Goal: Task Accomplishment & Management: Use online tool/utility

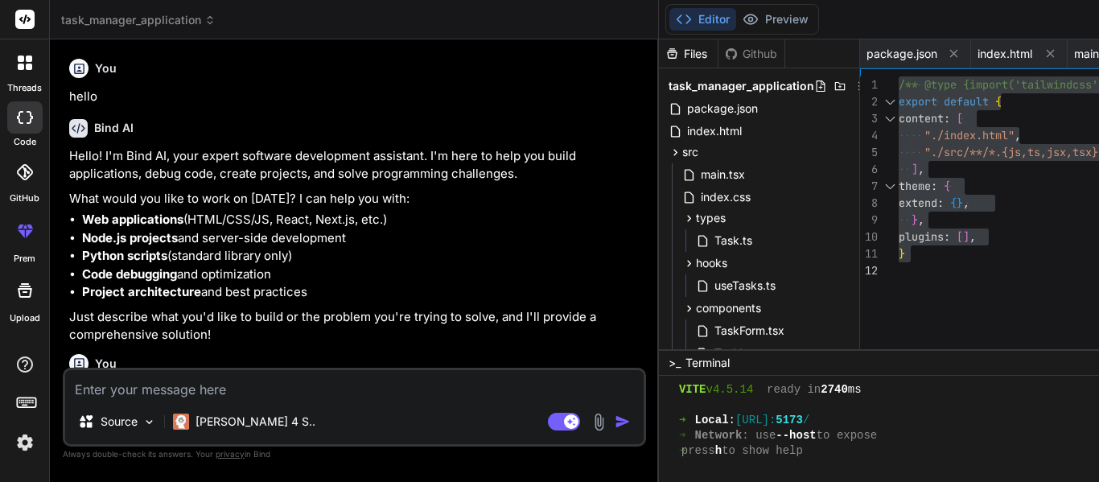
scroll to position [627, 0]
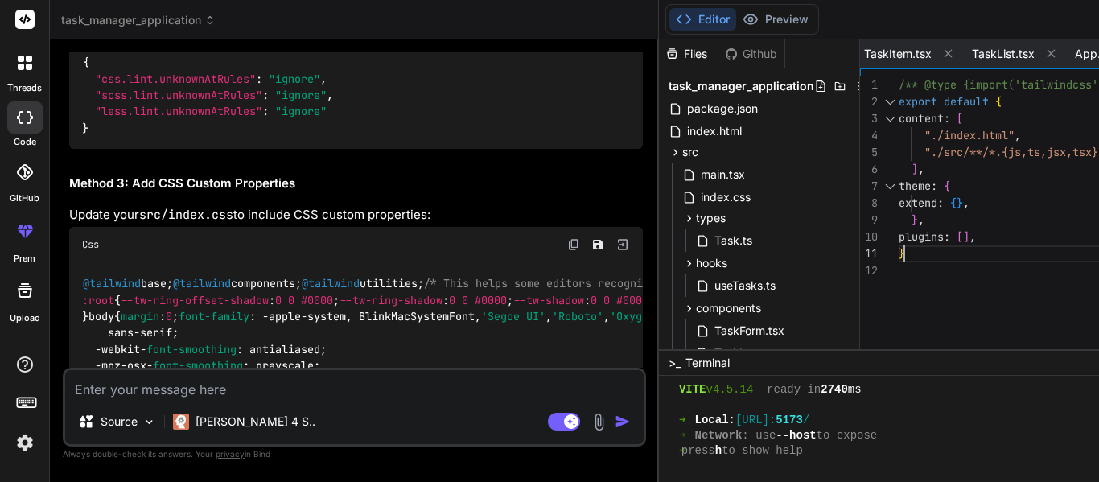
click at [686, 106] on span "package.json" at bounding box center [723, 108] width 74 height 19
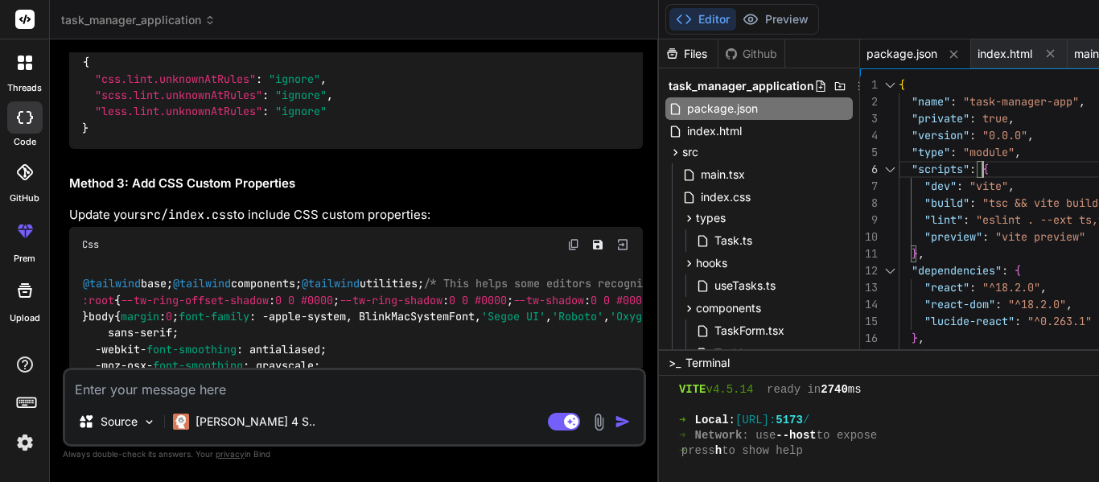
scroll to position [16, 0]
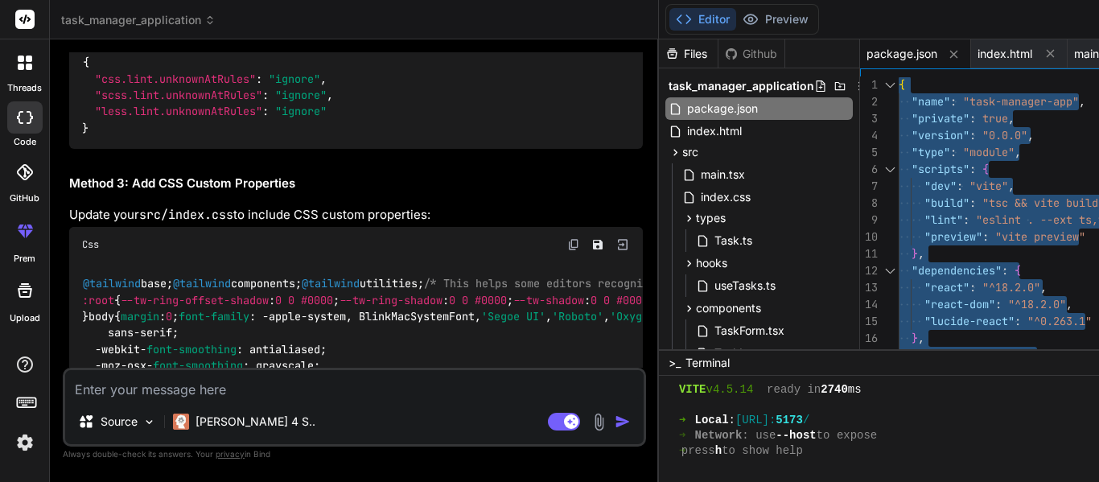
type textarea "{ "name": "task-manager-app", "private": true, "version": "0.0.0", "type": "mod…"
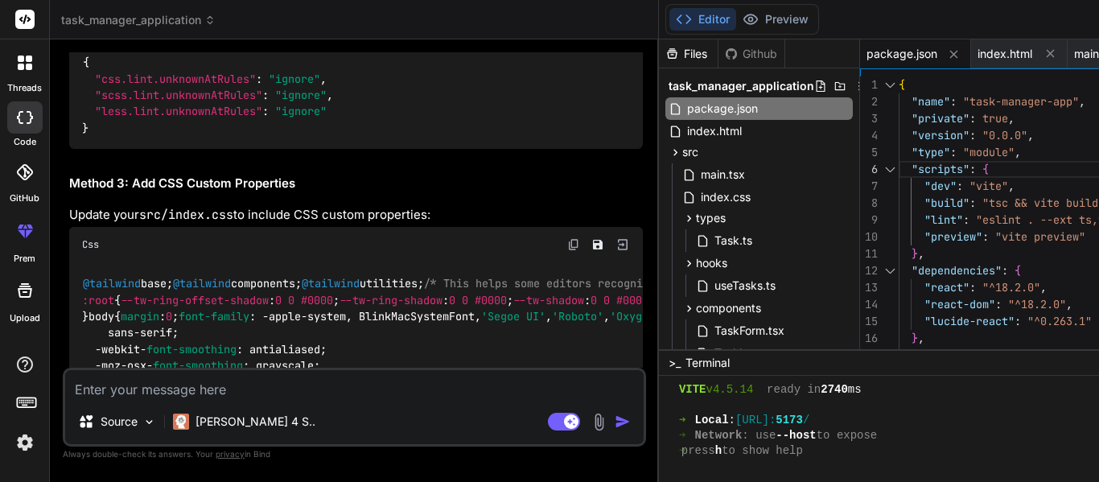
click at [242, 387] on textarea at bounding box center [354, 384] width 579 height 29
paste textarea "No overload matches this call. The last overload gave the following error. Type…"
type textarea "No overload matches this call. The last overload gave the following error. Type…"
type textarea "x"
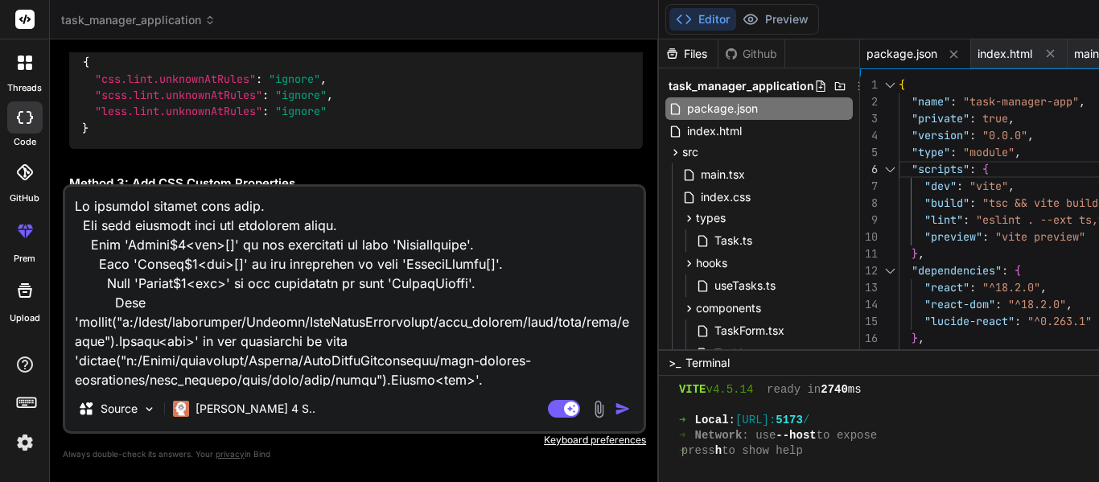
scroll to position [195, 0]
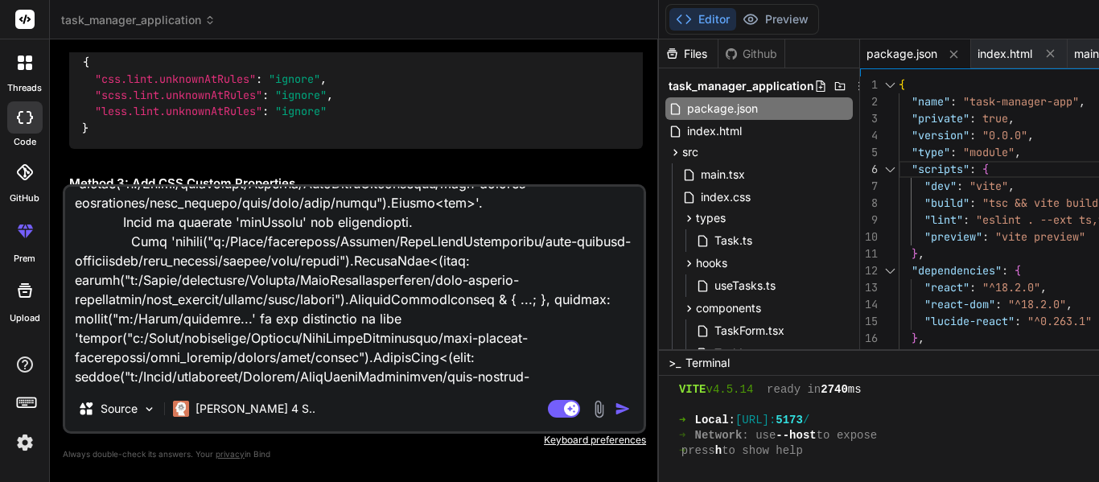
type textarea "No overload matches this call. The last overload gave the following error. Type…"
type textarea "x"
type textarea "No overload matches this call. The last overload gave the following error. Type…"
type textarea "x"
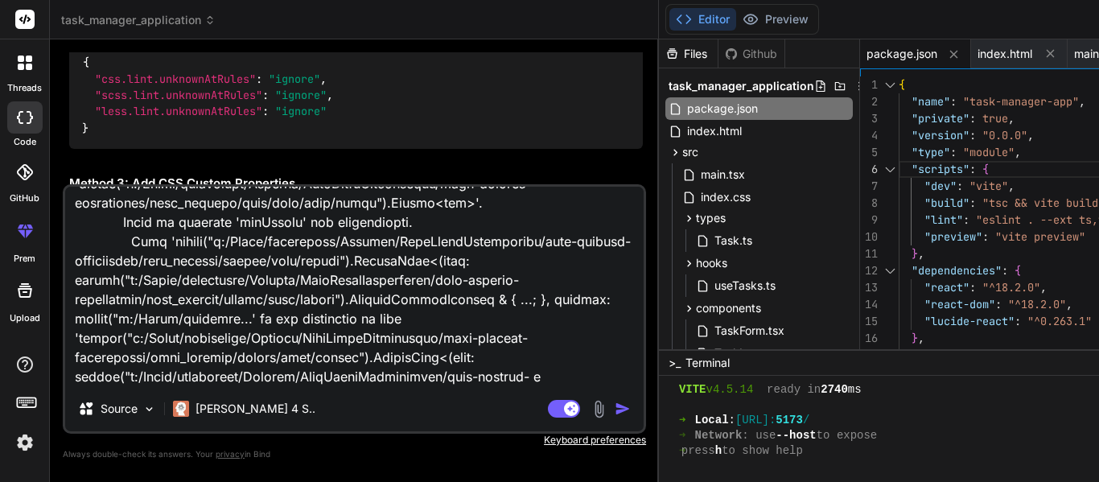
type textarea "No overload matches this call. The last overload gave the following error. Type…"
type textarea "x"
type textarea "No overload matches this call. The last overload gave the following error. Type…"
type textarea "x"
type textarea "No overload matches this call. The last overload gave the following error. Type…"
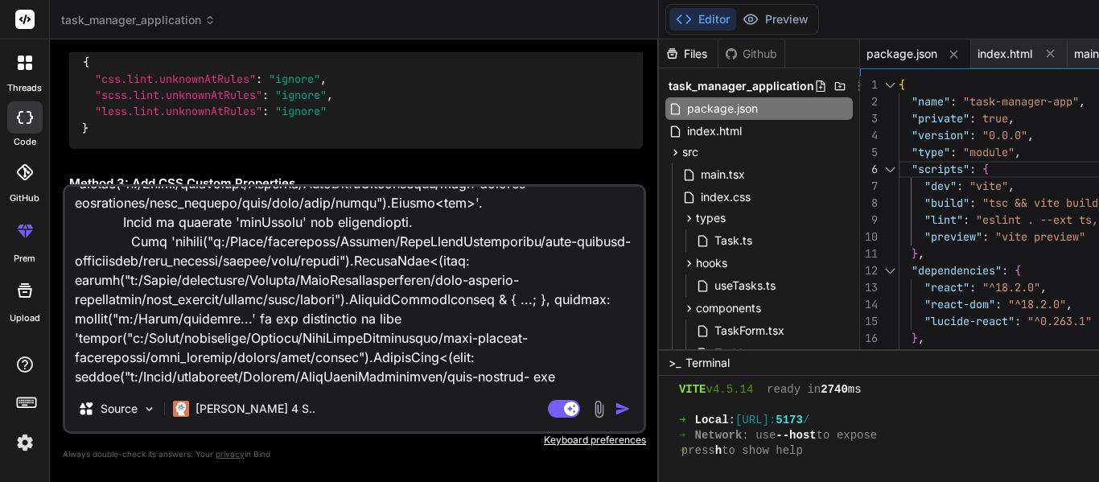
type textarea "x"
type textarea "No overload matches this call. The last overload gave the following error. Type…"
type textarea "x"
type textarea "No overload matches this call. The last overload gave the following error. Type…"
type textarea "x"
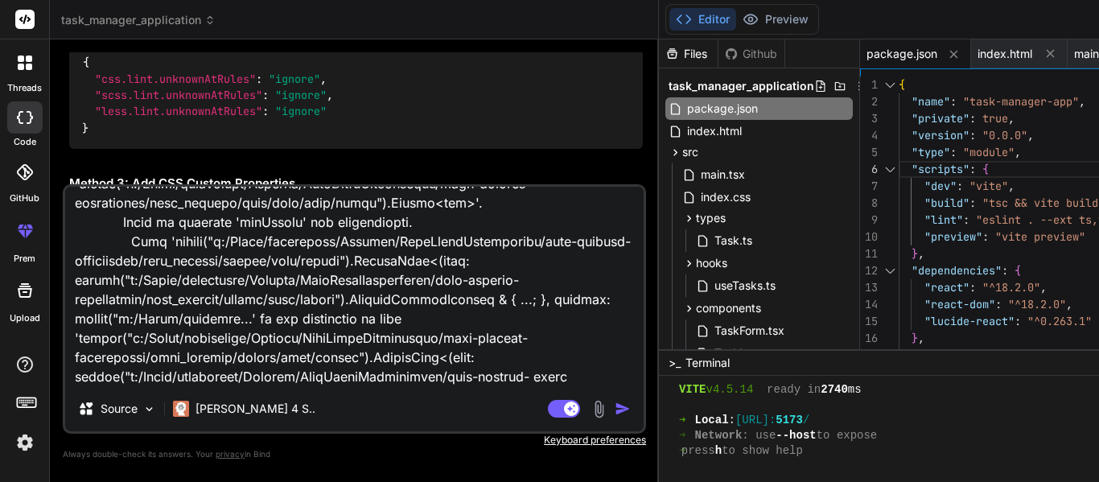
type textarea "No overload matches this call. The last overload gave the following error. Type…"
type textarea "x"
type textarea "No overload matches this call. The last overload gave the following error. Type…"
type textarea "x"
type textarea "No overload matches this call. The last overload gave the following error. Type…"
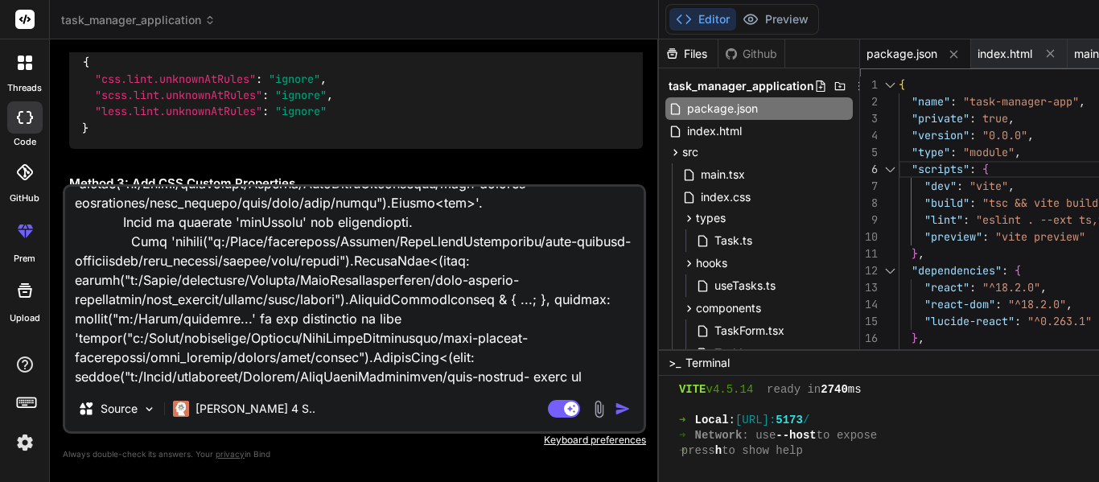
type textarea "x"
type textarea "No overload matches this call. The last overload gave the following error. Type…"
type textarea "x"
type textarea "No overload matches this call. The last overload gave the following error. Type…"
type textarea "x"
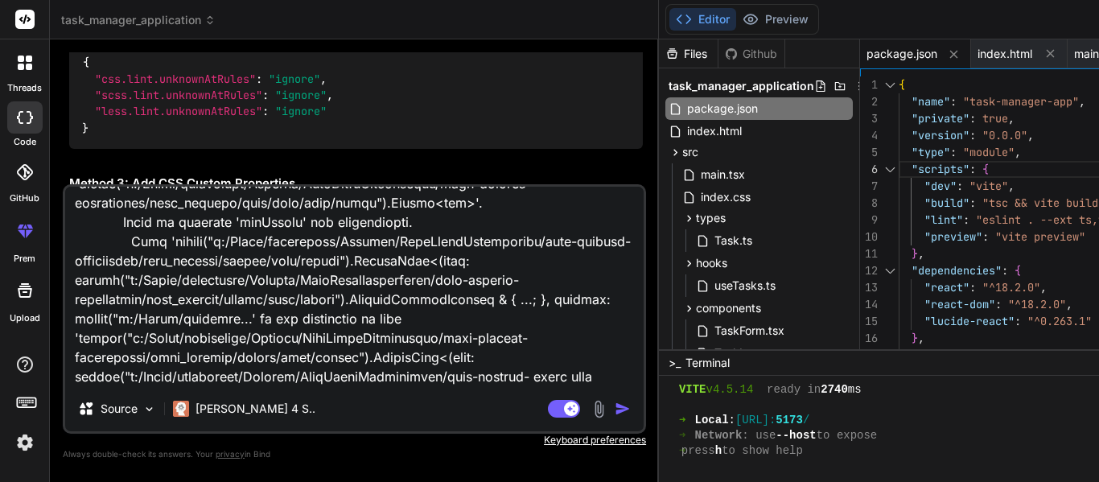
type textarea "No overload matches this call. The last overload gave the following error. Type…"
type textarea "x"
type textarea "No overload matches this call. The last overload gave the following error. Type…"
type textarea "x"
type textarea "No overload matches this call. The last overload gave the following error. Type…"
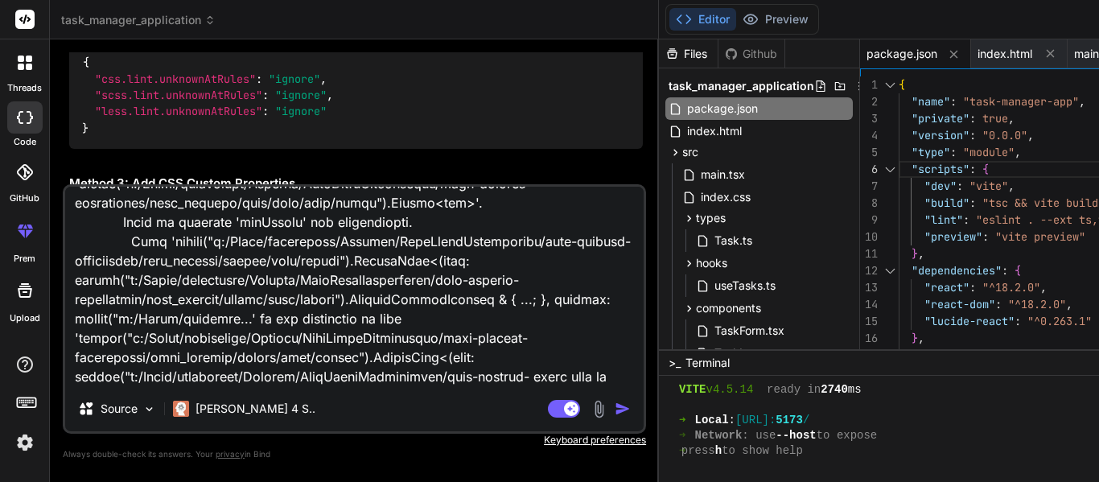
type textarea "x"
type textarea "No overload matches this call. The last overload gave the following error. Type…"
type textarea "x"
type textarea "No overload matches this call. The last overload gave the following error. Type…"
type textarea "x"
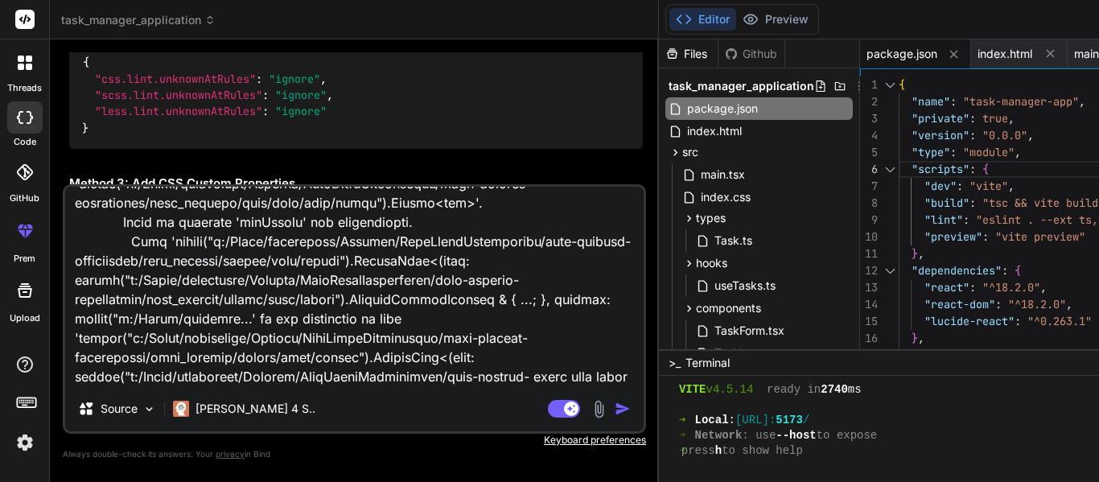
type textarea "No overload matches this call. The last overload gave the following error. Type…"
type textarea "x"
type textarea "No overload matches this call. The last overload gave the following error. Type…"
type textarea "x"
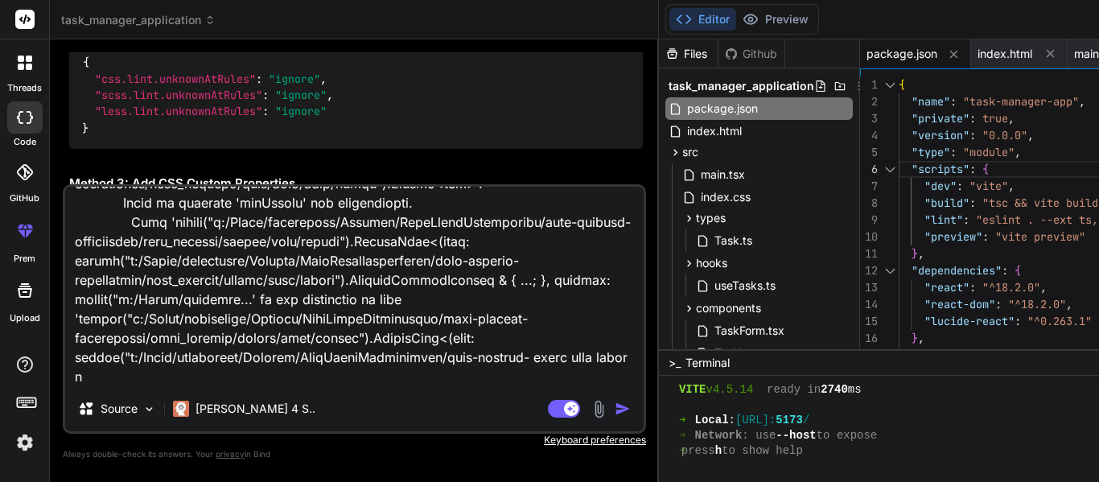
type textarea "No overload matches this call. The last overload gave the following error. Type…"
type textarea "x"
type textarea "No overload matches this call. The last overload gave the following error. Type…"
type textarea "x"
type textarea "No overload matches this call. The last overload gave the following error. Type…"
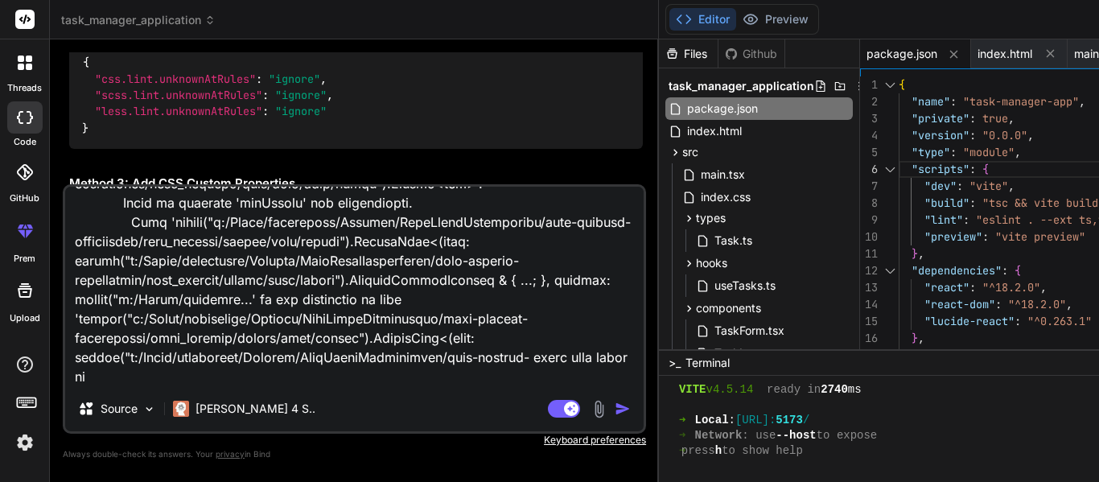
type textarea "x"
type textarea "No overload matches this call. The last overload gave the following error. Type…"
type textarea "x"
type textarea "No overload matches this call. The last overload gave the following error. Type…"
type textarea "x"
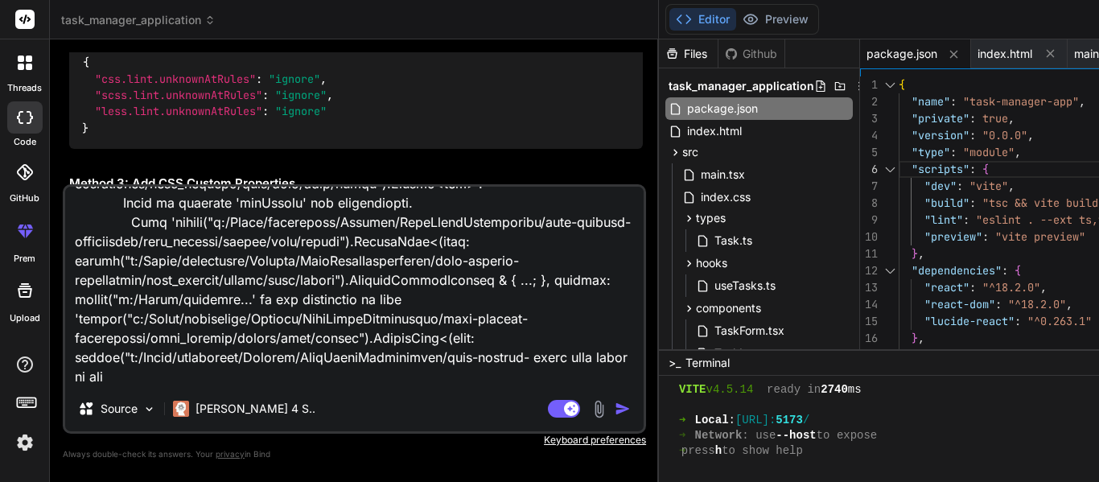
type textarea "No overload matches this call. The last overload gave the following error. Type…"
type textarea "x"
type textarea "No overload matches this call. The last overload gave the following error. Type…"
type textarea "x"
type textarea "No overload matches this call. The last overload gave the following error. Type…"
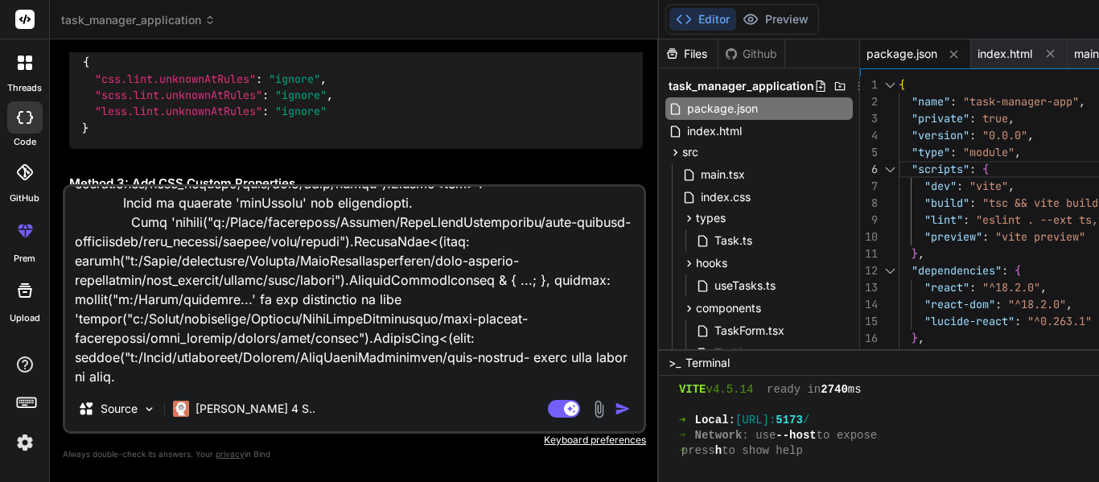
type textarea "x"
type textarea "No overload matches this call. The last overload gave the following error. Type…"
type textarea "x"
type textarea "No overload matches this call. The last overload gave the following error. Type…"
type textarea "x"
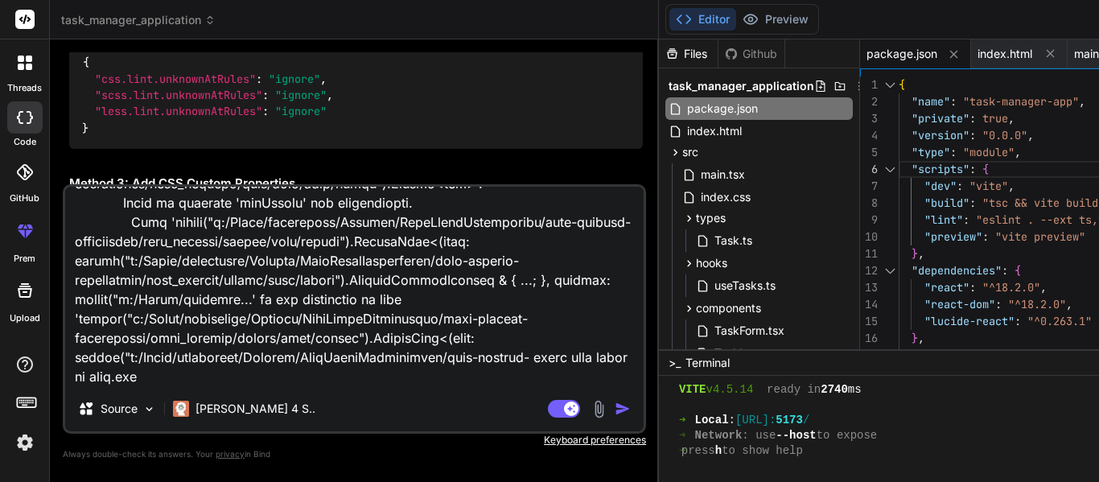
type textarea "No overload matches this call. The last overload gave the following error. Type…"
type textarea "x"
type textarea "No overload matches this call. The last overload gave the following error. Type…"
type textarea "x"
type textarea "No overload matches this call. The last overload gave the following error. Type…"
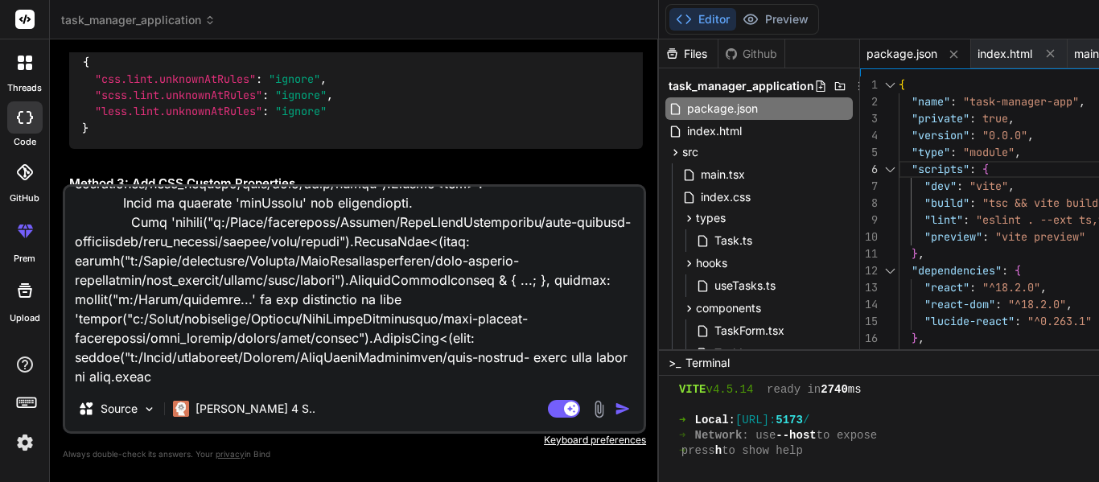
type textarea "x"
type textarea "No overload matches this call. The last overload gave the following error. Type…"
type textarea "x"
type textarea "No overload matches this call. The last overload gave the following error. Type…"
type textarea "x"
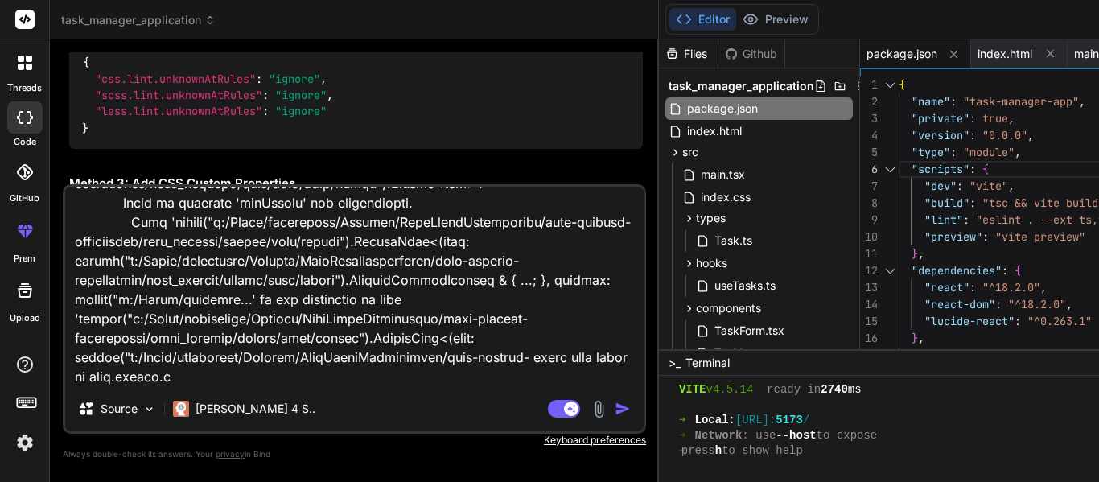
type textarea "No overload matches this call. The last overload gave the following error. Type…"
type textarea "x"
type textarea "No overload matches this call. The last overload gave the following error. Type…"
type textarea "x"
paste textarea "import { defineConfig } from 'vite'; import react from '@vitejs/plugin-react'; …"
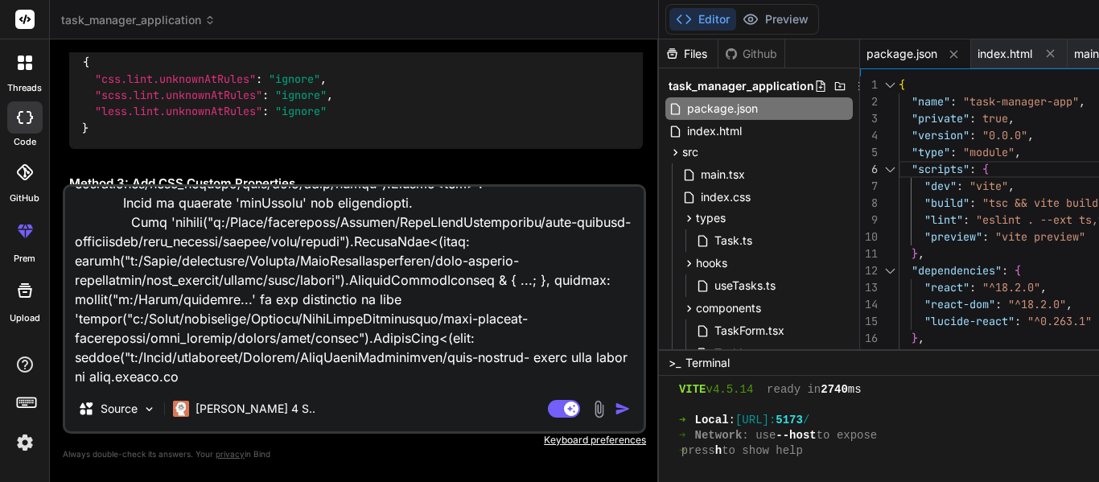
type textarea "No overload matches this call. The last overload gave the following error. Type…"
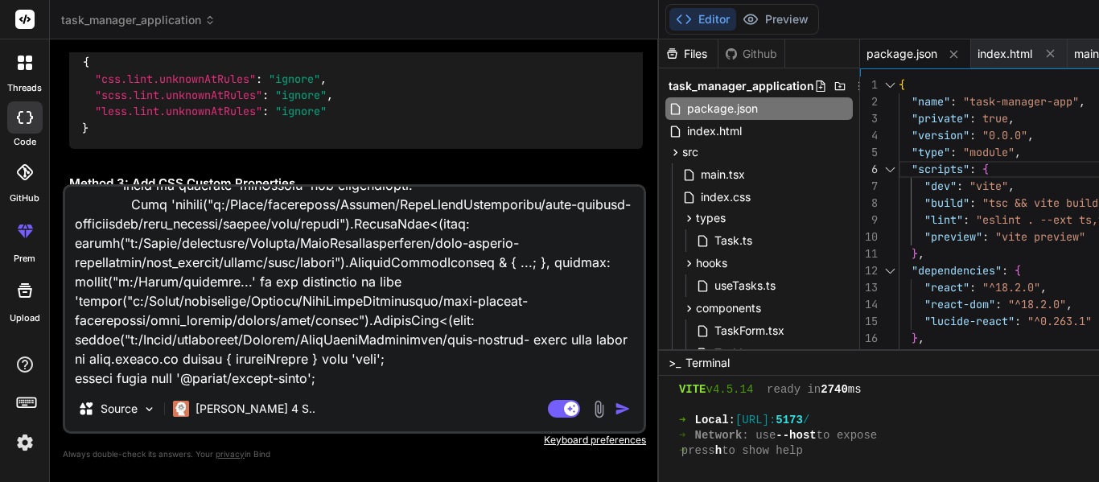
scroll to position [388, 0]
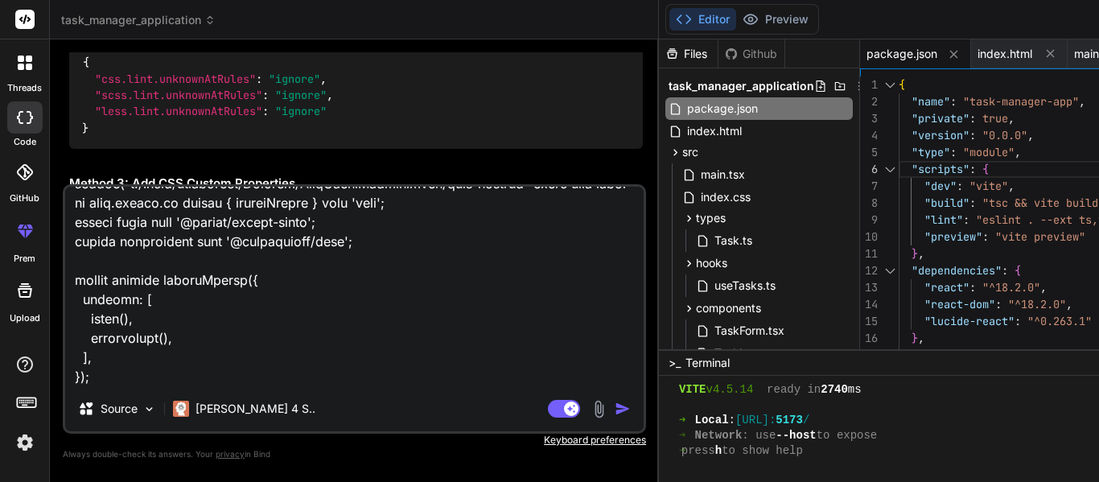
type textarea "x"
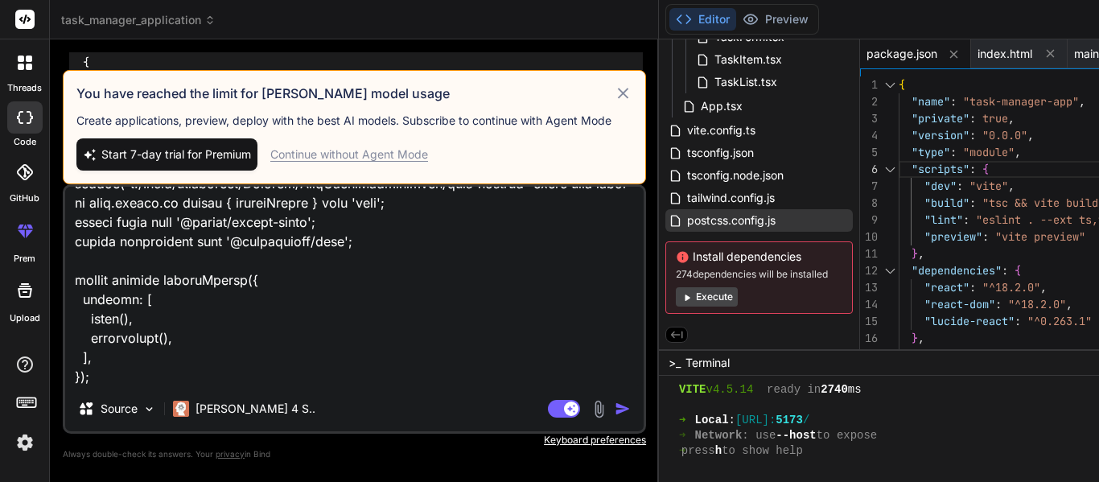
scroll to position [297, 0]
type textarea "No overload matches this call. The last overload gave the following error. Type…"
click at [614, 84] on icon at bounding box center [623, 93] width 19 height 19
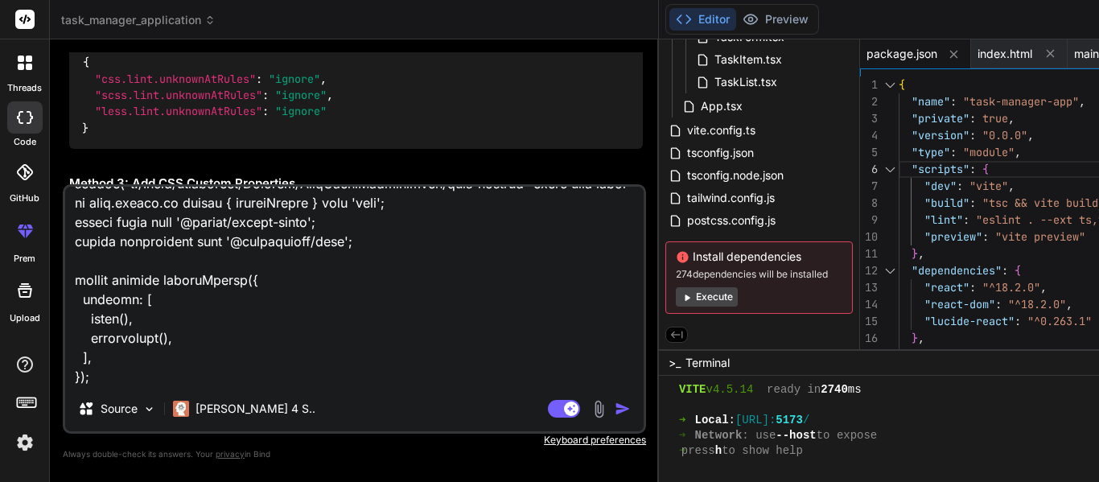
click at [545, 410] on div "Agent Mode. When this toggle is activated, AI automatically makes decisions, re…" at bounding box center [591, 408] width 93 height 19
click at [615, 406] on img "button" at bounding box center [623, 409] width 16 height 16
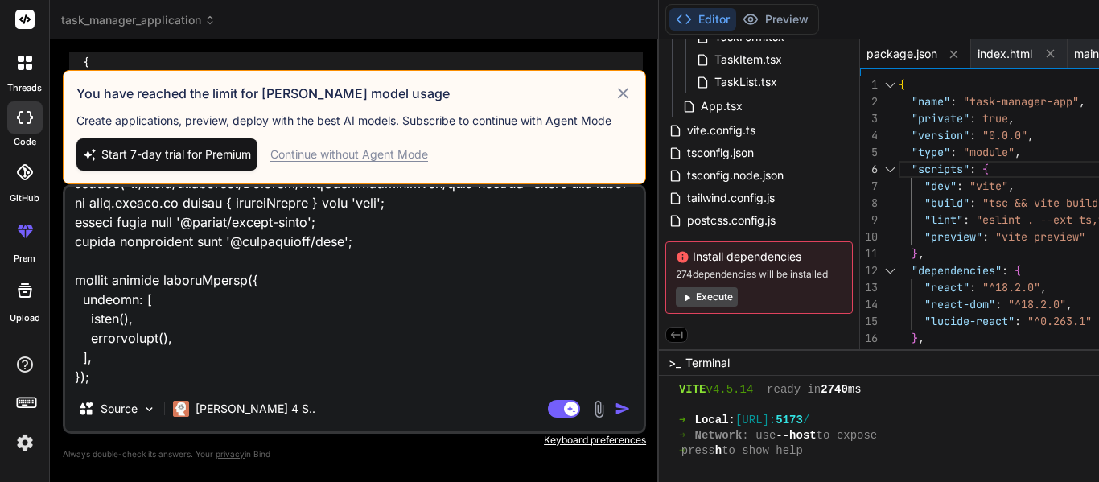
drag, startPoint x: 394, startPoint y: 151, endPoint x: 336, endPoint y: 154, distance: 58.8
click at [336, 154] on div "Continue without Agent Mode" at bounding box center [349, 154] width 158 height 16
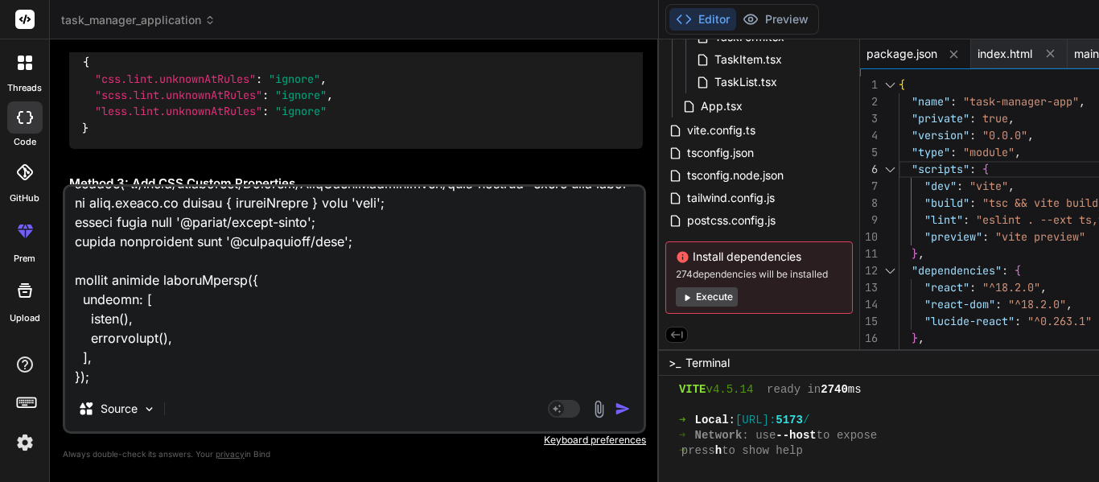
click at [615, 409] on img "button" at bounding box center [623, 409] width 16 height 16
type textarea "x"
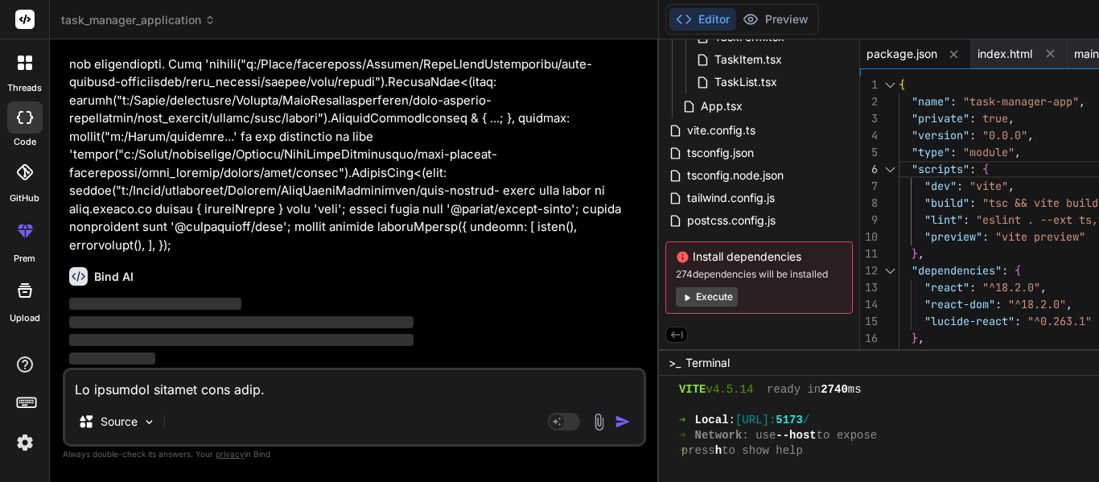
scroll to position [5846, 0]
click at [686, 130] on span "vite.config.ts" at bounding box center [722, 130] width 72 height 19
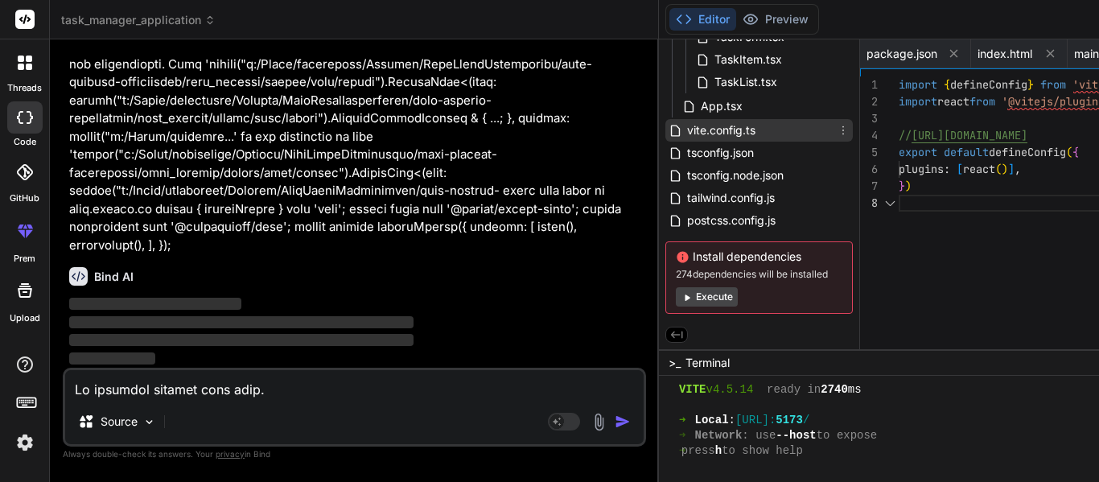
scroll to position [0, 402]
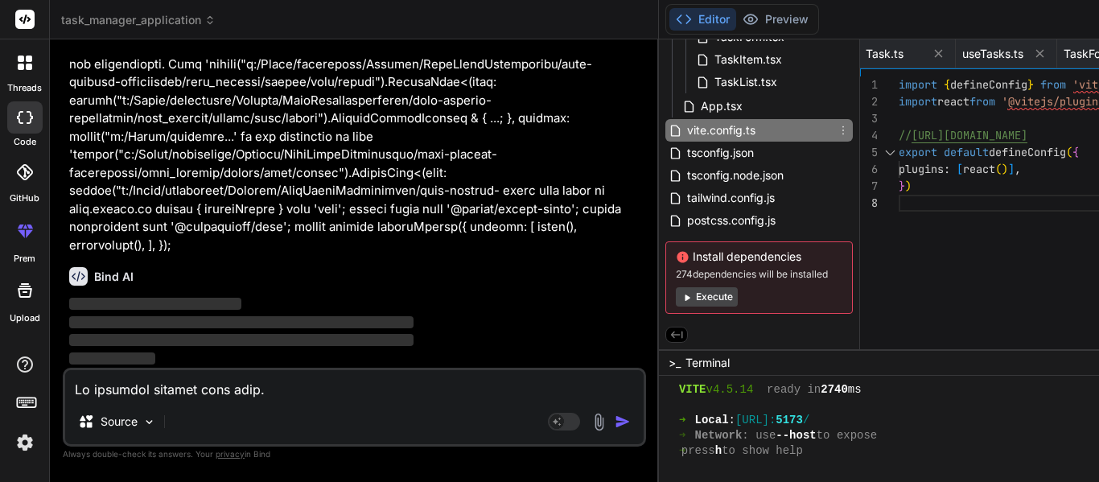
drag, startPoint x: 642, startPoint y: 130, endPoint x: 970, endPoint y: 204, distance: 335.7
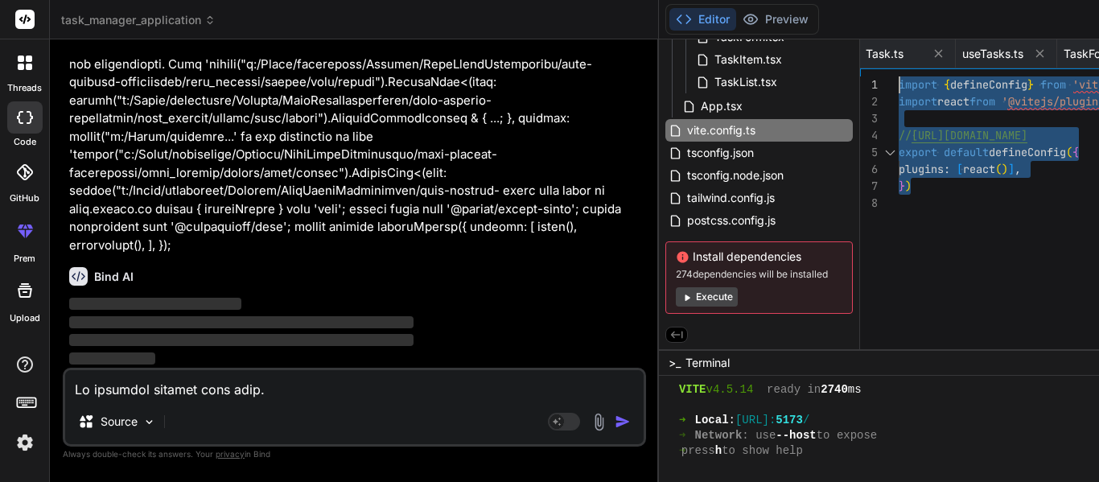
drag, startPoint x: 825, startPoint y: 183, endPoint x: 805, endPoint y: 69, distance: 115.1
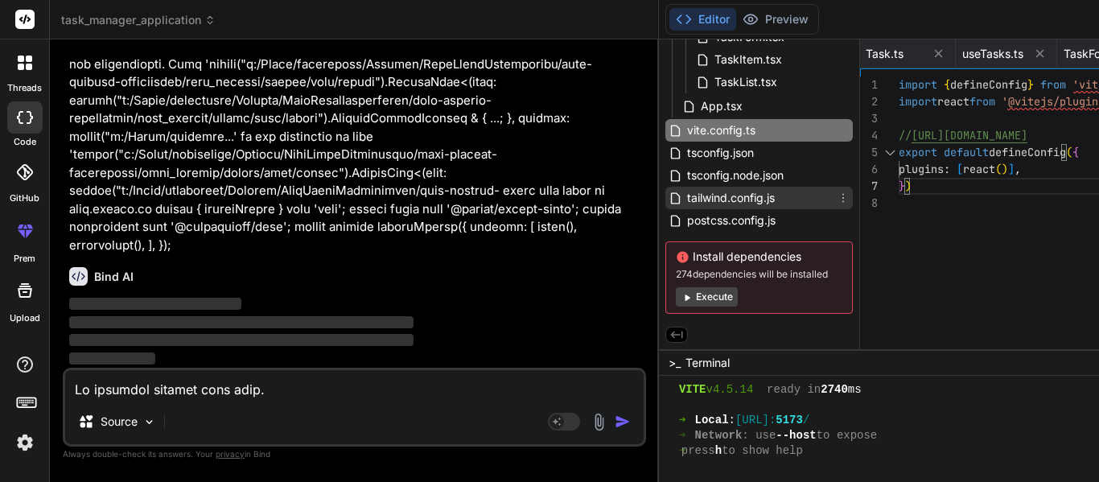
click at [686, 192] on span "tailwind.config.js" at bounding box center [731, 197] width 91 height 19
type textarea "}"
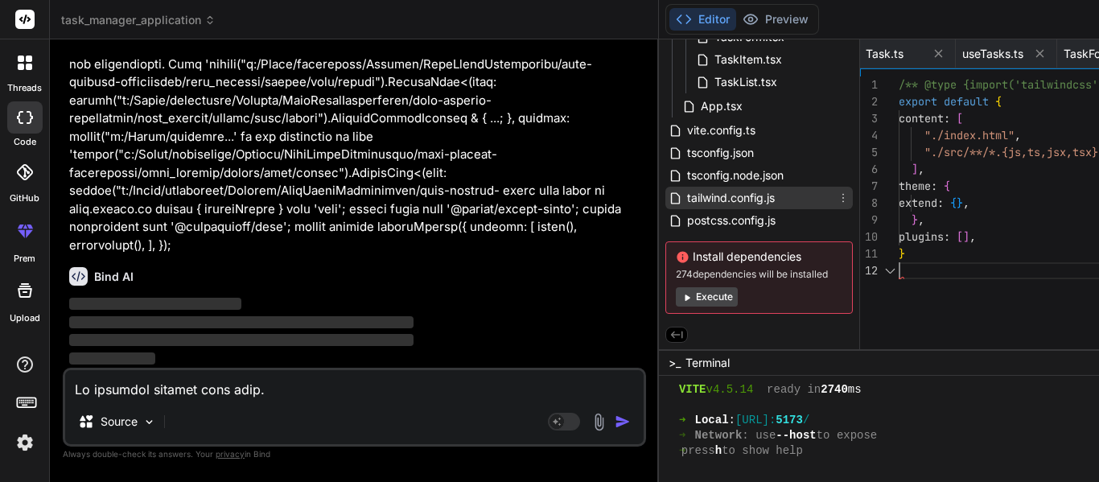
scroll to position [0, 780]
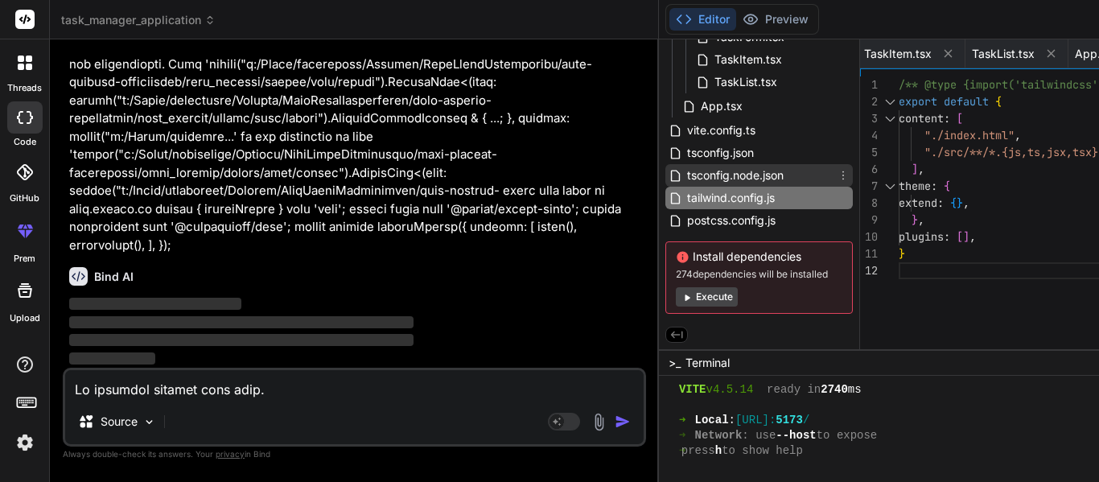
click at [686, 170] on span "tsconfig.node.json" at bounding box center [736, 175] width 100 height 19
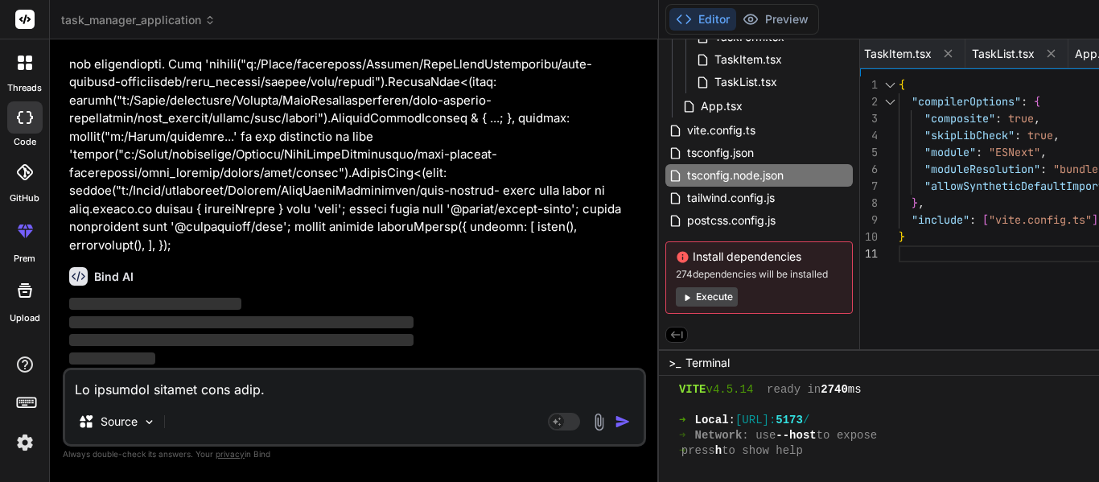
type textarea "{ "compilerOptions": { "composite": true, "skipLibCheck": true, "module": "ESNe…"
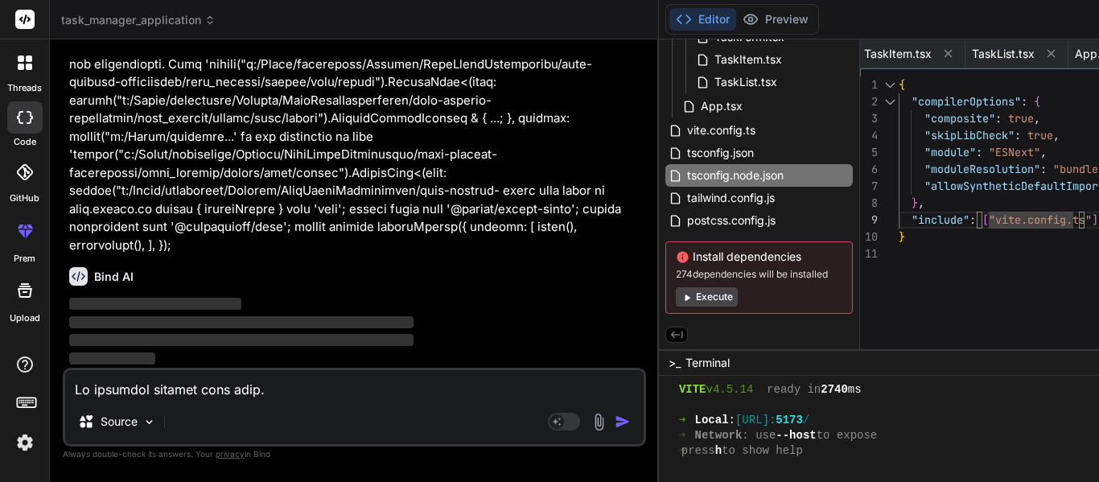
scroll to position [5846, 0]
click at [676, 290] on button "Execute" at bounding box center [707, 296] width 62 height 19
type textarea "x"
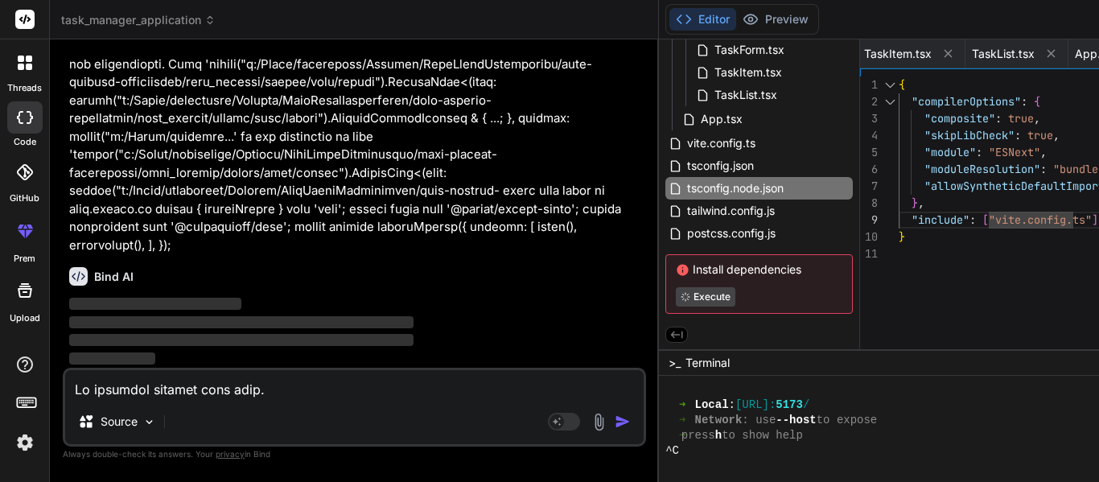
scroll to position [642, 0]
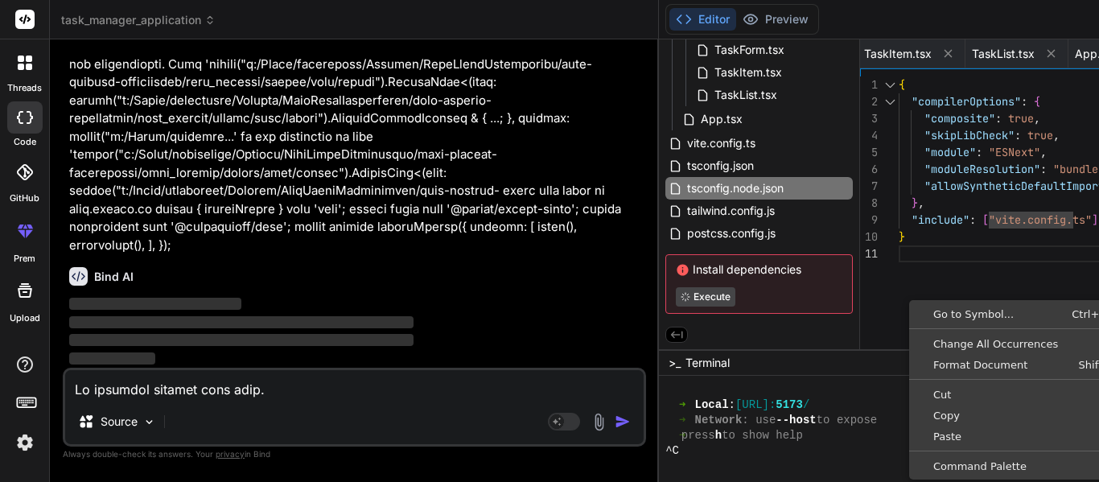
drag, startPoint x: 851, startPoint y: 279, endPoint x: 834, endPoint y: 283, distance: 18.2
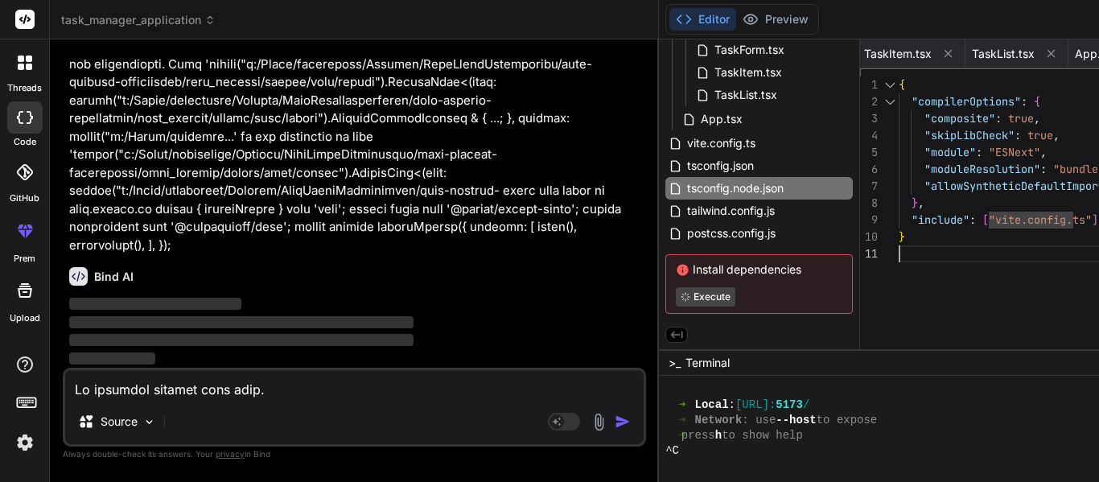
click at [736, 20] on button "Preview" at bounding box center [775, 19] width 79 height 23
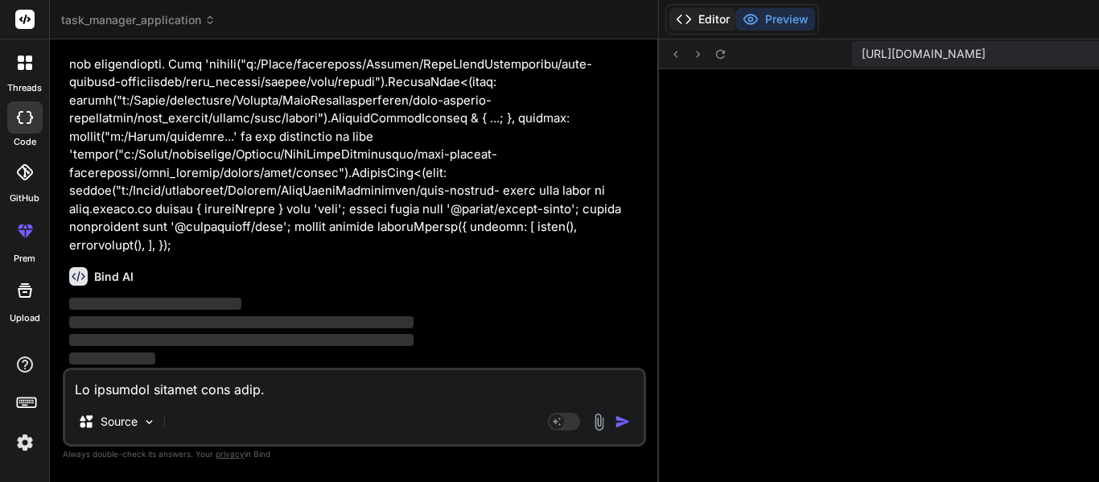
click at [669, 12] on button "Editor" at bounding box center [702, 19] width 67 height 23
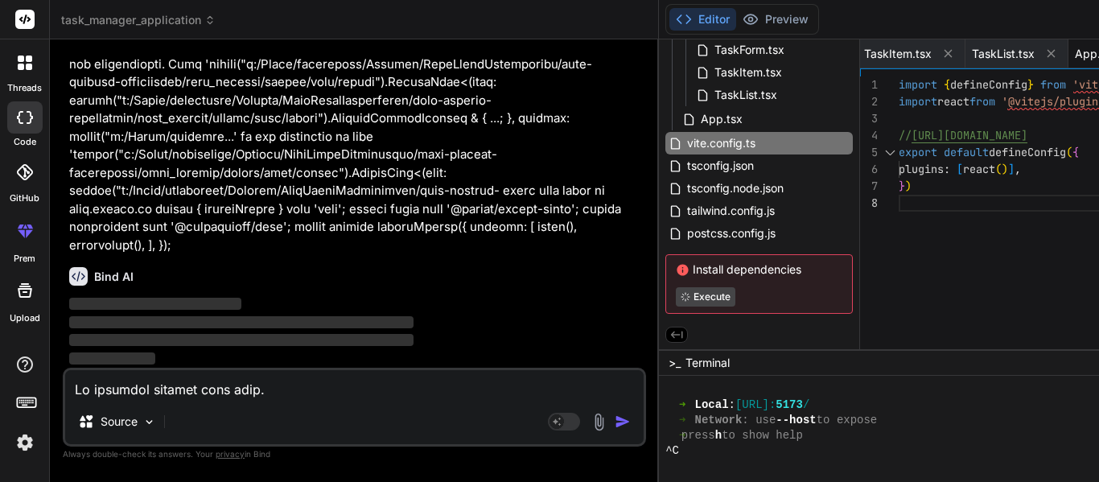
click at [1075, 56] on span "App.tsx" at bounding box center [1096, 54] width 42 height 16
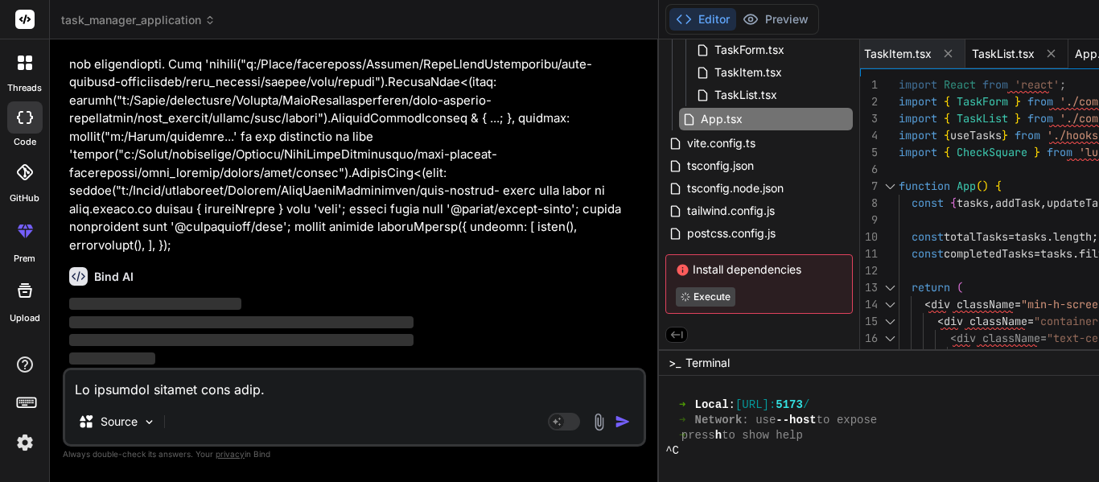
click at [972, 50] on span "TaskList.tsx" at bounding box center [1003, 54] width 63 height 16
type textarea "};"
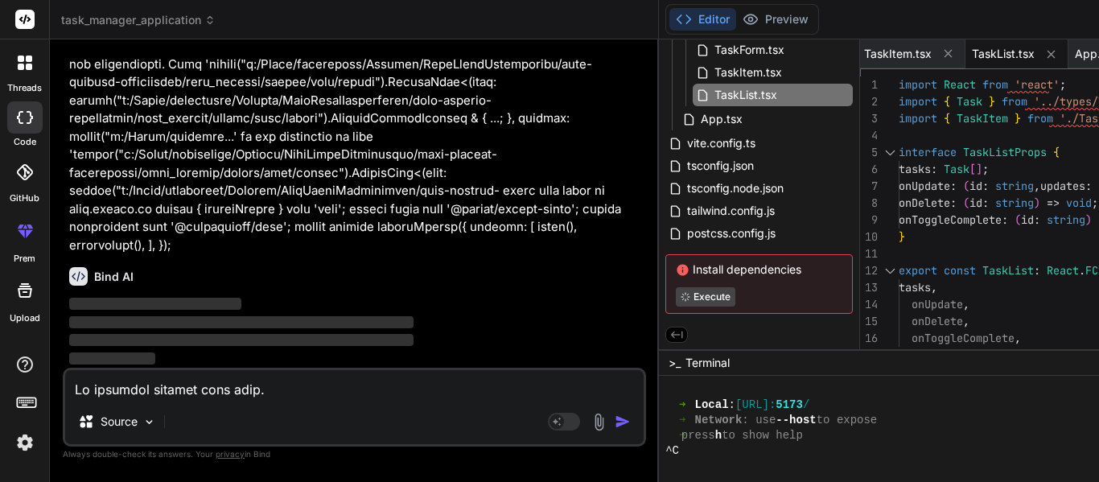
scroll to position [5846, 0]
type textarea "x"
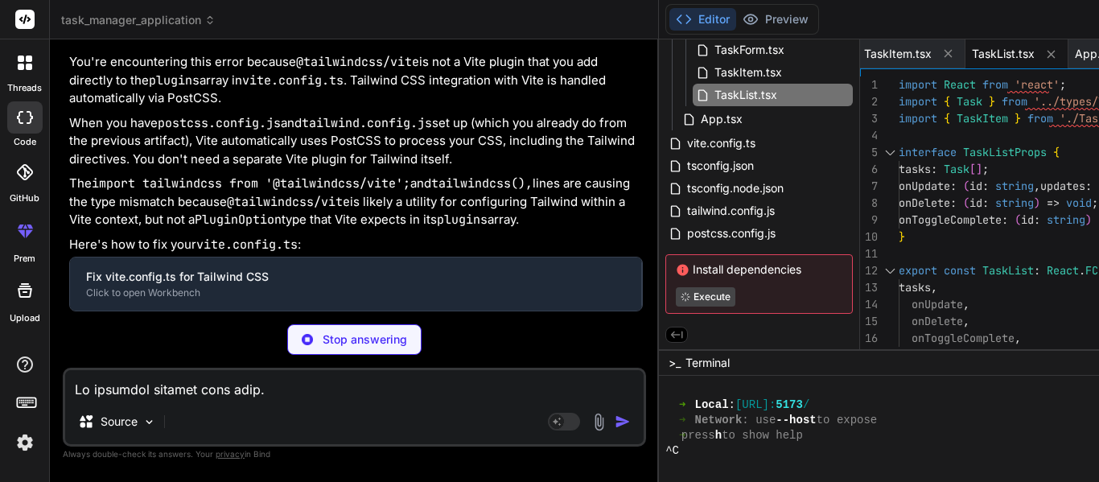
type textarea "import { defineConfig } from 'vite' import react from '@vitejs/plugin-react' //…"
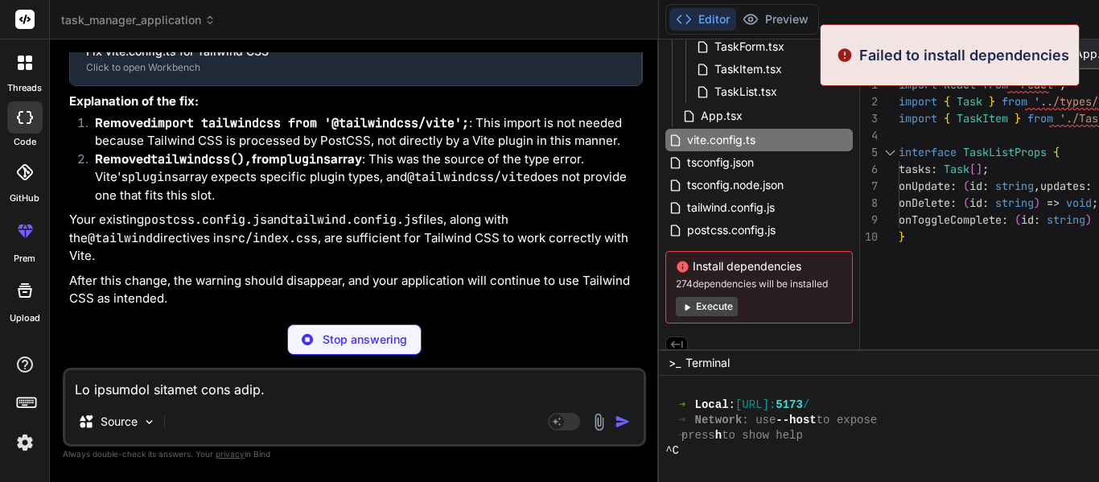
type textarea "x"
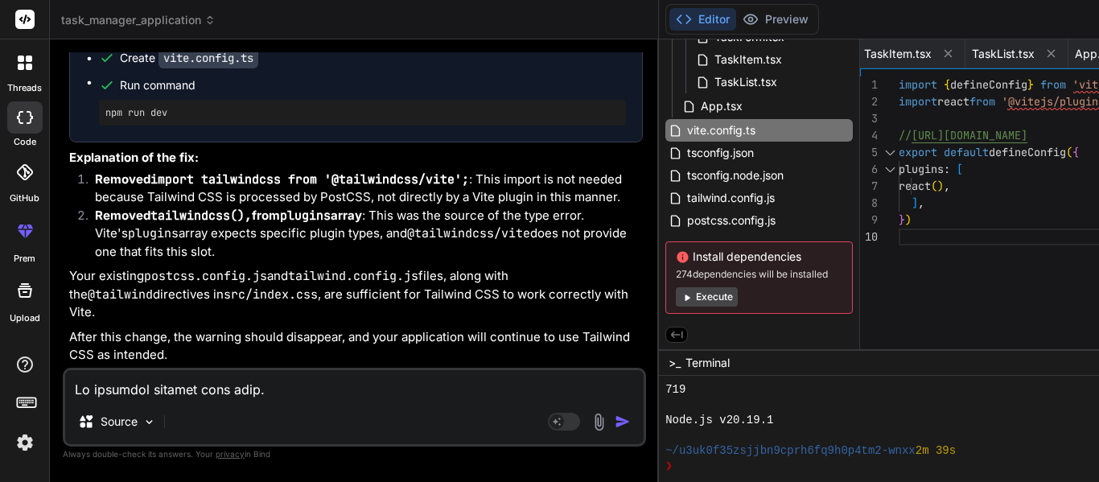
scroll to position [1254, 0]
click at [367, 383] on textarea at bounding box center [354, 384] width 579 height 29
paste textarea "2. Weather App: Create a weather application that fetches data from a weather A…"
type textarea "2. Weather App: Create a weather application that fetches data from a weather A…"
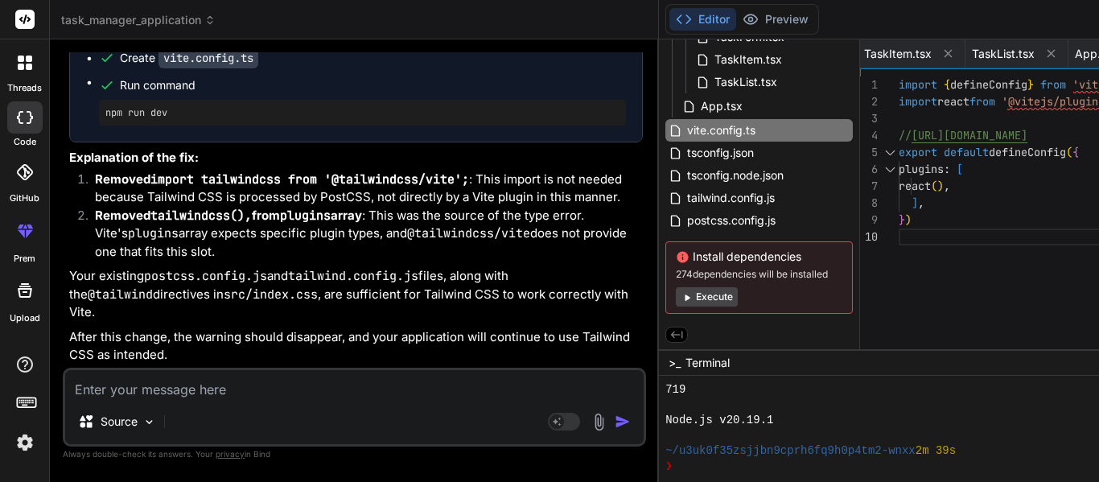
type textarea "x"
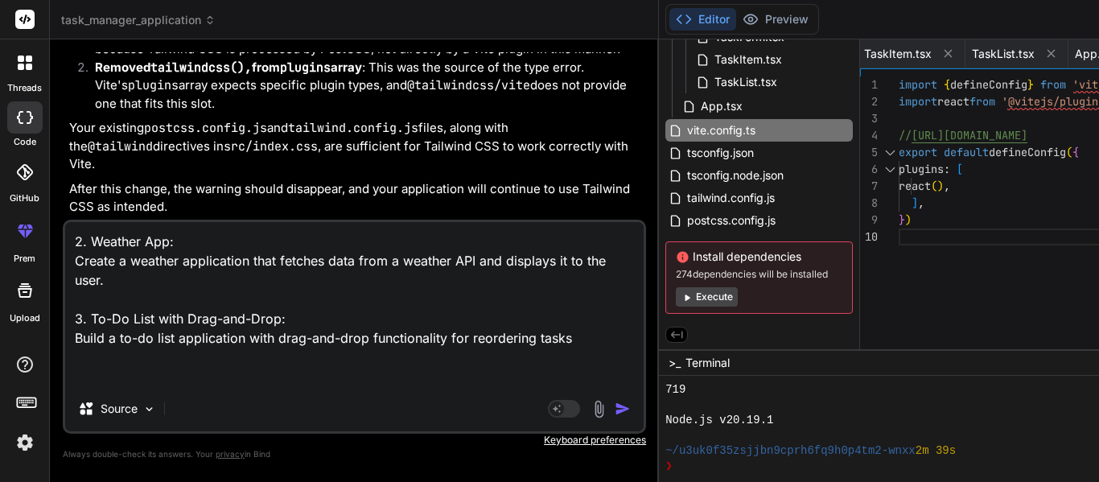
type textarea "2. Weather App: Create a weather application that fetches data from a weather A…"
type textarea "x"
type textarea "2. Weather App: Create a weather application that fetches data from a weather A…"
type textarea "x"
type textarea "2. Weather App: Create a weather application that fetches data from a weather A…"
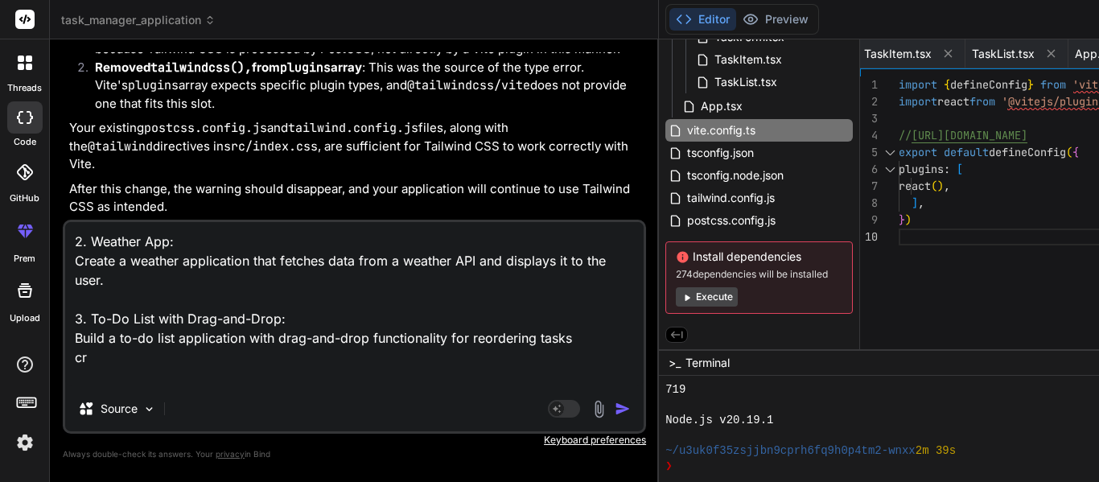
type textarea "x"
type textarea "2. Weather App: Create a weather application that fetches data from a weather A…"
type textarea "x"
type textarea "2. Weather App: Create a weather application that fetches data from a weather A…"
type textarea "x"
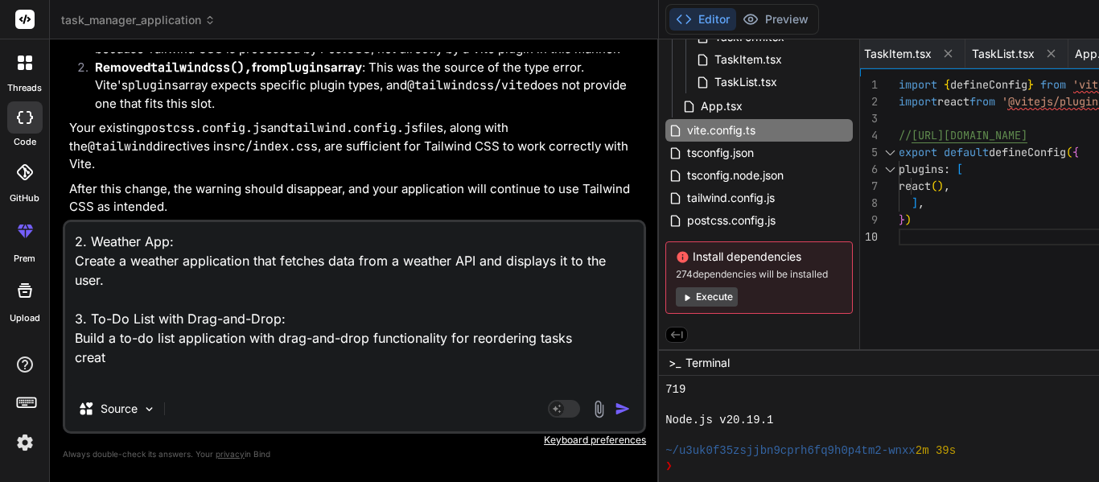
type textarea "2. Weather App: Create a weather application that fetches data from a weather A…"
type textarea "x"
type textarea "2. Weather App: Create a weather application that fetches data from a weather A…"
type textarea "x"
type textarea "2. Weather App: Create a weather application that fetches data from a weather A…"
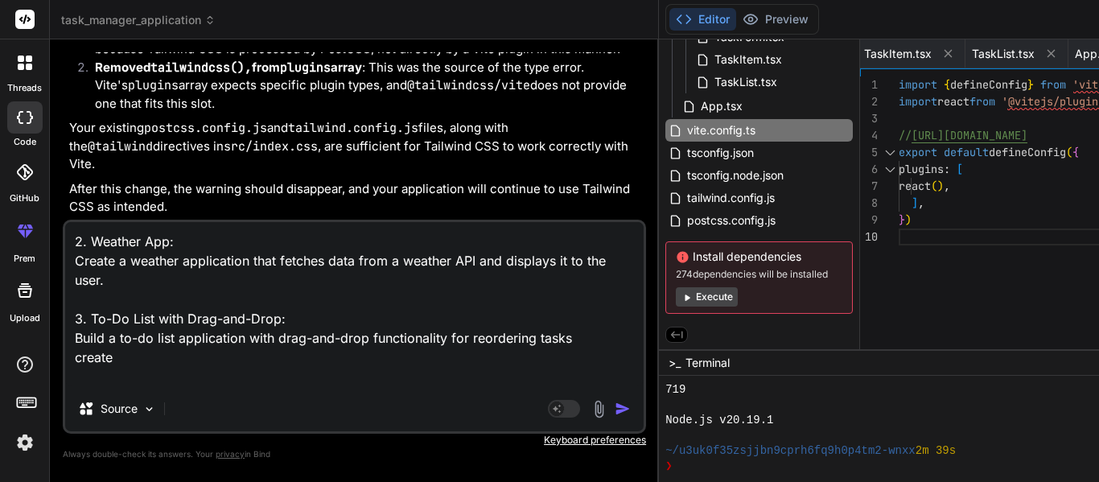
type textarea "x"
type textarea "2. Weather App: Create a weather application that fetches data from a weather A…"
type textarea "x"
type textarea "2. Weather App: Create a weather application that fetches data from a weather A…"
type textarea "x"
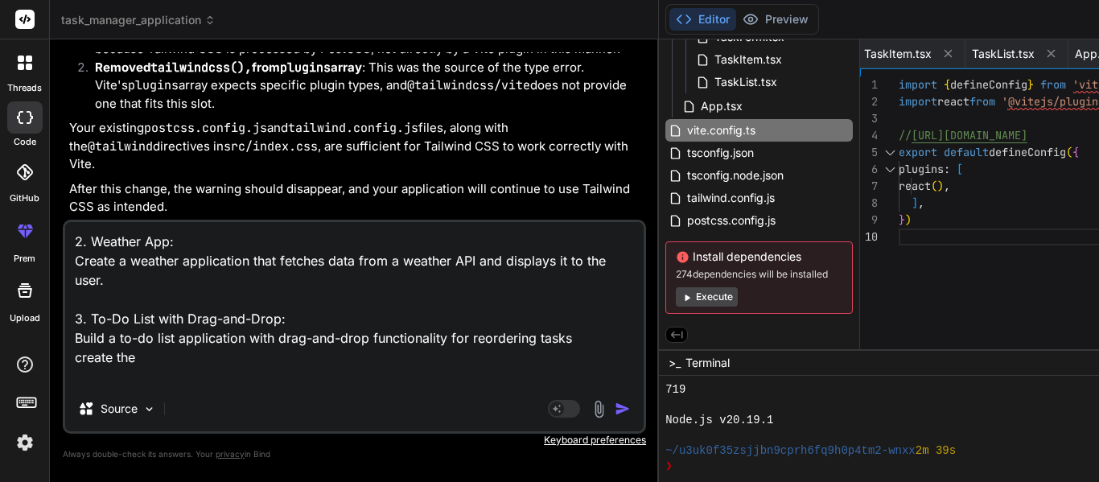
type textarea "2. Weather App: Create a weather application that fetches data from a weather A…"
type textarea "x"
type textarea "2. Weather App: Create a weather application that fetches data from a weather A…"
type textarea "x"
type textarea "2. Weather App: Create a weather application that fetches data from a weather A…"
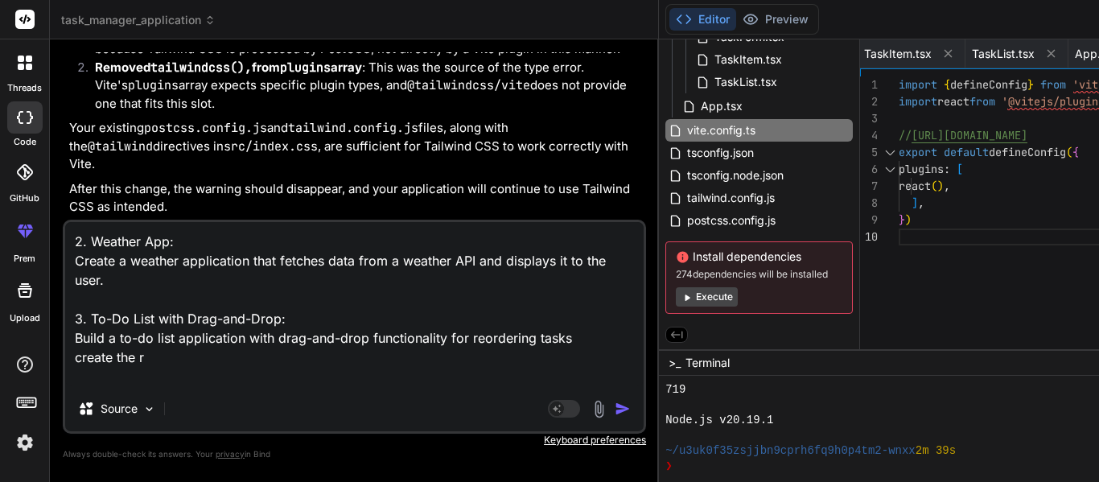
type textarea "x"
type textarea "2. Weather App: Create a weather application that fetches data from a weather A…"
type textarea "x"
type textarea "2. Weather App: Create a weather application that fetches data from a weather A…"
type textarea "x"
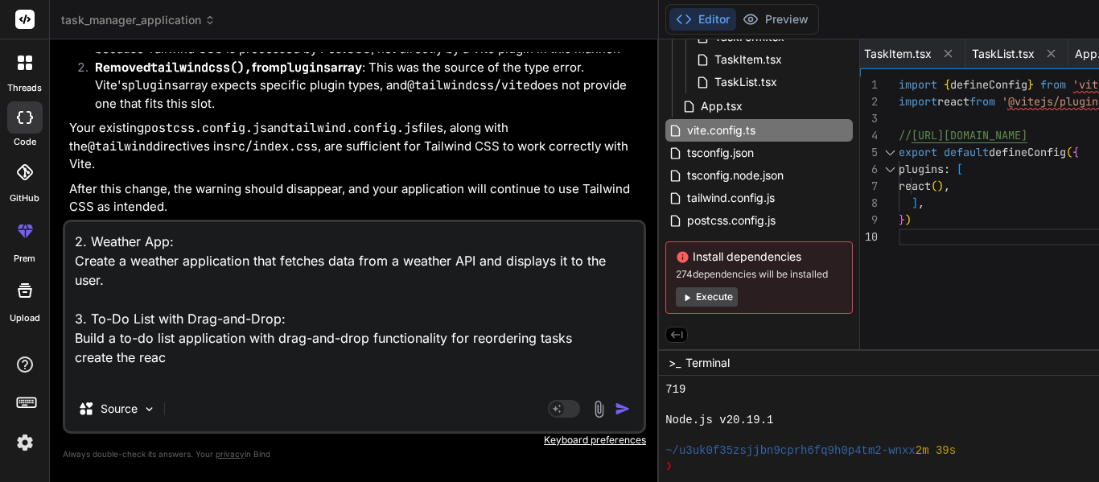
type textarea "2. Weather App: Create a weather application that fetches data from a weather A…"
type textarea "x"
type textarea "2. Weather App: Create a weather application that fetches data from a weather A…"
type textarea "x"
type textarea "2. Weather App: Create a weather application that fetches data from a weather A…"
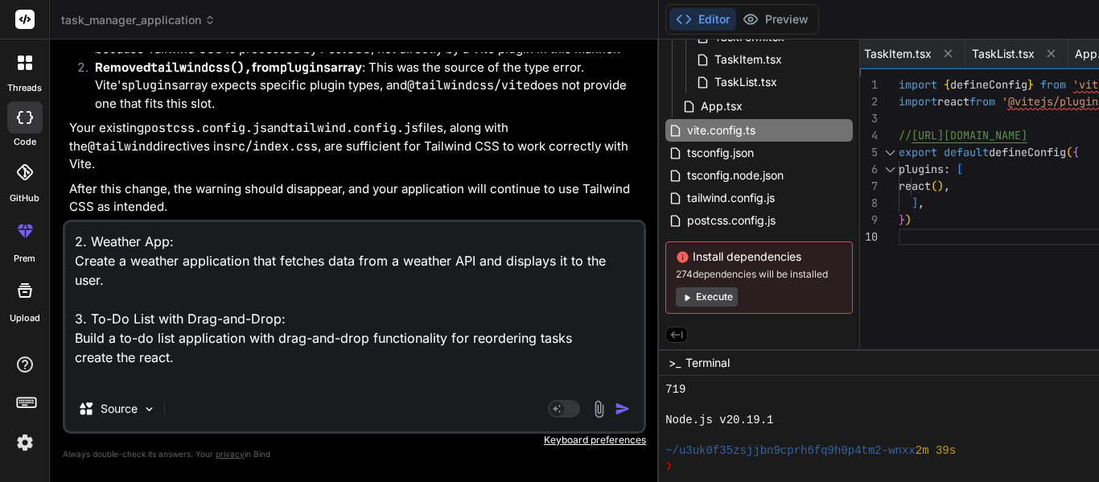
type textarea "x"
type textarea "2. Weather App: Create a weather application that fetches data from a weather A…"
type textarea "x"
type textarea "2. Weather App: Create a weather application that fetches data from a weather A…"
type textarea "x"
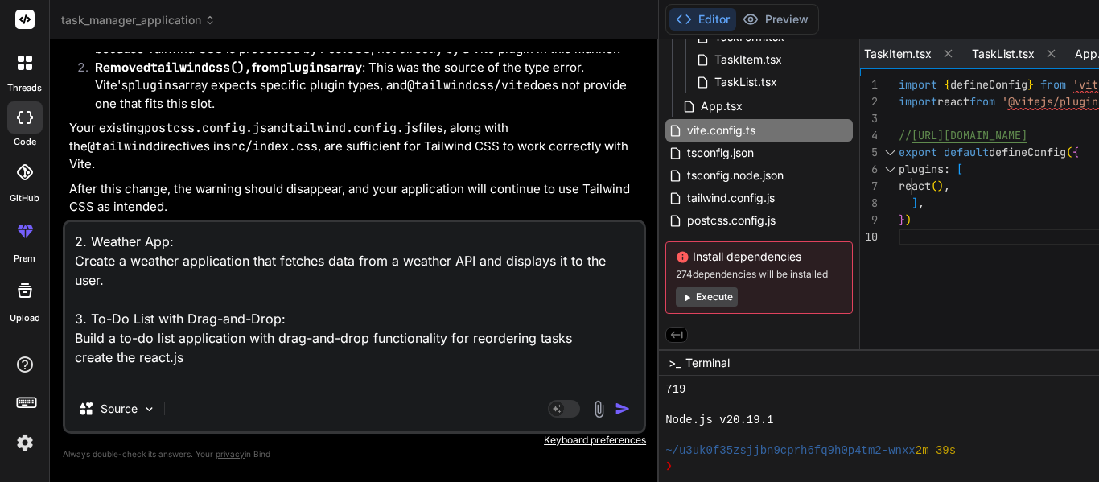
type textarea "2. Weather App: Create a weather application that fetches data from a weather A…"
type textarea "x"
type textarea "2. Weather App: Create a weather application that fetches data from a weather A…"
type textarea "x"
type textarea "2. Weather App: Create a weather application that fetches data from a weather A…"
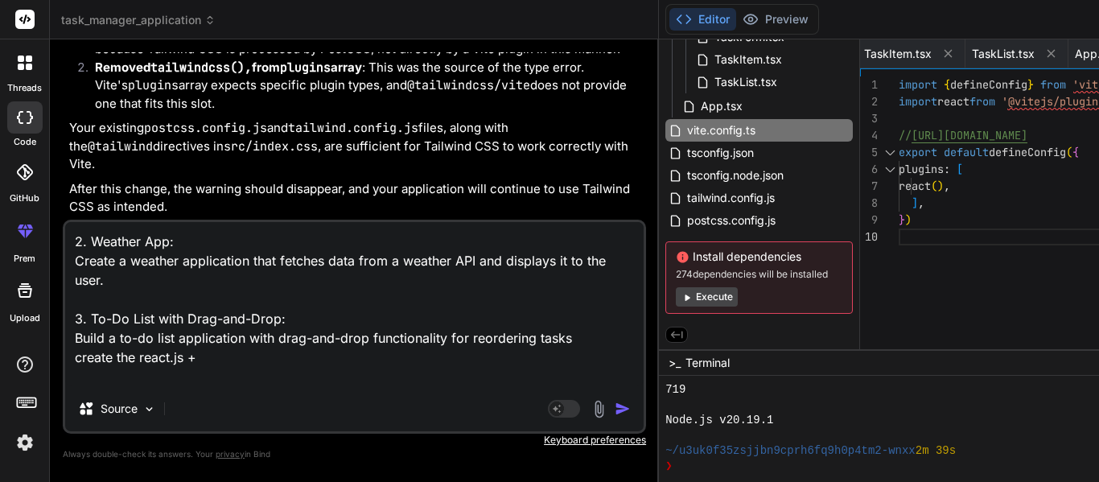
type textarea "x"
type textarea "2. Weather App: Create a weather application that fetches data from a weather A…"
type textarea "x"
type textarea "2. Weather App: Create a weather application that fetches data from a weather A…"
type textarea "x"
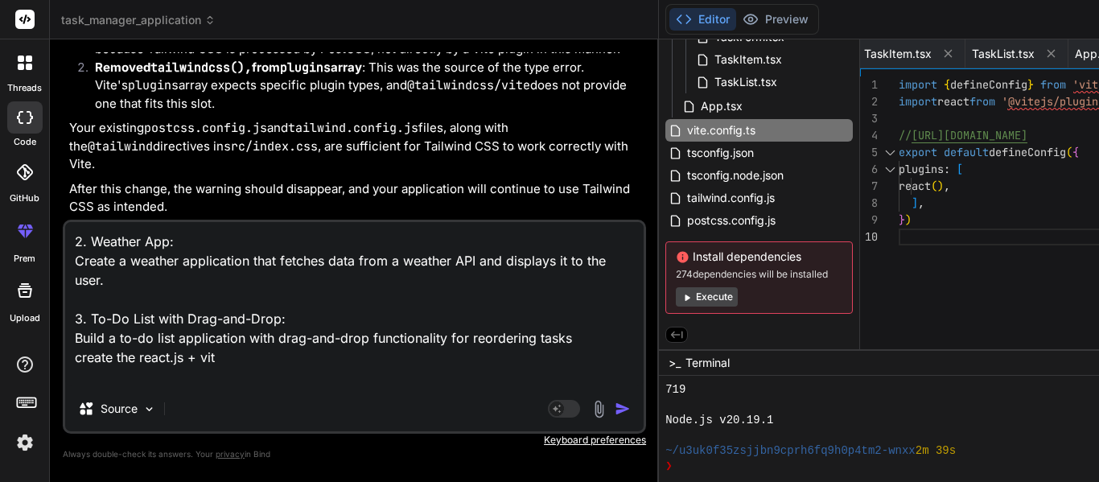
type textarea "2. Weather App: Create a weather application that fetches data from a weather A…"
type textarea "x"
type textarea "2. Weather App: Create a weather application that fetches data from a weather A…"
type textarea "x"
type textarea "2. Weather App: Create a weather application that fetches data from a weather A…"
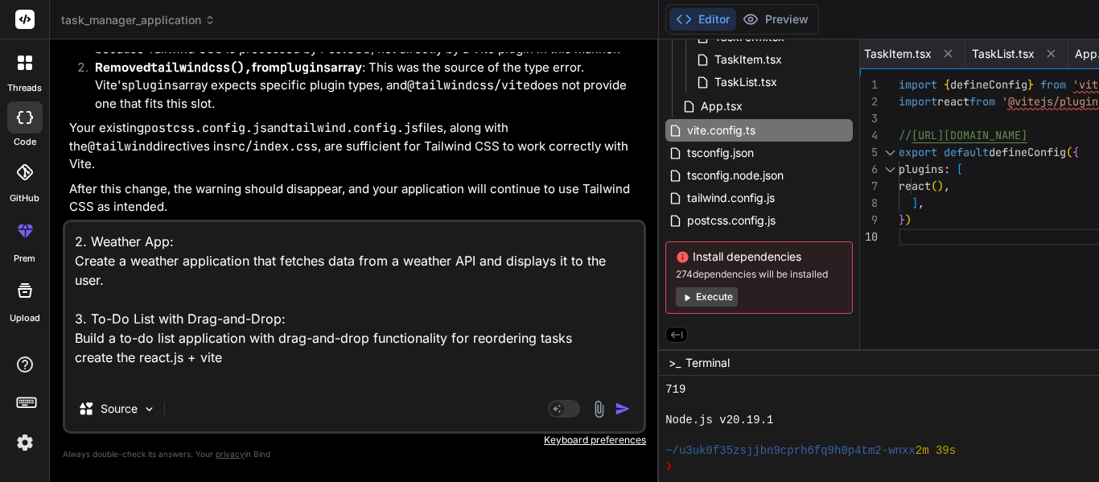
type textarea "x"
type textarea "2. Weather App: Create a weather application that fetches data from a weather A…"
type textarea "x"
type textarea "2. Weather App: Create a weather application that fetches data from a weather A…"
type textarea "x"
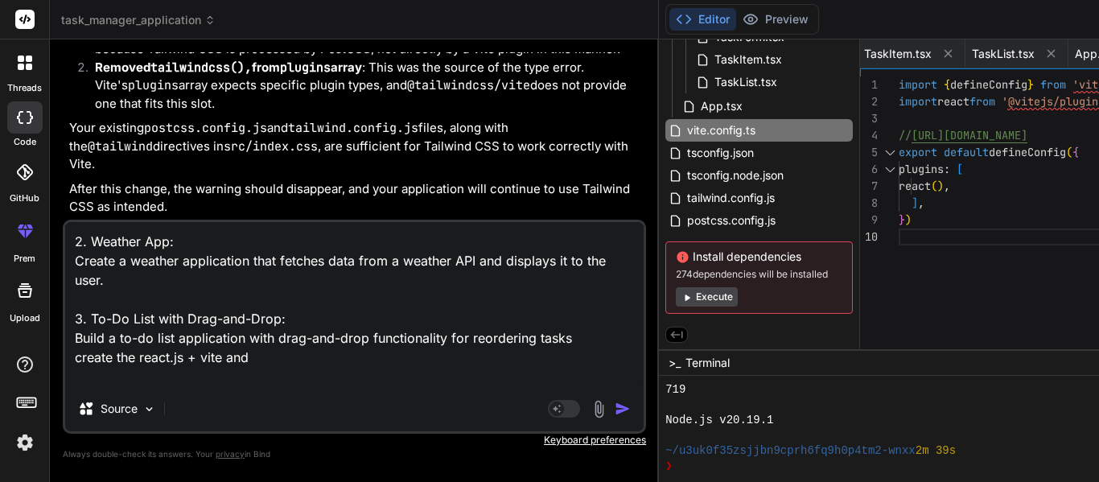
type textarea "2. Weather App: Create a weather application that fetches data from a weather A…"
type textarea "x"
type textarea "2. Weather App: Create a weather application that fetches data from a weather A…"
type textarea "x"
type textarea "2. Weather App: Create a weather application that fetches data from a weather A…"
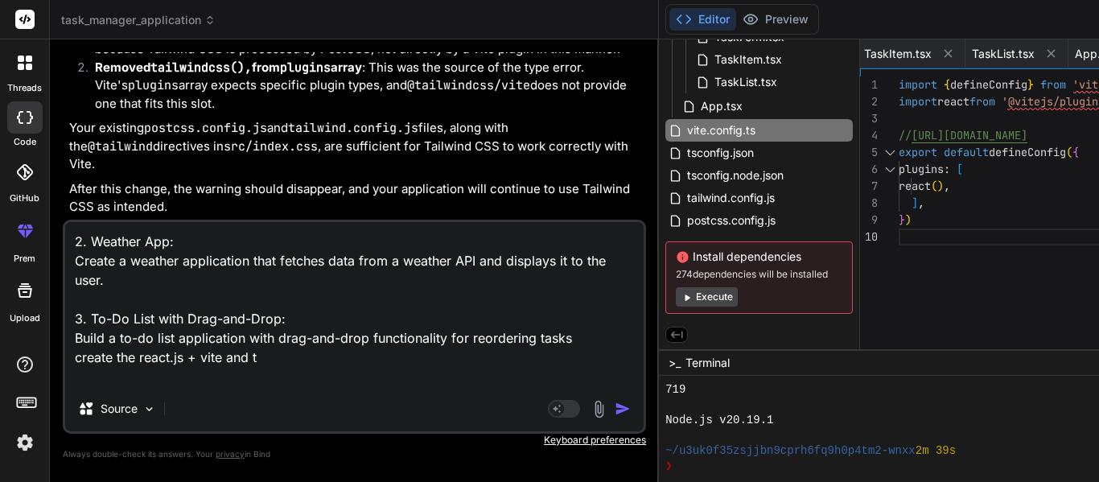
type textarea "x"
type textarea "2. Weather App: Create a weather application that fetches data from a weather A…"
type textarea "x"
type textarea "2. Weather App: Create a weather application that fetches data from a weather A…"
type textarea "x"
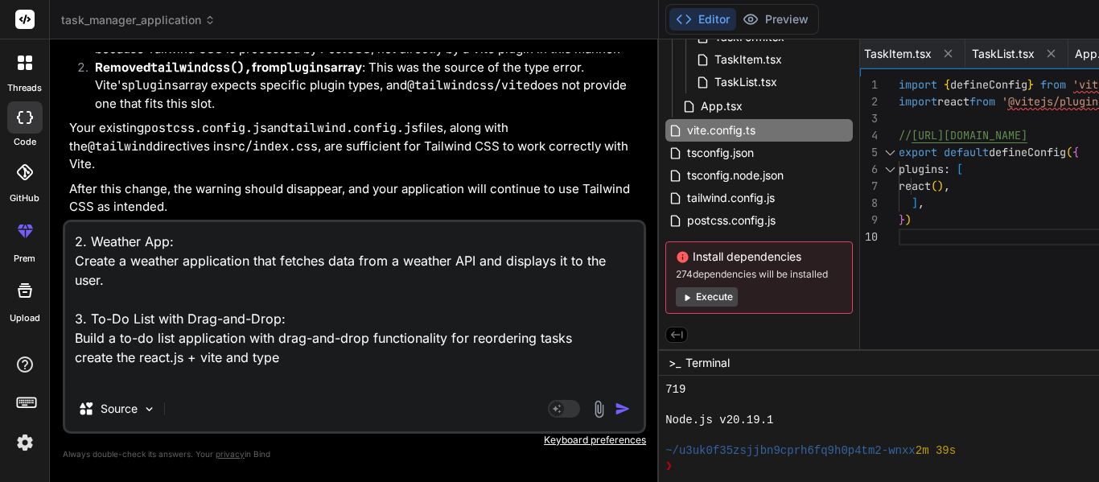
type textarea "2. Weather App: Create a weather application that fetches data from a weather A…"
type textarea "x"
type textarea "2. Weather App: Create a weather application that fetches data from a weather A…"
type textarea "x"
type textarea "2. Weather App: Create a weather application that fetches data from a weather A…"
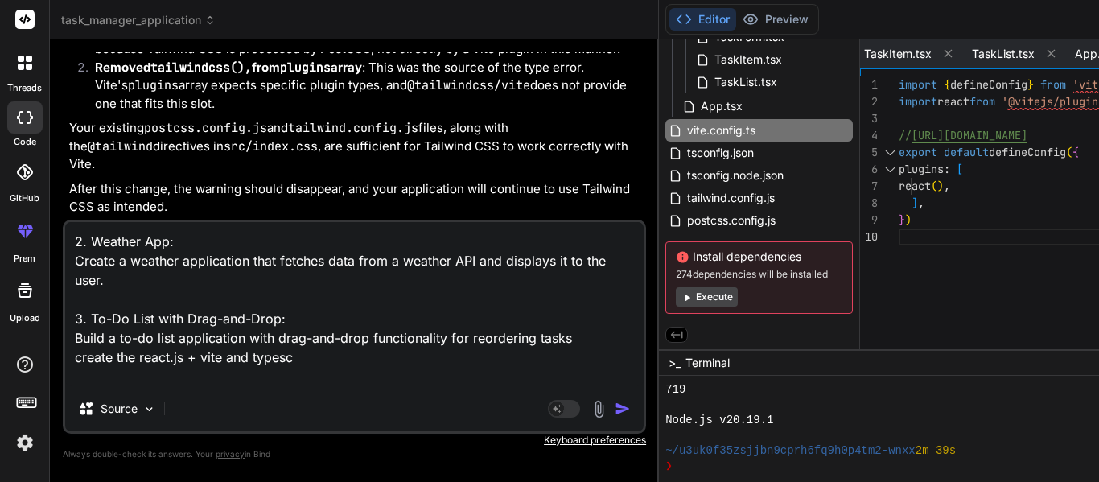
type textarea "x"
type textarea "2. Weather App: Create a weather application that fetches data from a weather A…"
type textarea "x"
type textarea "2. Weather App: Create a weather application that fetches data from a weather A…"
type textarea "x"
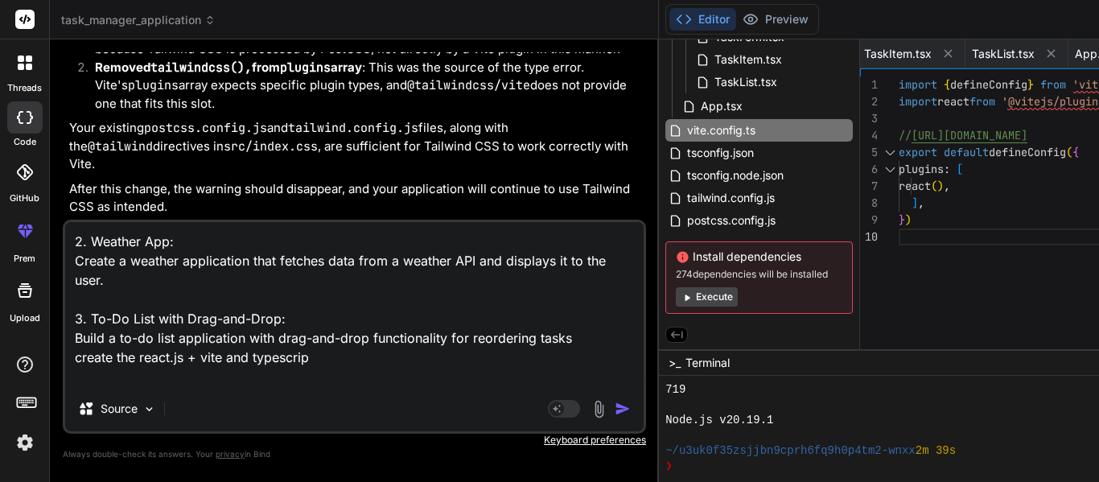
type textarea "2. Weather App: Create a weather application that fetches data from a weather A…"
type textarea "x"
type textarea "2. Weather App: Create a weather application that fetches data from a weather A…"
type textarea "x"
type textarea "2. Weather App: Create a weather application that fetches data from a weather A…"
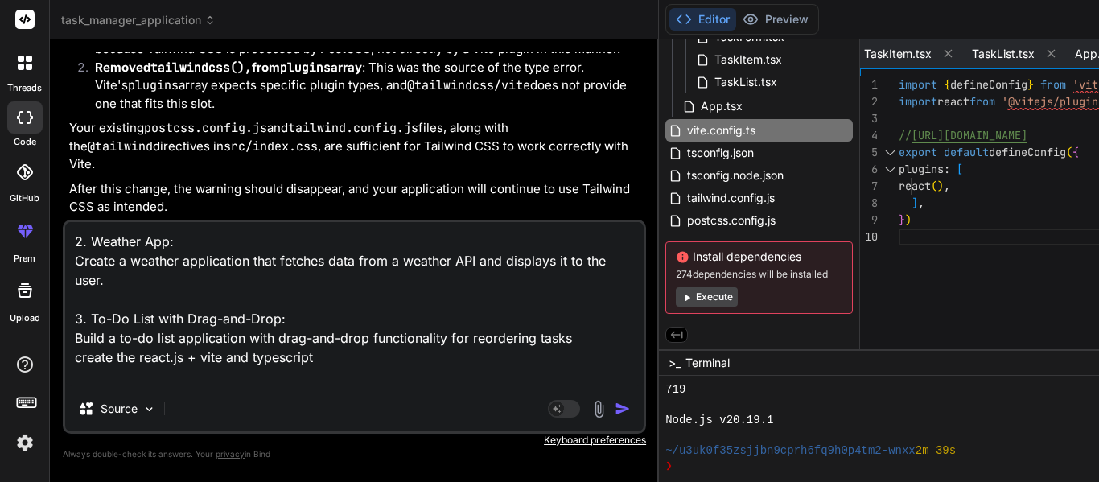
type textarea "x"
type textarea "2. Weather App: Create a weather application that fetches data from a weather A…"
type textarea "x"
type textarea "2. Weather App: Create a weather application that fetches data from a weather A…"
type textarea "x"
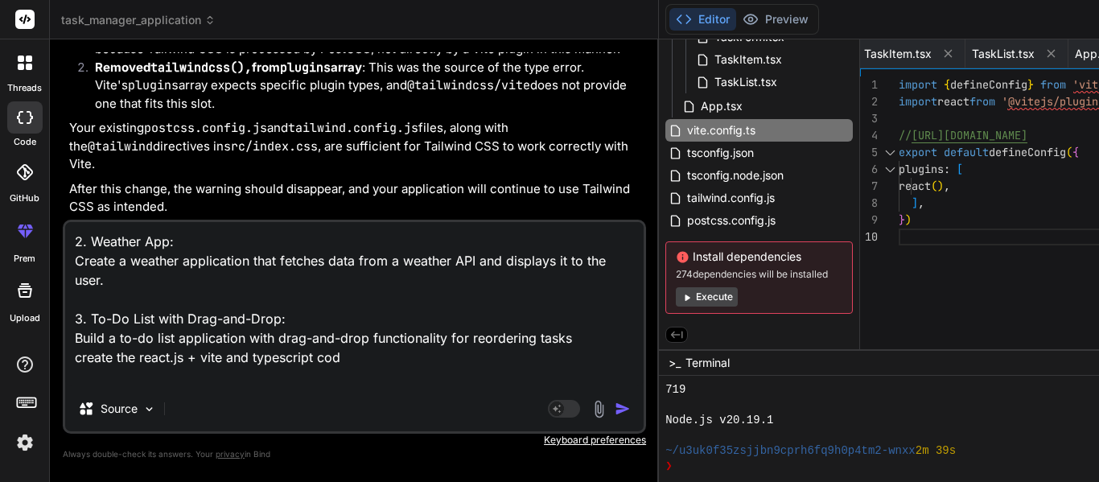
type textarea "2. Weather App: Create a weather application that fetches data from a weather A…"
type textarea "x"
type textarea "2. Weather App: Create a weather application that fetches data from a weather A…"
type textarea "x"
type textarea "2. Weather App: Create a weather application that fetches data from a weather A…"
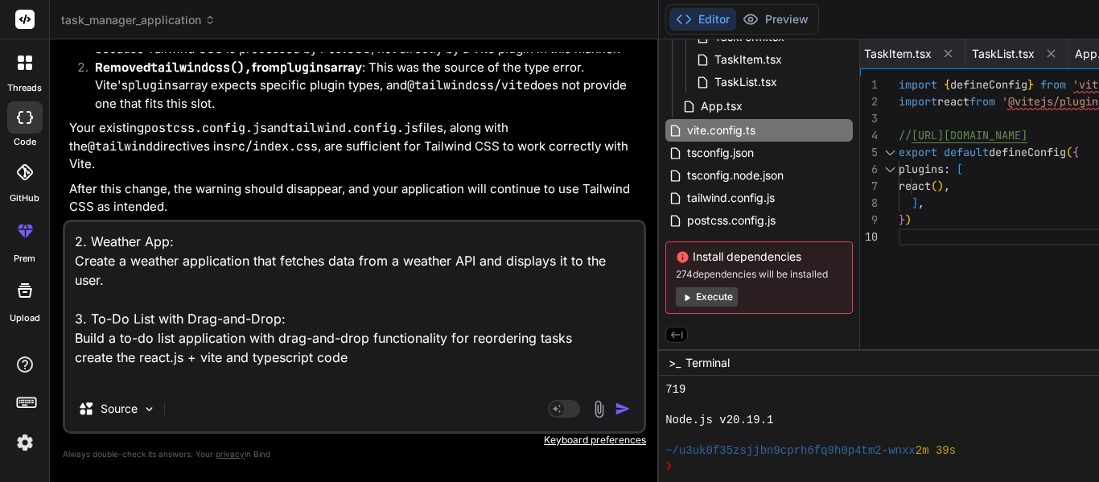
type textarea "x"
type textarea "2. Weather App: Create a weather application that fetches data from a weather A…"
type textarea "x"
type textarea "2. Weather App: Create a weather application that fetches data from a weather A…"
type textarea "x"
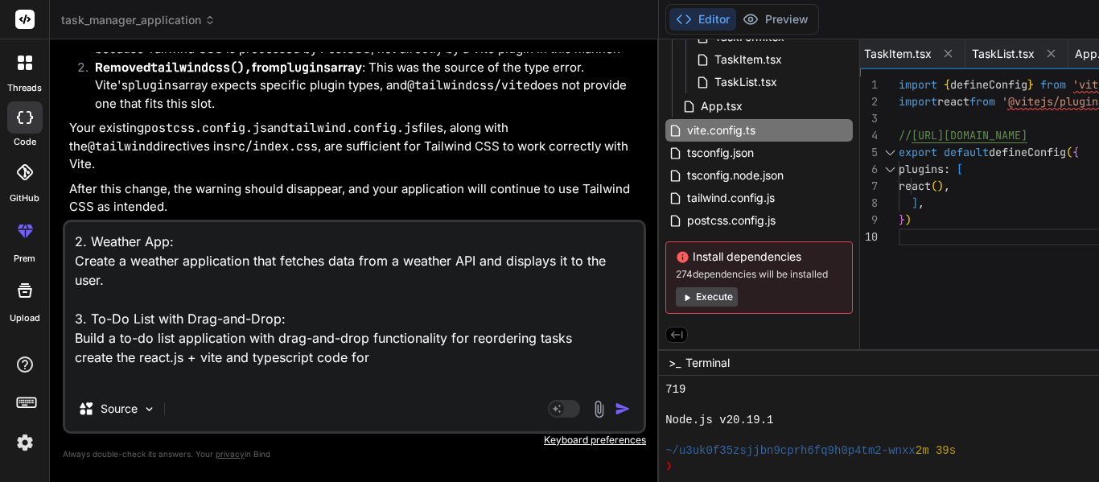
type textarea "2. Weather App: Create a weather application that fetches data from a weather A…"
type textarea "x"
type textarea "2. Weather App: Create a weather application that fetches data from a weather A…"
type textarea "x"
type textarea "2. Weather App: Create a weather application that fetches data from a weather A…"
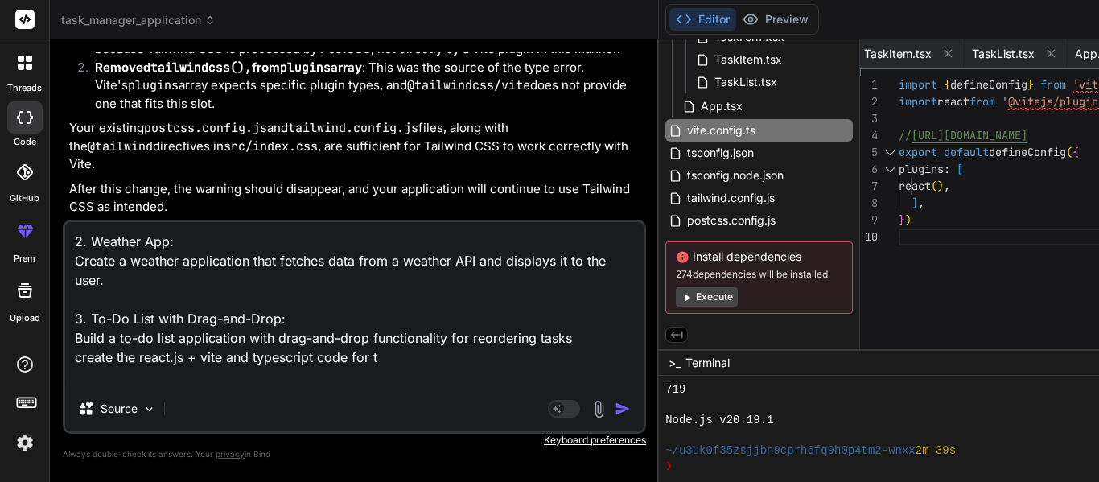
type textarea "x"
type textarea "2. Weather App: Create a weather application that fetches data from a weather A…"
type textarea "x"
type textarea "2. Weather App: Create a weather application that fetches data from a weather A…"
type textarea "x"
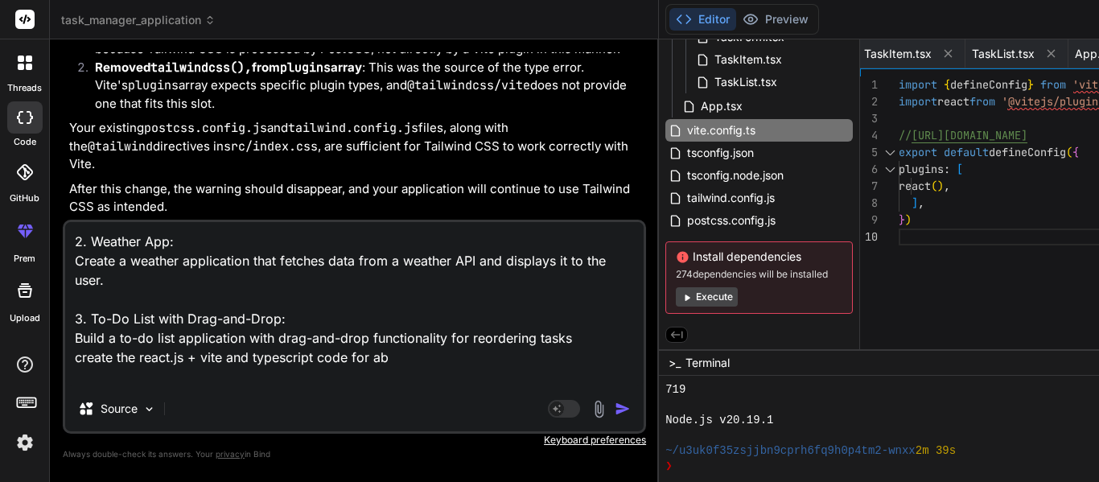
type textarea "2. Weather App: Create a weather application that fetches data from a weather A…"
type textarea "x"
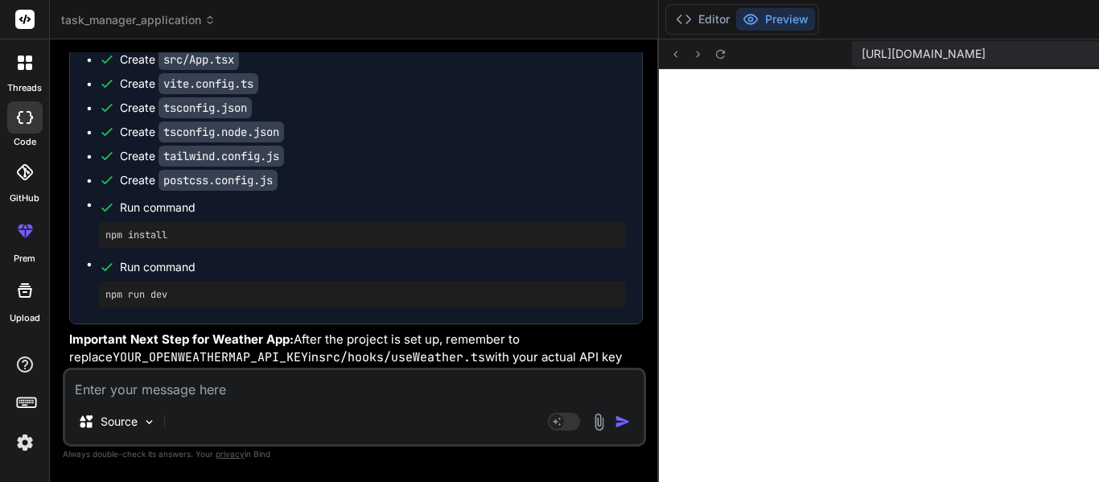
scroll to position [6999, 0]
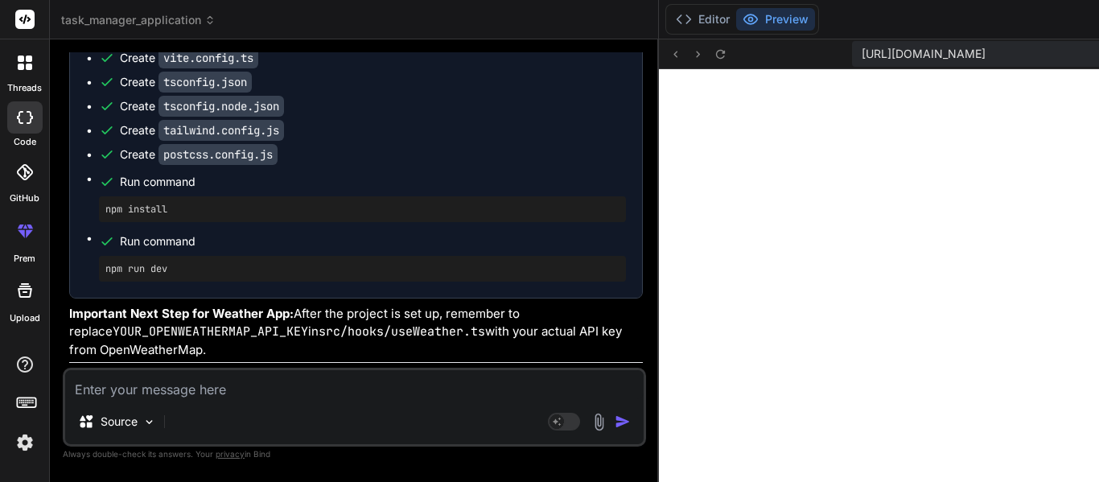
copy code "WeatherSearch"
click at [669, 17] on button "Editor" at bounding box center [702, 19] width 67 height 23
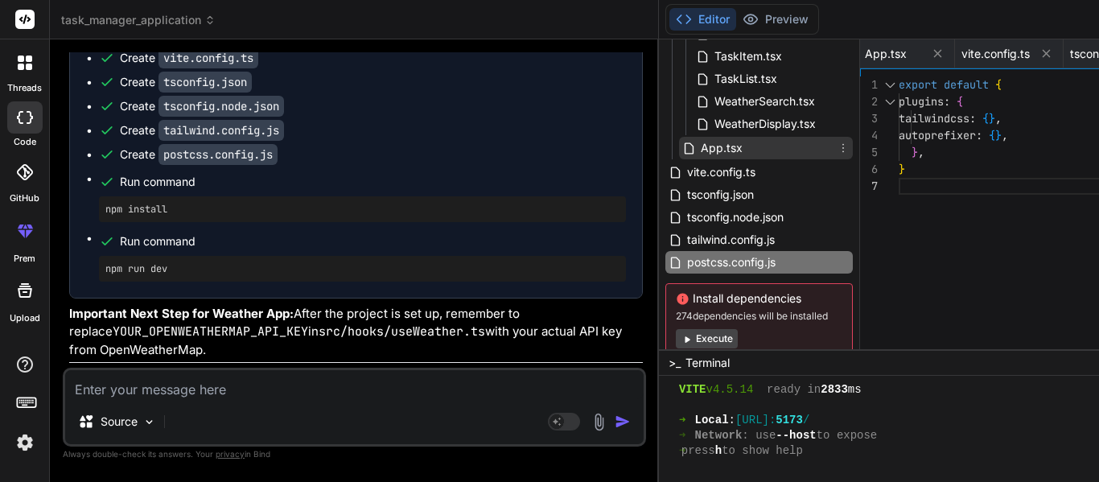
scroll to position [262, 0]
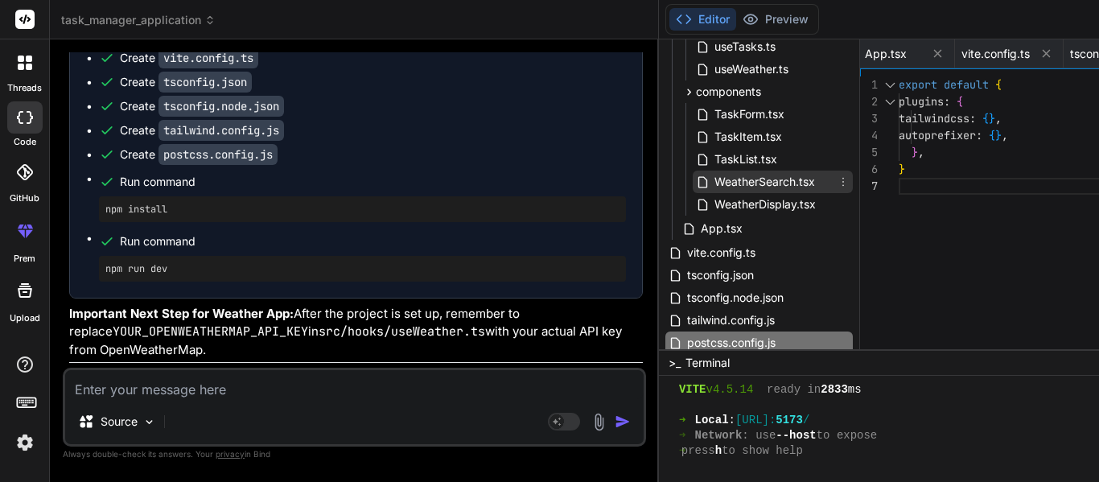
click at [713, 181] on span "WeatherSearch.tsx" at bounding box center [765, 181] width 104 height 19
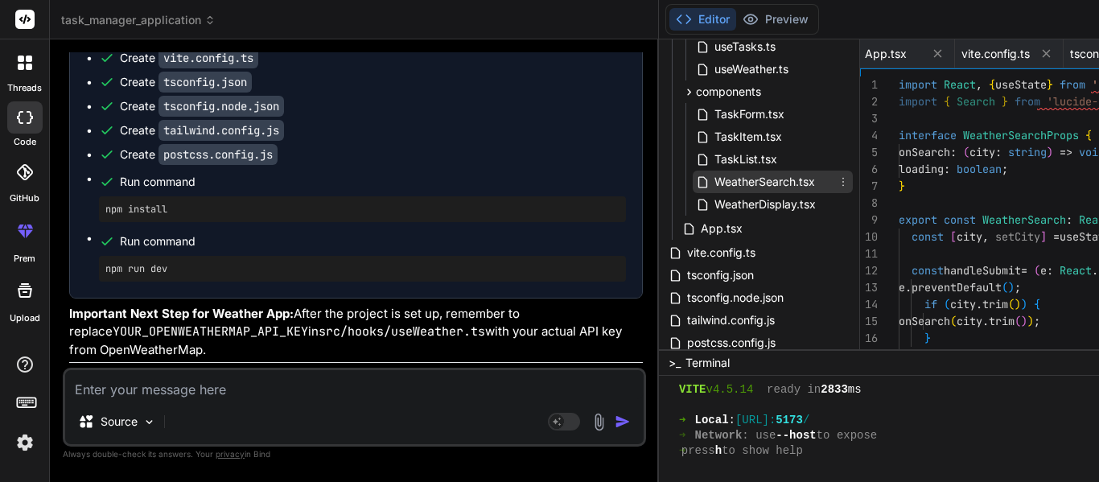
scroll to position [0, 1264]
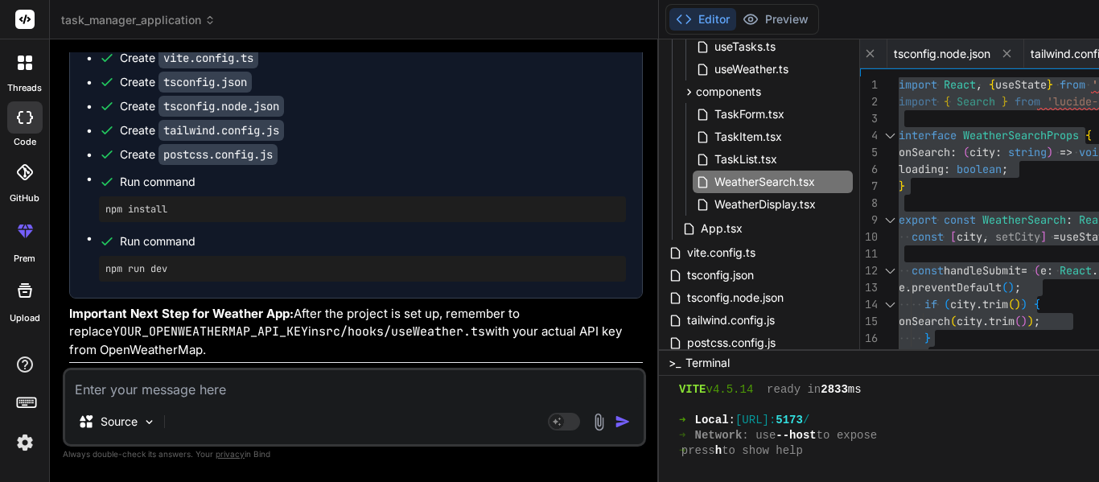
copy code "WeatherDisplay"
click at [713, 204] on span "WeatherDisplay.tsx" at bounding box center [765, 204] width 105 height 19
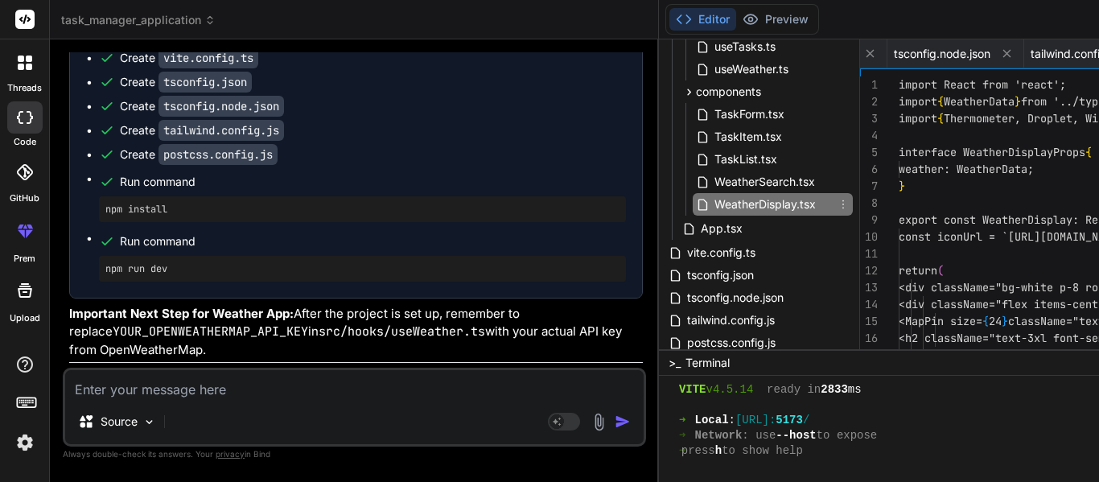
scroll to position [0, 1406]
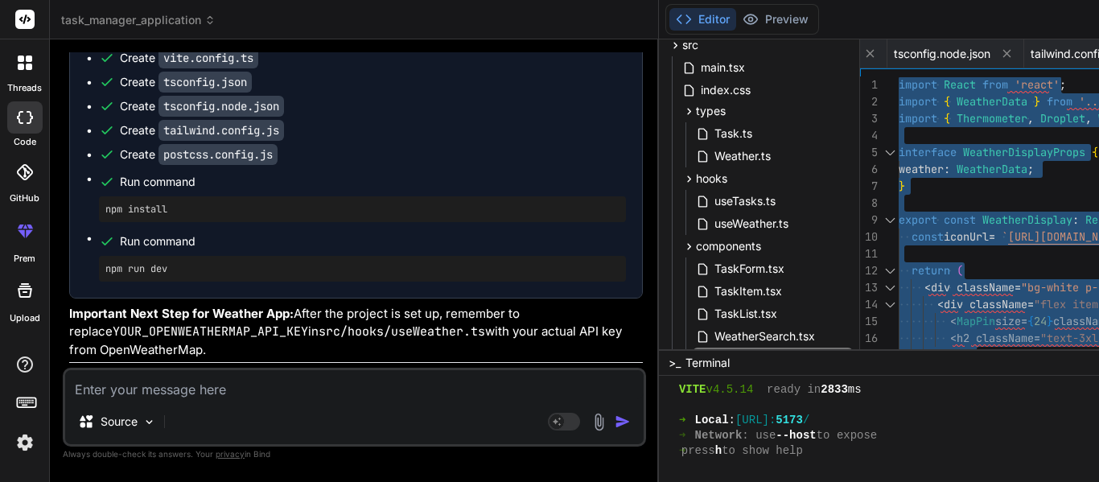
scroll to position [101, 0]
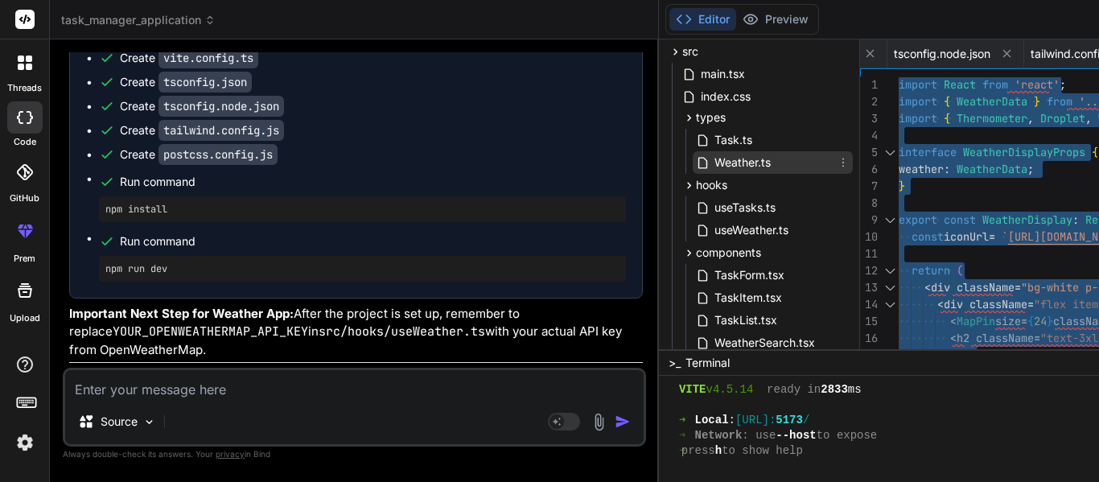
click at [713, 167] on span "Weather.ts" at bounding box center [743, 162] width 60 height 19
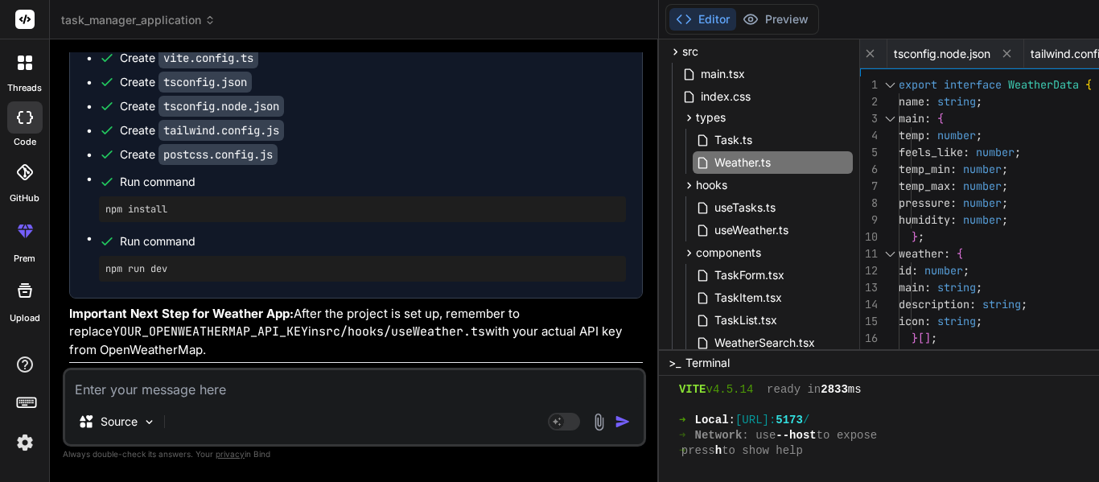
copy code "Weather"
click at [713, 164] on span "Weather.ts" at bounding box center [743, 162] width 60 height 19
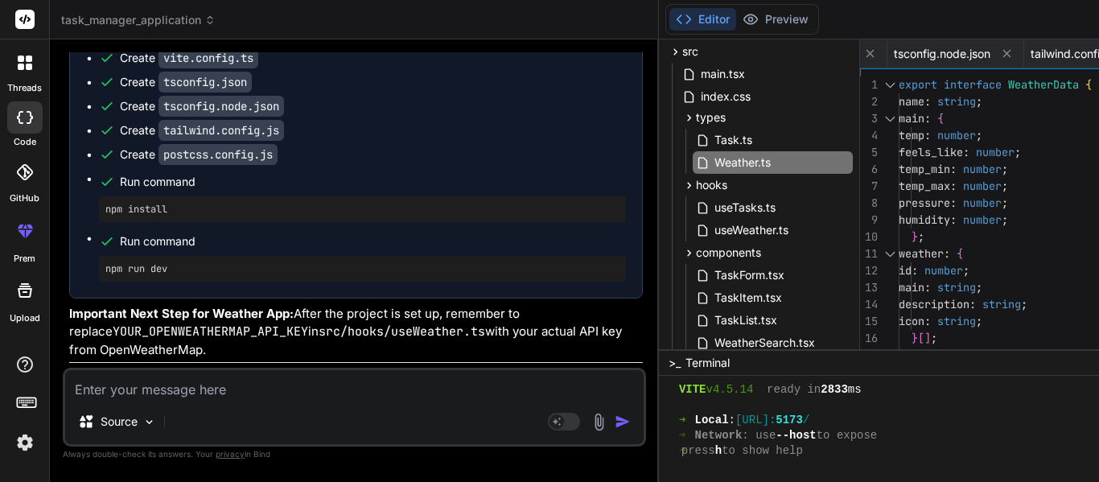
scroll to position [16, 0]
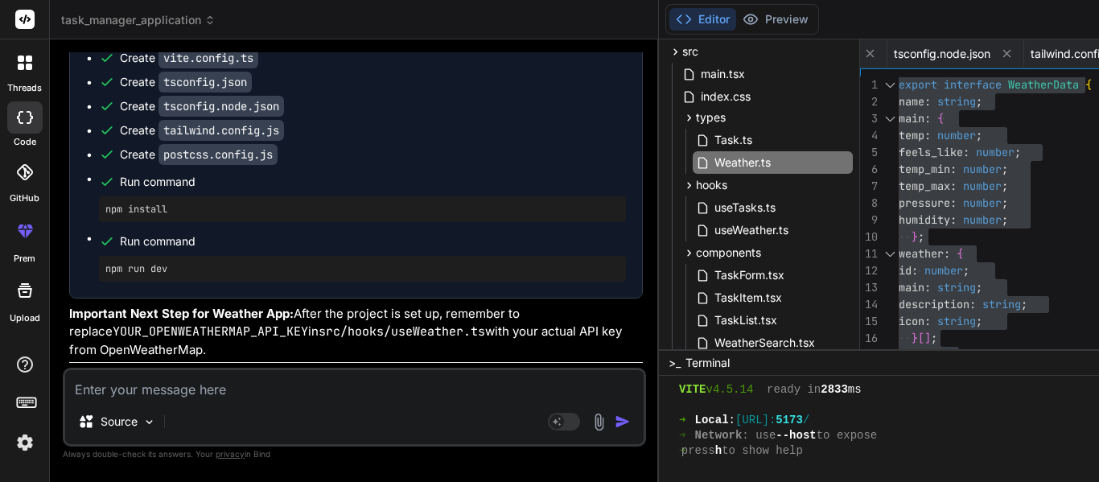
copy code "useWeather"
click at [713, 230] on span "useWeather.ts" at bounding box center [751, 229] width 77 height 19
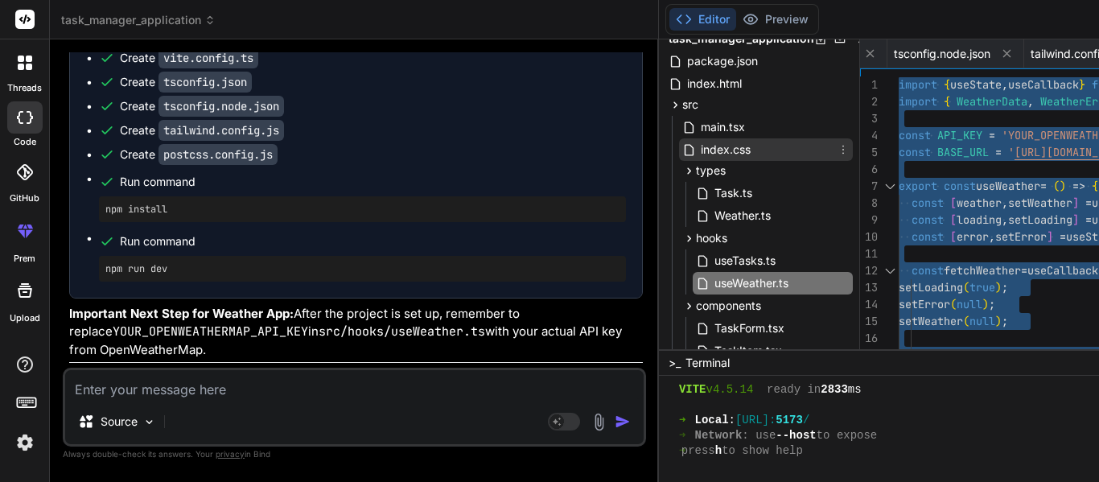
scroll to position [20, 0]
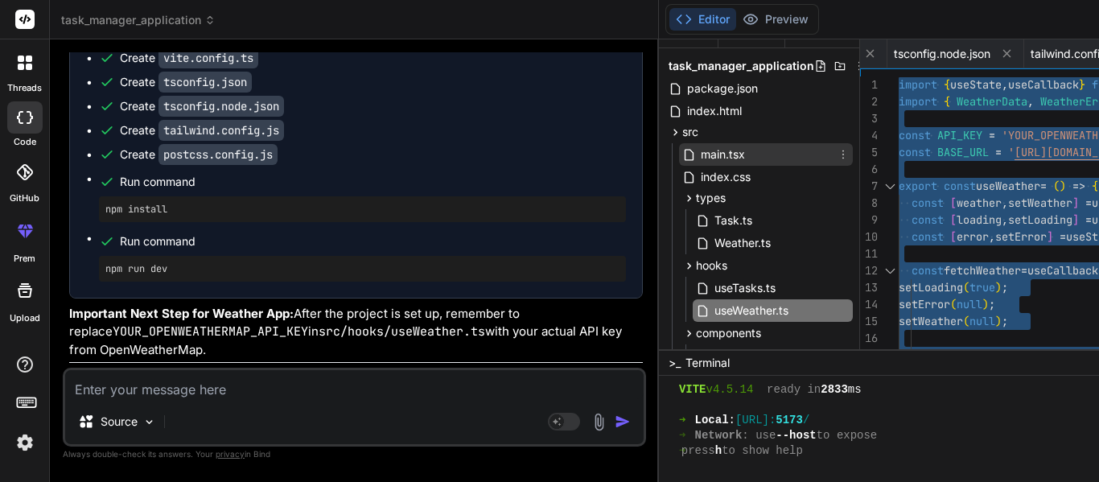
click at [679, 155] on div "main.tsx" at bounding box center [766, 154] width 174 height 23
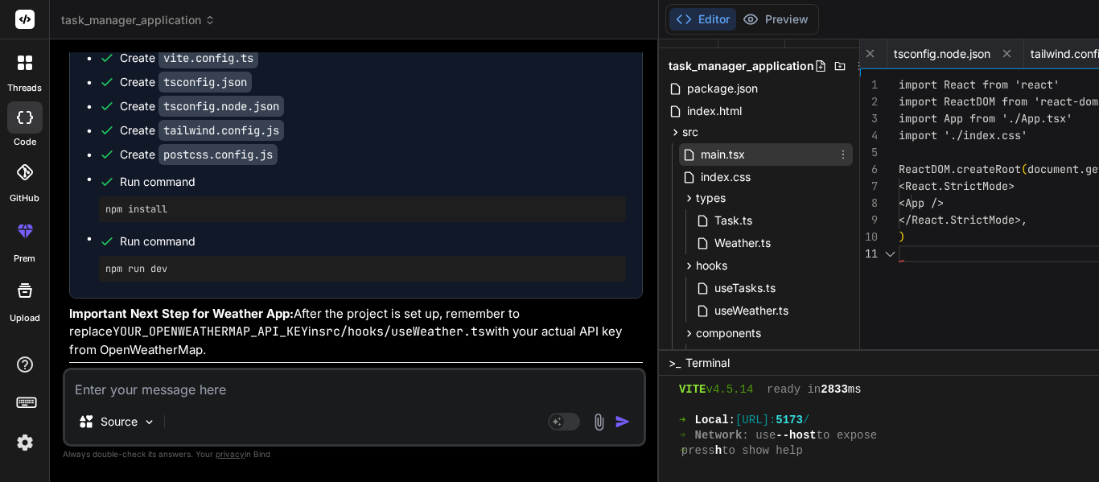
scroll to position [0, 208]
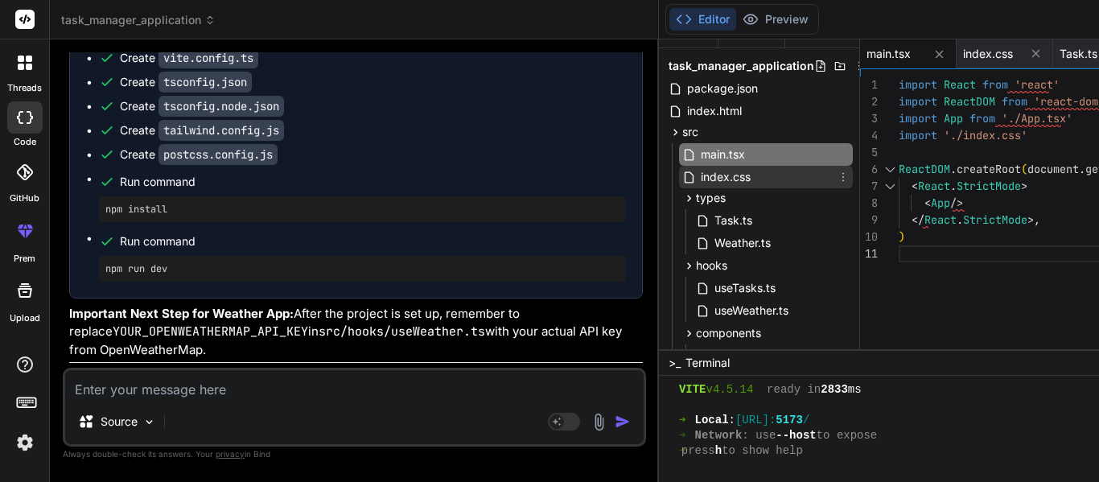
click at [699, 172] on span "index.css" at bounding box center [725, 176] width 53 height 19
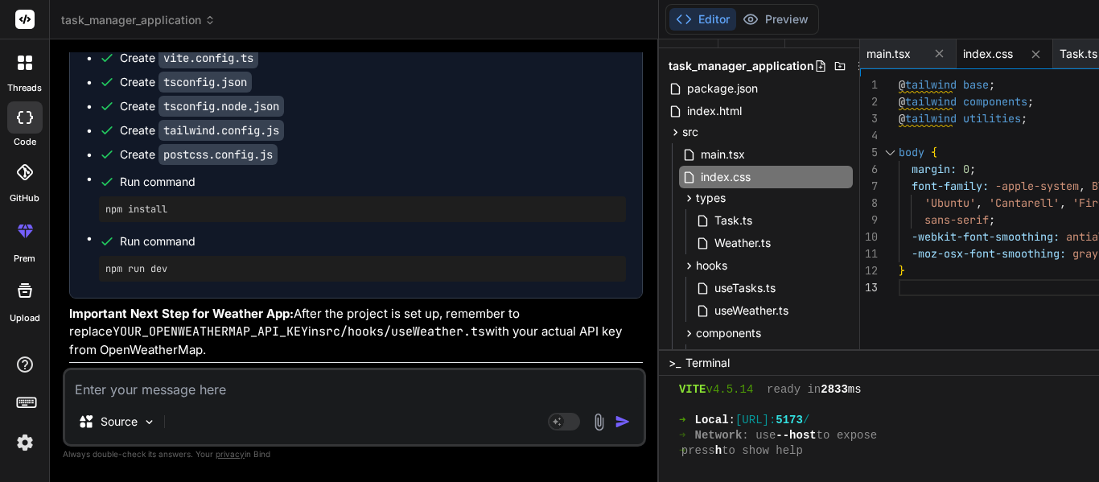
scroll to position [16, 0]
click at [686, 92] on span "package.json" at bounding box center [723, 88] width 74 height 19
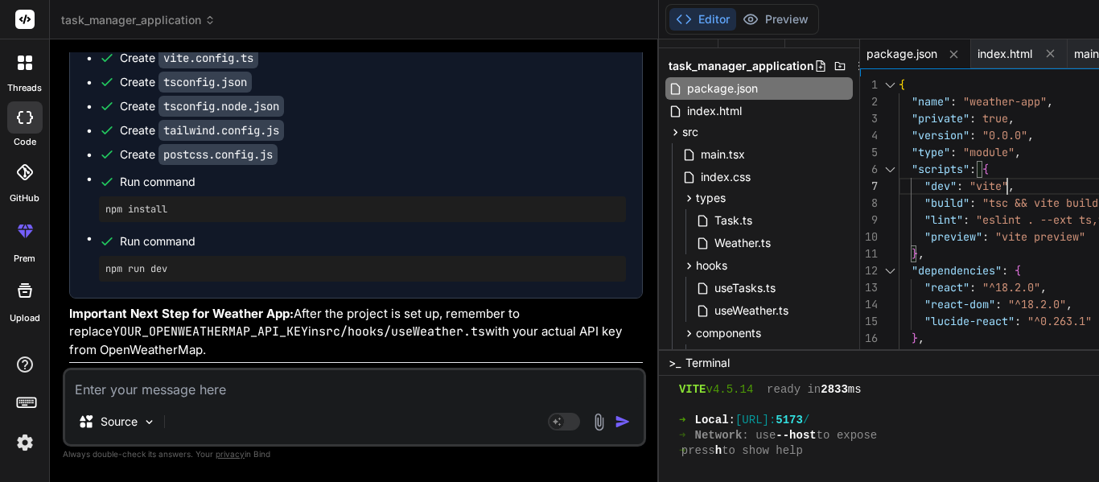
click at [665, 113] on div "index.html" at bounding box center [758, 111] width 187 height 23
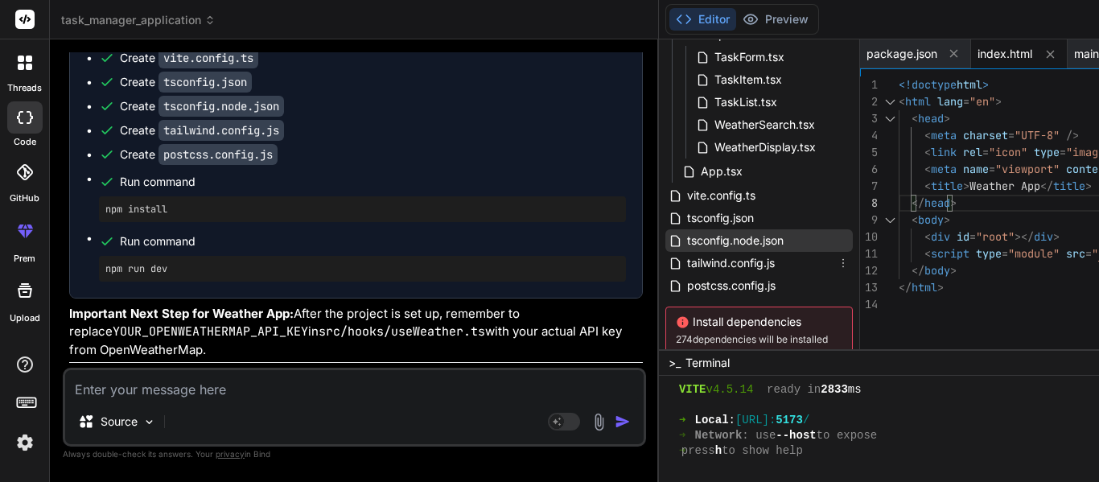
scroll to position [342, 0]
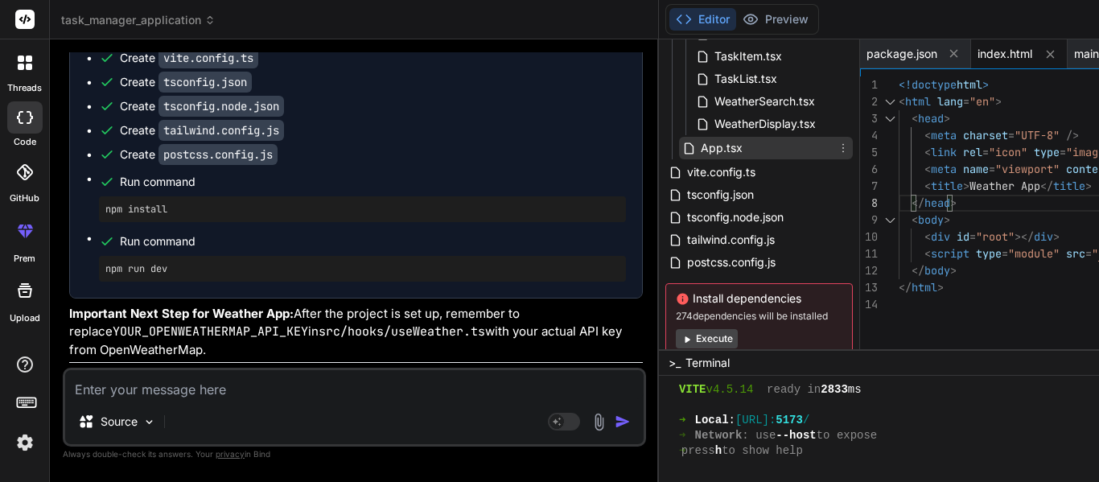
click at [679, 155] on div "App.tsx" at bounding box center [766, 148] width 174 height 23
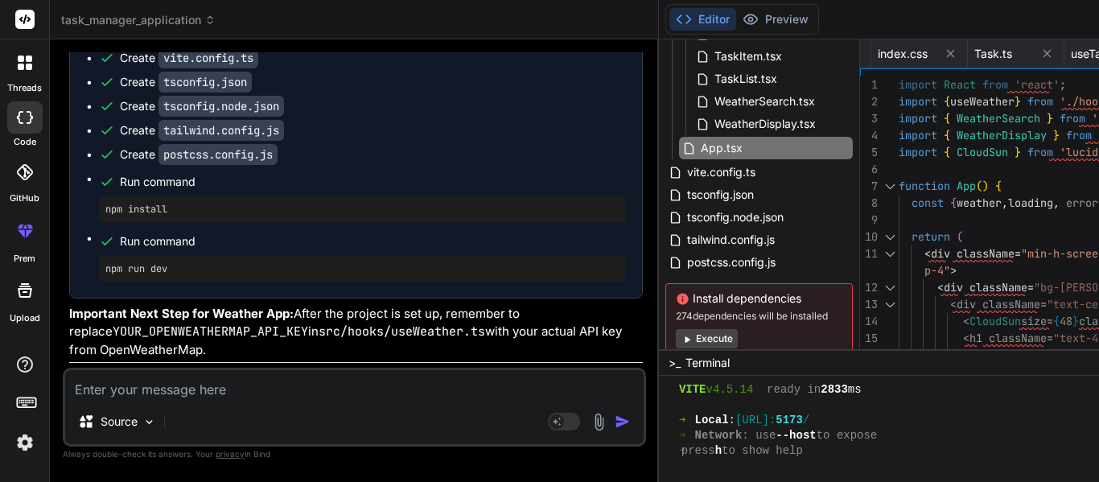
scroll to position [16, 0]
drag, startPoint x: 925, startPoint y: 227, endPoint x: 496, endPoint y: 425, distance: 471.6
click at [590, 425] on img at bounding box center [599, 422] width 19 height 19
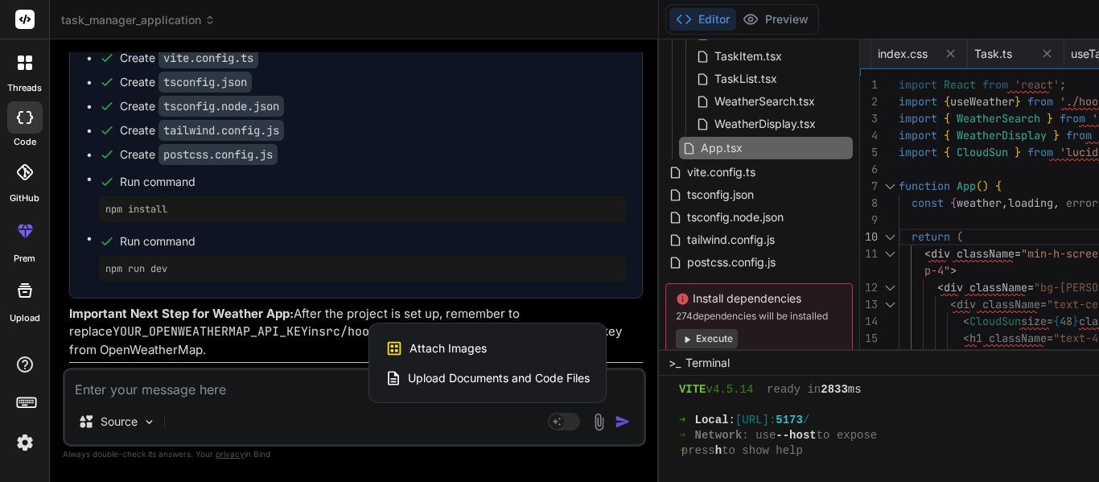
click at [200, 372] on div at bounding box center [549, 241] width 1099 height 482
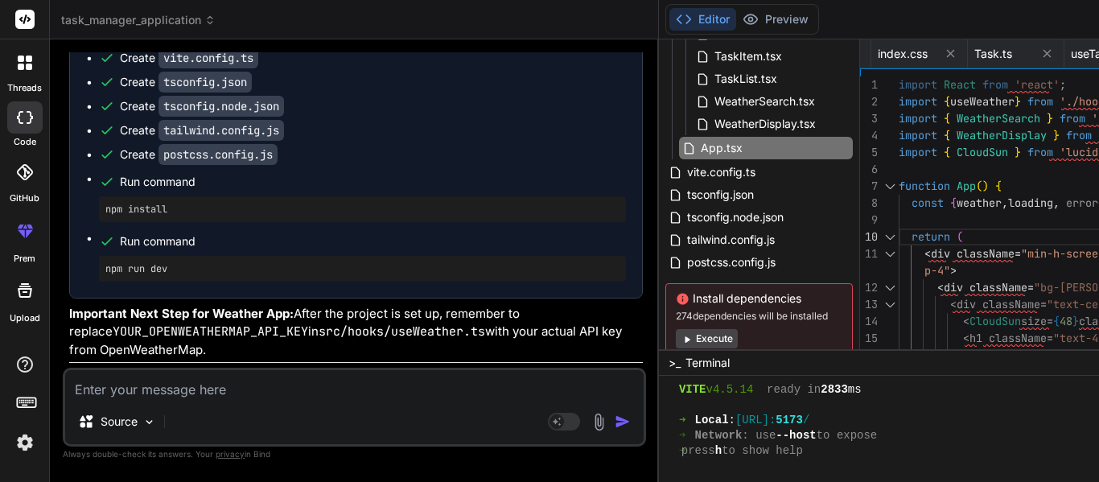
click at [197, 377] on textarea at bounding box center [354, 384] width 579 height 29
paste textarea "1. Task Manager Application: Functionalities of a to-do list: • Task Entry • Ta…"
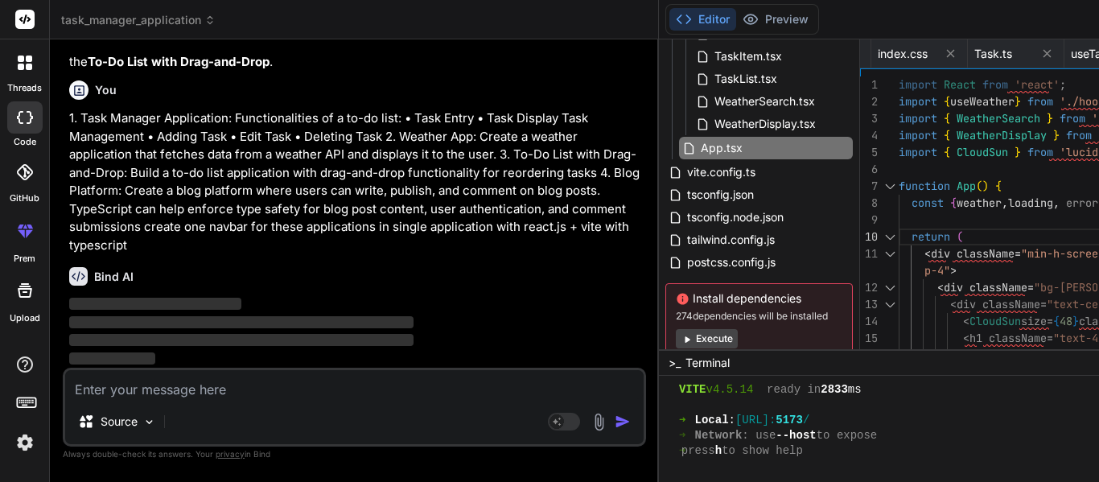
scroll to position [8034, 0]
click at [686, 171] on span "vite.config.ts" at bounding box center [722, 172] width 72 height 19
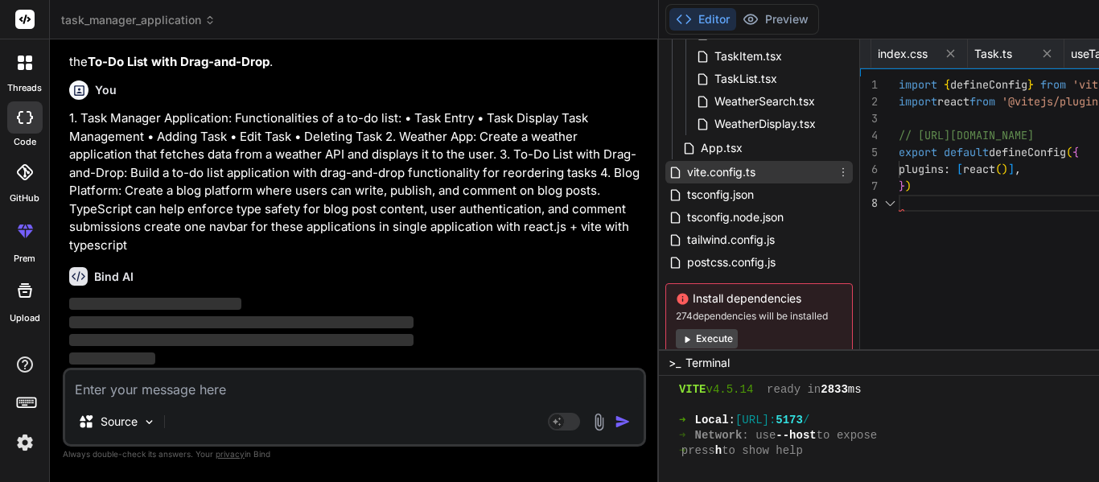
scroll to position [0, 402]
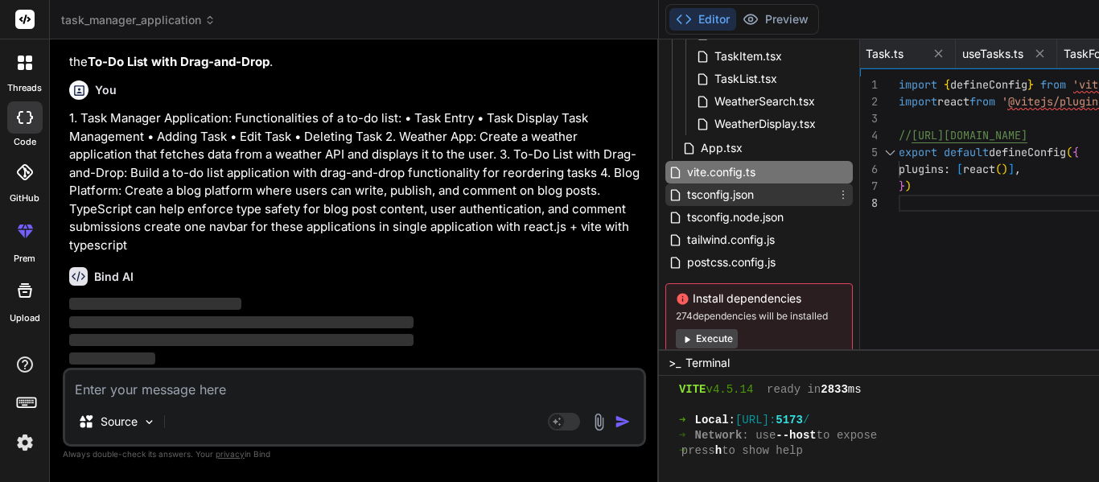
click at [671, 198] on div "tsconfig.json" at bounding box center [758, 194] width 187 height 23
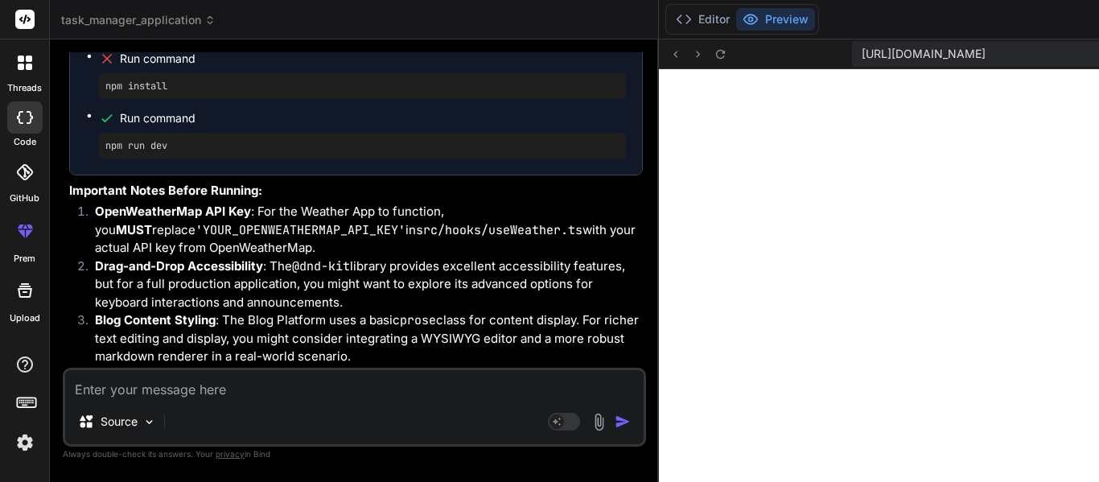
scroll to position [9494, 0]
click at [669, 20] on button "Editor" at bounding box center [702, 19] width 67 height 23
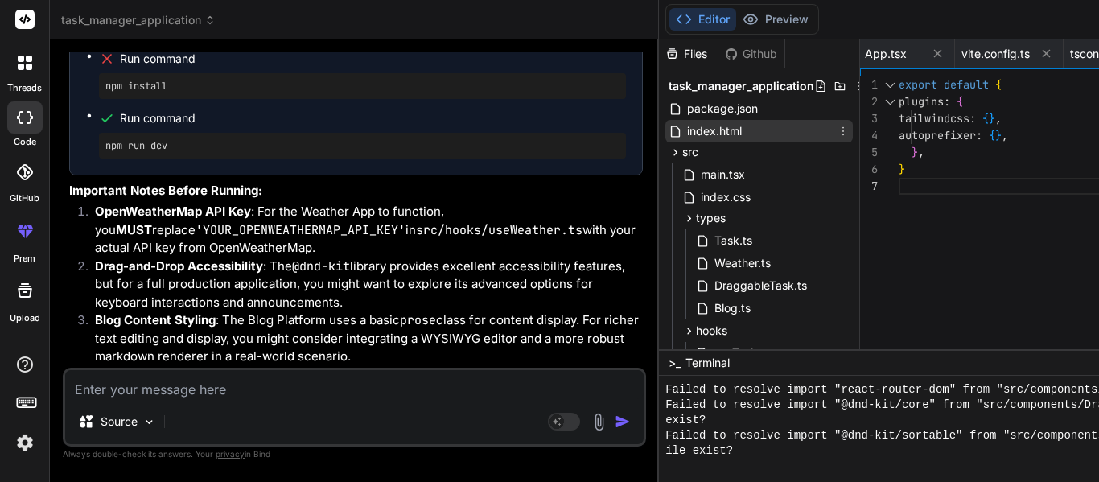
click at [686, 134] on span "index.html" at bounding box center [715, 130] width 58 height 19
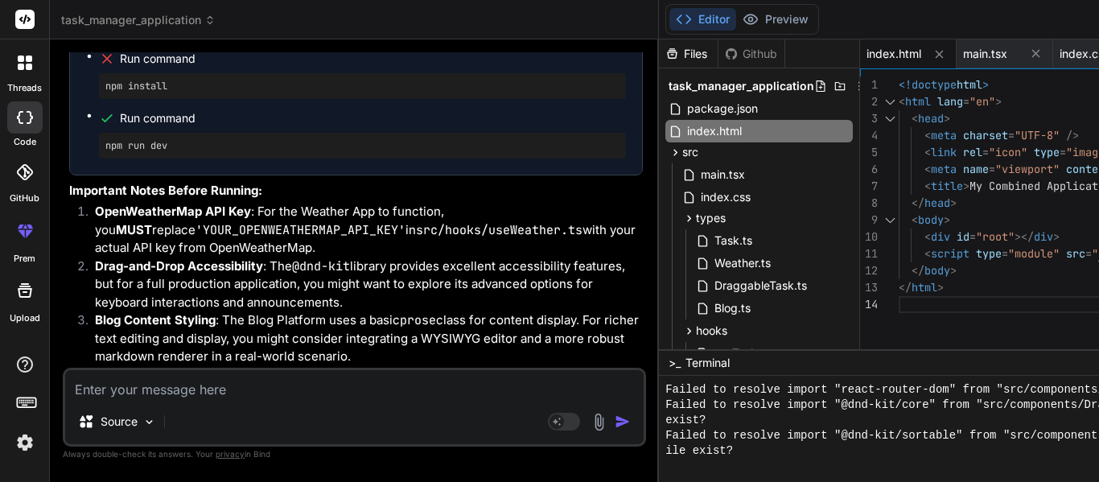
click at [699, 175] on span "main.tsx" at bounding box center [722, 174] width 47 height 19
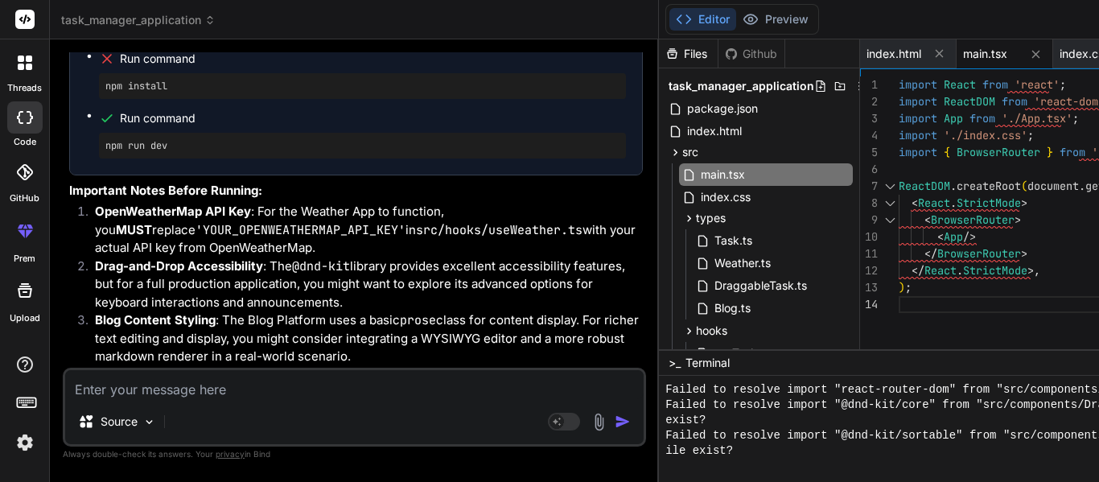
scroll to position [16, 0]
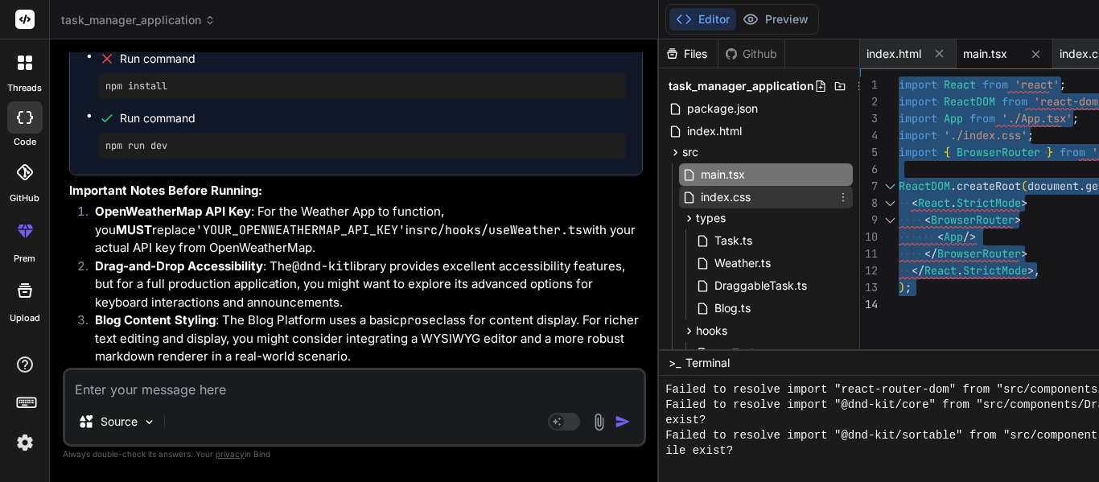
click at [699, 198] on span "index.css" at bounding box center [725, 196] width 53 height 19
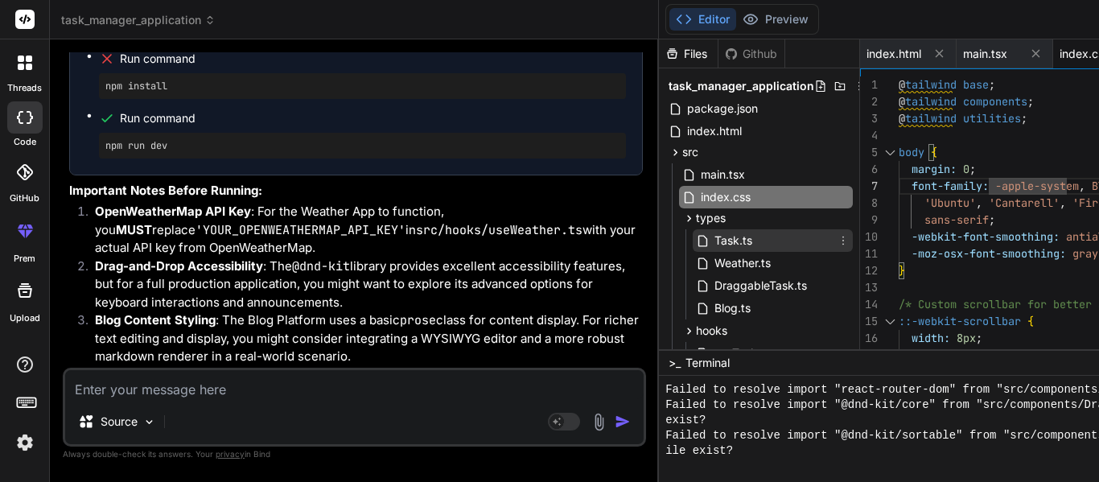
click at [713, 236] on span "Task.ts" at bounding box center [733, 240] width 41 height 19
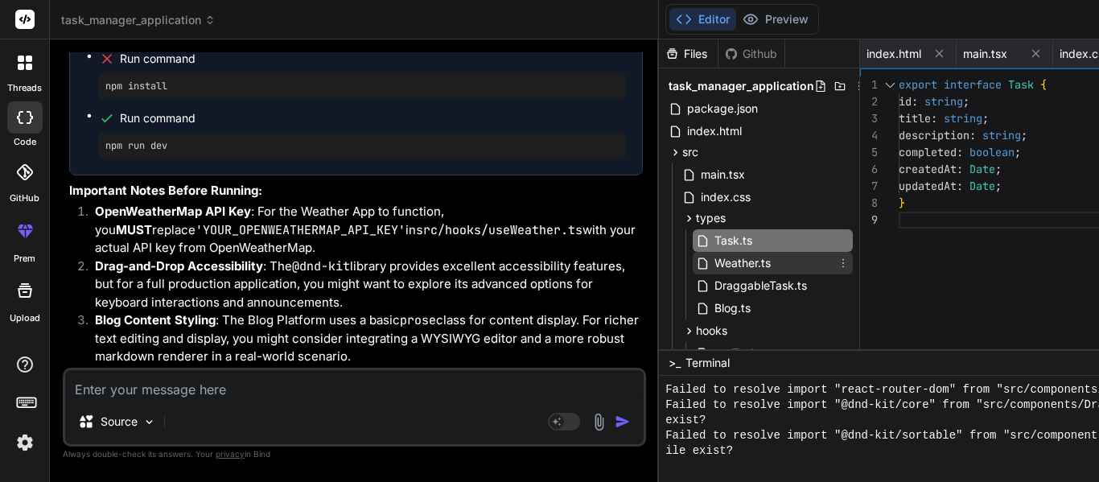
click at [693, 262] on div "Weather.ts" at bounding box center [773, 263] width 160 height 23
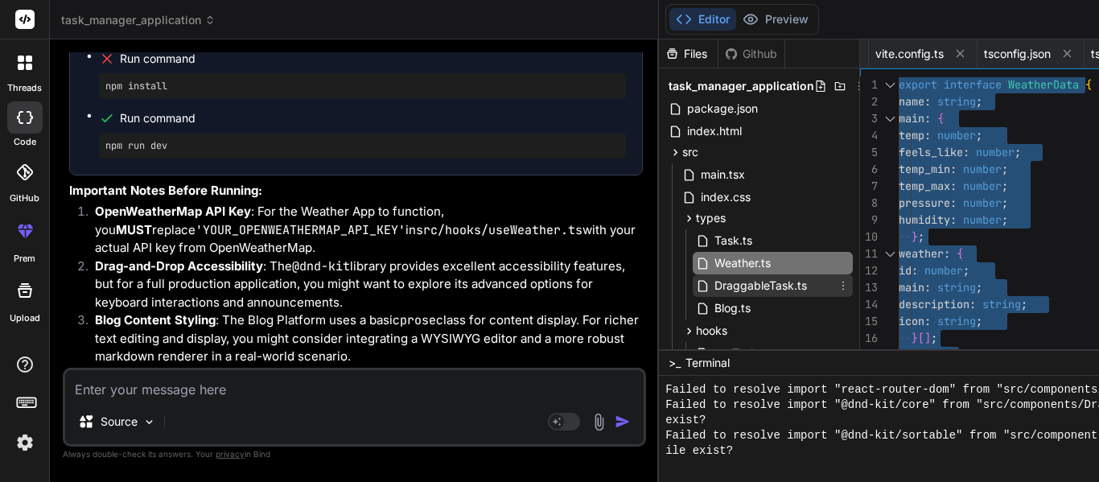
click at [713, 287] on span "DraggableTask.ts" at bounding box center [761, 285] width 96 height 19
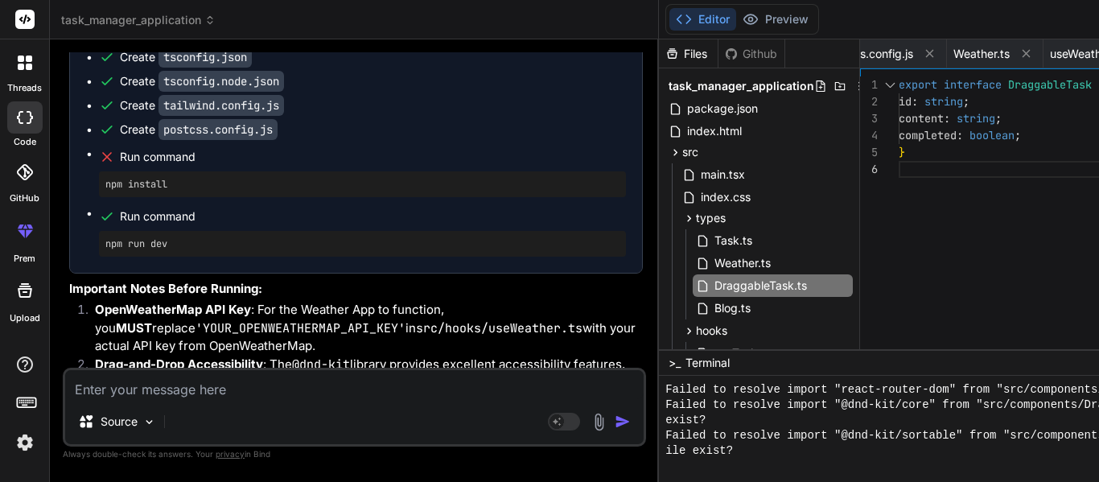
scroll to position [9032, 0]
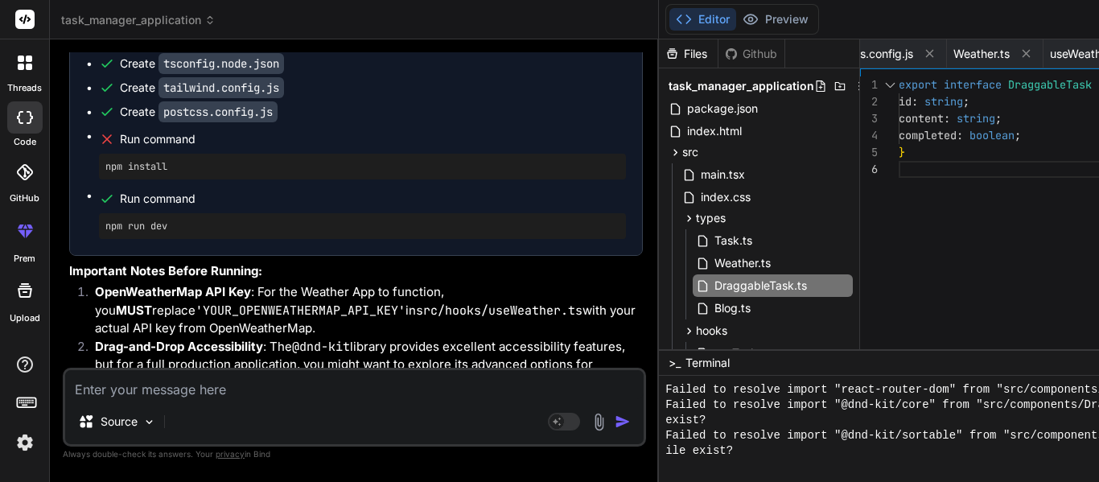
drag, startPoint x: 231, startPoint y: 159, endPoint x: 337, endPoint y: 159, distance: 106.2
copy code "DraggableTask.ts"
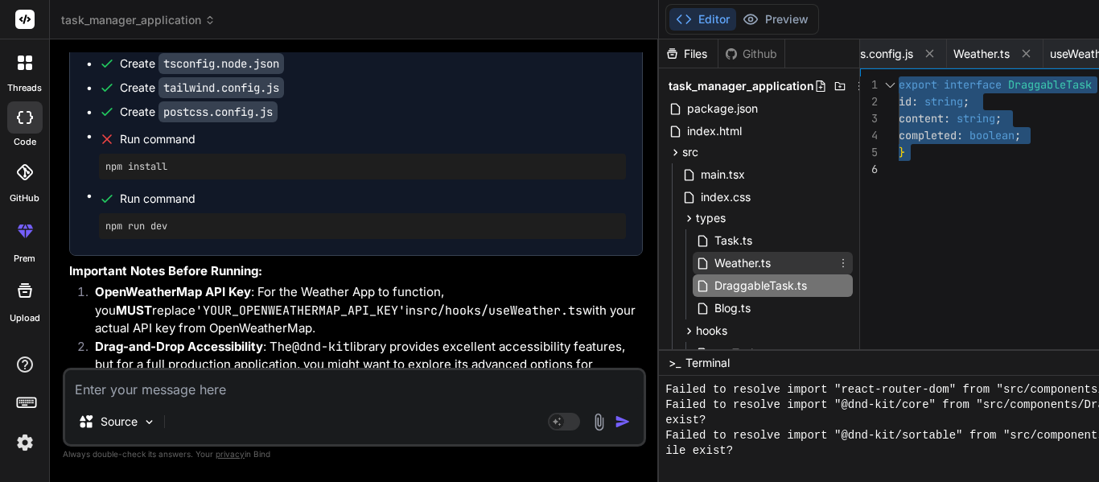
scroll to position [80, 0]
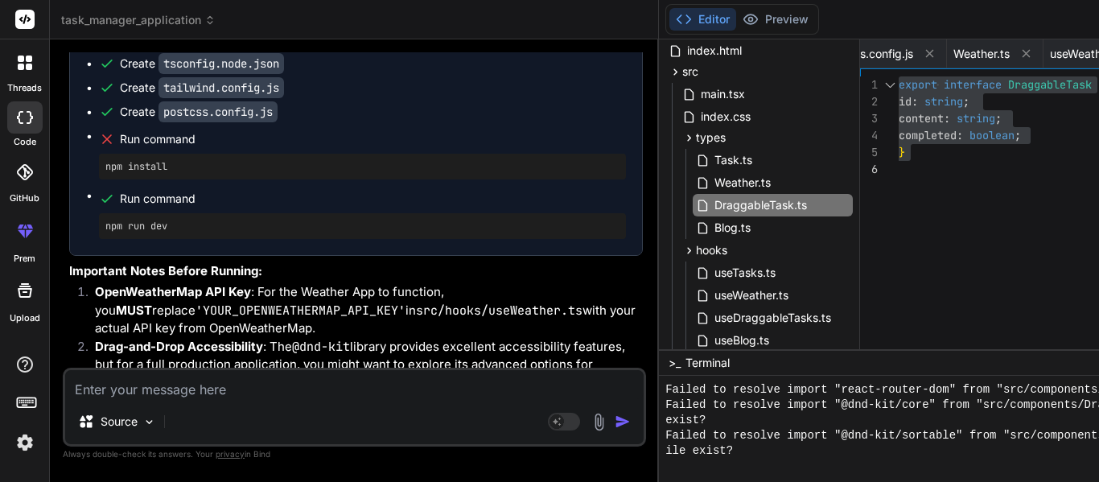
drag, startPoint x: 231, startPoint y: 181, endPoint x: 281, endPoint y: 175, distance: 50.2
copy code "Blog.ts"
click at [693, 227] on div "Blog.ts" at bounding box center [773, 227] width 160 height 23
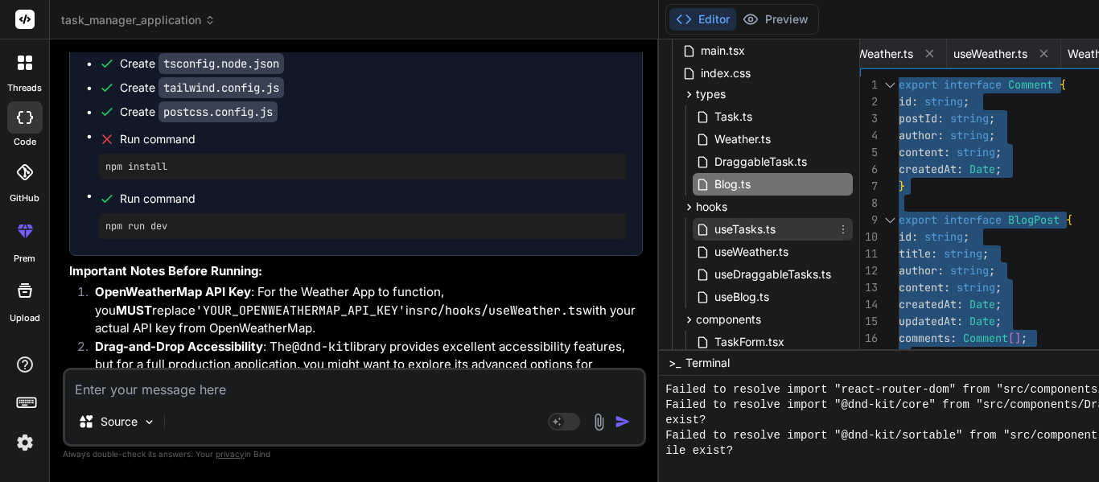
scroll to position [161, 0]
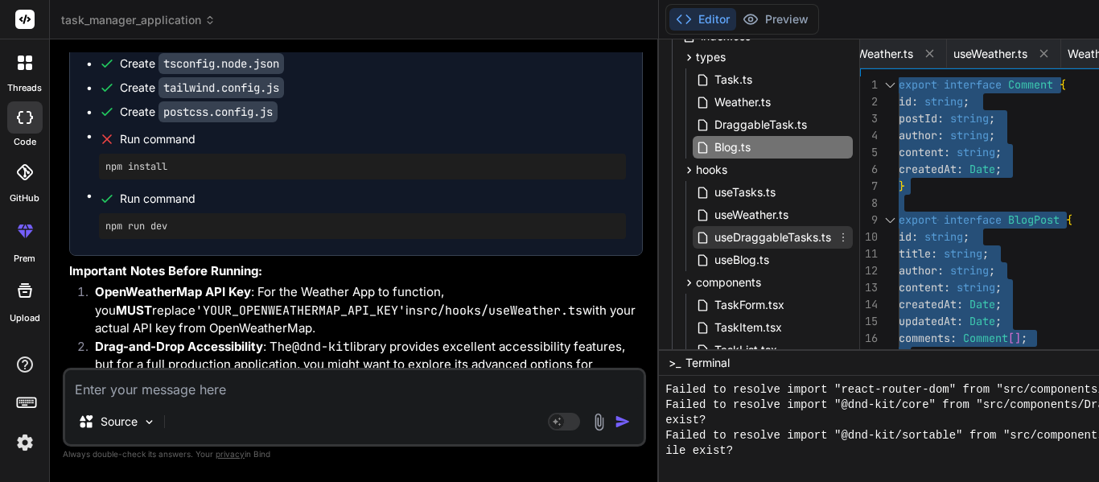
click at [713, 237] on span "useDraggableTasks.ts" at bounding box center [773, 237] width 120 height 19
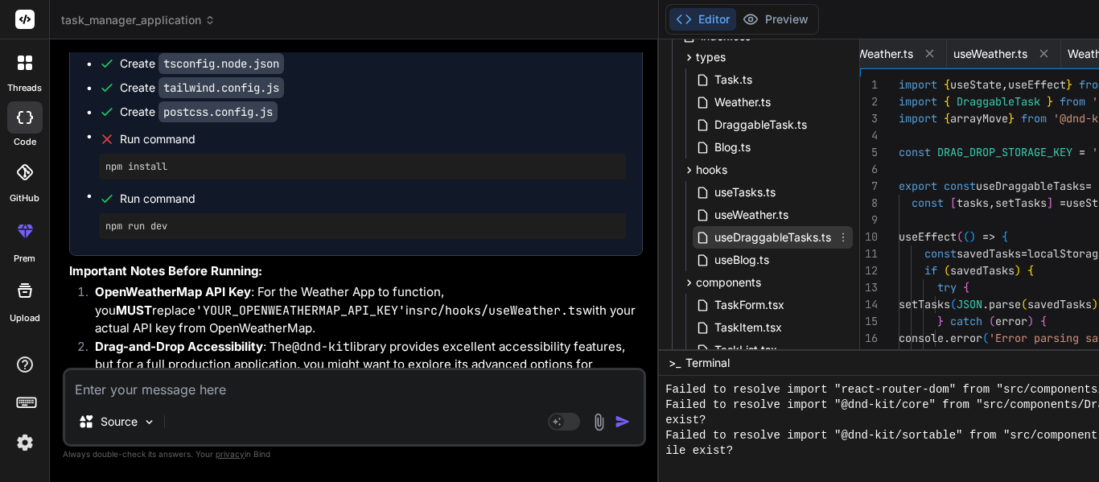
scroll to position [0, 1792]
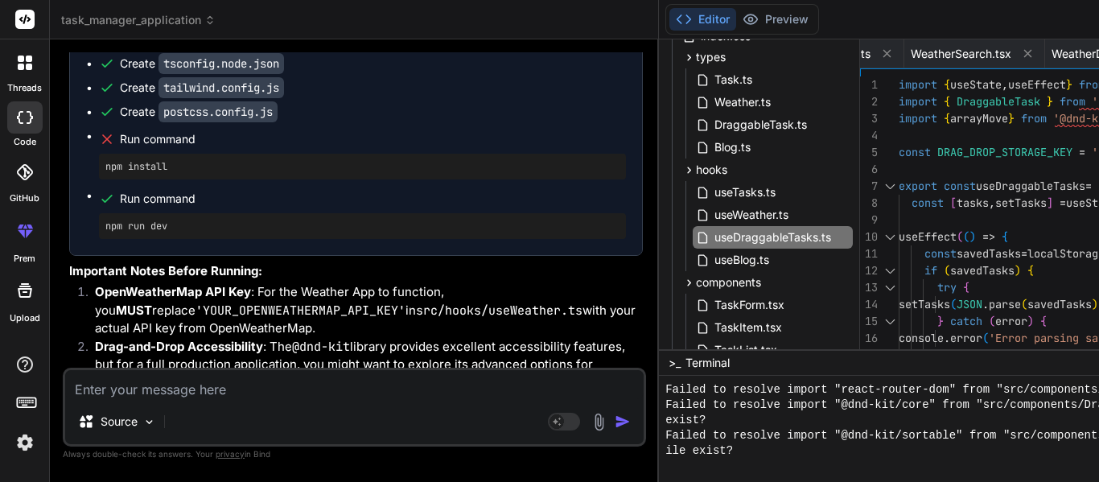
drag, startPoint x: 234, startPoint y: 250, endPoint x: 389, endPoint y: 248, distance: 154.5
copy code "useDraggableTasks.ts"
click at [713, 235] on span "useDraggableTasks.ts" at bounding box center [773, 237] width 120 height 19
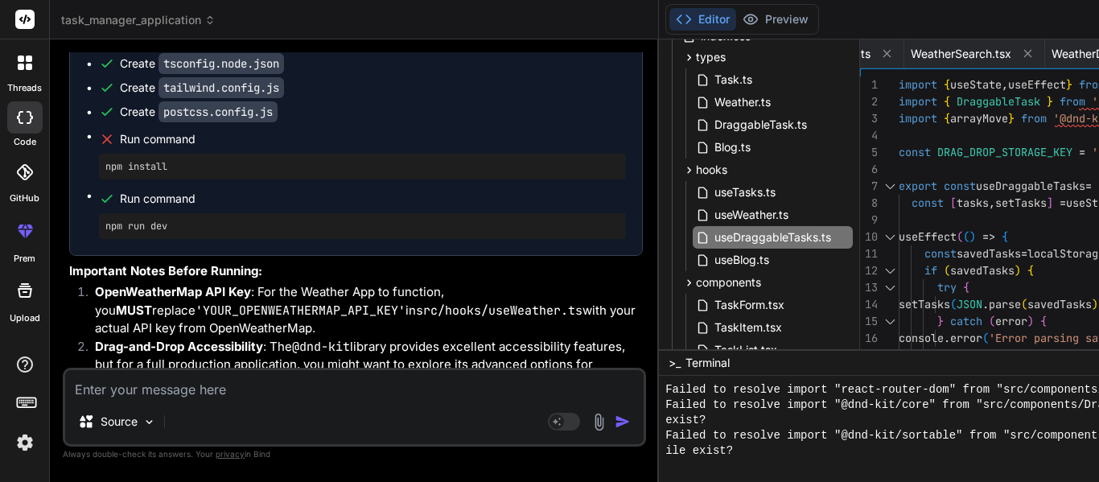
scroll to position [16, 0]
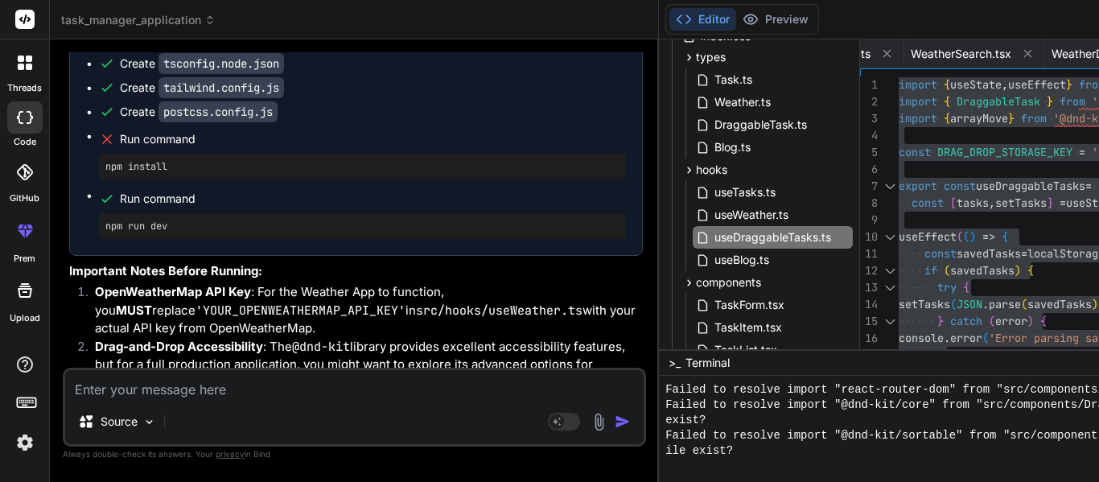
drag, startPoint x: 233, startPoint y: 274, endPoint x: 299, endPoint y: 281, distance: 66.4
copy code "useBlog.ts"
click at [713, 254] on span "useBlog.ts" at bounding box center [742, 259] width 58 height 19
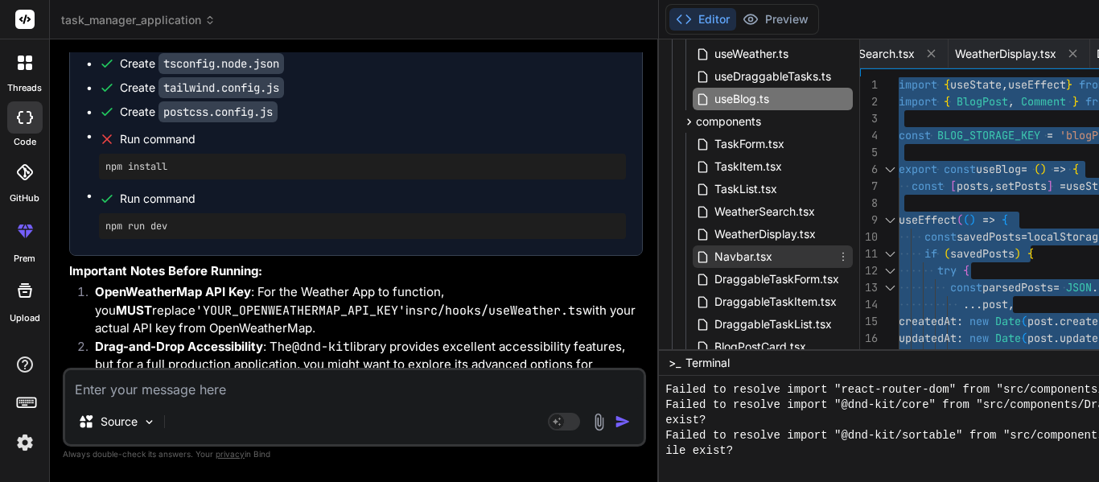
scroll to position [402, 0]
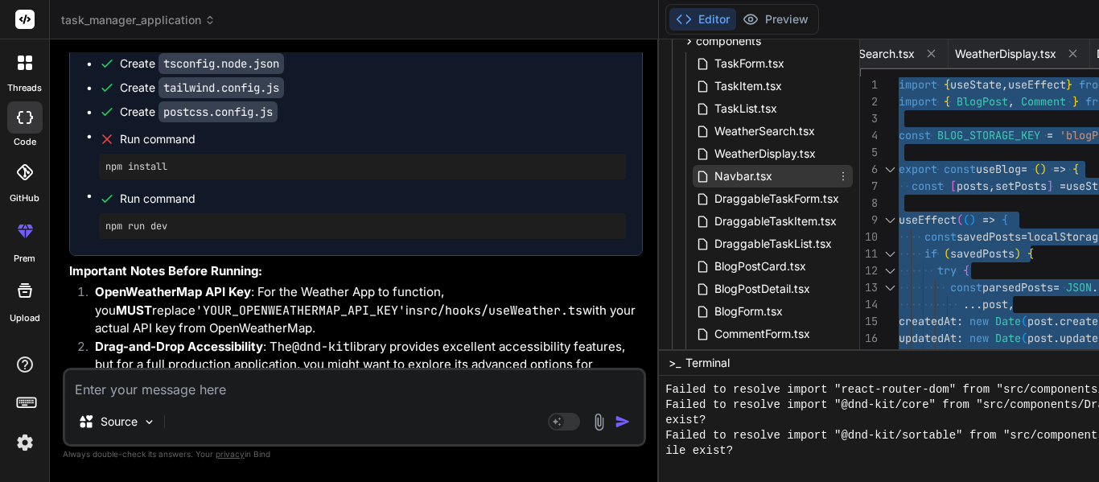
click at [713, 171] on span "Navbar.tsx" at bounding box center [743, 176] width 61 height 19
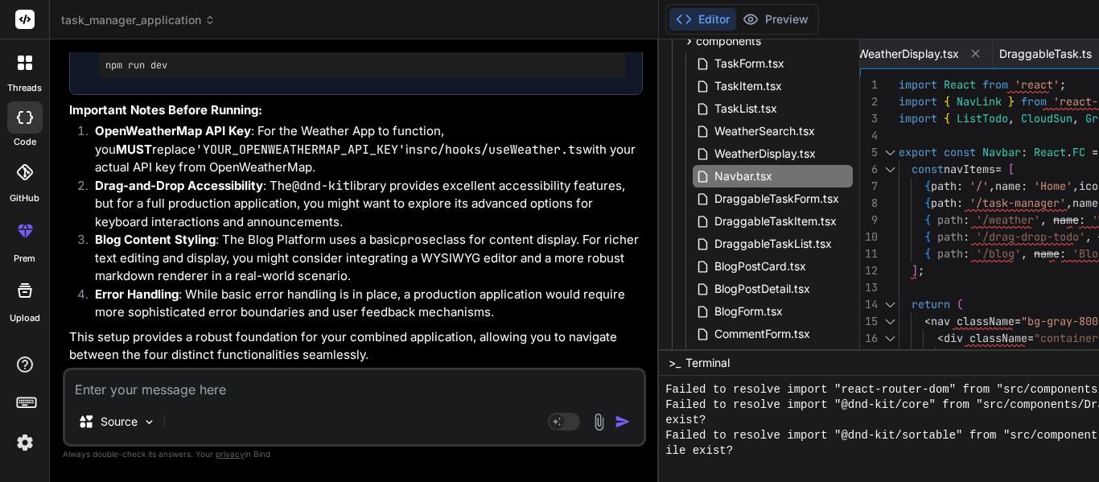
scroll to position [9112, 0]
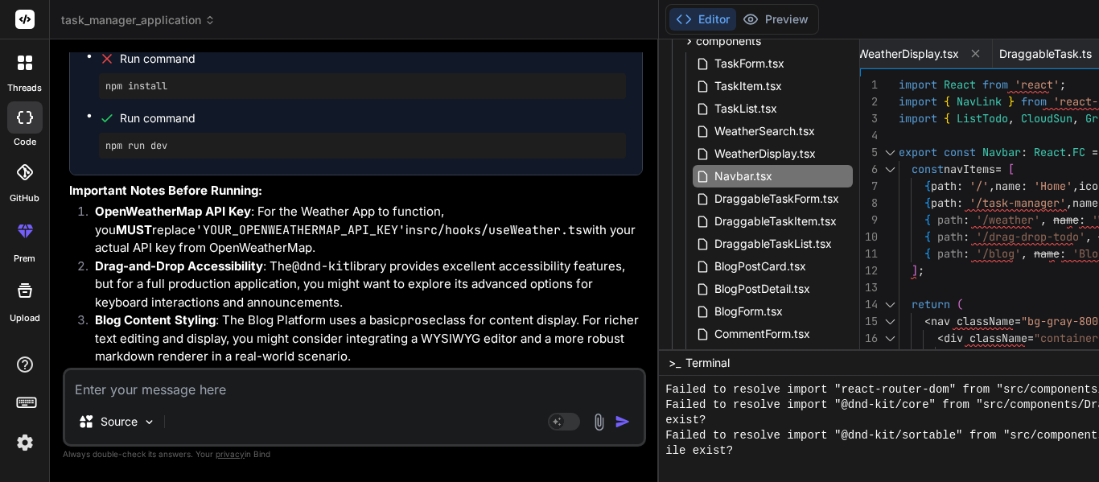
drag, startPoint x: 266, startPoint y: 223, endPoint x: 333, endPoint y: 217, distance: 67.0
copy code "Navbar.tsx"
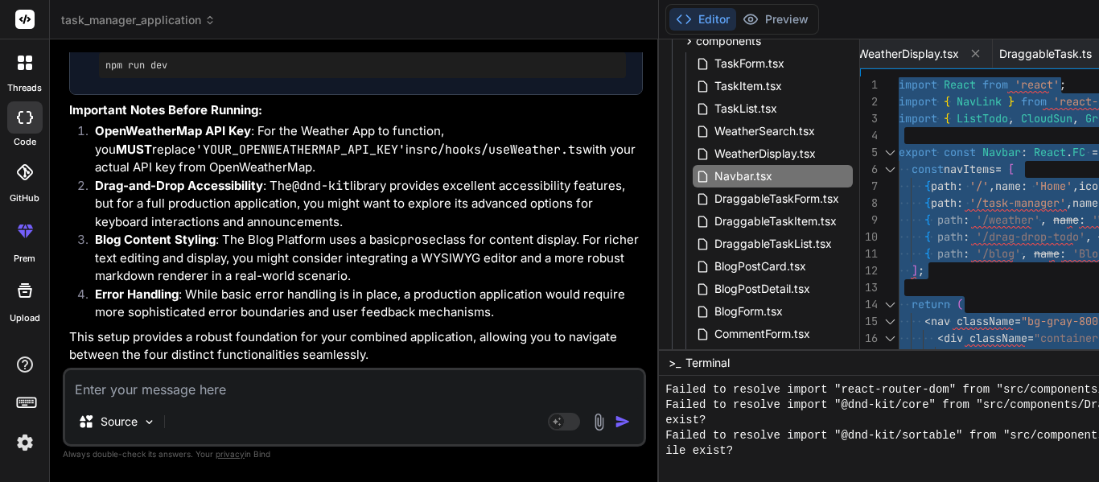
scroll to position [9273, 0]
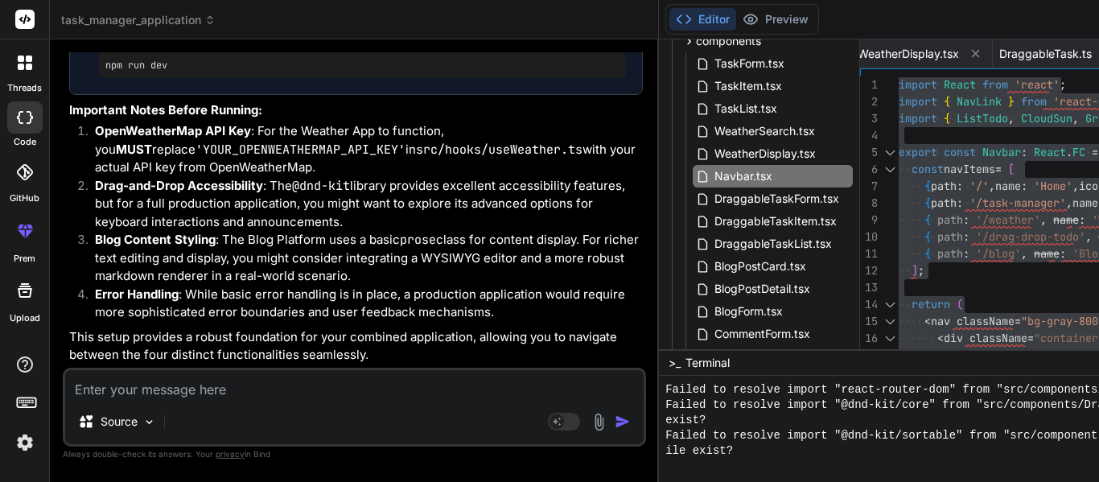
drag, startPoint x: 264, startPoint y: 204, endPoint x: 403, endPoint y: 206, distance: 139.2
copy code "DraggableTaskForm.ts"
click at [713, 200] on span "DraggableTaskForm.tsx" at bounding box center [777, 198] width 128 height 19
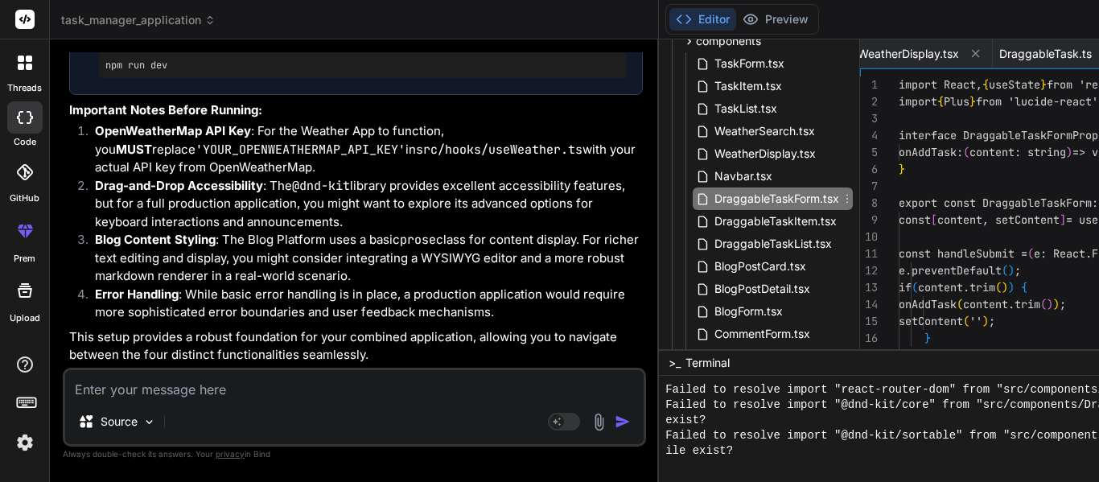
scroll to position [0, 2147]
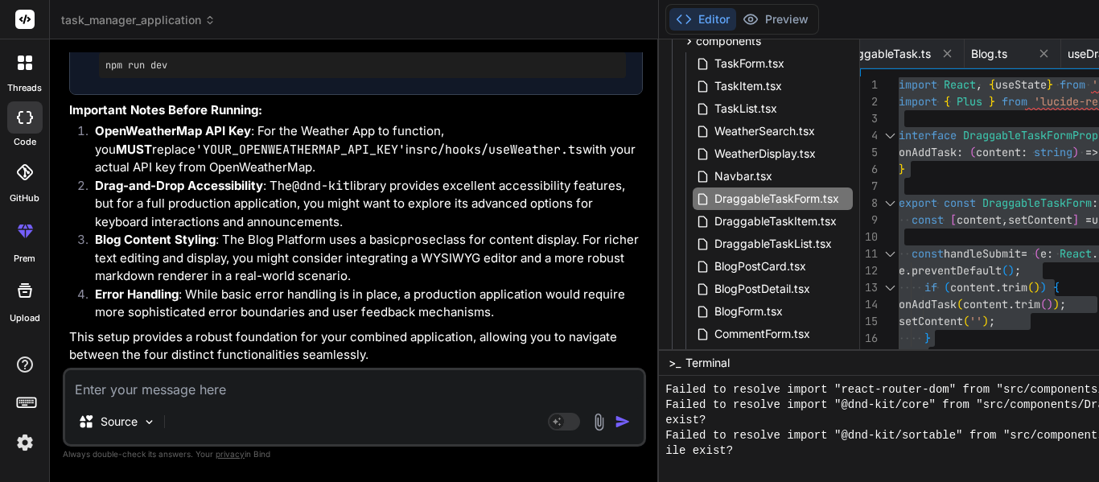
drag, startPoint x: 265, startPoint y: 227, endPoint x: 440, endPoint y: 223, distance: 175.5
click at [713, 218] on span "DraggableTaskItem.tsx" at bounding box center [776, 221] width 126 height 19
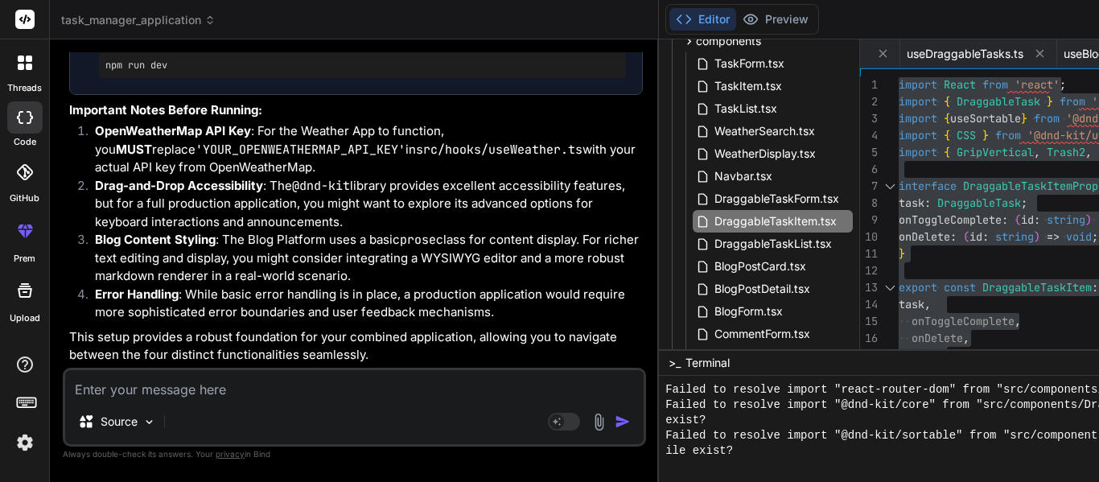
drag, startPoint x: 266, startPoint y: 250, endPoint x: 407, endPoint y: 249, distance: 141.6
click at [714, 242] on span "DraggableTaskList.tsx" at bounding box center [773, 243] width 121 height 19
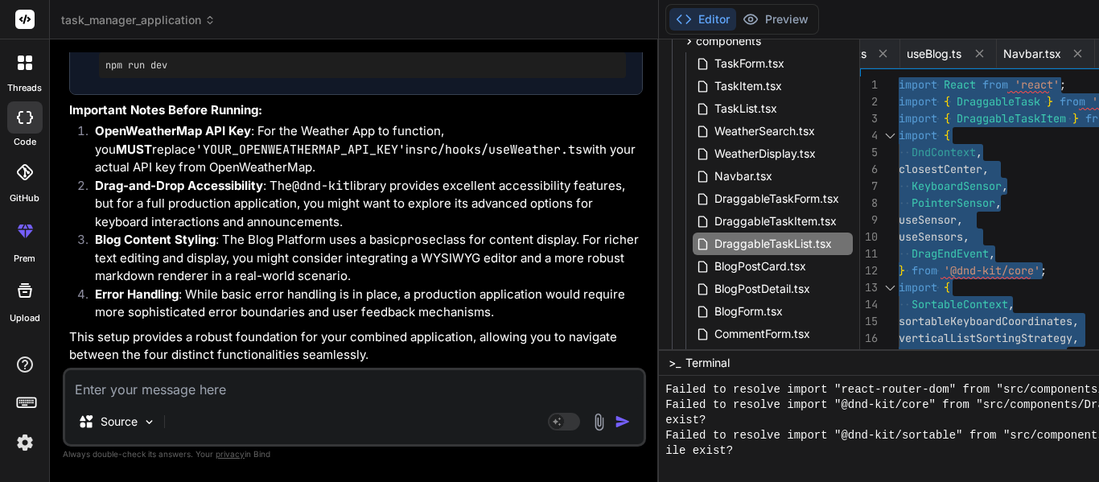
scroll to position [9354, 0]
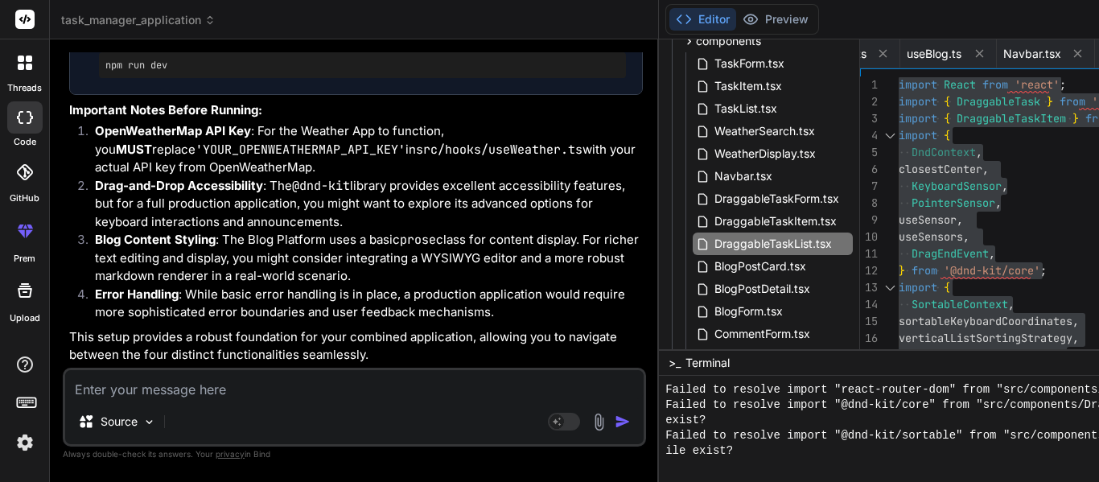
drag, startPoint x: 266, startPoint y: 196, endPoint x: 371, endPoint y: 200, distance: 105.5
click at [713, 265] on span "BlogPostCard.tsx" at bounding box center [760, 266] width 95 height 19
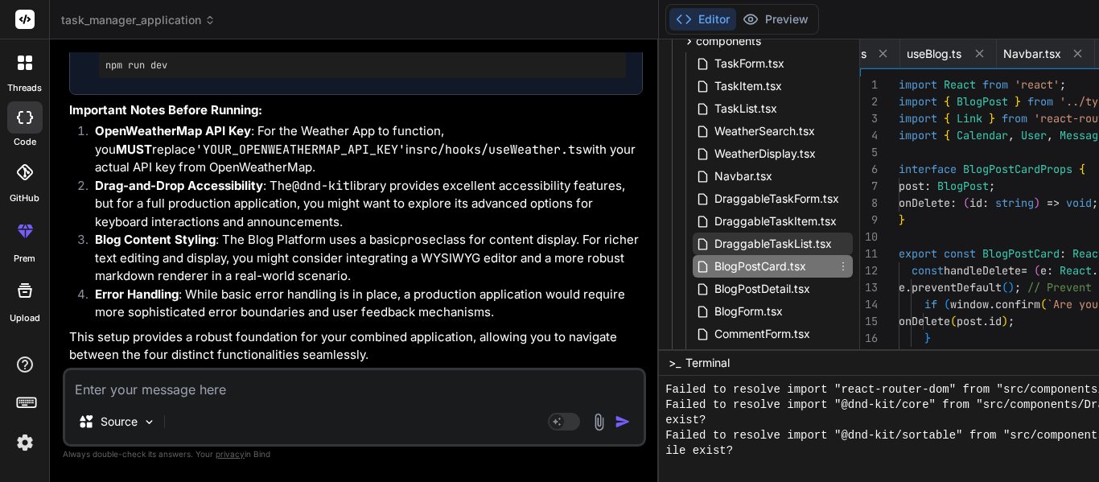
scroll to position [0, 2596]
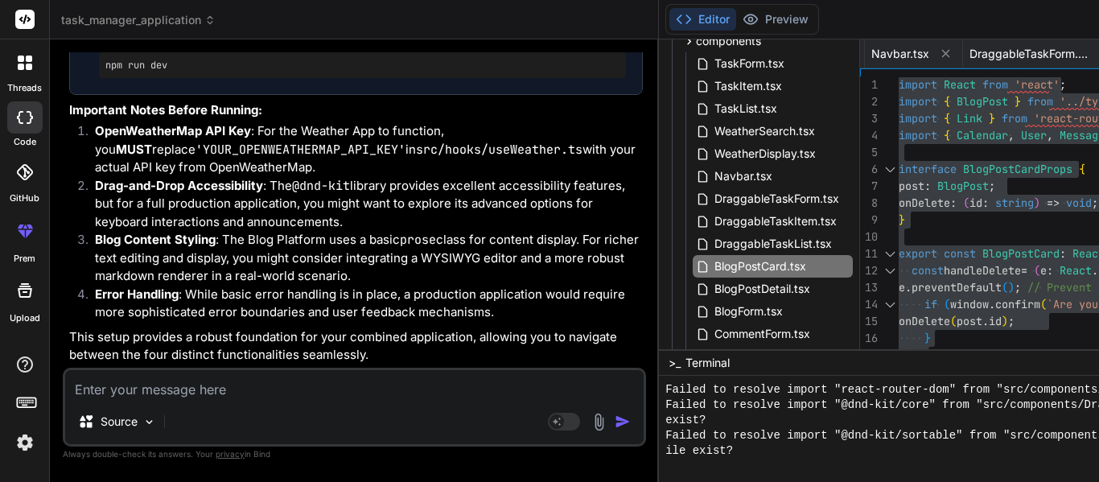
drag, startPoint x: 263, startPoint y: 220, endPoint x: 388, endPoint y: 220, distance: 124.7
click at [713, 288] on span "BlogPostDetail.tsx" at bounding box center [762, 288] width 99 height 19
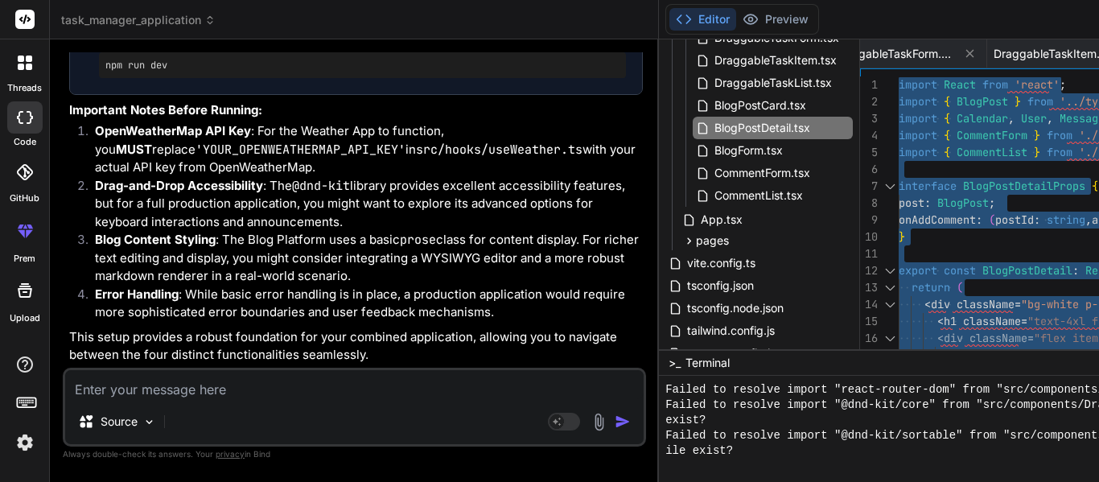
scroll to position [9434, 0]
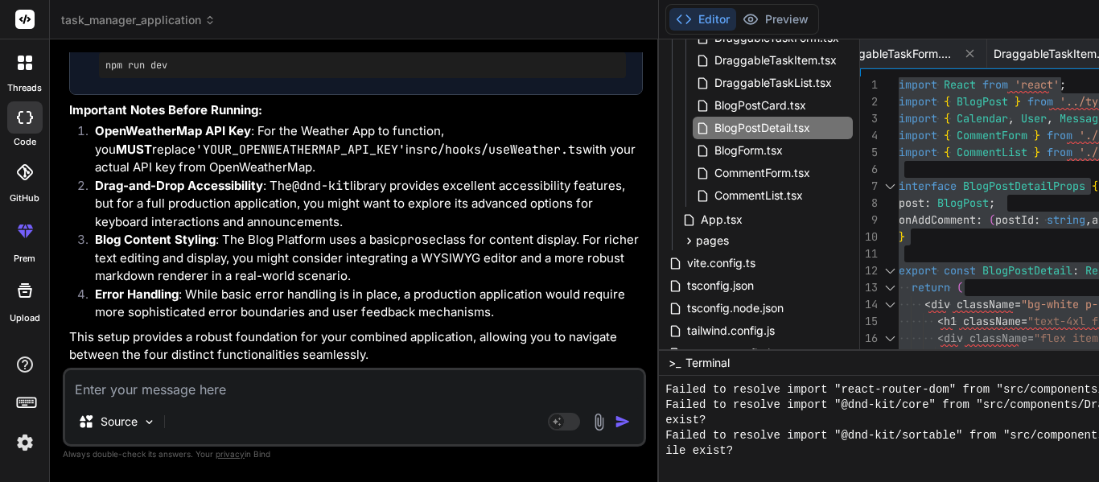
drag, startPoint x: 265, startPoint y: 162, endPoint x: 348, endPoint y: 164, distance: 83.7
click at [713, 153] on span "BlogForm.tsx" at bounding box center [749, 150] width 72 height 19
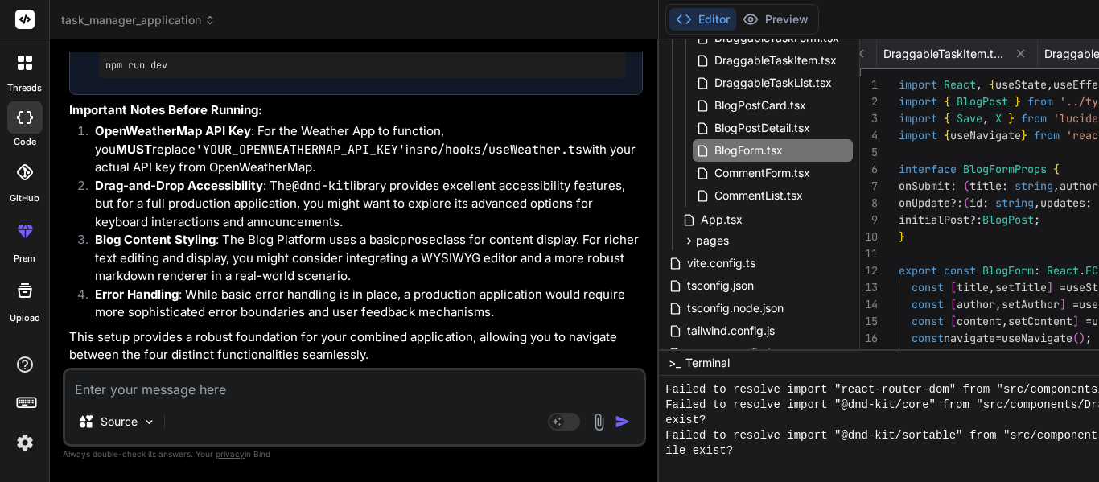
scroll to position [16, 0]
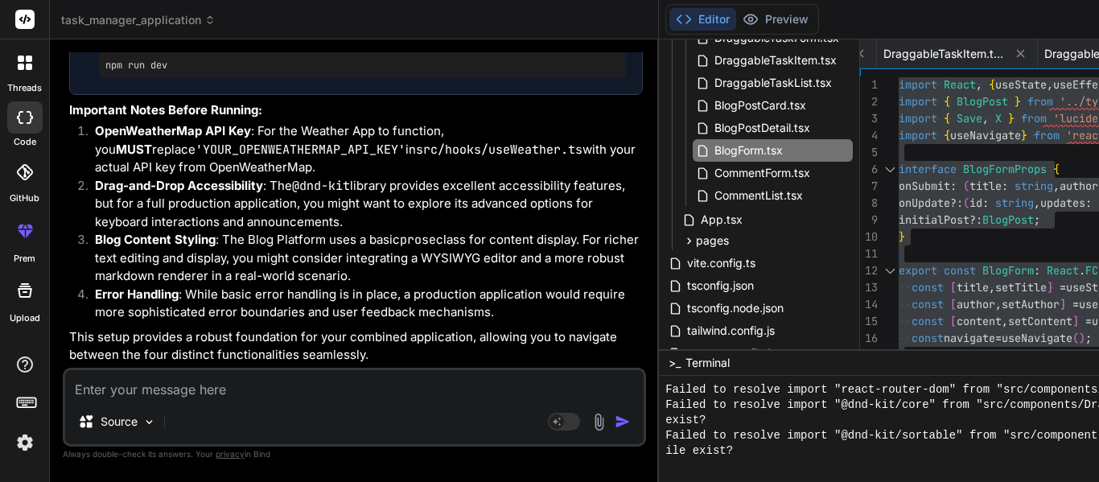
drag, startPoint x: 266, startPoint y: 187, endPoint x: 376, endPoint y: 197, distance: 110.7
click at [713, 176] on span "CommentForm.tsx" at bounding box center [762, 172] width 99 height 19
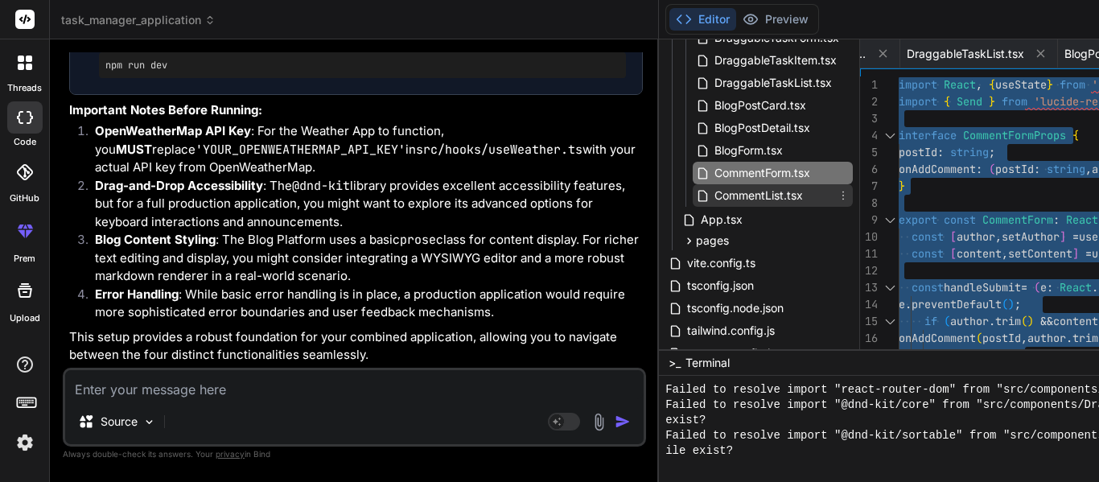
click at [713, 191] on span "CommentList.tsx" at bounding box center [759, 195] width 92 height 19
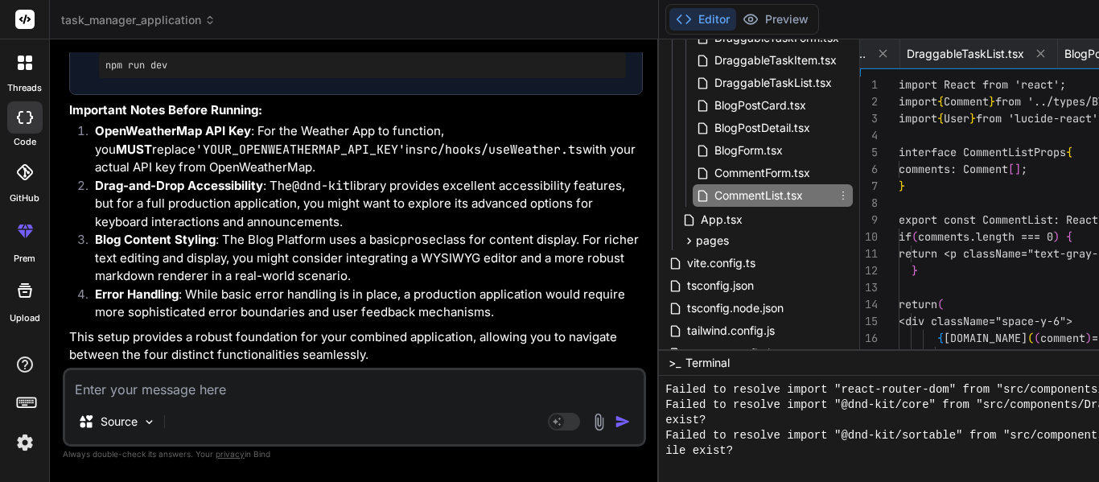
scroll to position [0, 3111]
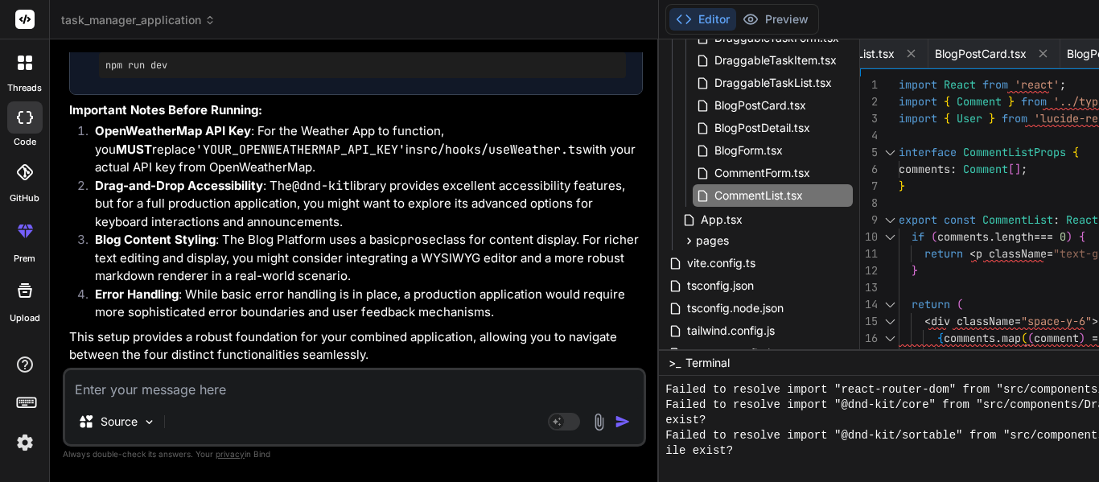
drag, startPoint x: 274, startPoint y: 211, endPoint x: 453, endPoint y: 209, distance: 178.6
click at [713, 194] on span "CommentList.tsx" at bounding box center [759, 195] width 92 height 19
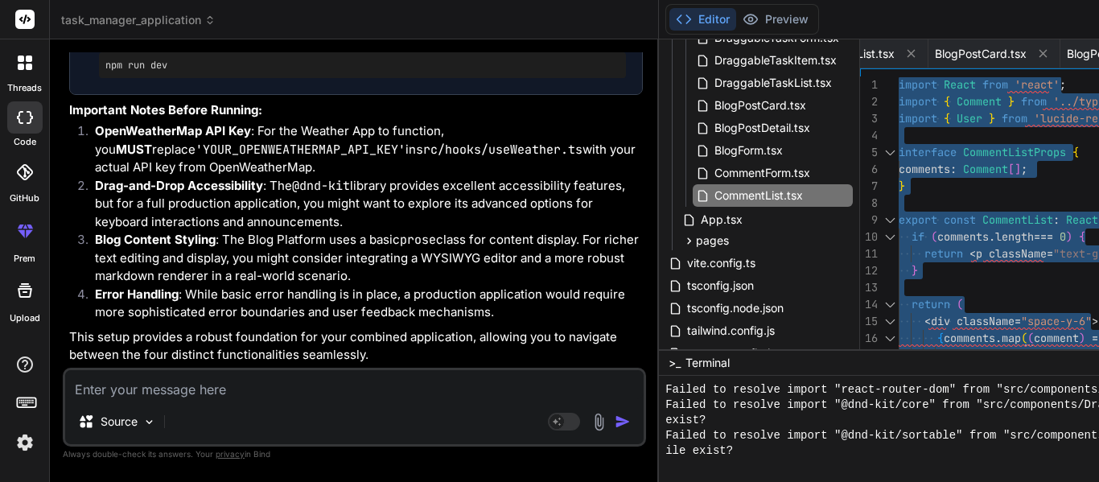
scroll to position [9515, 0]
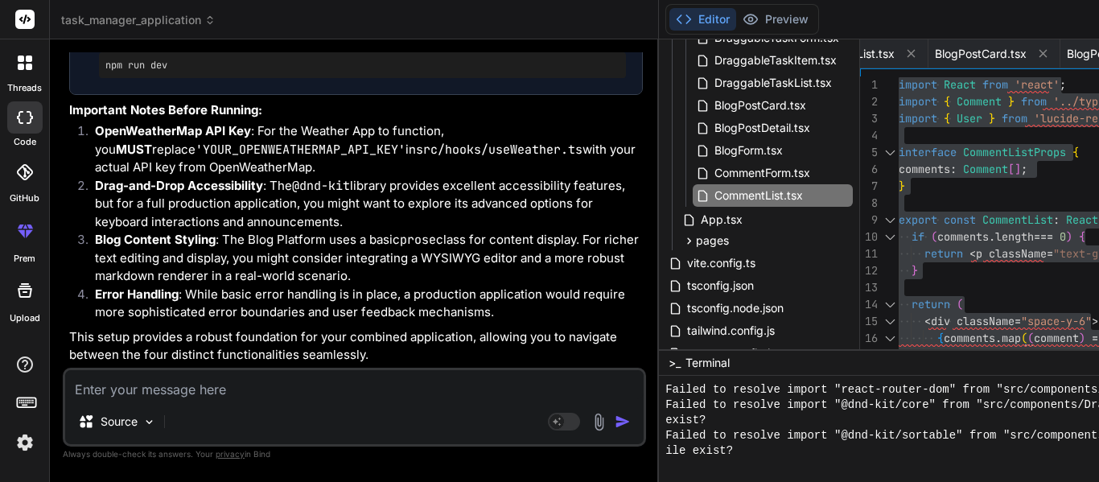
drag, startPoint x: 245, startPoint y: 158, endPoint x: 405, endPoint y: 122, distance: 163.2
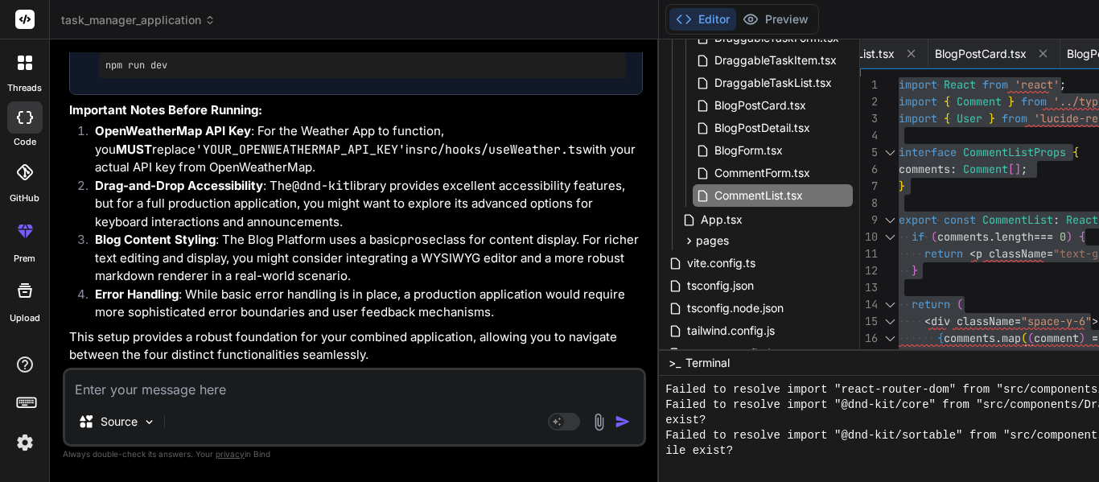
drag, startPoint x: 311, startPoint y: 153, endPoint x: 233, endPoint y: 154, distance: 78.9
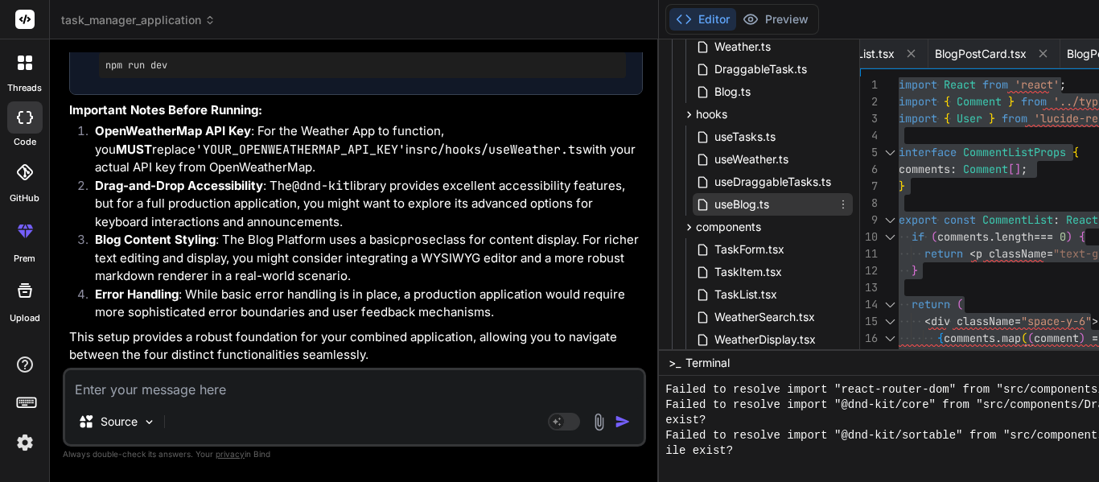
scroll to position [56, 0]
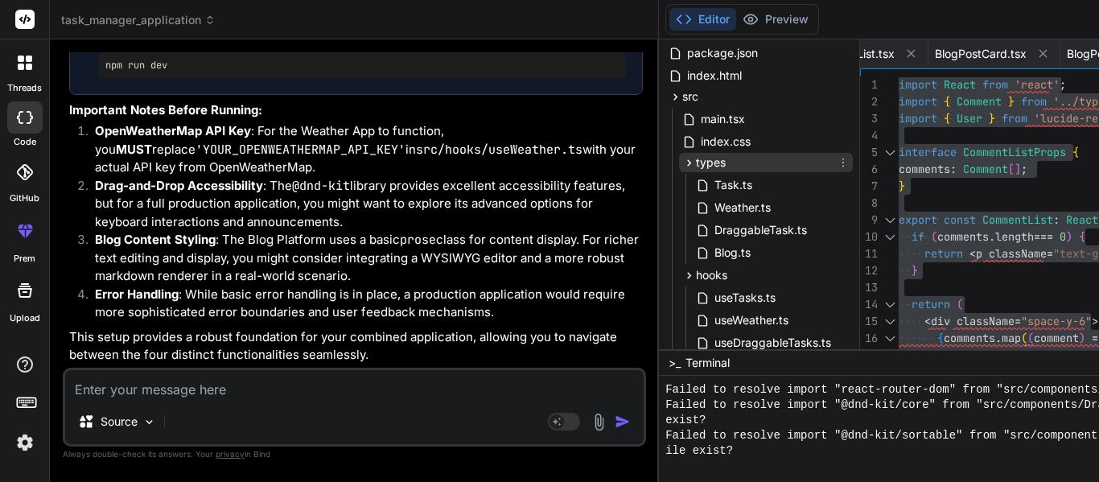
click at [682, 164] on icon at bounding box center [689, 163] width 14 height 14
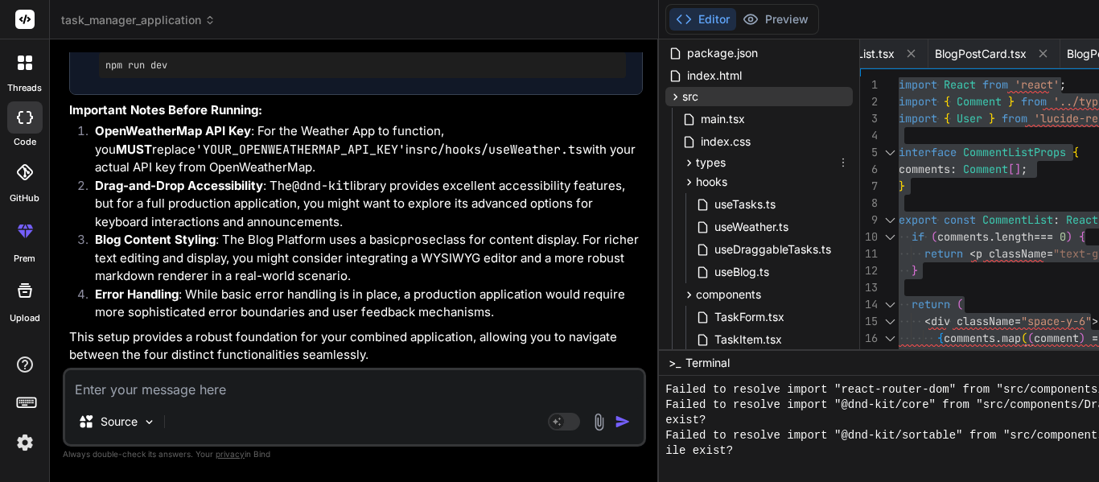
drag, startPoint x: 593, startPoint y: 164, endPoint x: 702, endPoint y: 102, distance: 125.7
click at [702, 93] on div "src" at bounding box center [758, 96] width 187 height 19
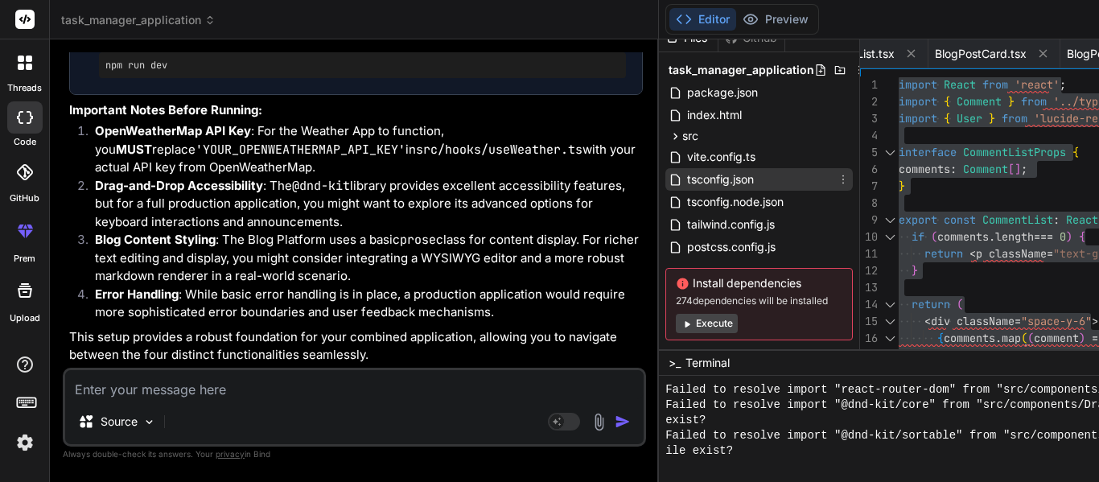
scroll to position [0, 0]
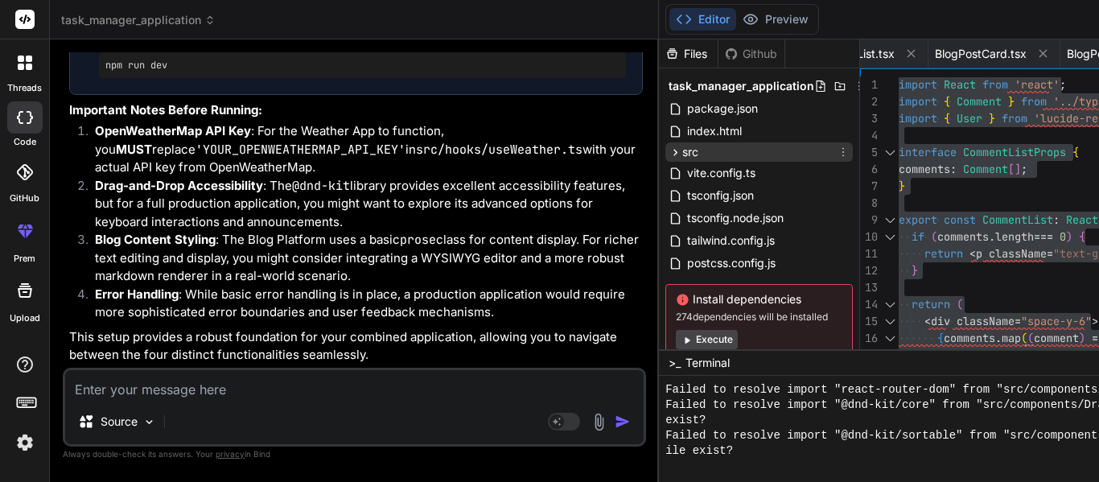
click at [669, 151] on icon at bounding box center [676, 153] width 14 height 14
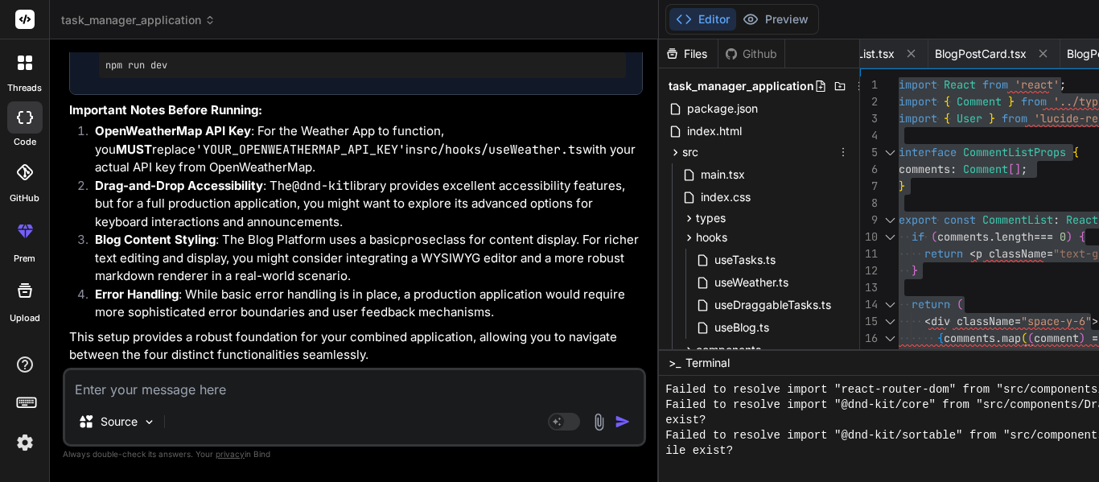
drag, startPoint x: 579, startPoint y: 151, endPoint x: 798, endPoint y: 86, distance: 229.1
click at [860, 86] on div "1" at bounding box center [879, 84] width 39 height 17
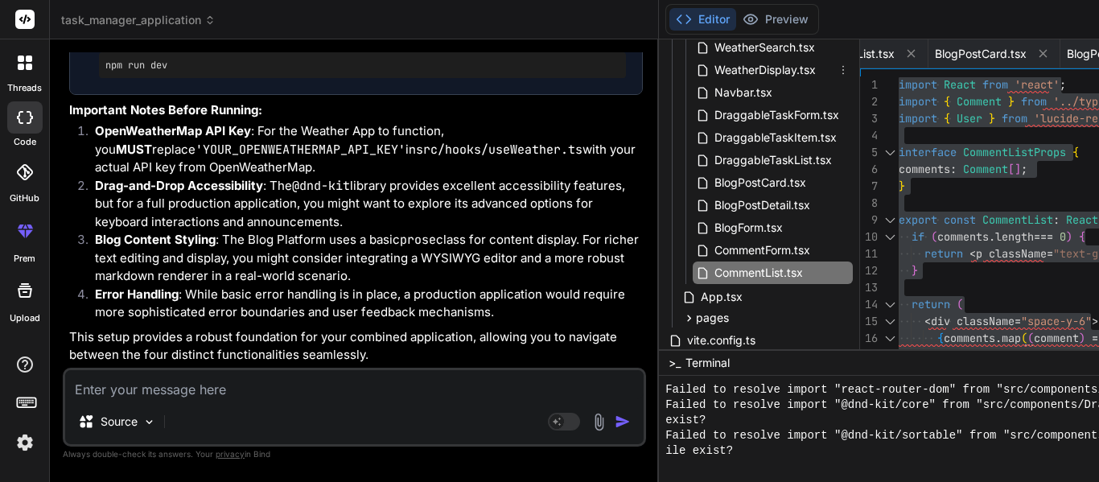
scroll to position [402, 0]
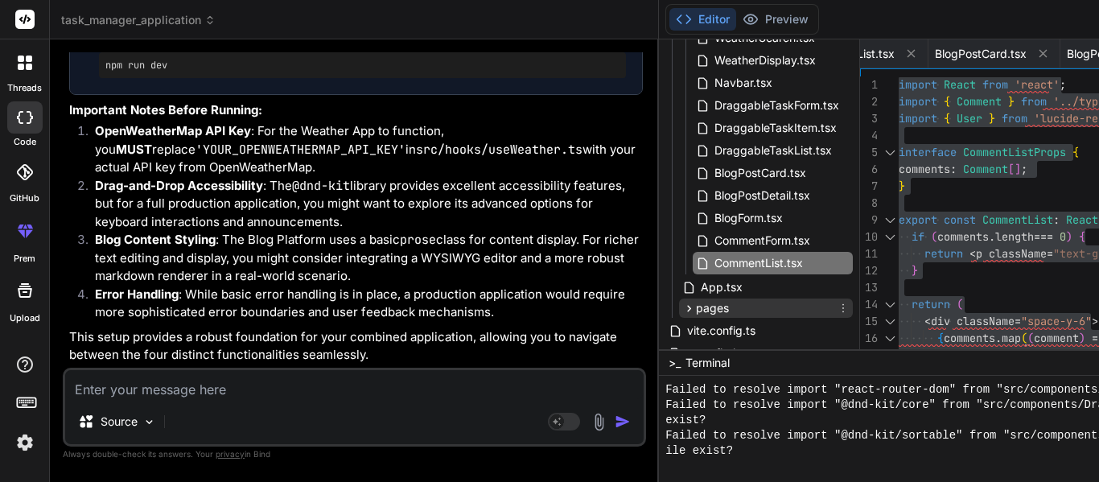
click at [688, 308] on icon at bounding box center [690, 308] width 4 height 6
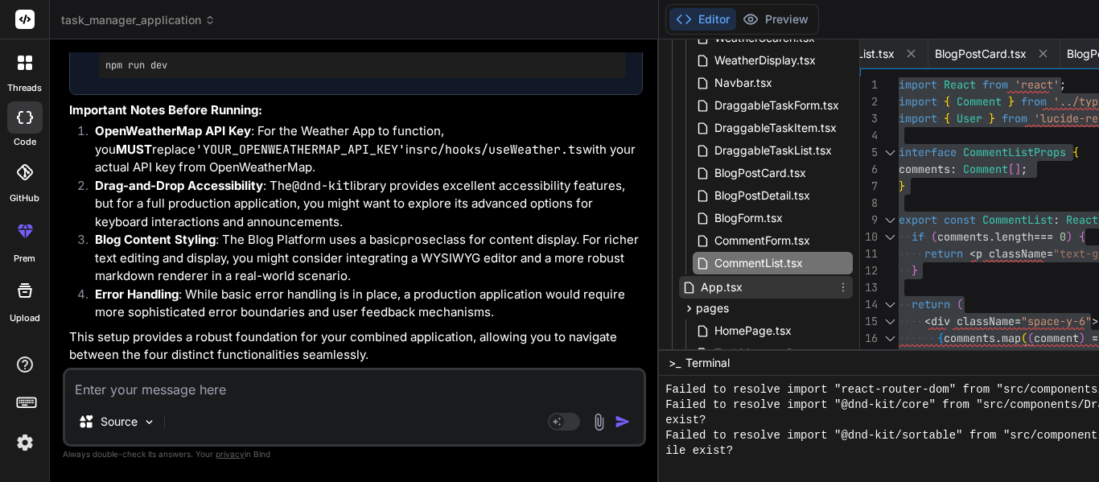
scroll to position [563, 0]
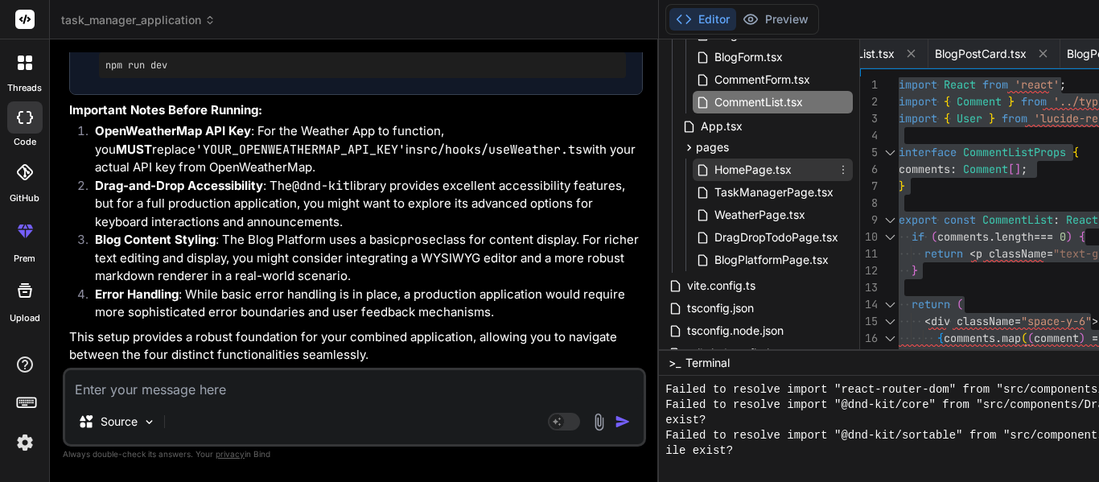
click at [713, 161] on span "HomePage.tsx" at bounding box center [753, 169] width 80 height 19
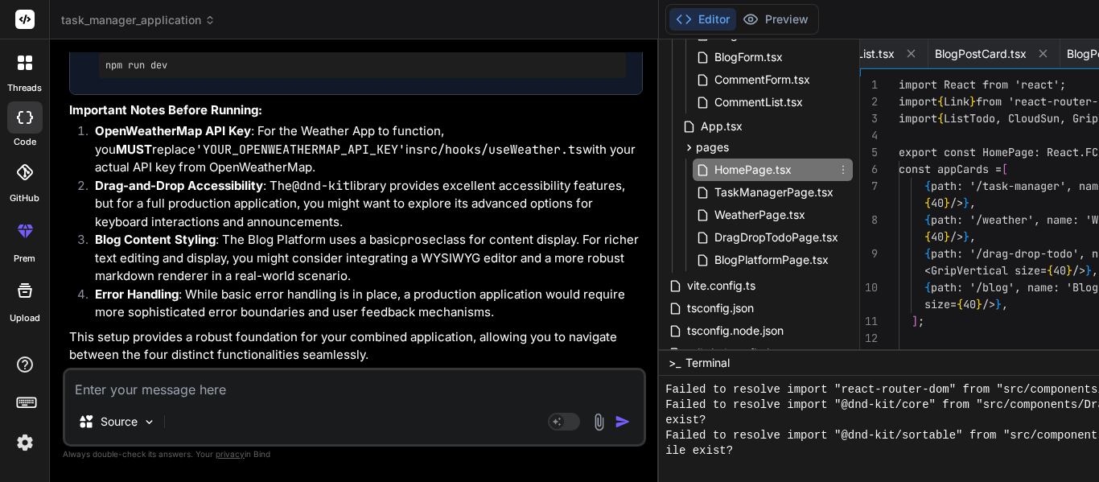
scroll to position [0, 3228]
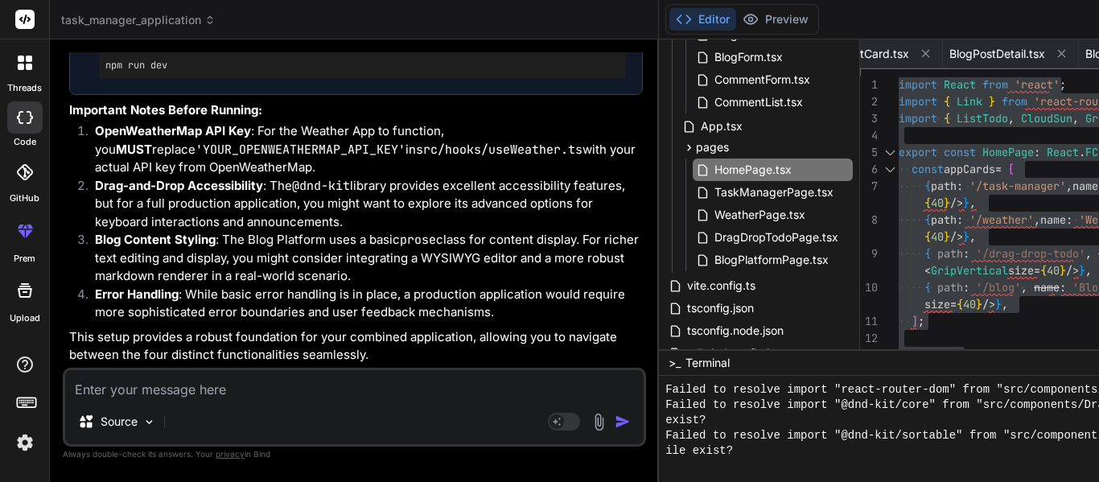
drag, startPoint x: 233, startPoint y: 180, endPoint x: 369, endPoint y: 177, distance: 136.8
click at [713, 201] on span "TaskManagerPage.tsx" at bounding box center [774, 192] width 122 height 19
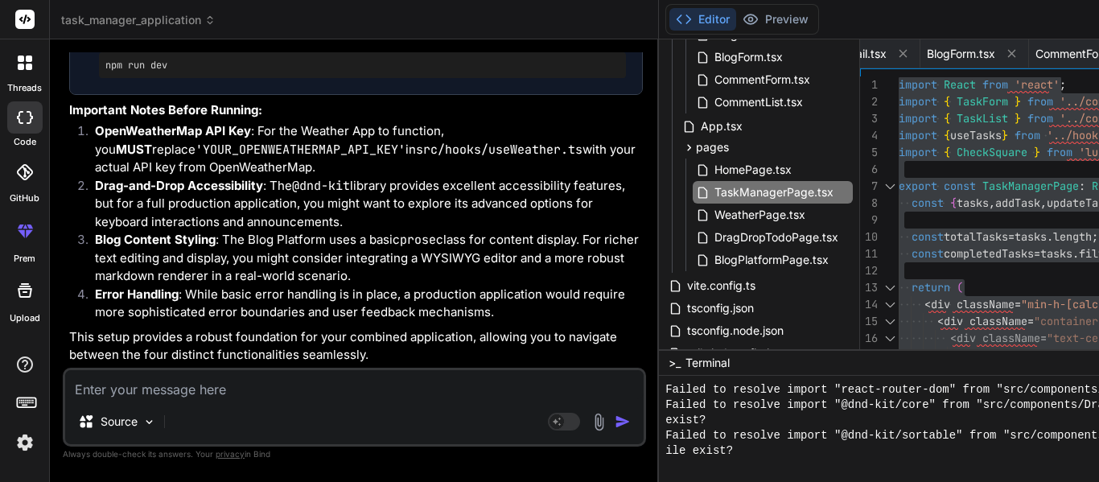
drag, startPoint x: 230, startPoint y: 200, endPoint x: 340, endPoint y: 207, distance: 110.5
click at [713, 216] on span "WeatherPage.tsx" at bounding box center [760, 214] width 94 height 19
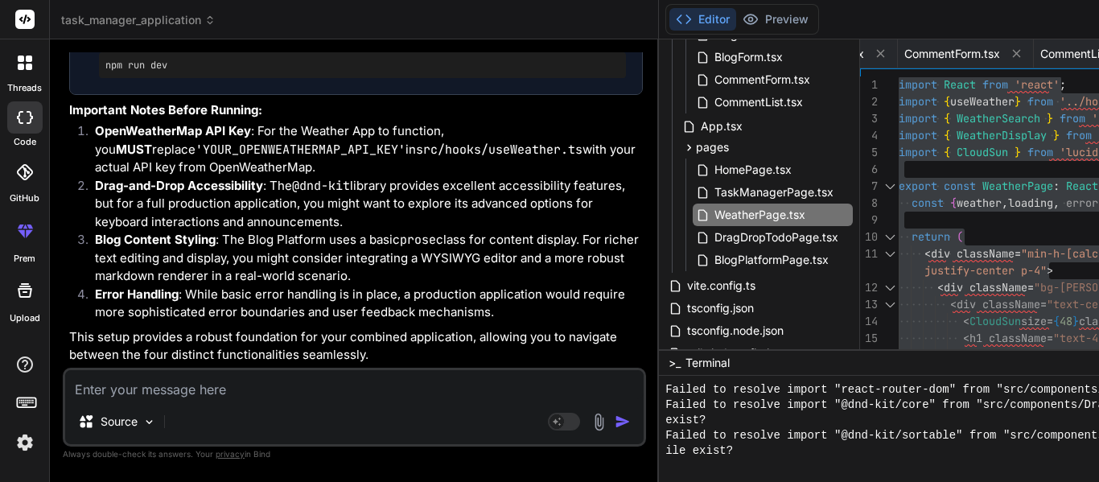
drag, startPoint x: 231, startPoint y: 228, endPoint x: 362, endPoint y: 220, distance: 131.4
drag, startPoint x: 362, startPoint y: 220, endPoint x: 343, endPoint y: 232, distance: 22.4
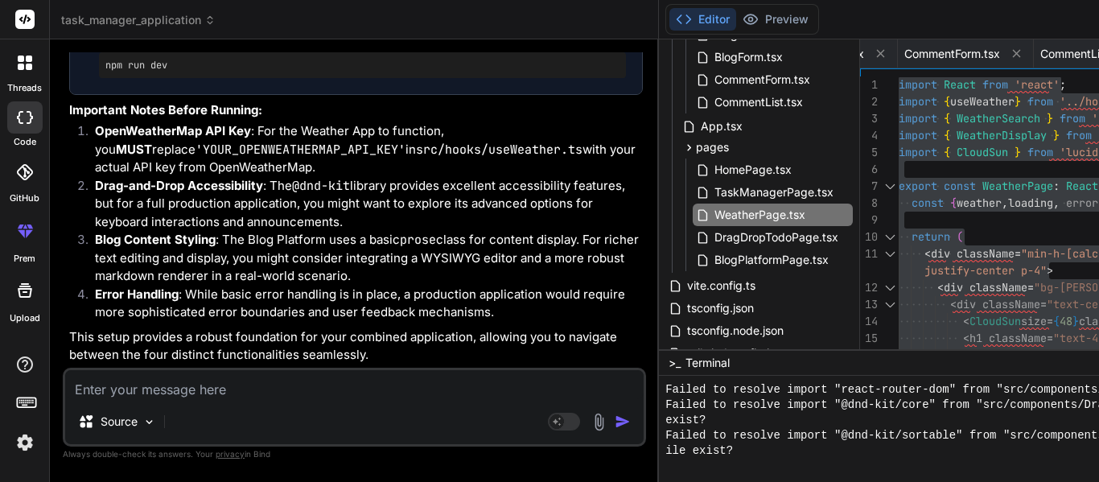
drag, startPoint x: 364, startPoint y: 228, endPoint x: 234, endPoint y: 236, distance: 129.8
drag, startPoint x: 230, startPoint y: 227, endPoint x: 365, endPoint y: 222, distance: 135.3
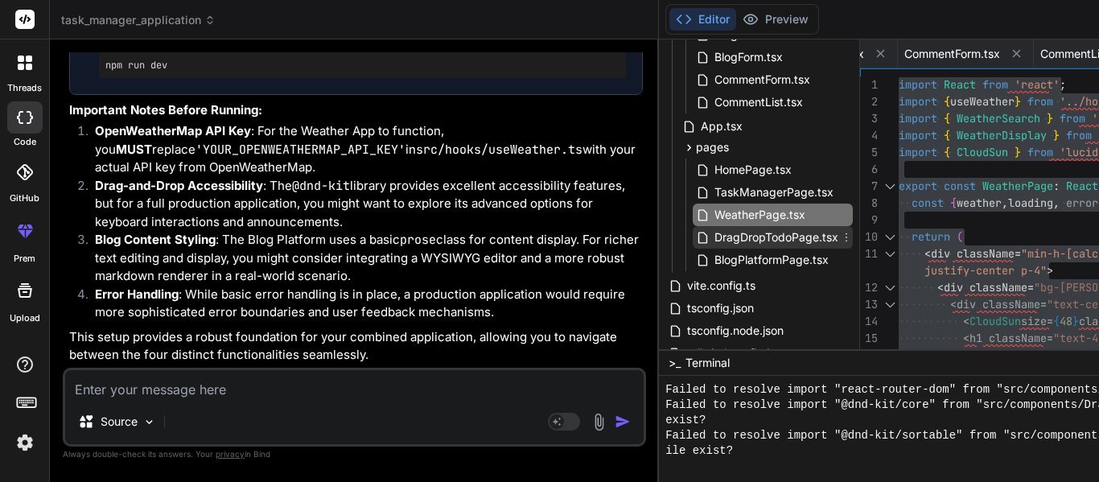
click at [713, 232] on span "DragDropTodoPage.tsx" at bounding box center [776, 237] width 127 height 19
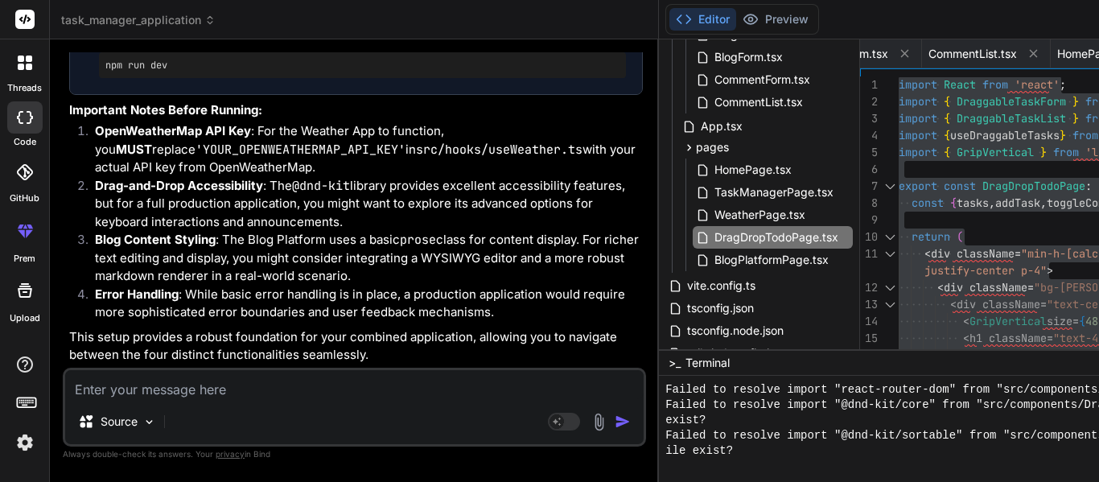
drag, startPoint x: 233, startPoint y: 249, endPoint x: 370, endPoint y: 246, distance: 137.6
click at [713, 259] on span "BlogPlatformPage.tsx" at bounding box center [771, 259] width 117 height 19
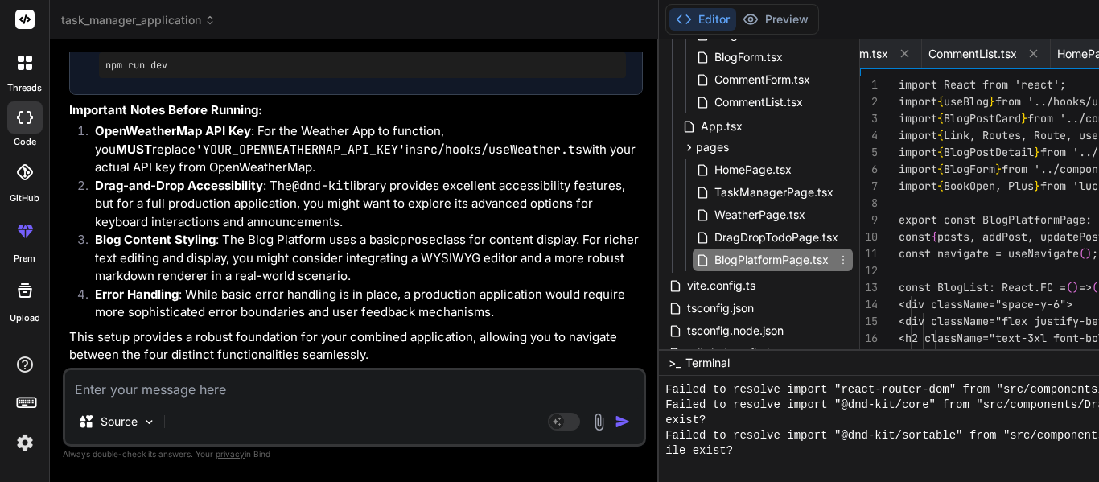
scroll to position [0, 3833]
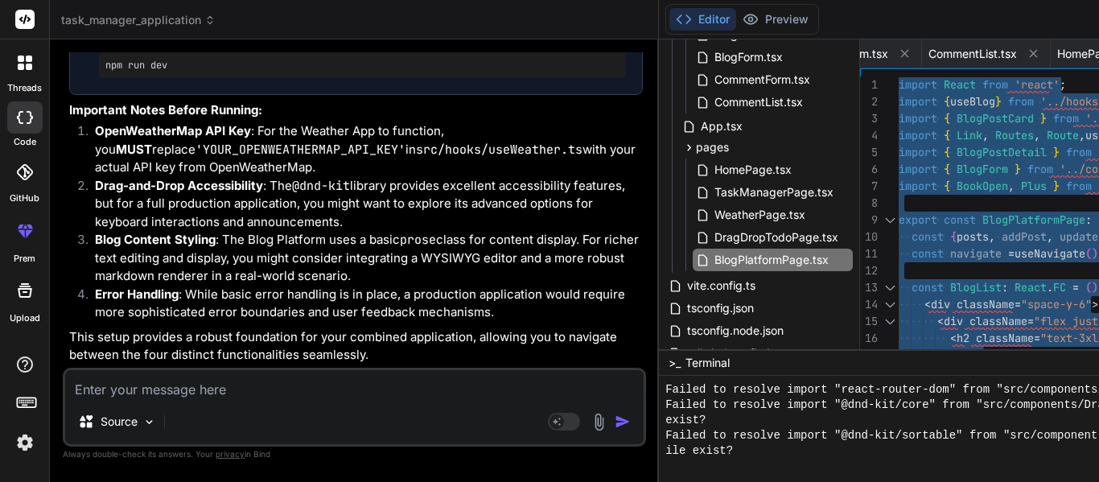
scroll to position [9595, 0]
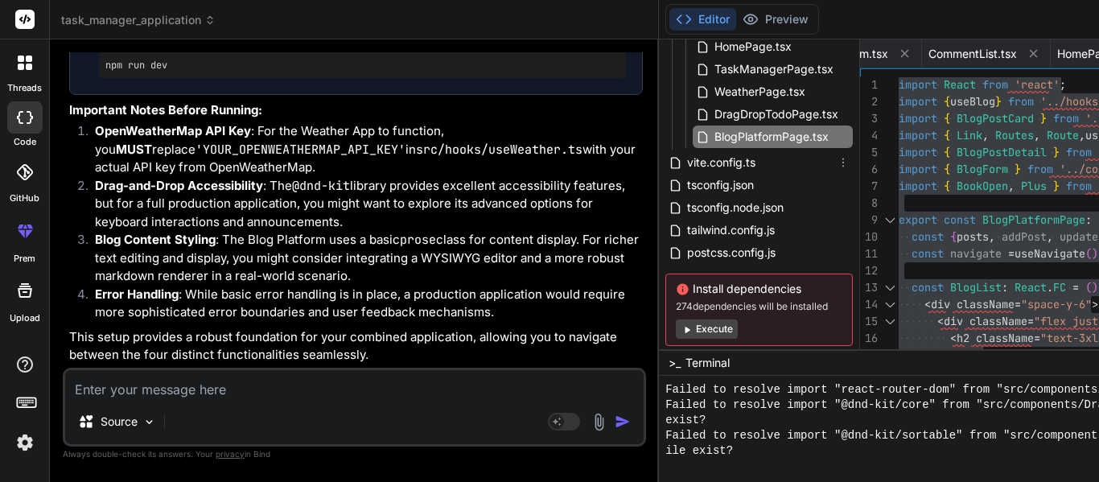
scroll to position [722, 0]
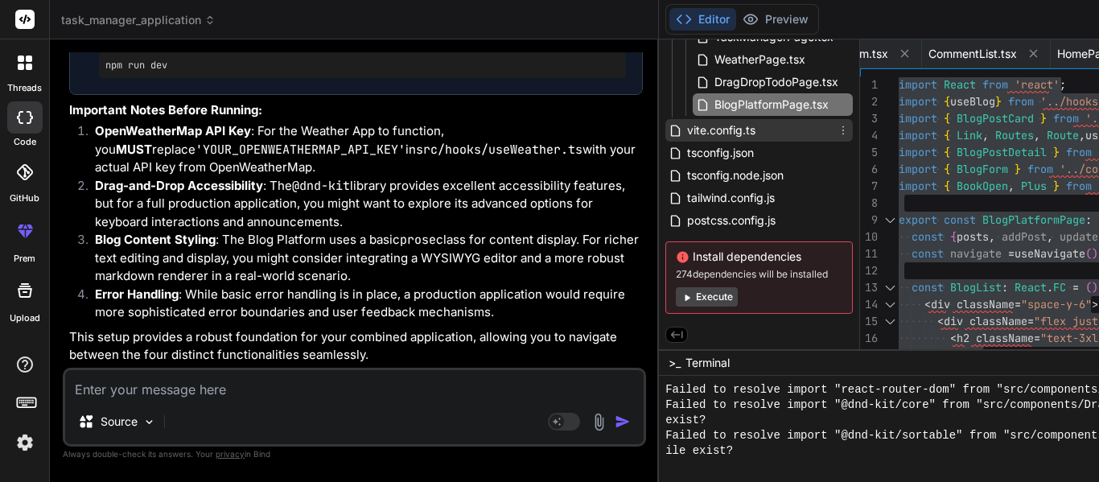
click at [686, 131] on span "vite.config.ts" at bounding box center [722, 130] width 72 height 19
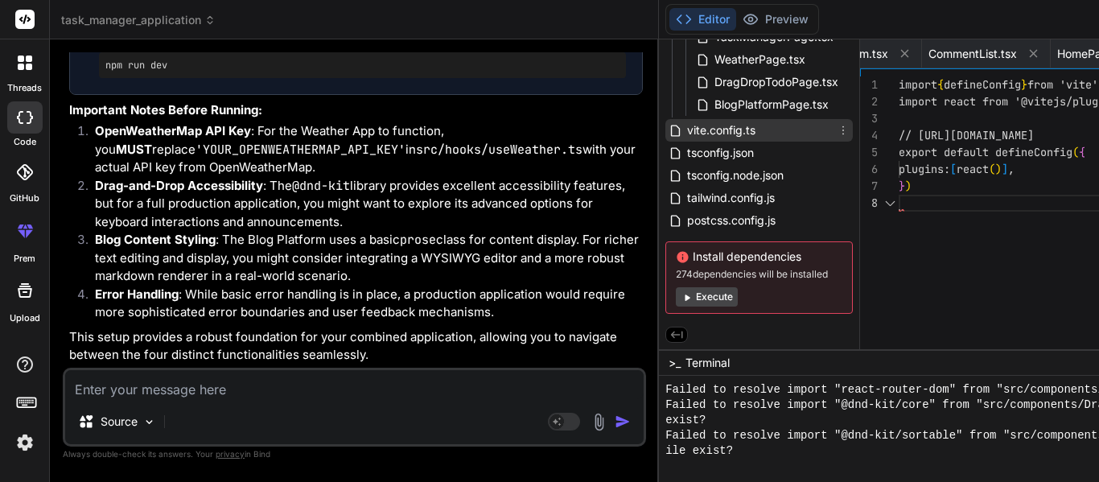
scroll to position [0, 1018]
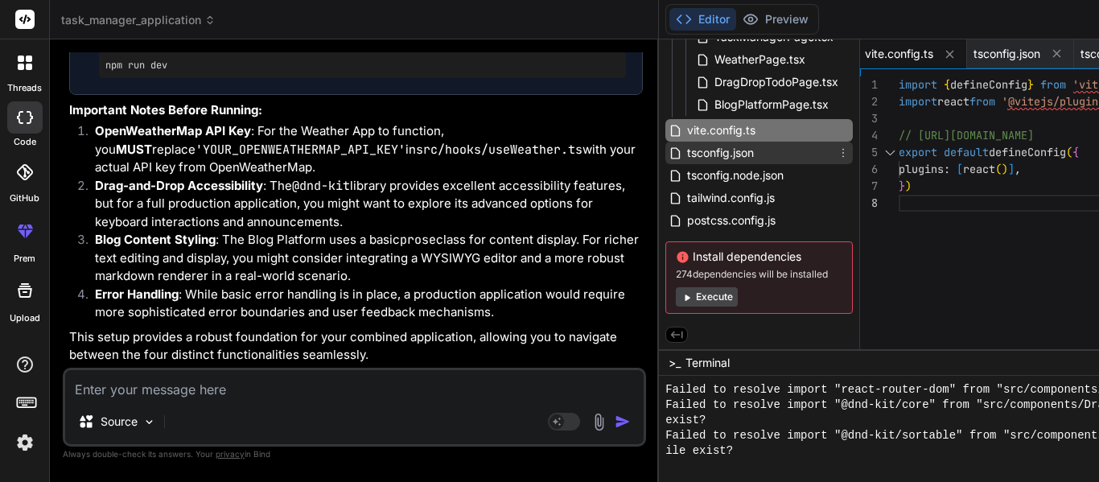
click at [669, 151] on div "tsconfig.json" at bounding box center [758, 153] width 187 height 23
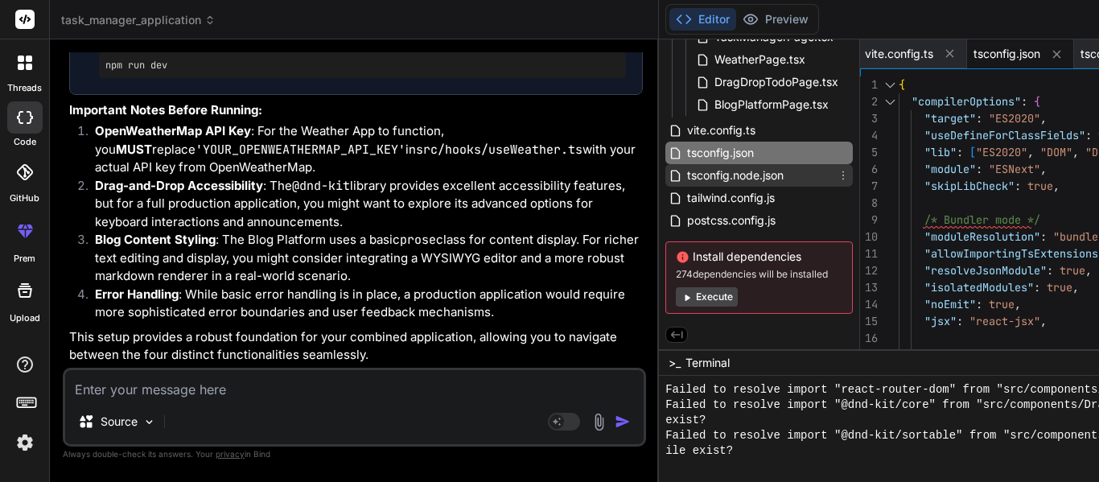
click at [686, 179] on span "tsconfig.node.json" at bounding box center [736, 175] width 100 height 19
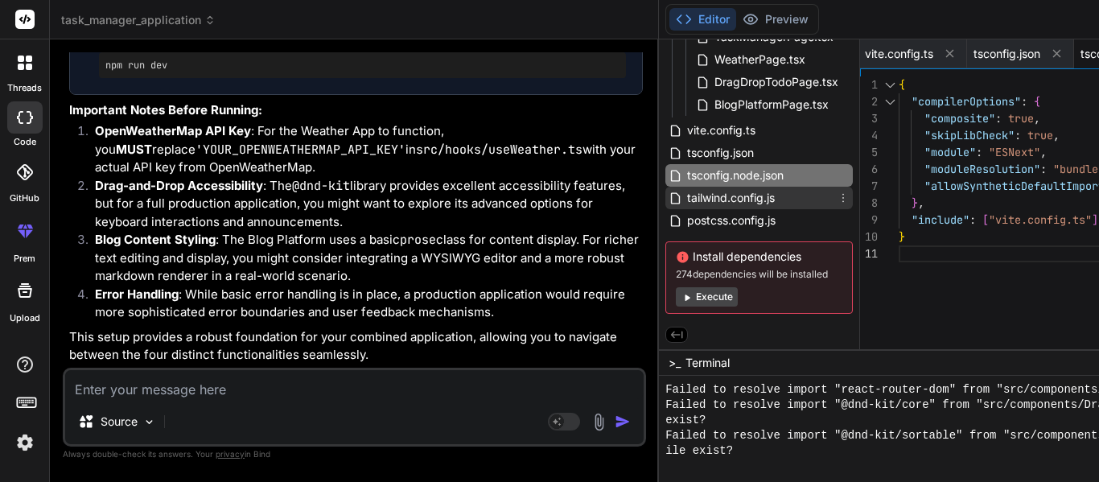
click at [686, 200] on span "tailwind.config.js" at bounding box center [731, 197] width 91 height 19
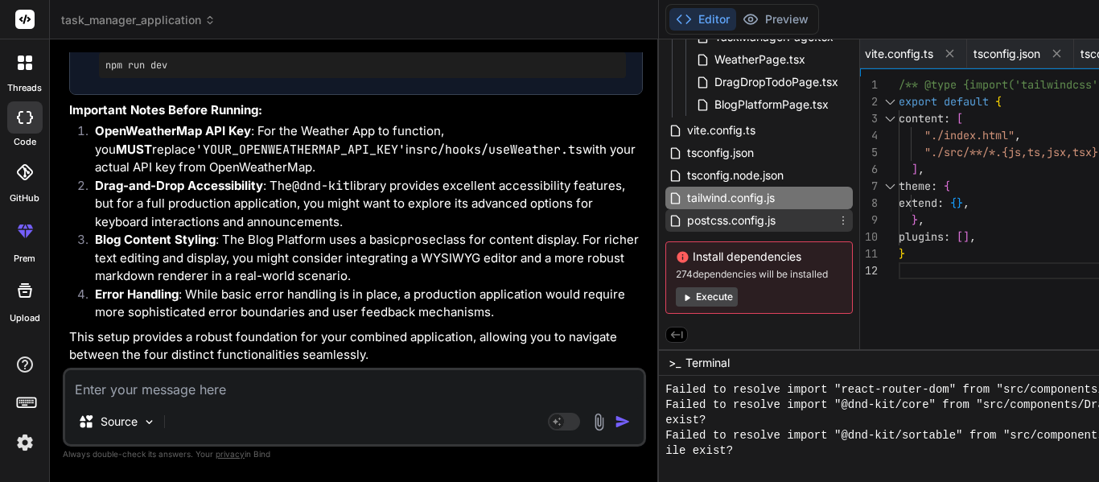
click at [686, 220] on span "postcss.config.js" at bounding box center [732, 220] width 92 height 19
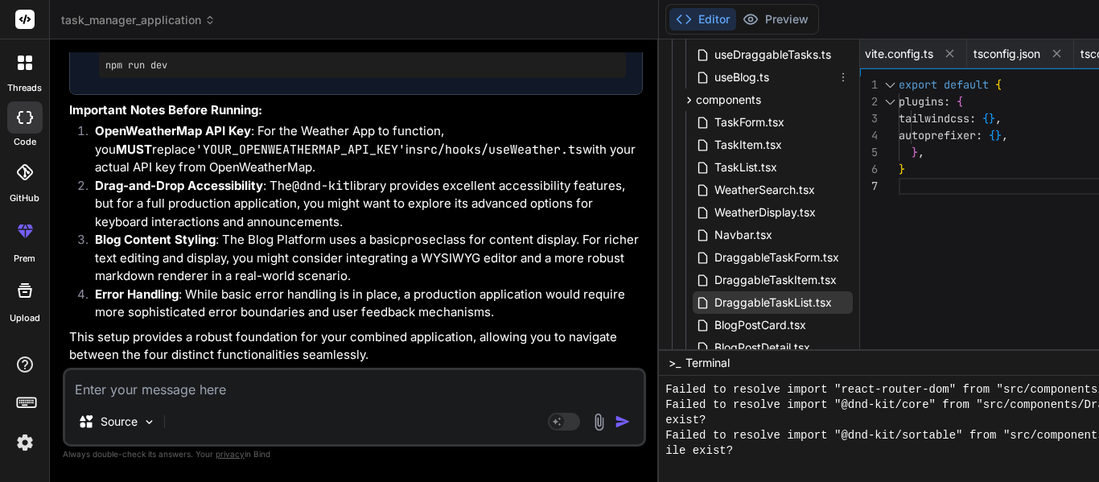
scroll to position [400, 0]
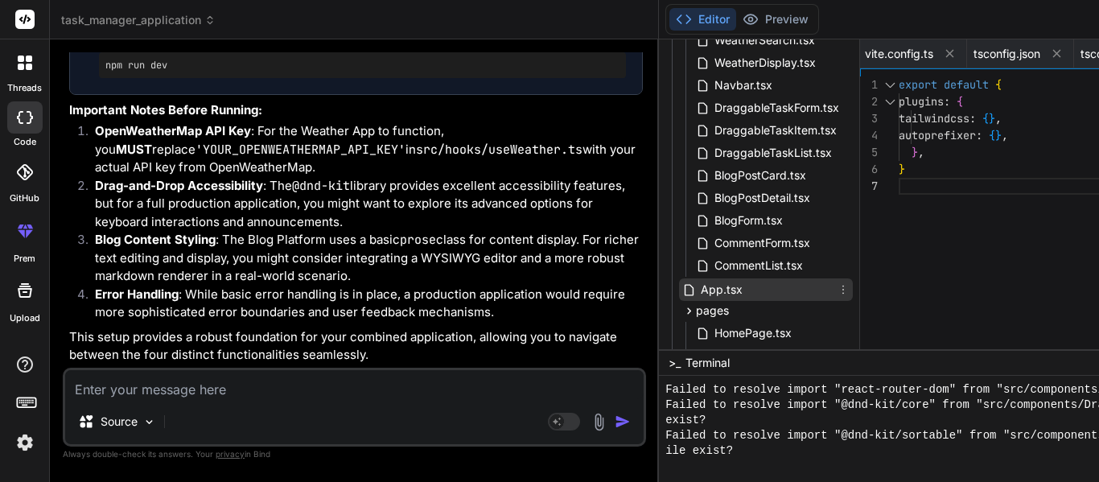
click at [699, 289] on span "App.tsx" at bounding box center [721, 289] width 45 height 19
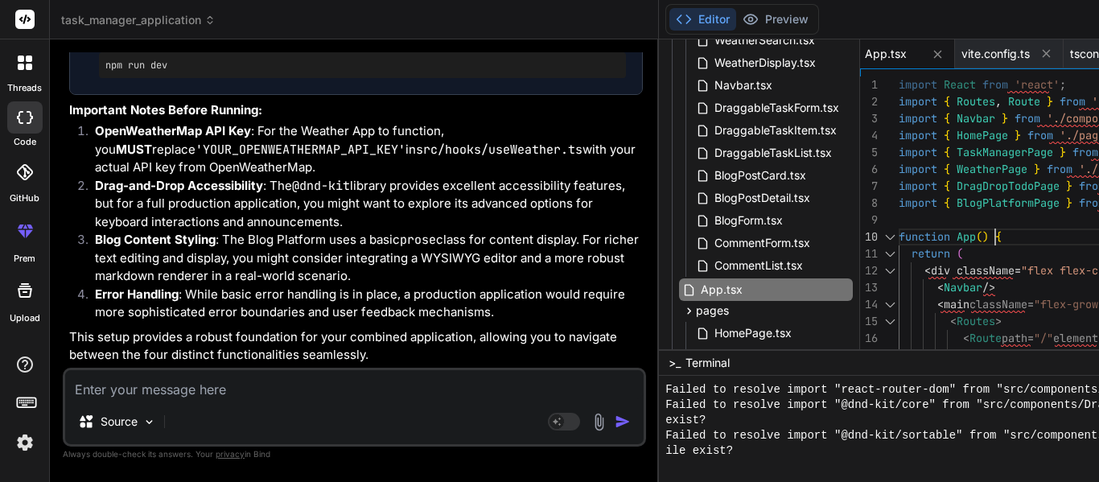
scroll to position [16, 0]
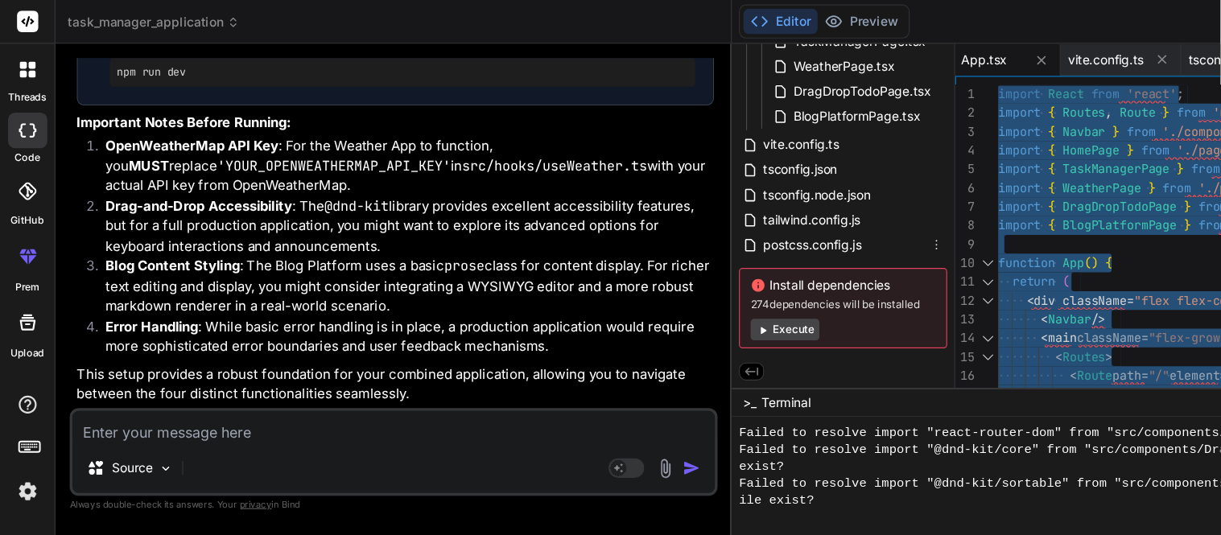
scroll to position [722, 0]
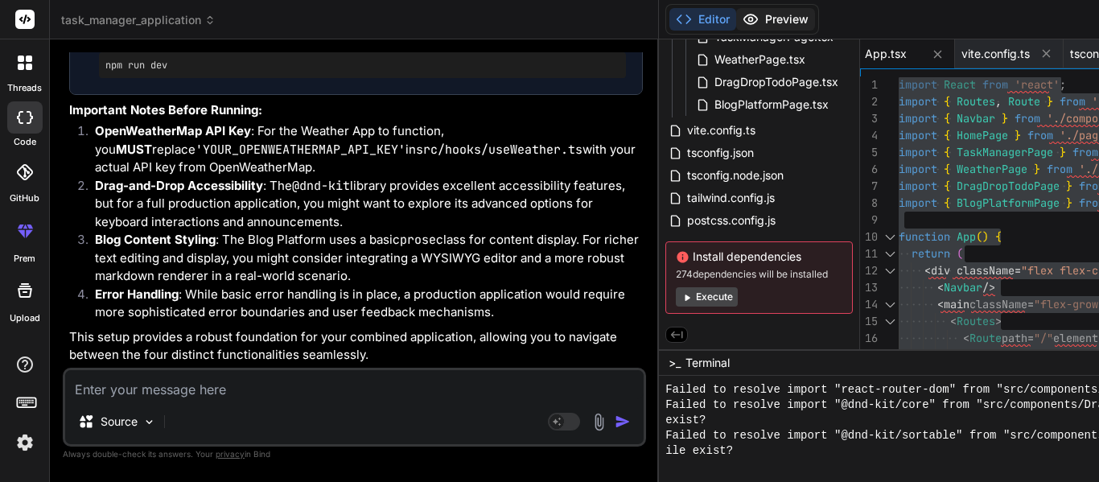
click at [736, 15] on button "Preview" at bounding box center [775, 19] width 79 height 23
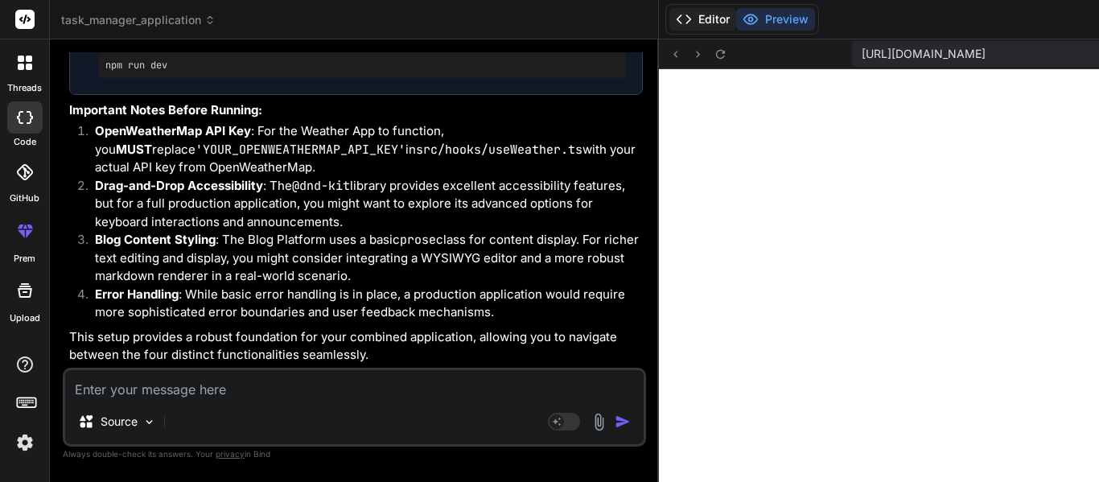
click at [669, 21] on button "Editor" at bounding box center [702, 19] width 67 height 23
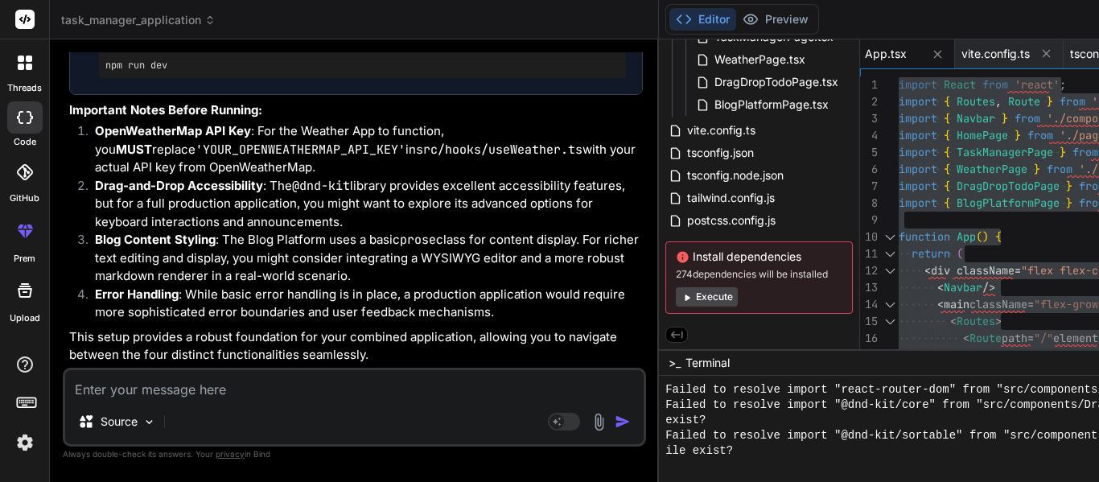
click at [362, 253] on li "Blog Content Styling : The Blog Platform uses a basic prose class for content d…" at bounding box center [362, 258] width 561 height 55
click at [736, 19] on button "Preview" at bounding box center [775, 19] width 79 height 23
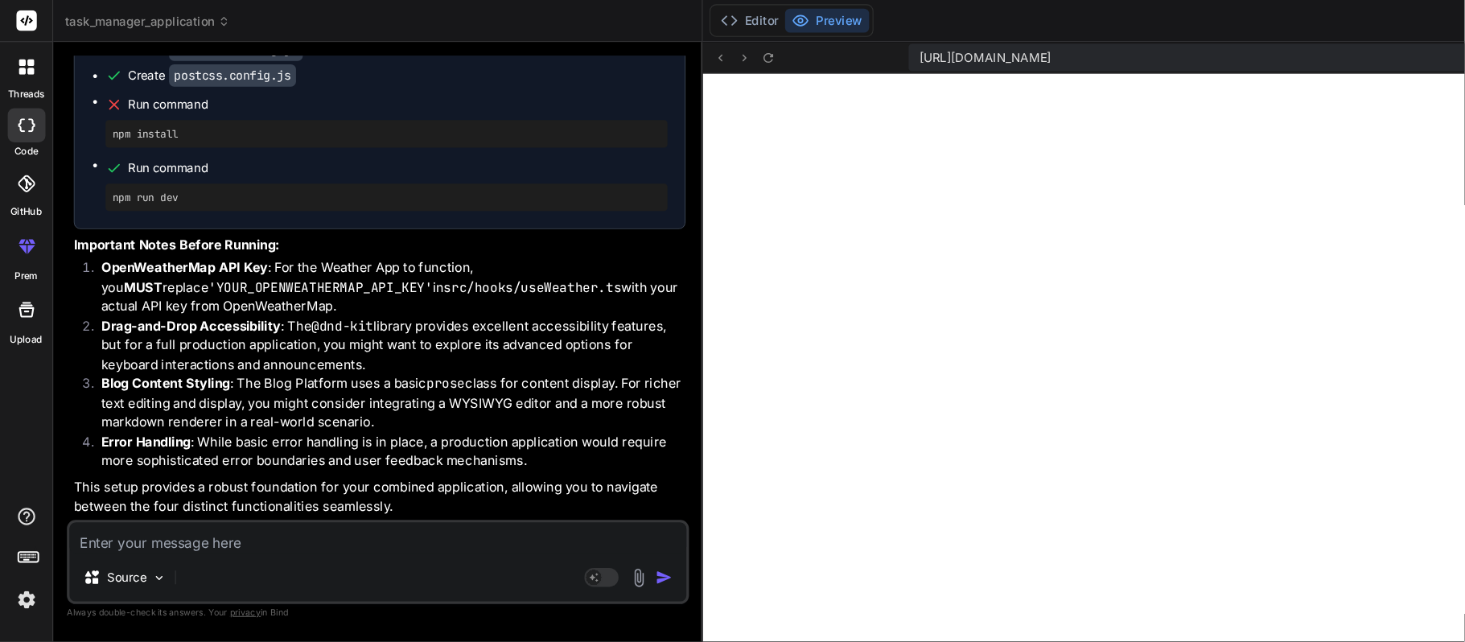
scroll to position [7179, 0]
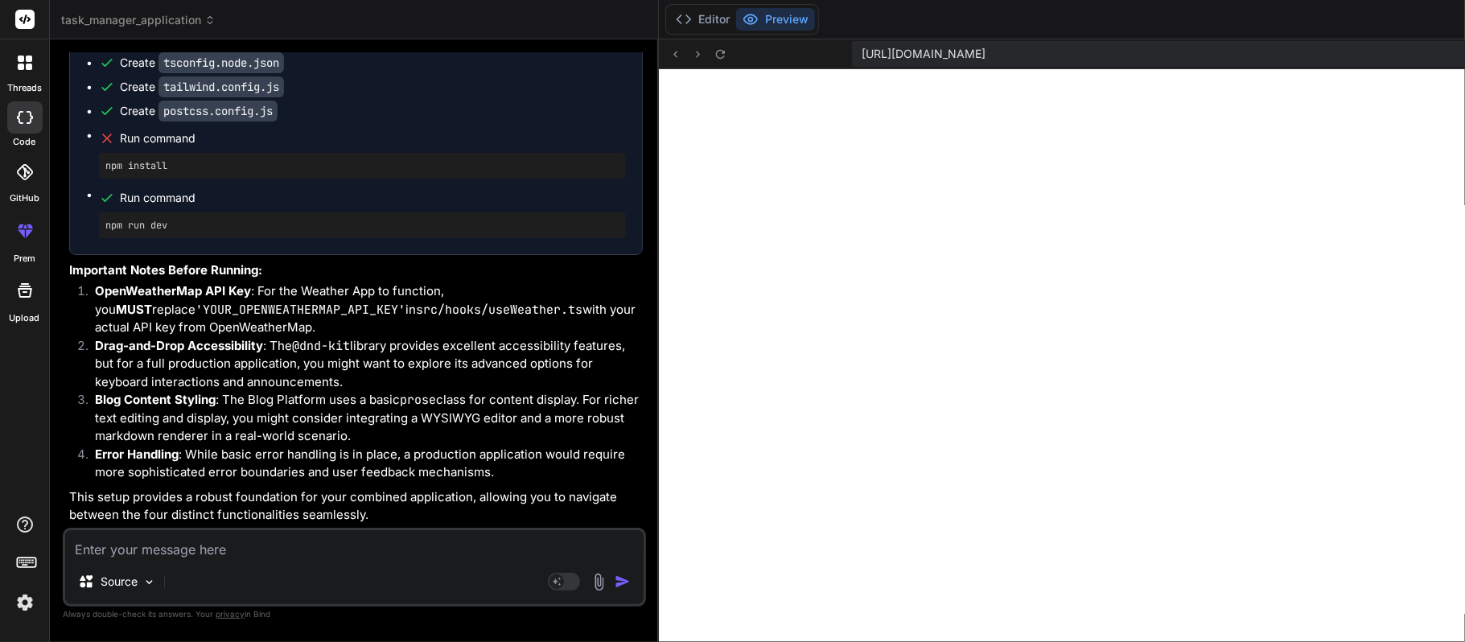
click at [356, 481] on textarea at bounding box center [354, 544] width 579 height 29
paste textarea "C:\Users\sravanthir\Desktop\TypeScripApplication\task-manager-appliaction\src\m…"
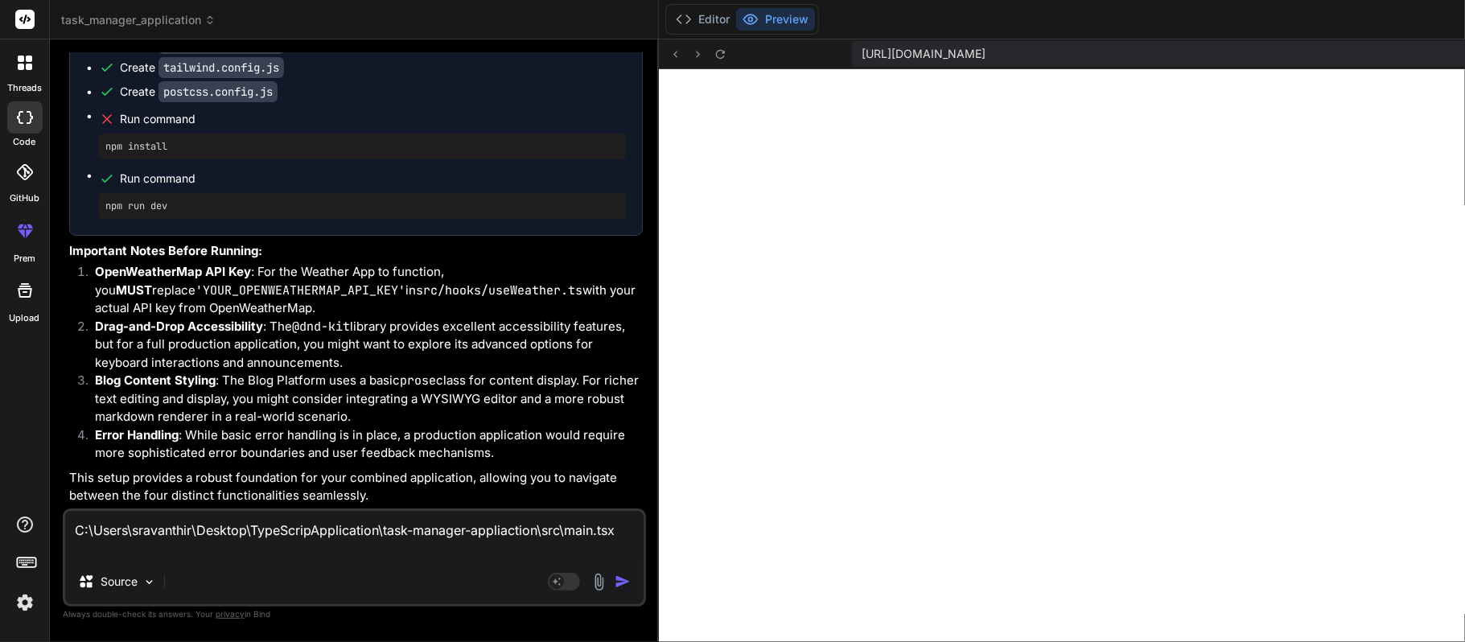
paste textarea "Download the React DevTools for a better development experience: [URL][DOMAIN_N…"
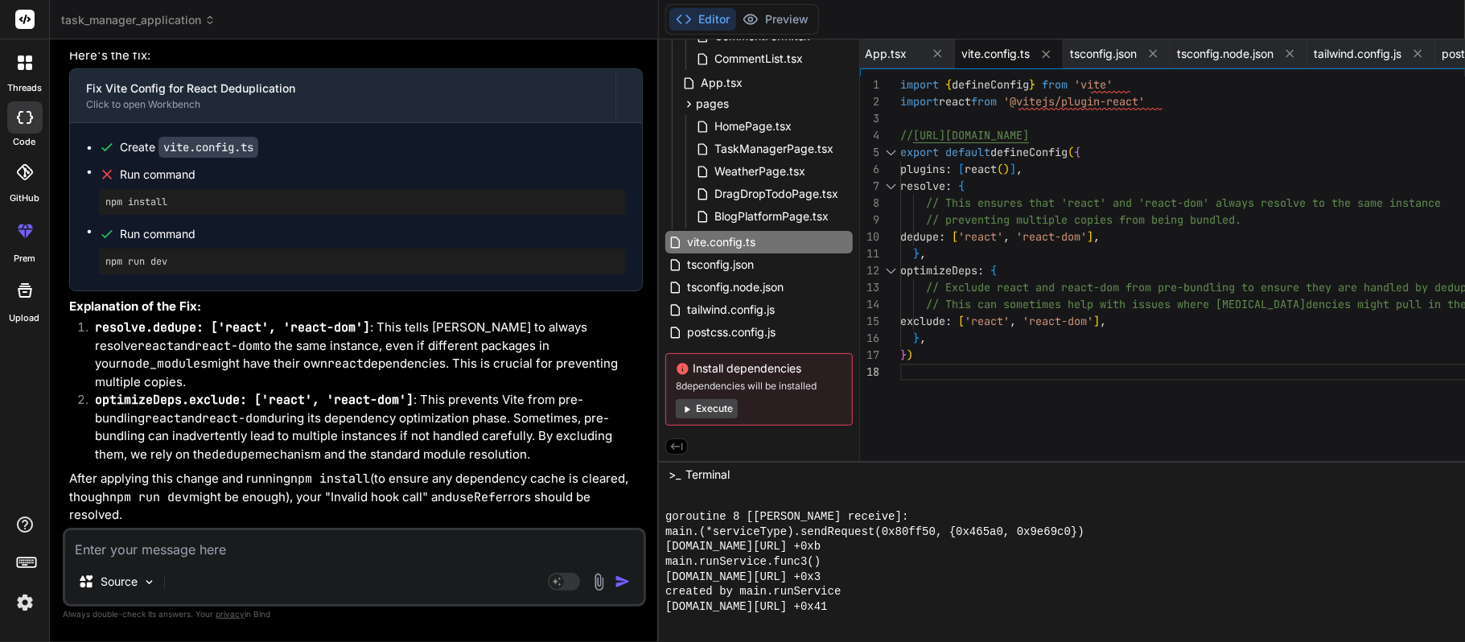
scroll to position [16, 0]
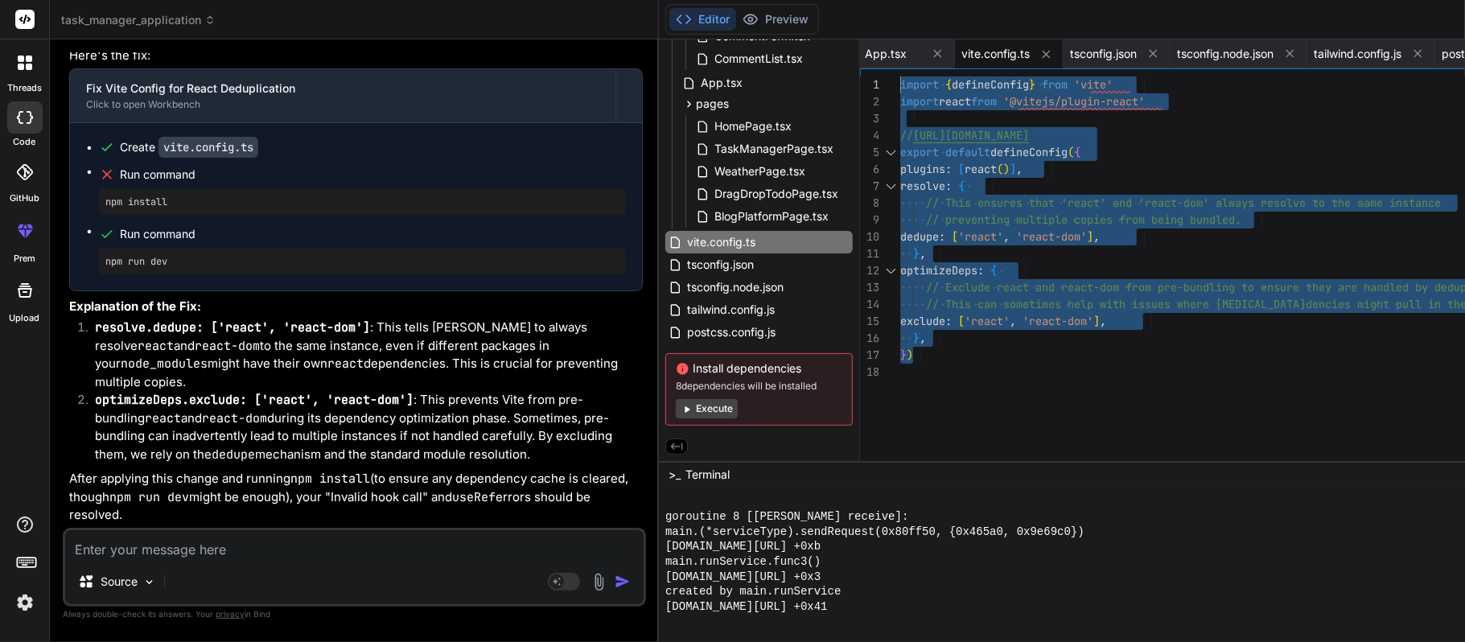
drag, startPoint x: 848, startPoint y: 354, endPoint x: 793, endPoint y: 77, distance: 282.1
click at [900, 77] on div "import { defineConfig } from 'vite' import react from '@vitejs/plugin-react' //…" at bounding box center [1244, 272] width 689 height 393
click at [1028, 287] on div "import { defineConfig } from 'vite' import react from '@vitejs/plugin-react' //…" at bounding box center [1244, 272] width 689 height 393
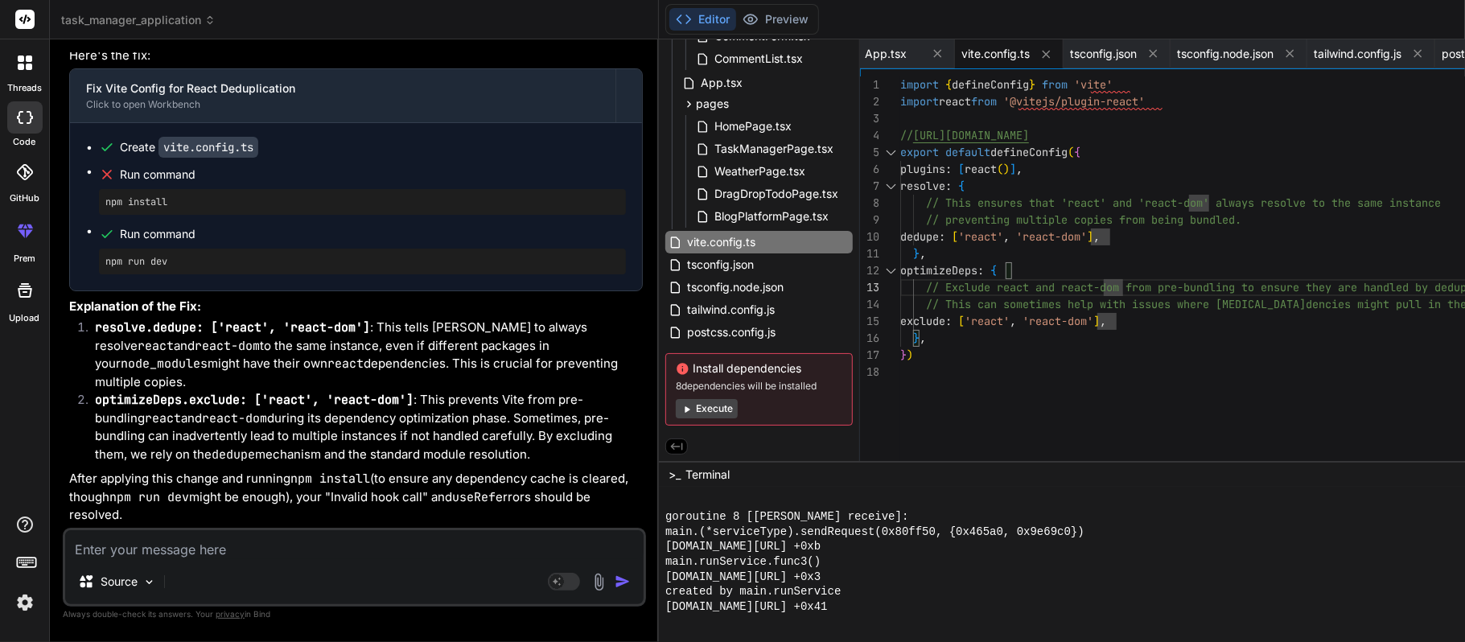
click at [407, 481] on textarea at bounding box center [354, 544] width 579 height 29
paste textarea "X [ERROR] The entry point "react" cannot be marked as external X [ERROR] The en…"
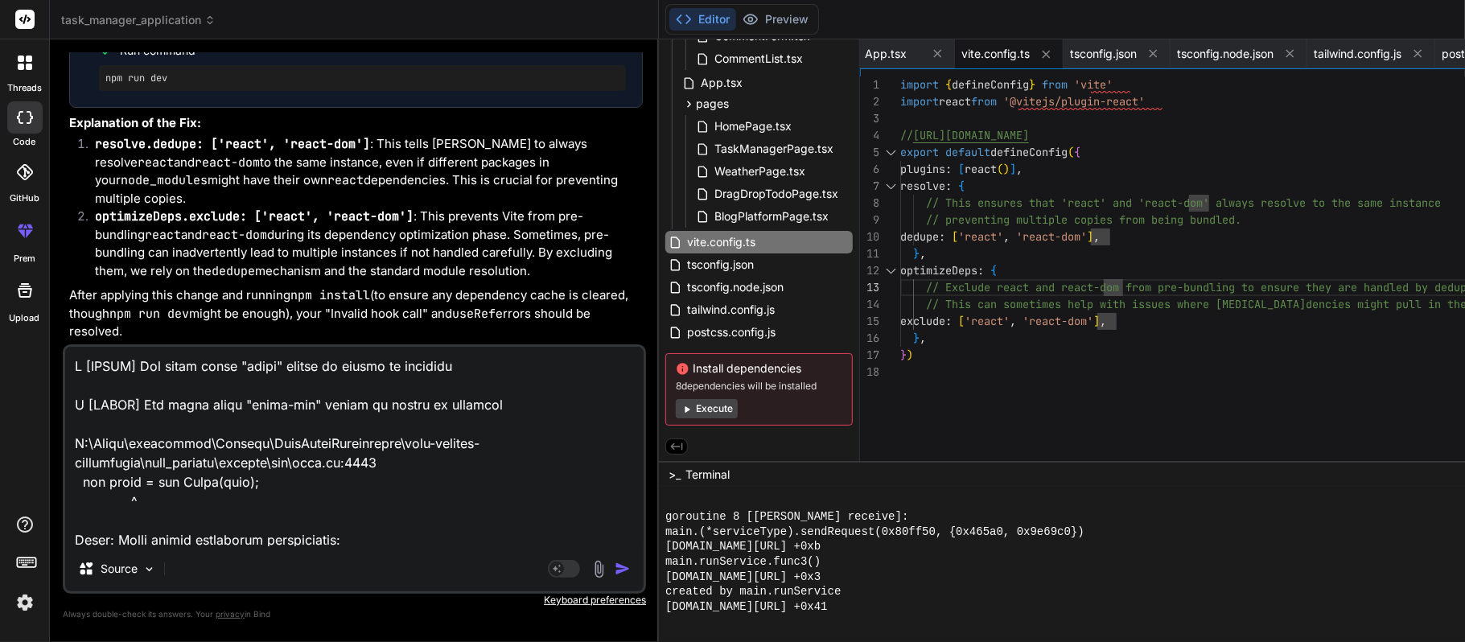
scroll to position [406, 0]
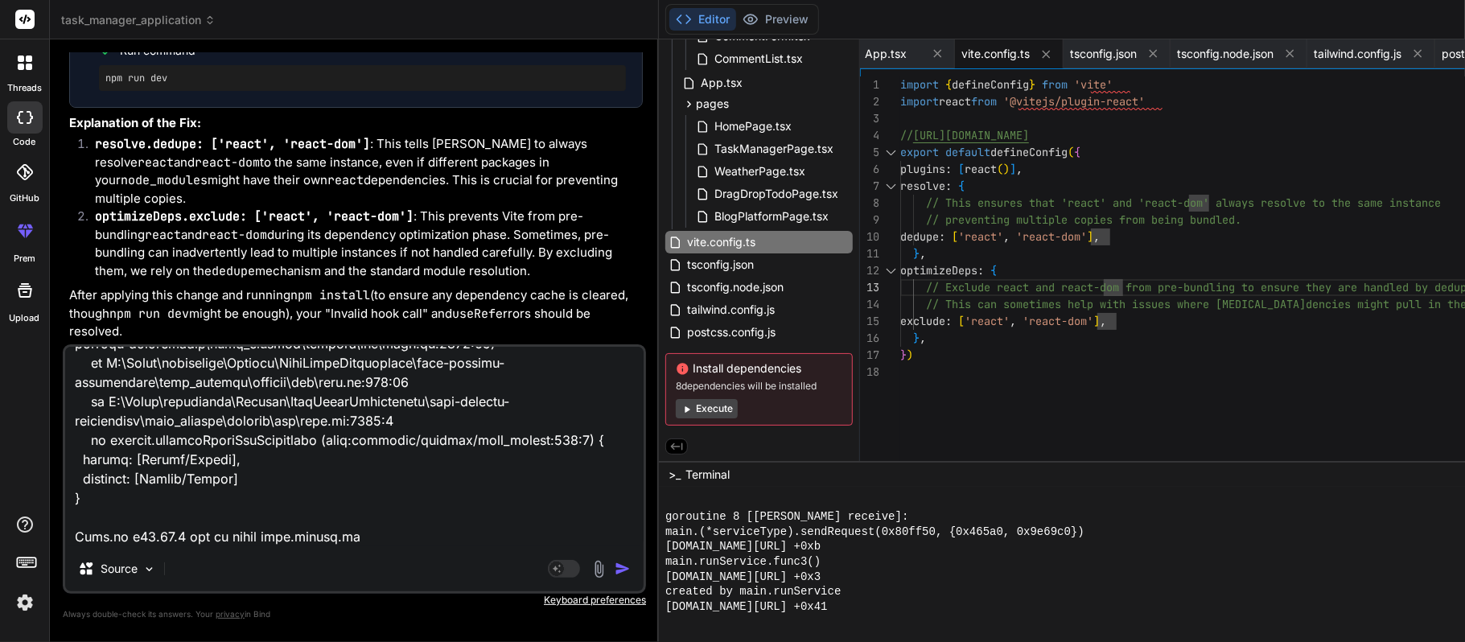
paste textarea "import { defineConfig } from 'vite' import react from '@vitejs/plugin-react' //…"
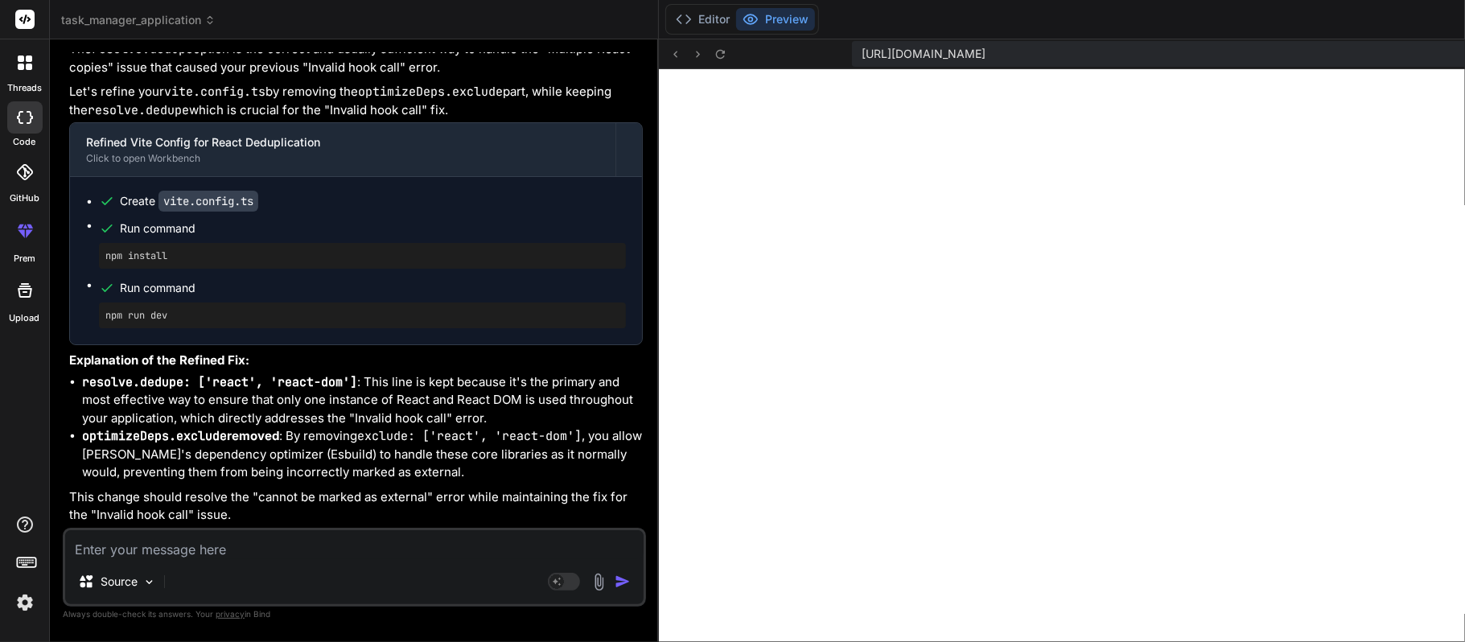
scroll to position [12160, 0]
click at [669, 10] on button "Editor" at bounding box center [702, 19] width 67 height 23
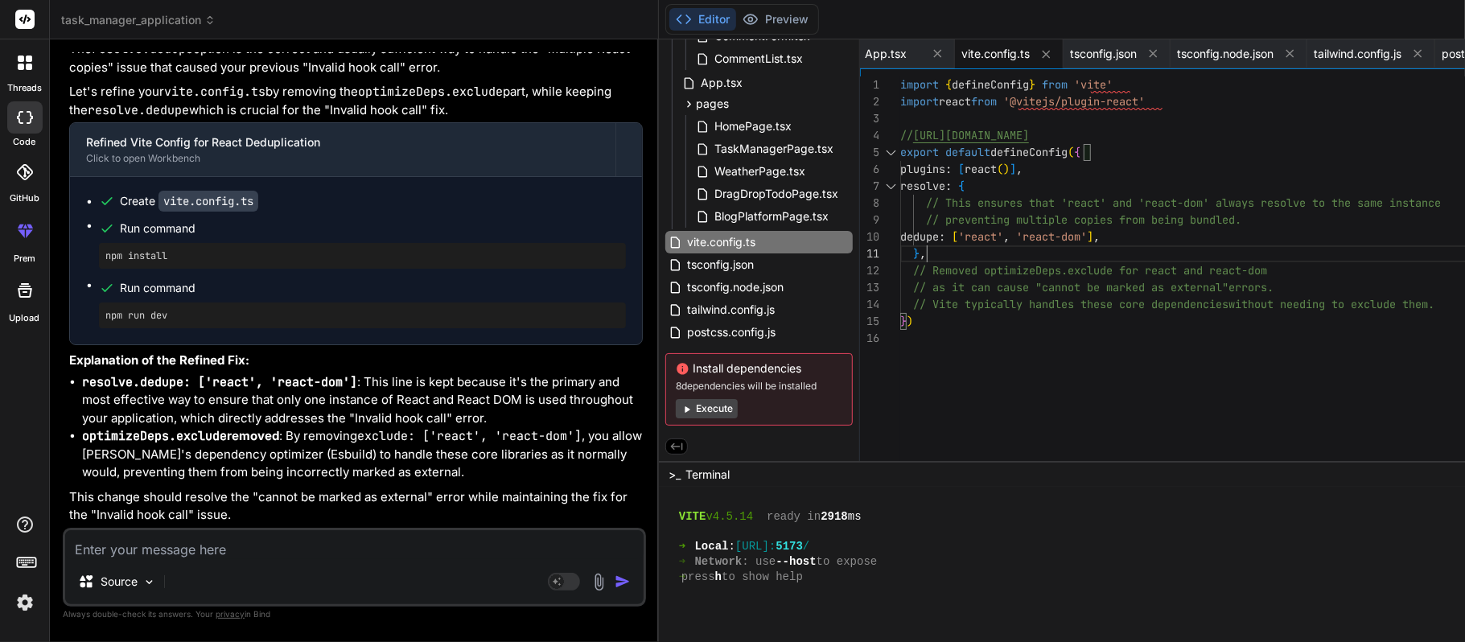
click at [944, 239] on div "import { defineConfig } from 'vite' import react from '@vitejs/plugin-react' //…" at bounding box center [1244, 272] width 689 height 393
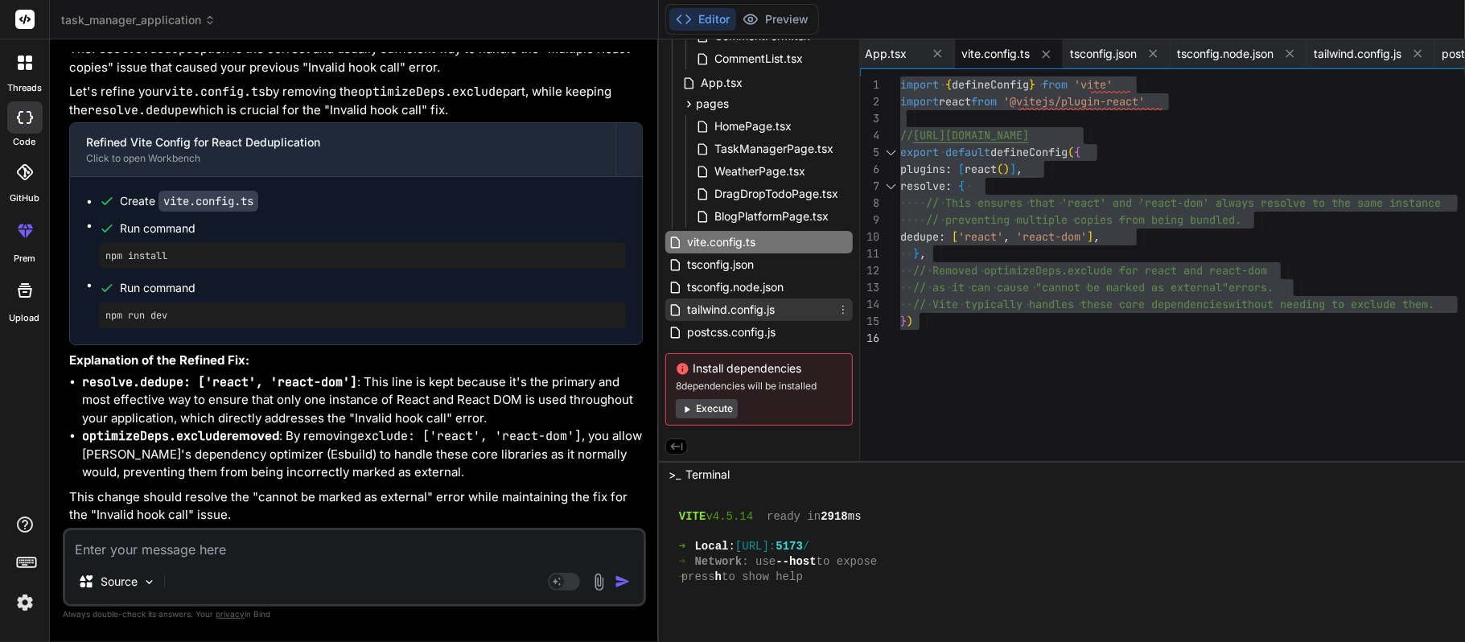
click at [686, 307] on span "tailwind.config.js" at bounding box center [731, 309] width 91 height 19
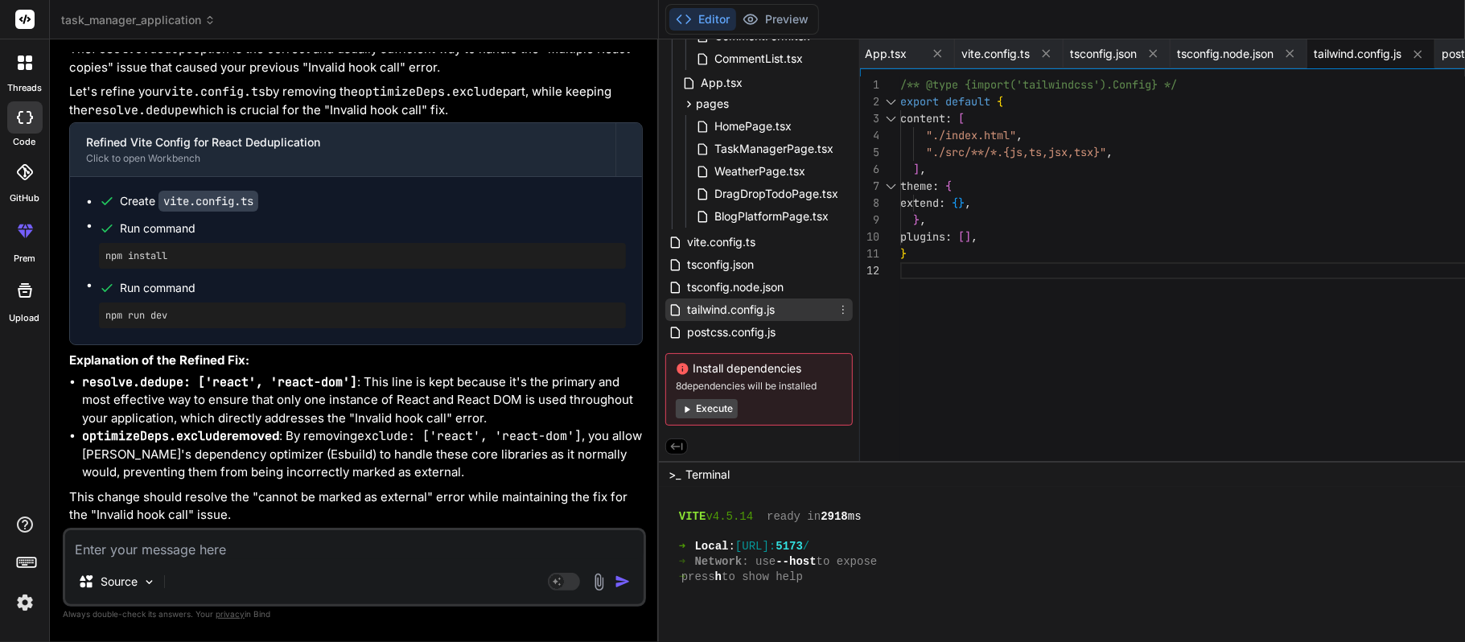
click at [837, 303] on icon at bounding box center [843, 309] width 13 height 13
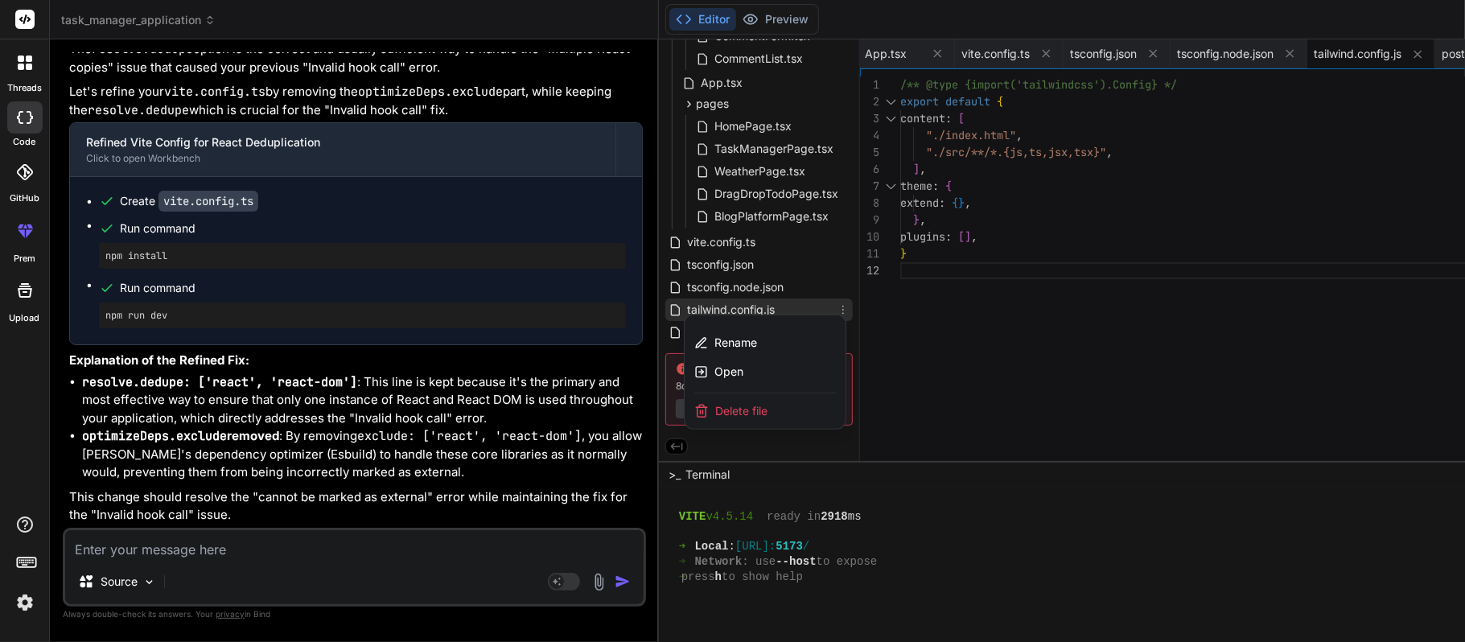
click at [744, 303] on div at bounding box center [1277, 340] width 1237 height 603
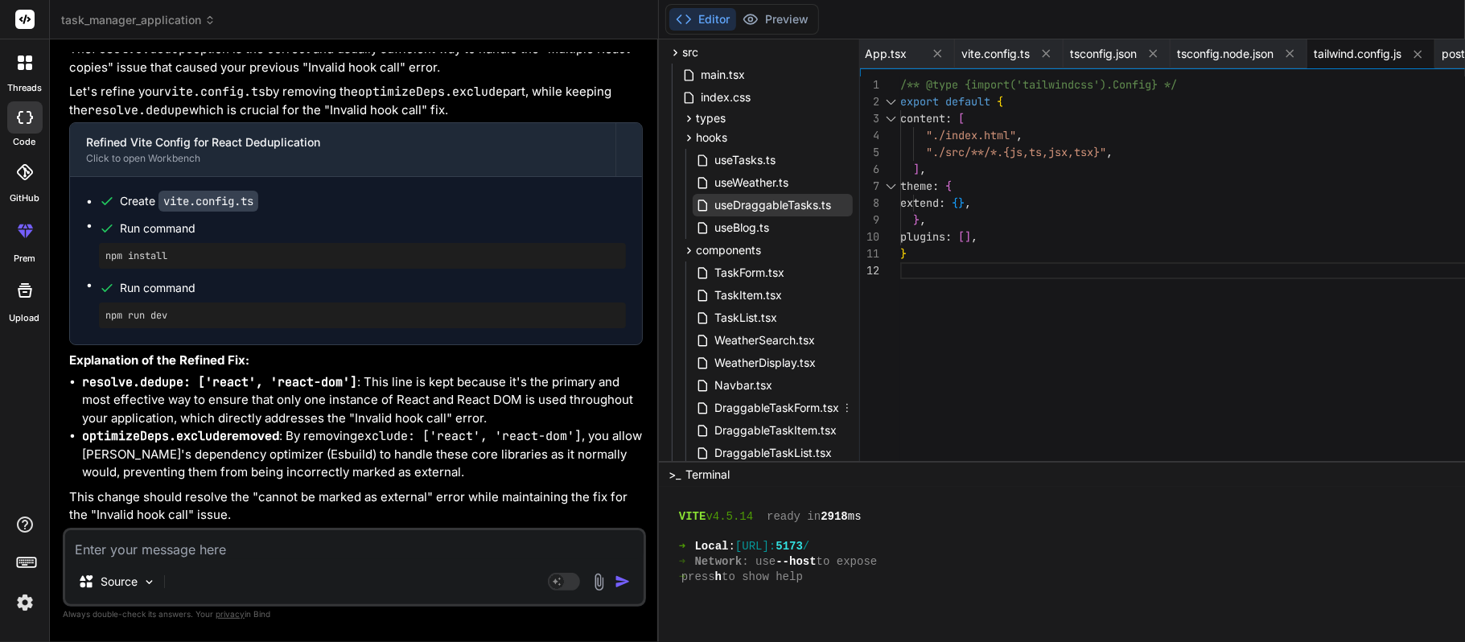
scroll to position [0, 0]
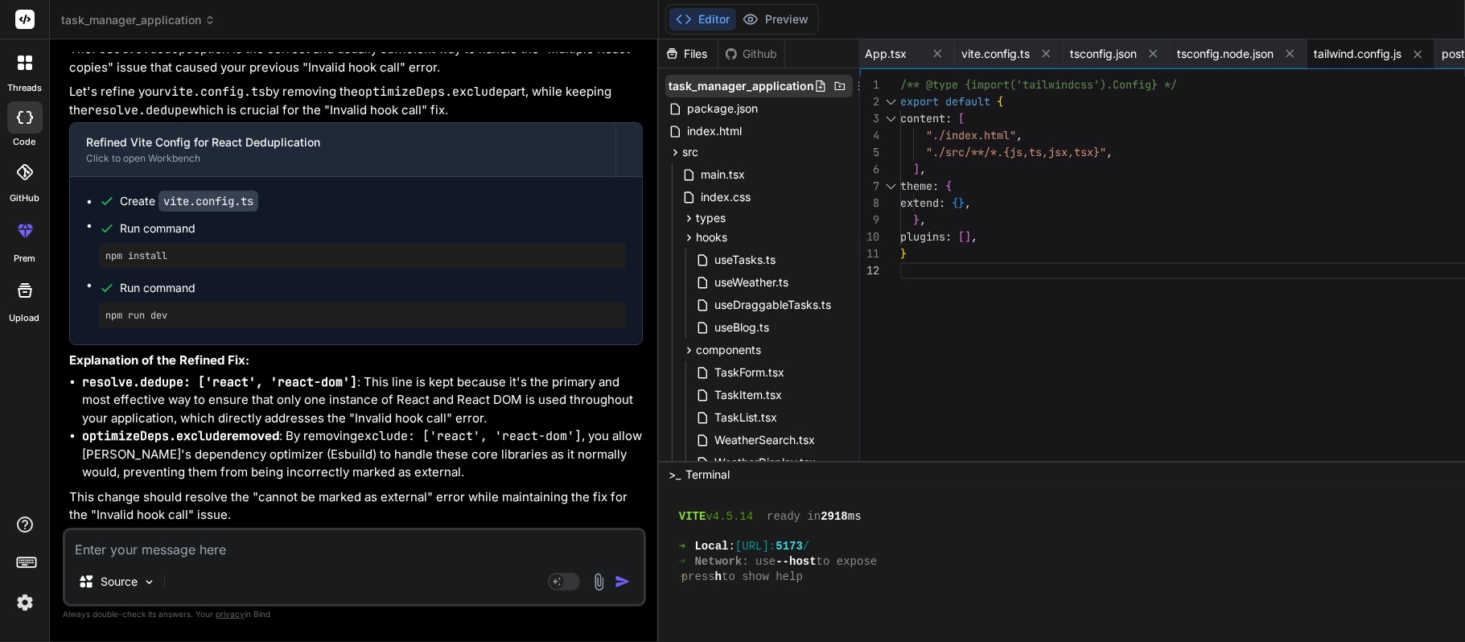
click at [814, 81] on div at bounding box center [849, 86] width 71 height 13
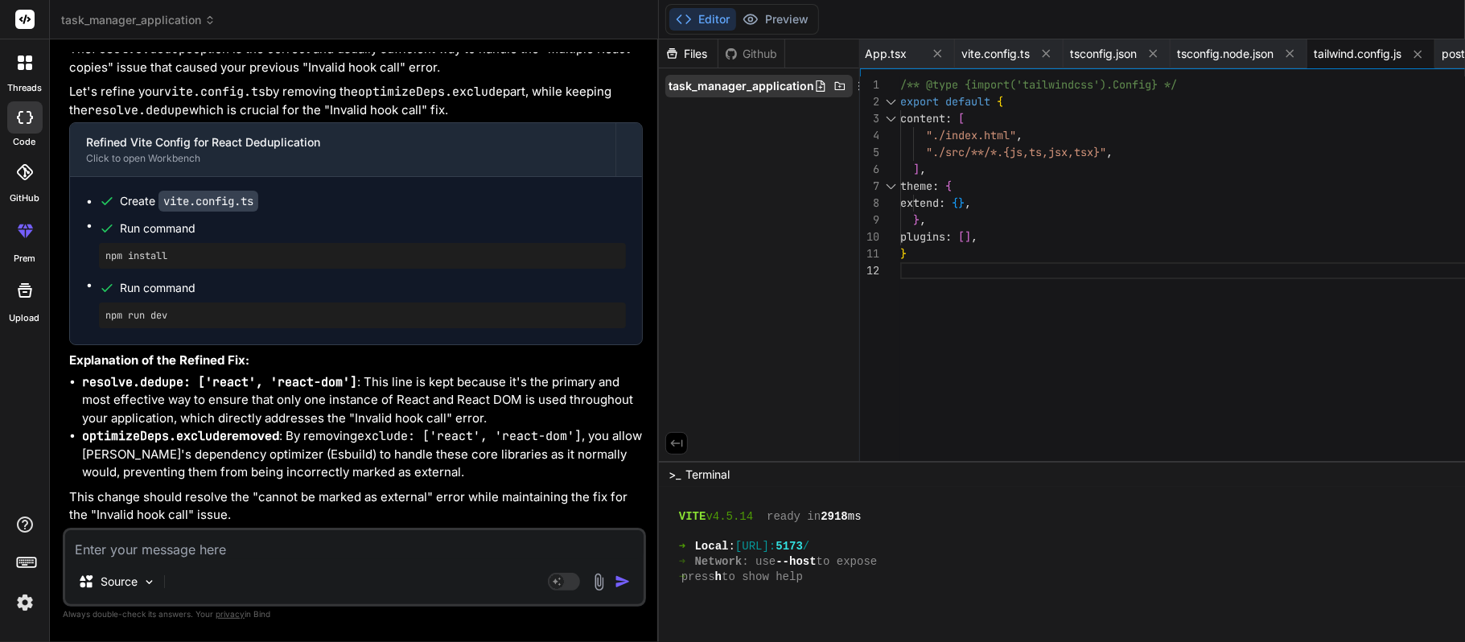
click at [853, 80] on icon at bounding box center [859, 86] width 13 height 13
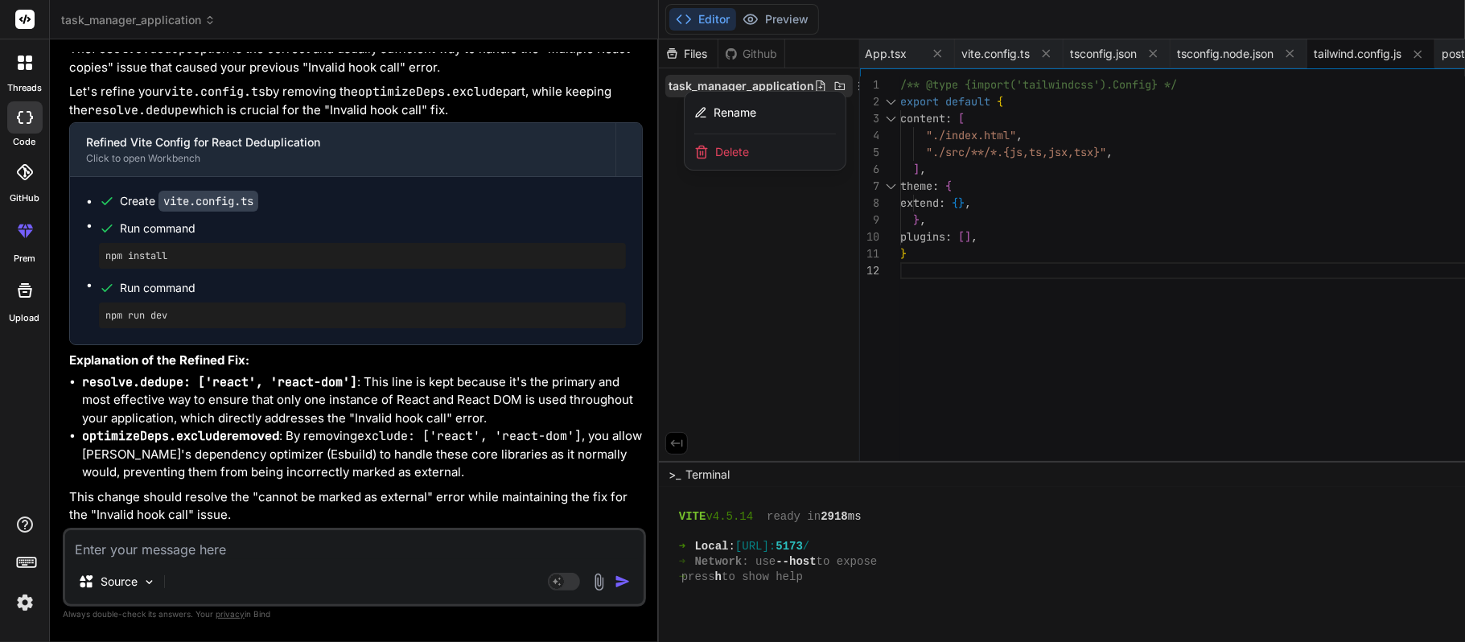
click at [763, 85] on div at bounding box center [1277, 340] width 1237 height 603
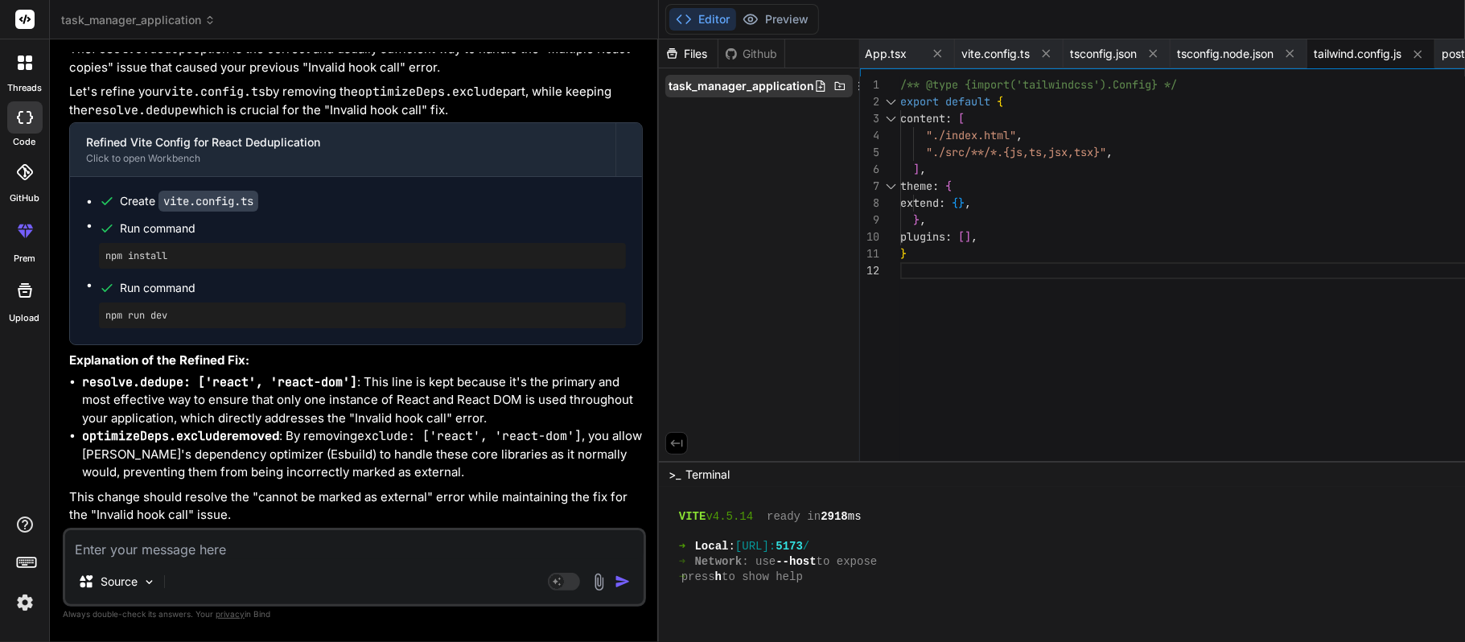
click at [834, 88] on icon at bounding box center [840, 86] width 13 height 13
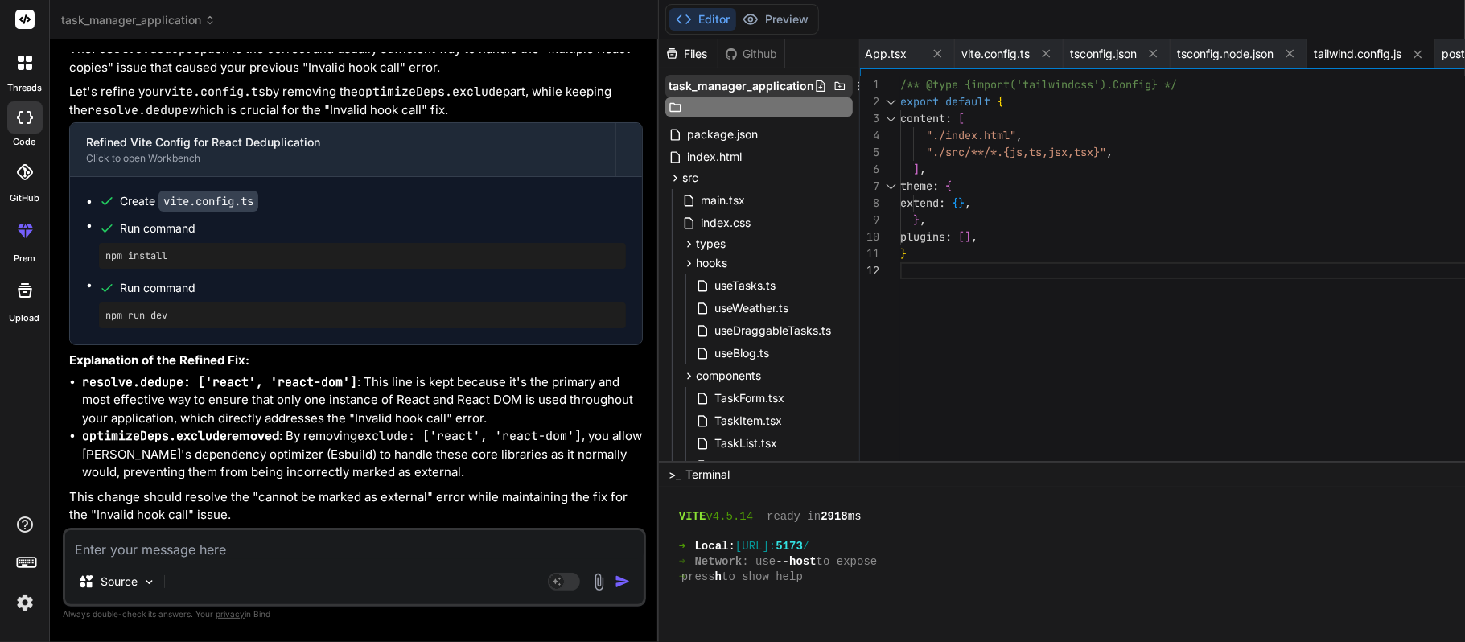
click at [669, 79] on span "task_manager_application" at bounding box center [742, 86] width 146 height 16
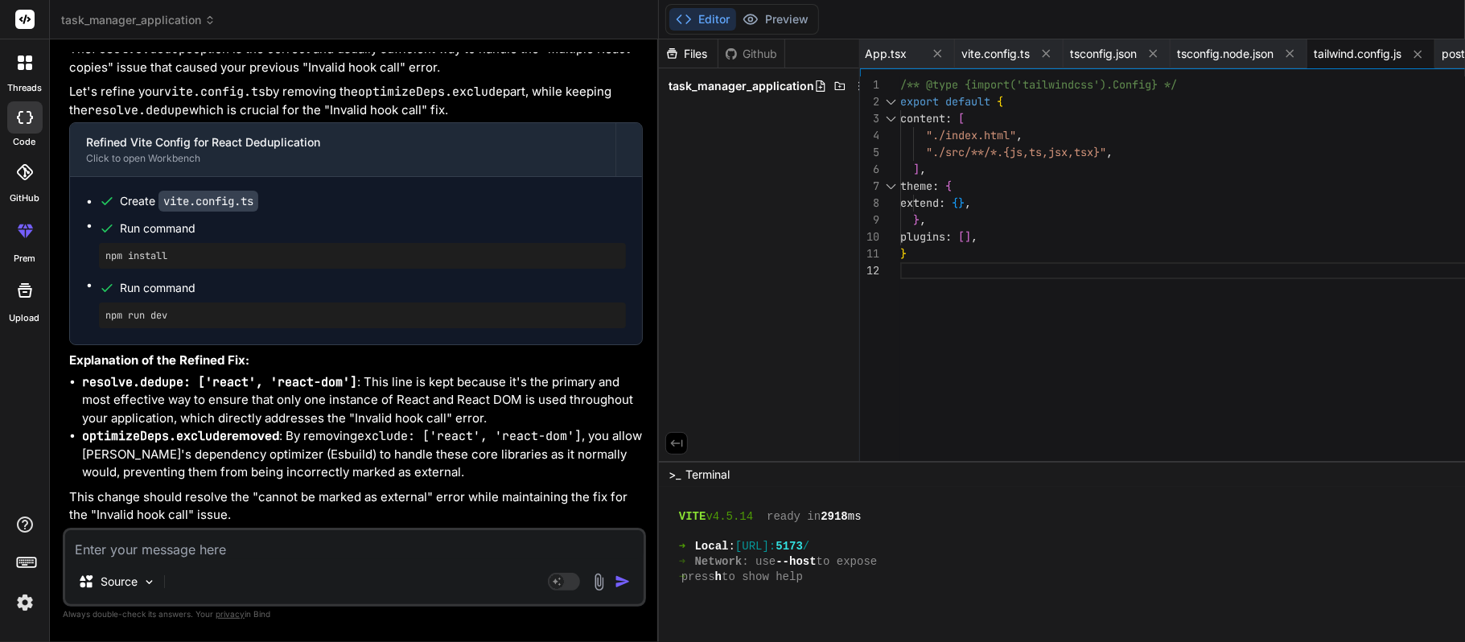
click at [669, 84] on span "task_manager_application" at bounding box center [742, 86] width 146 height 16
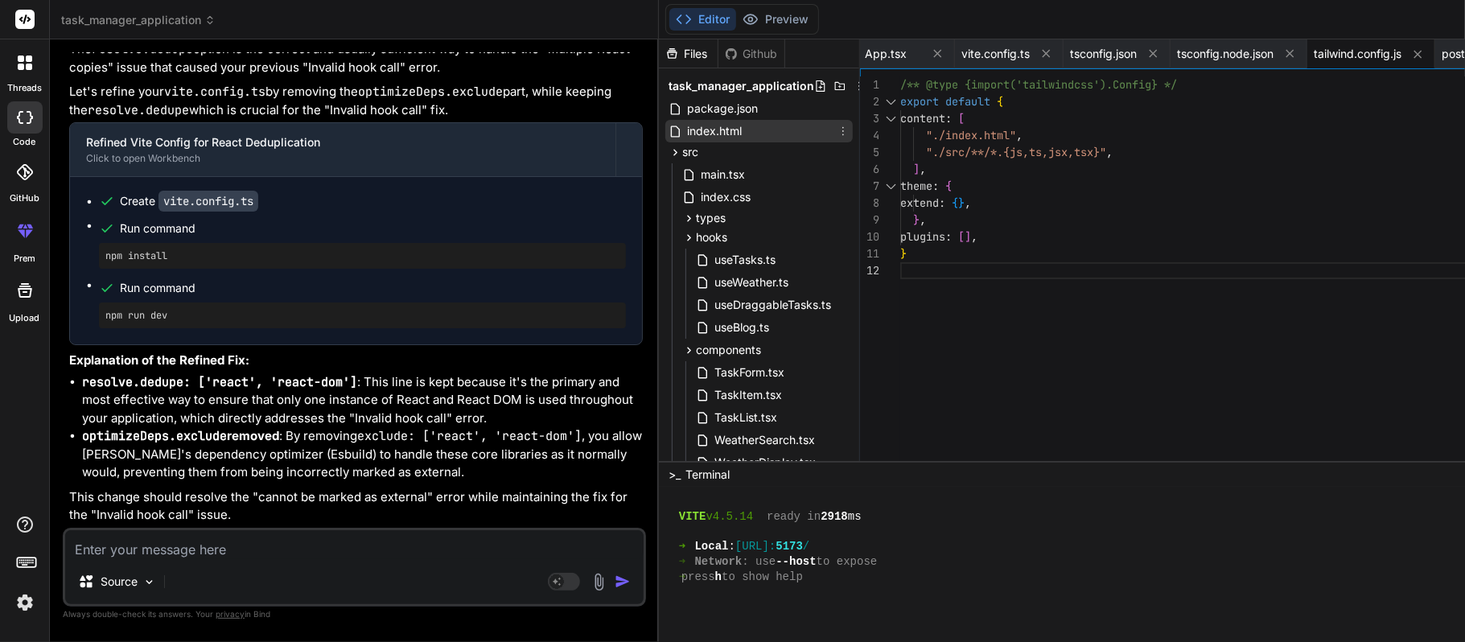
click at [686, 126] on span "index.html" at bounding box center [715, 130] width 58 height 19
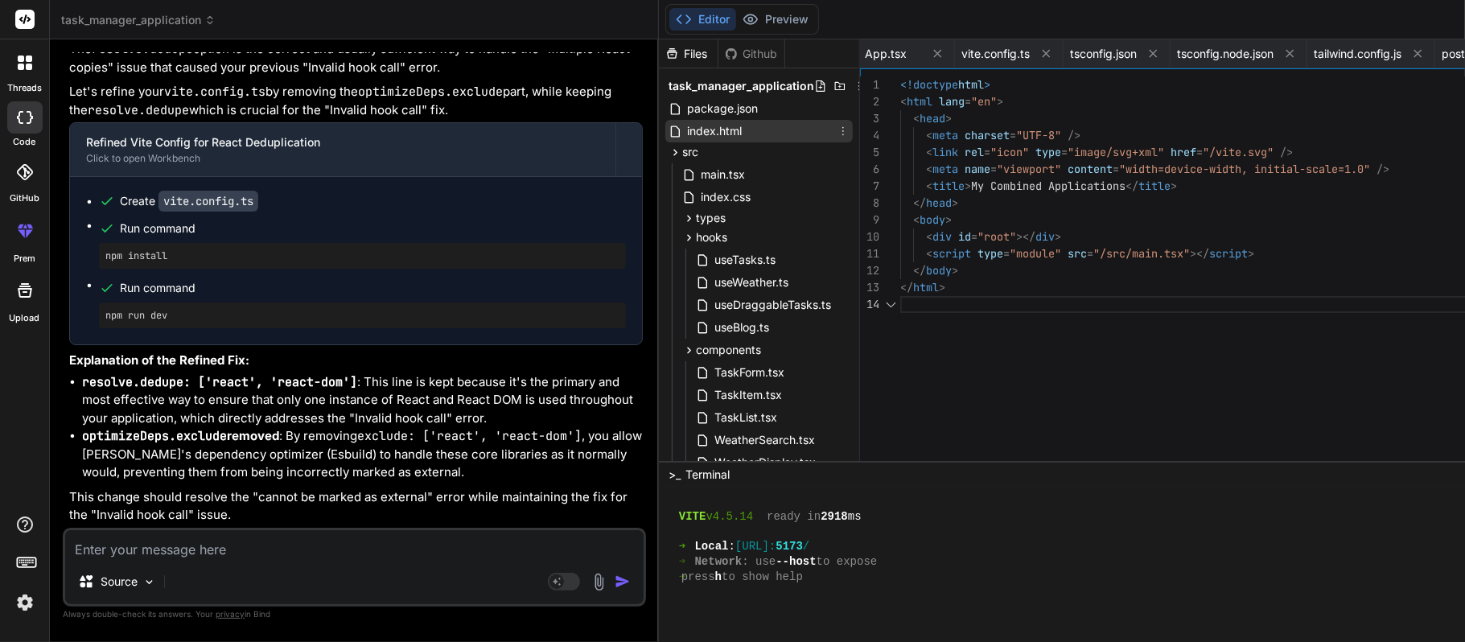
scroll to position [0, 111]
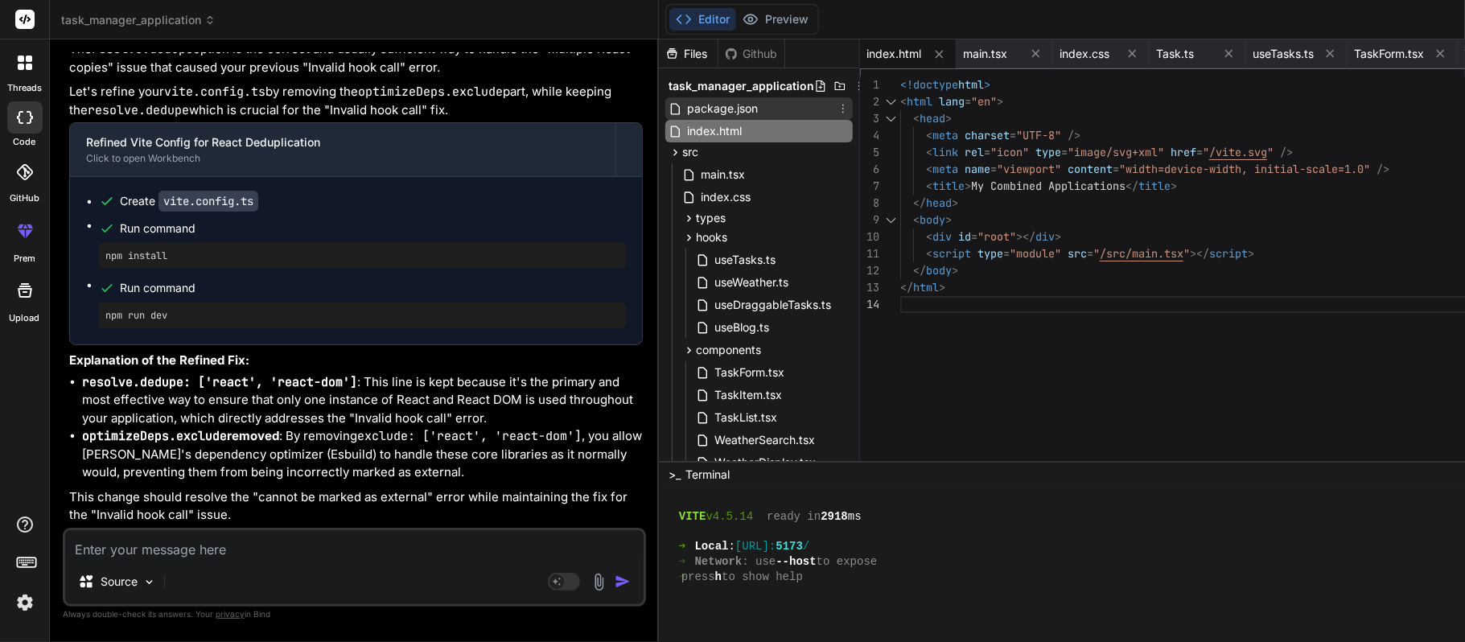
click at [686, 113] on span "package.json" at bounding box center [723, 108] width 74 height 19
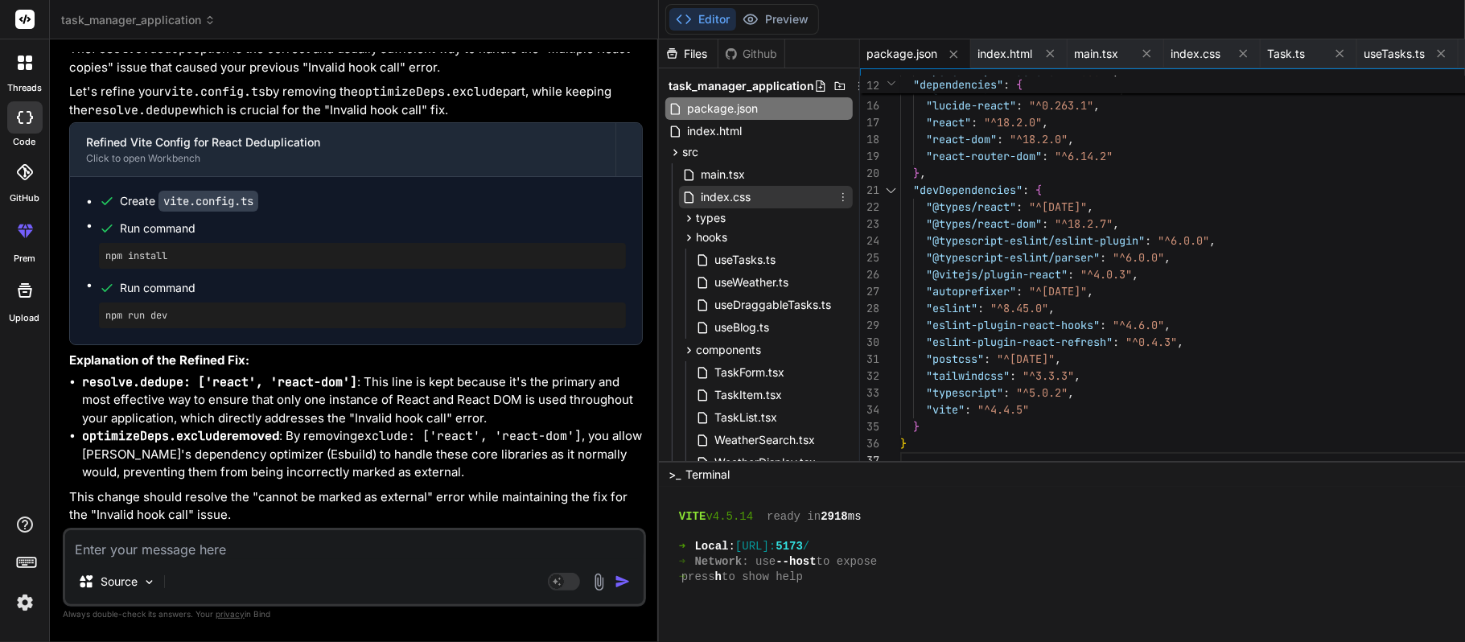
click at [699, 187] on span "index.css" at bounding box center [725, 196] width 53 height 19
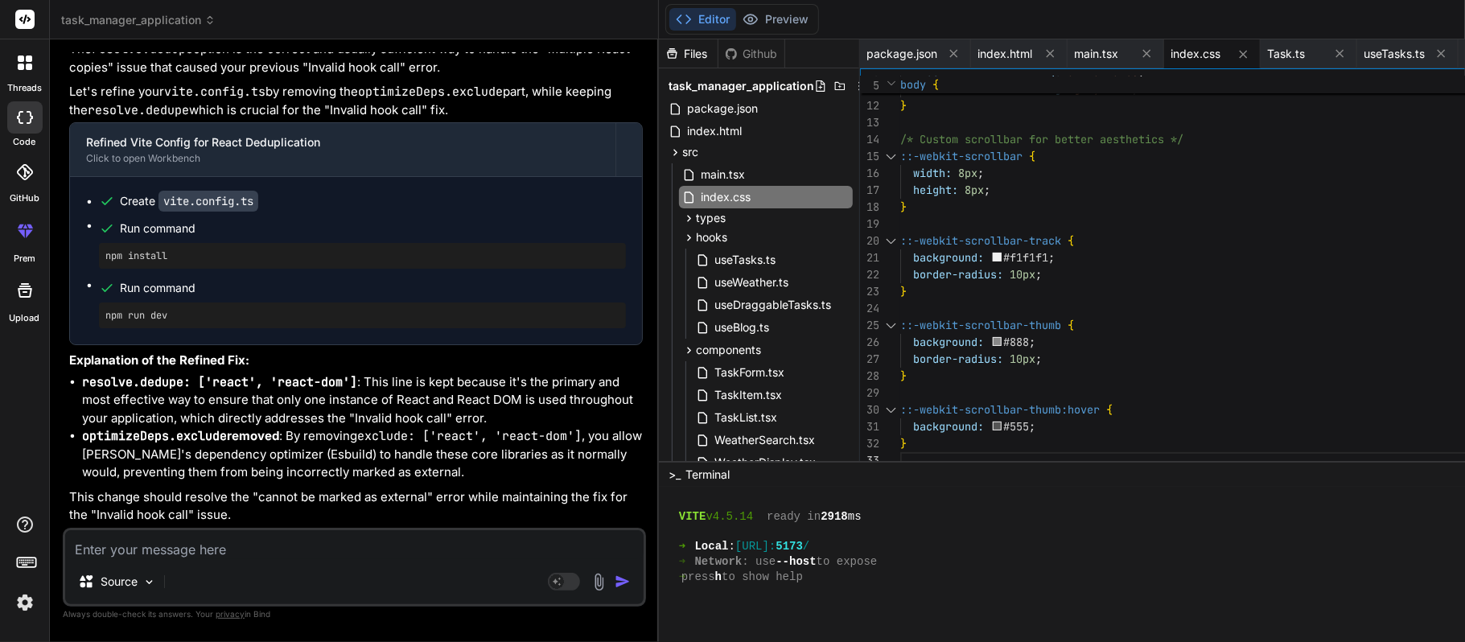
click at [1006, 249] on div "/* Custom scrollbar for better aesthetics */ ::-webkit-scrollbar { width: 8px ;…" at bounding box center [1244, 190] width 689 height 558
click at [357, 481] on textarea at bounding box center [354, 544] width 579 height 29
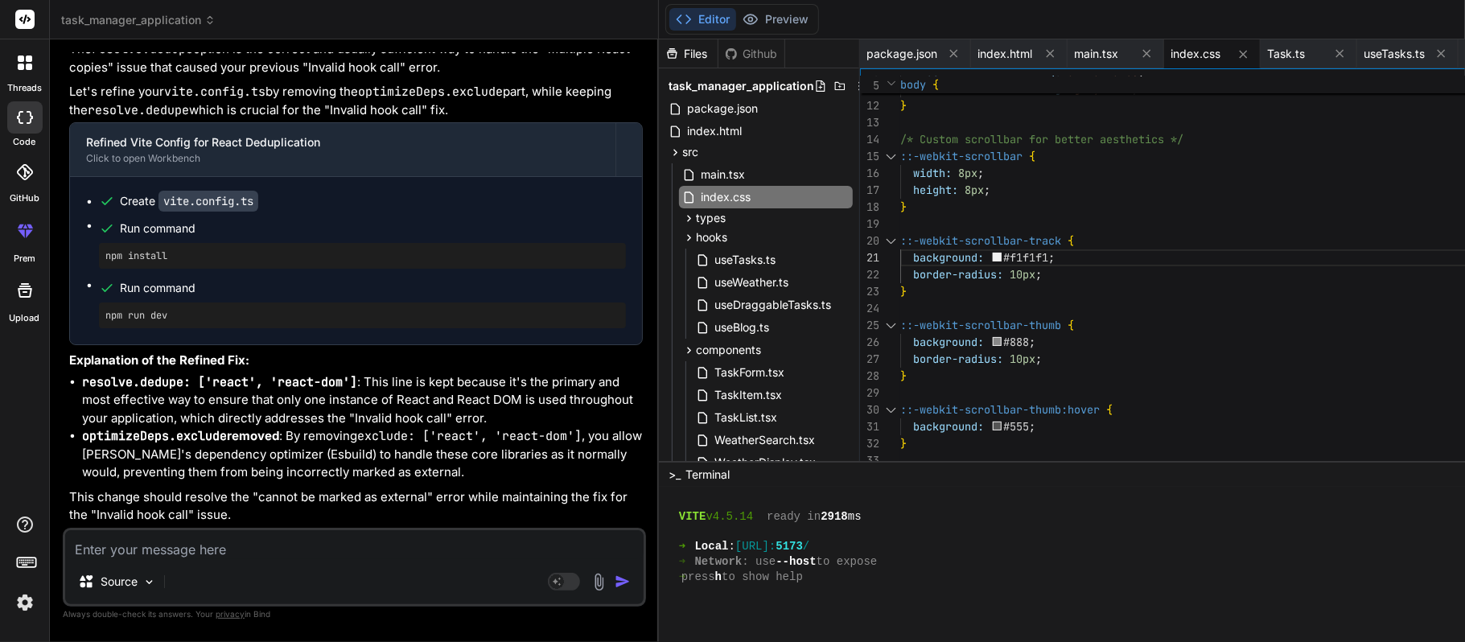
paste textarea "[{ "resource": "/c:/Users/sravanthir/Desktop/TypeScripApplication/task-manager-…"
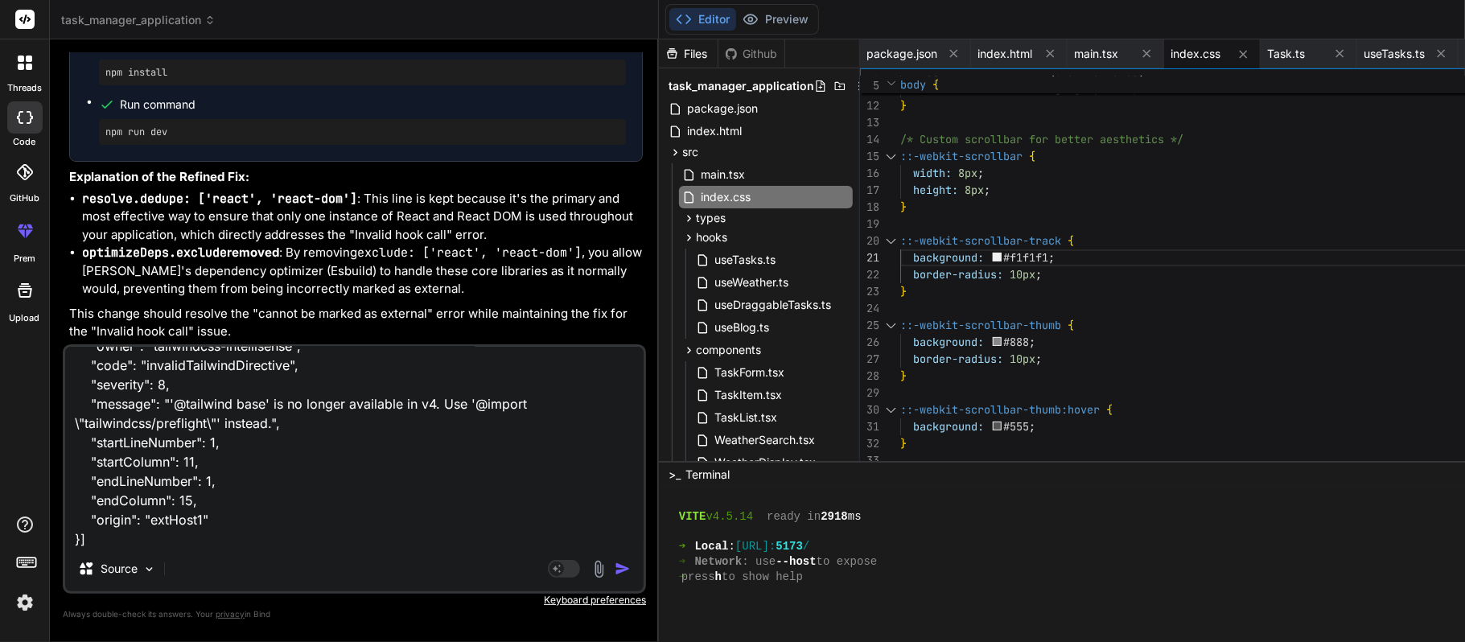
paste textarea "[{ "resource": "/c:/Users/sravanthir/Desktop/TypeScripApplication/task-manager-…"
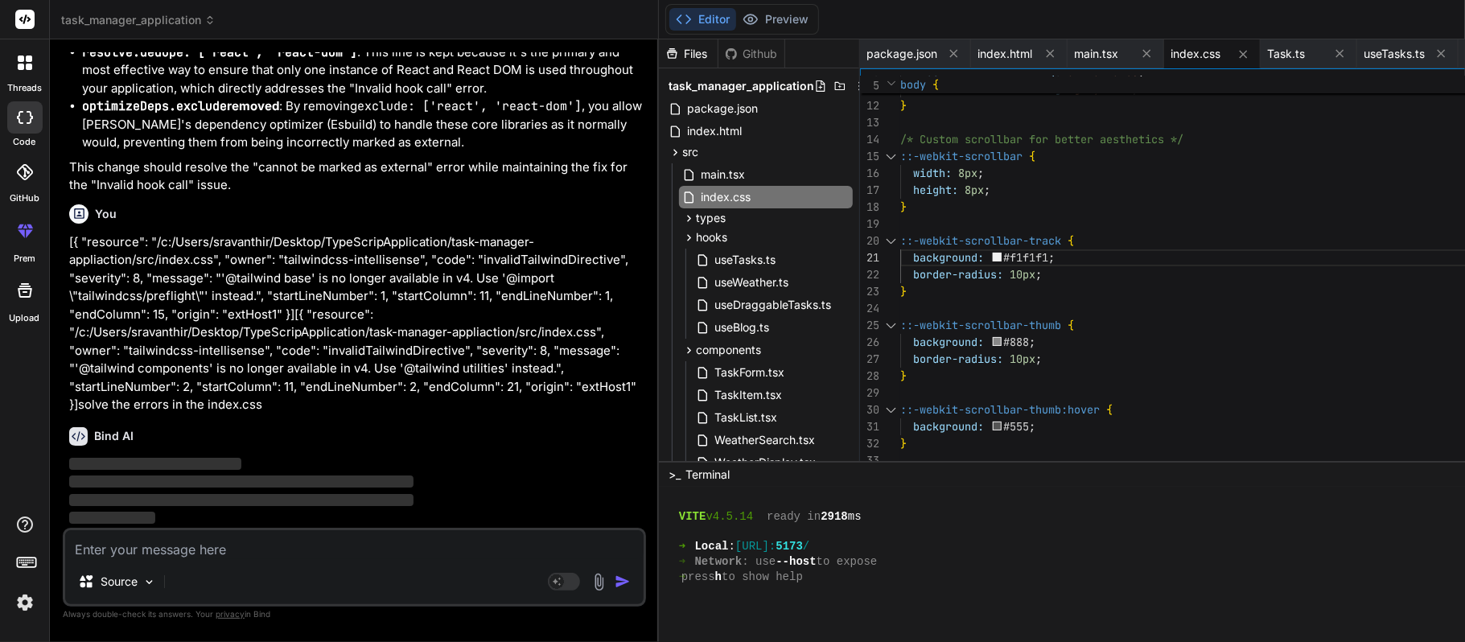
scroll to position [12937, 0]
click at [736, 11] on button "Preview" at bounding box center [775, 19] width 79 height 23
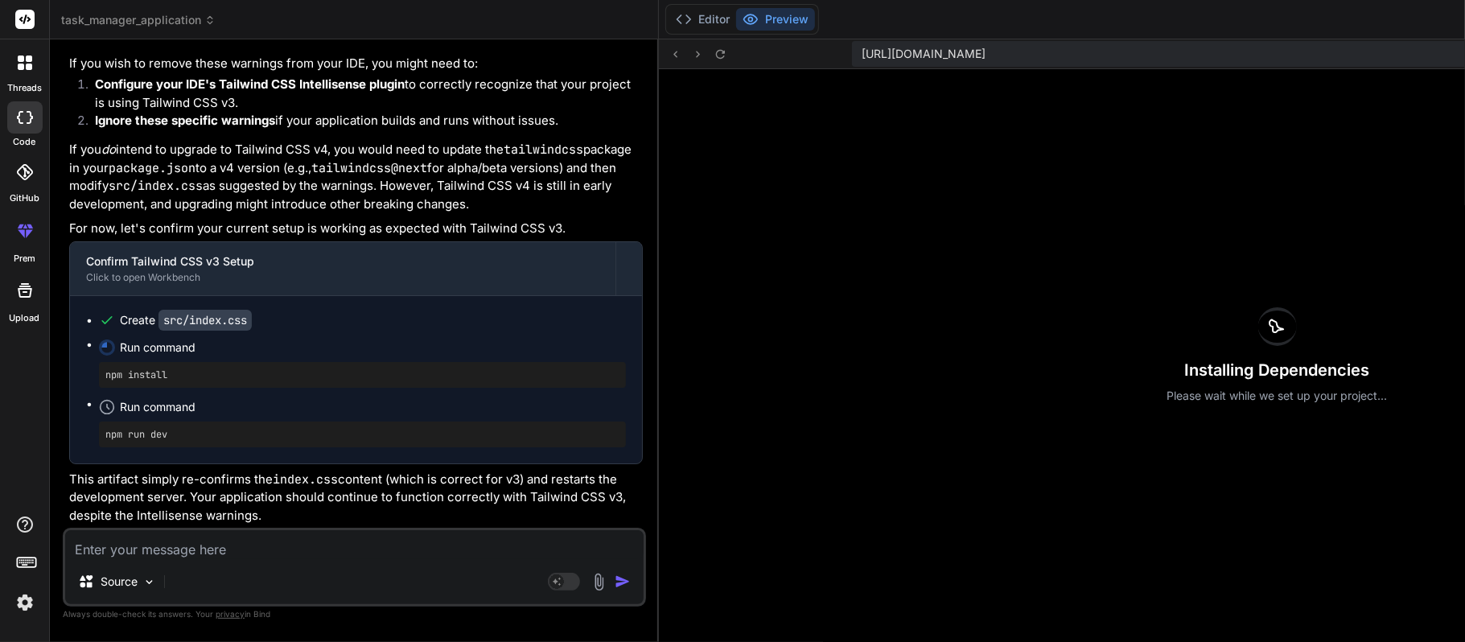
scroll to position [13589, 0]
click at [676, 14] on icon at bounding box center [684, 19] width 16 height 16
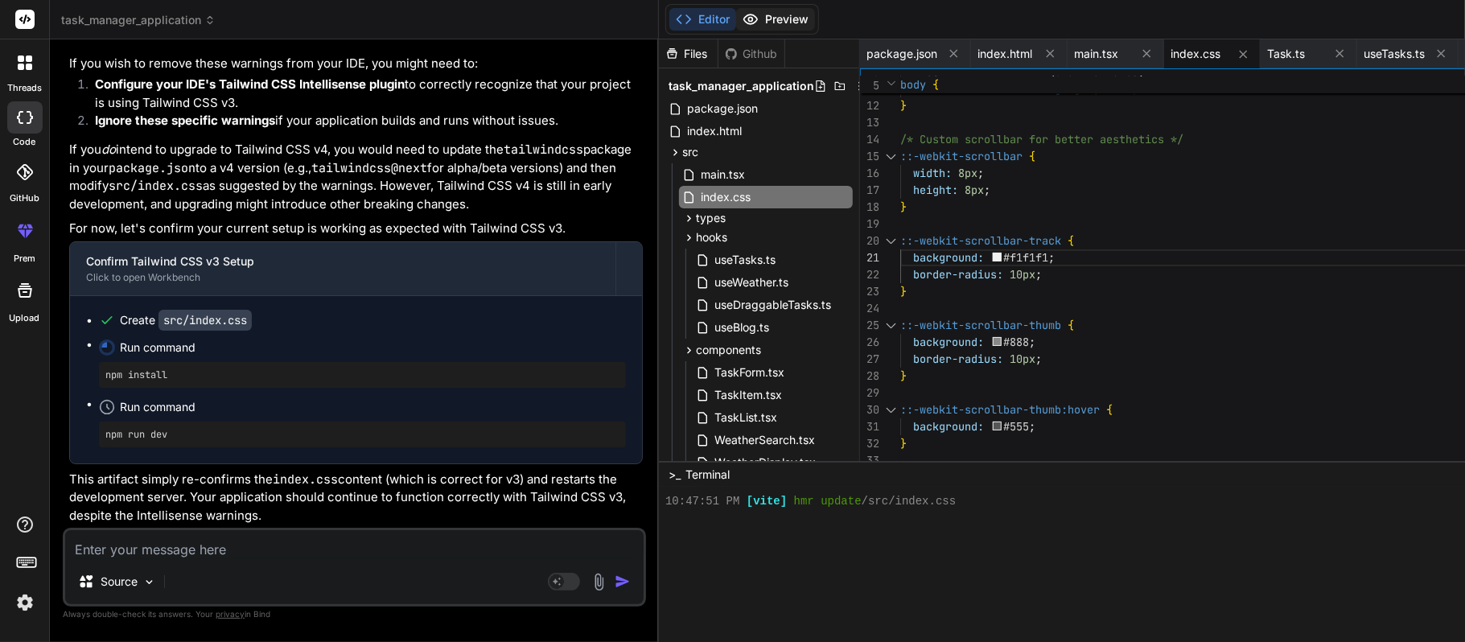
click at [736, 14] on button "Preview" at bounding box center [775, 19] width 79 height 23
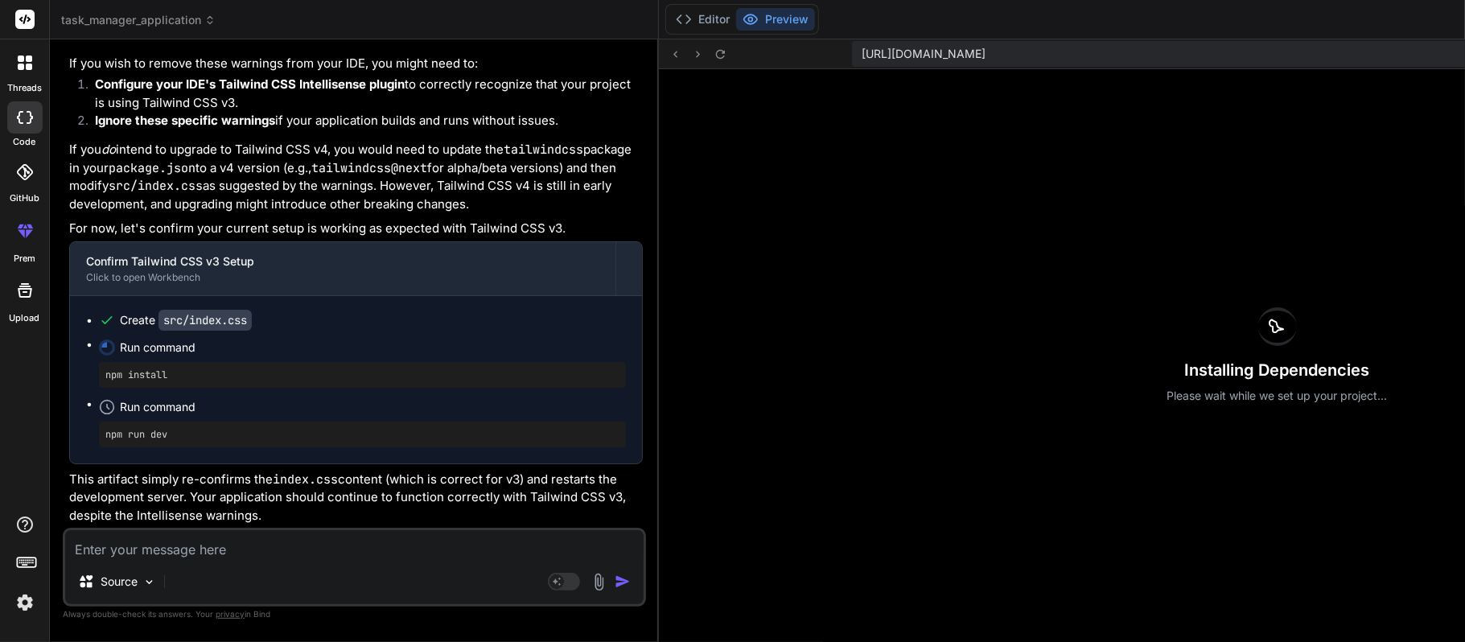
scroll to position [13267, 0]
click at [669, 16] on button "Editor" at bounding box center [702, 19] width 67 height 23
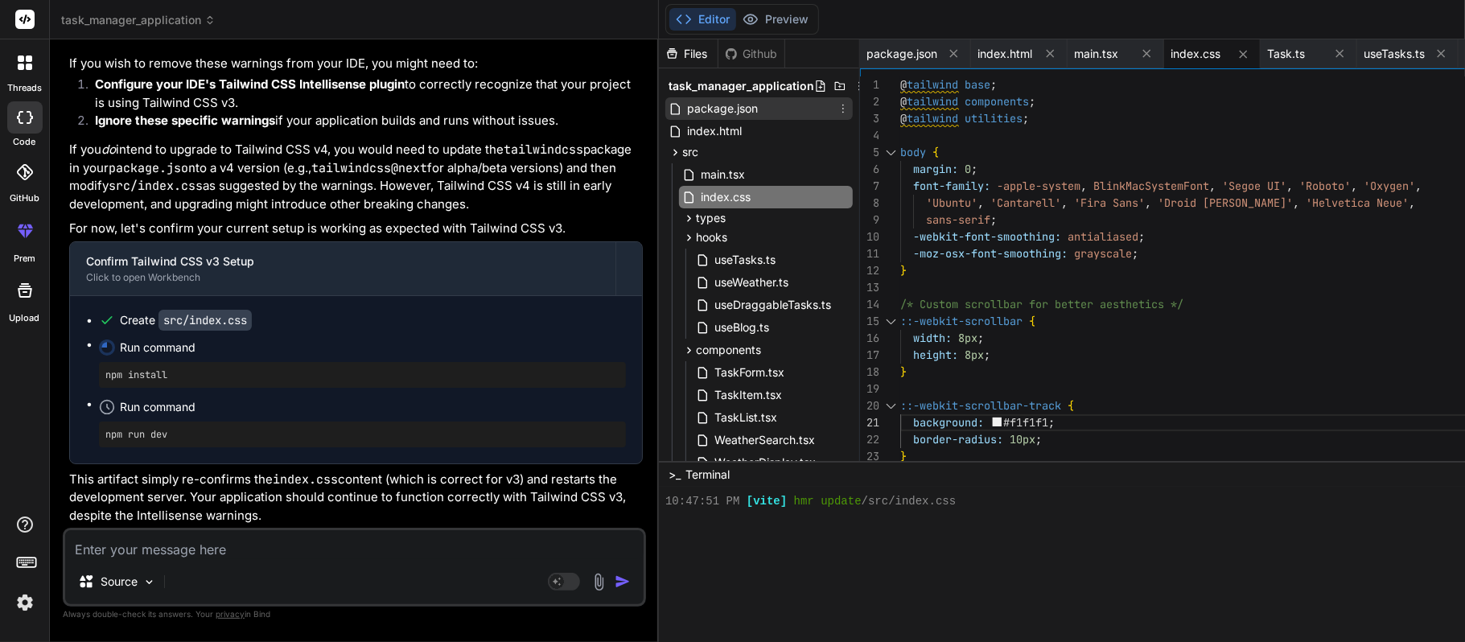
click at [686, 114] on span "package.json" at bounding box center [723, 108] width 74 height 19
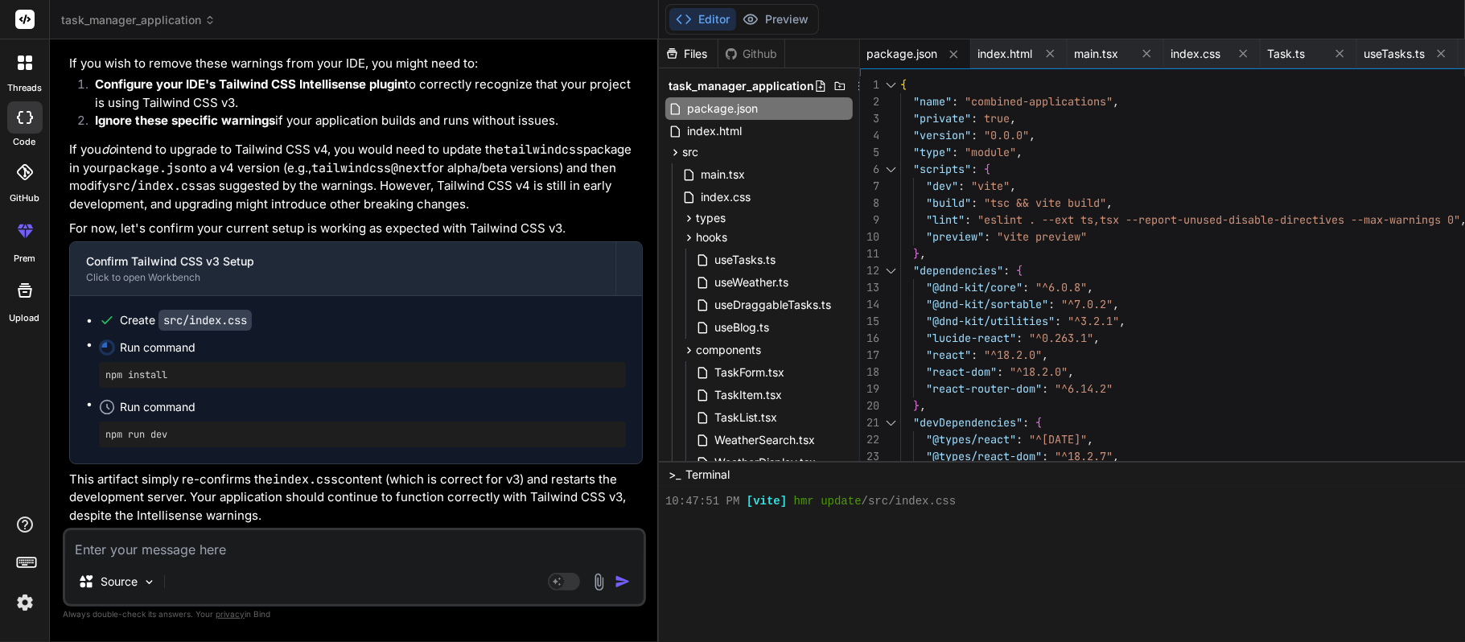
scroll to position [16, 0]
click at [1065, 153] on div ""@dnd-kit/sortable" : "^7.0.2" , "@dnd-kit/utilities" : "^3.2.1" , "lucide-reac…" at bounding box center [1244, 388] width 689 height 625
click at [1098, 183] on div ""@dnd-kit/sortable" : "^7.0.2" , "@dnd-kit/utilities" : "^3.2.1" , "lucide-reac…" at bounding box center [1244, 388] width 689 height 625
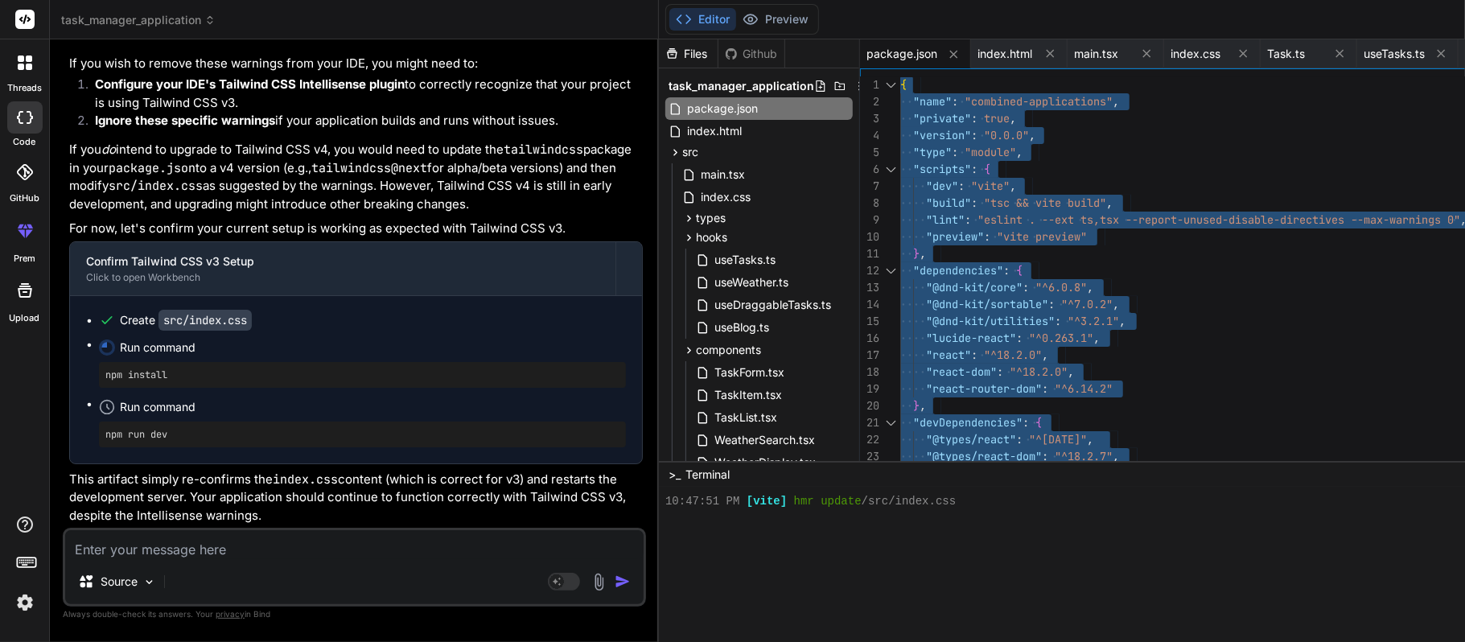
click at [1098, 183] on div ""@dnd-kit/sortable" : "^7.0.2" , "@dnd-kit/utilities" : "^3.2.1" , "lucide-reac…" at bounding box center [1244, 388] width 689 height 625
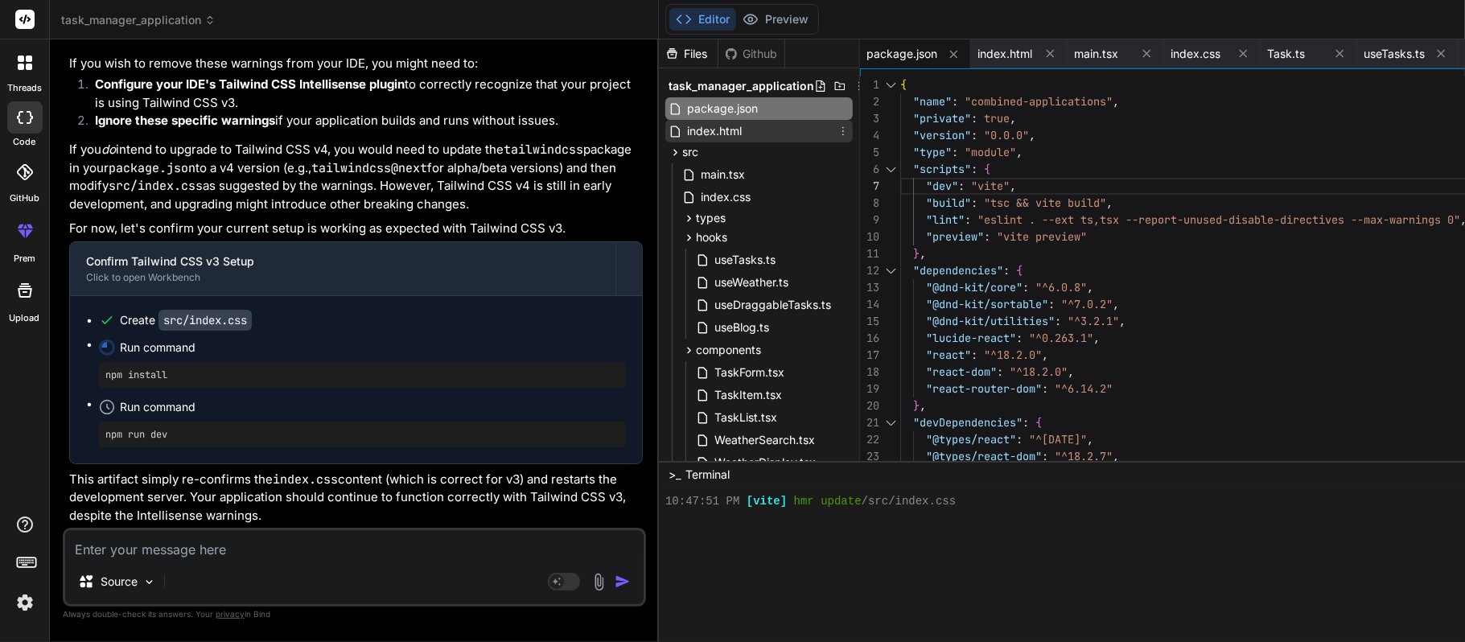
click at [665, 124] on div "index.html" at bounding box center [758, 131] width 187 height 23
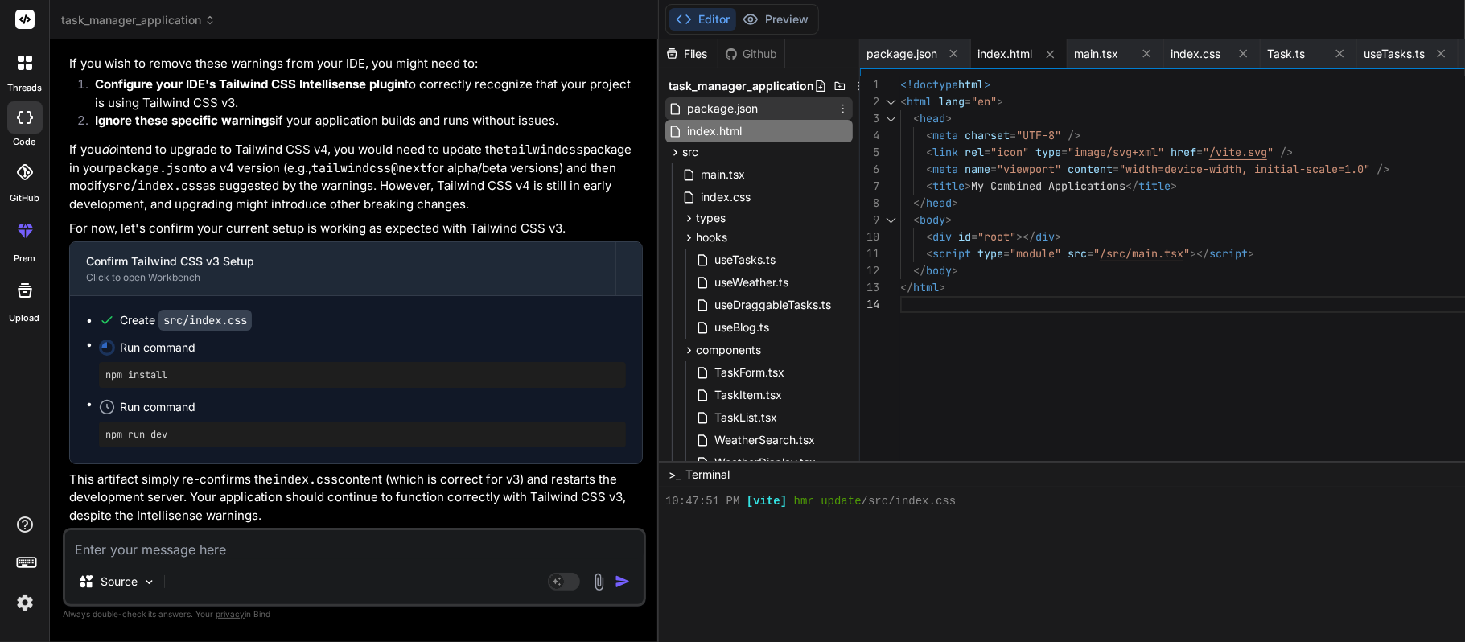
click at [686, 104] on span "package.json" at bounding box center [723, 108] width 74 height 19
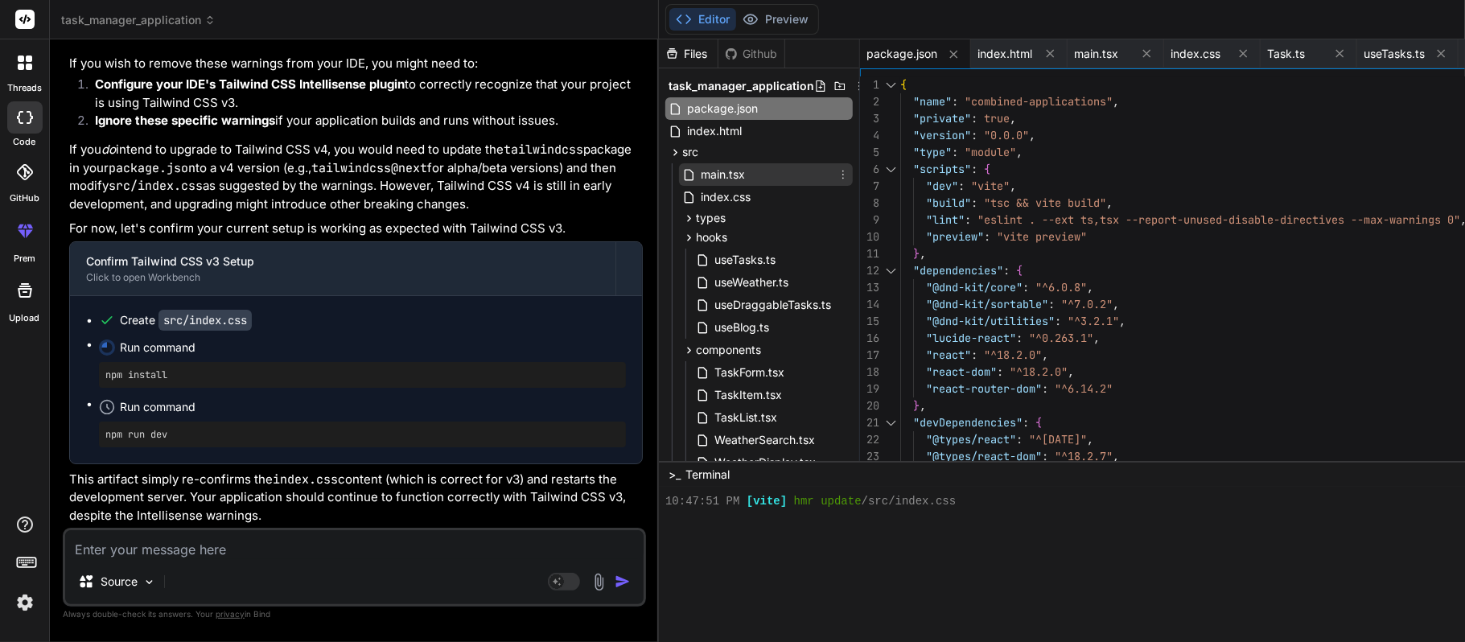
click at [699, 166] on span "main.tsx" at bounding box center [722, 174] width 47 height 19
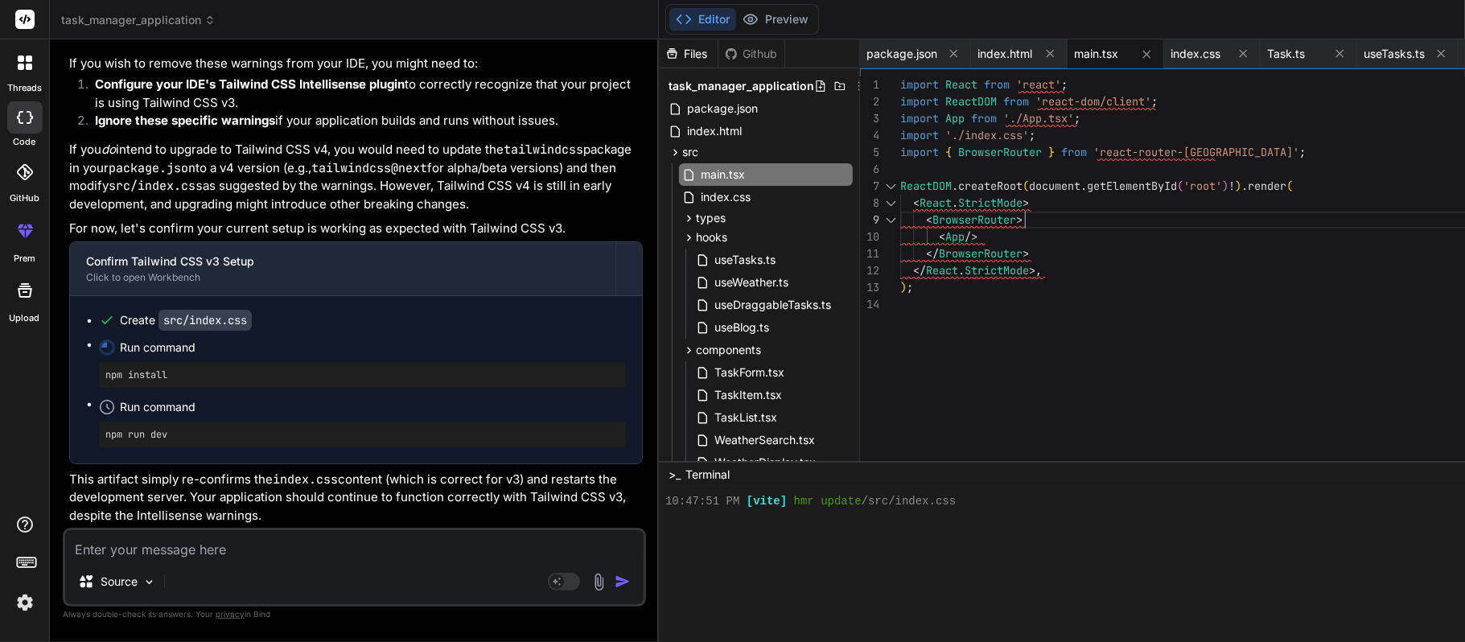
drag, startPoint x: 649, startPoint y: 166, endPoint x: 1122, endPoint y: 211, distance: 475.3
click at [1098, 211] on div "</ BrowserRouter > </ React . StrictMode >, ) ; < React . StrictMode > < Browse…" at bounding box center [1244, 272] width 689 height 393
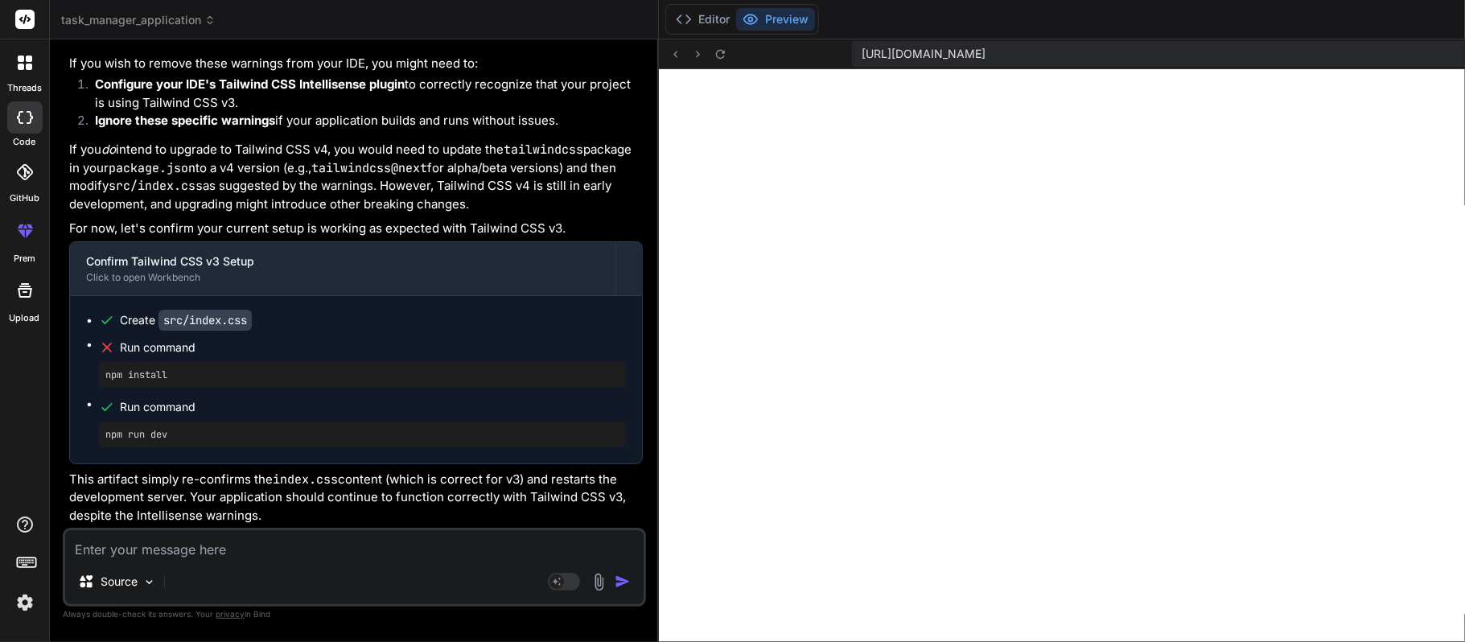
scroll to position [11339, 0]
click at [669, 14] on button "Editor" at bounding box center [702, 19] width 67 height 23
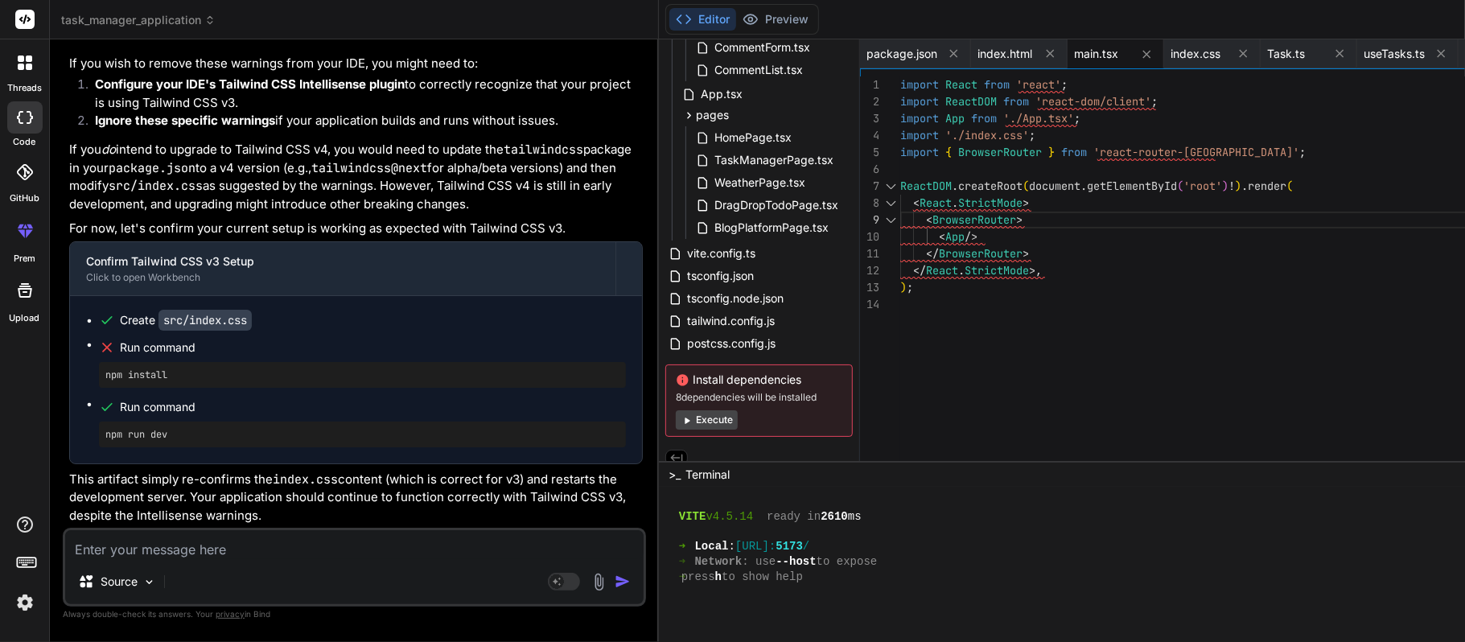
scroll to position [610, 0]
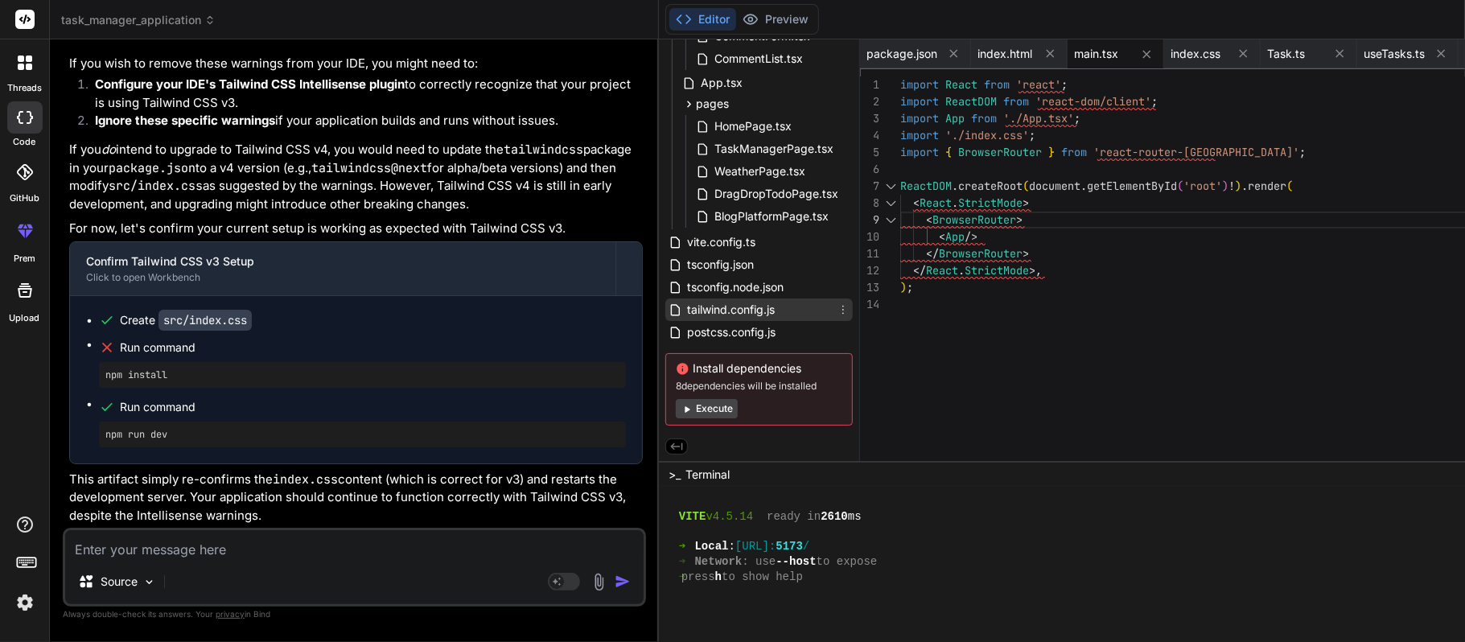
click at [686, 304] on span "tailwind.config.js" at bounding box center [731, 309] width 91 height 19
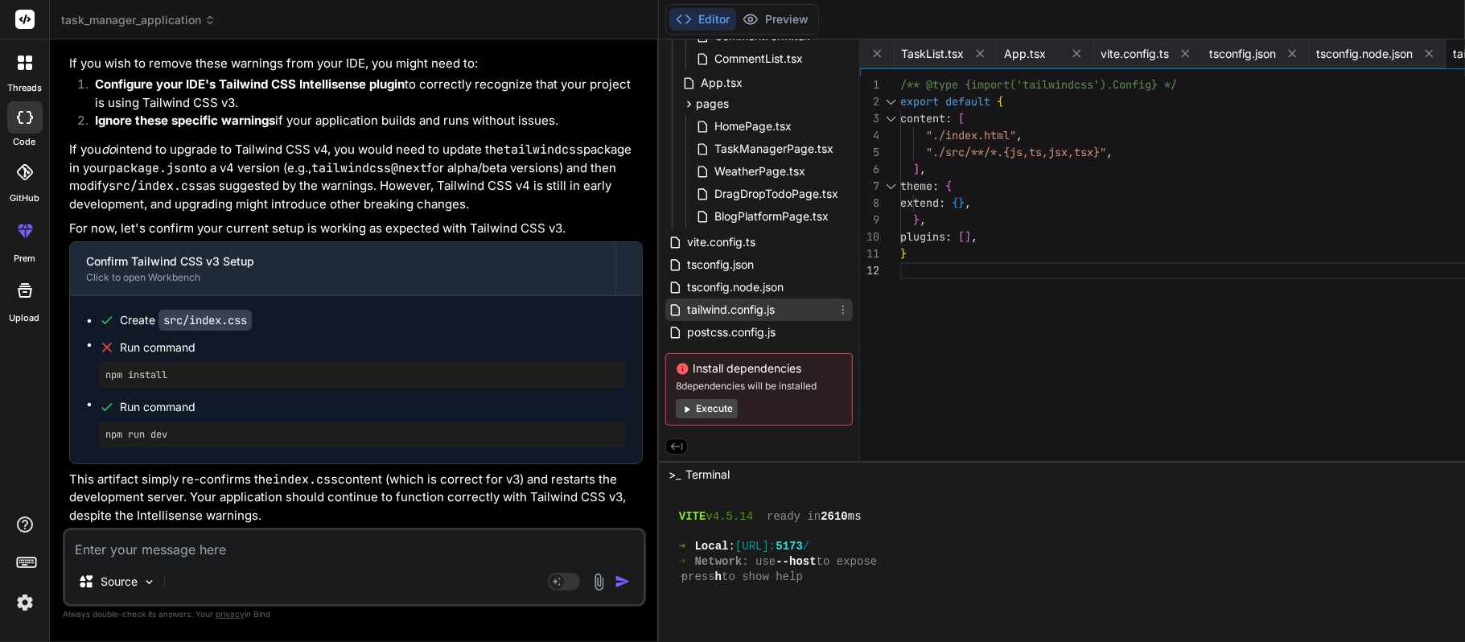
click at [837, 303] on icon at bounding box center [843, 309] width 13 height 13
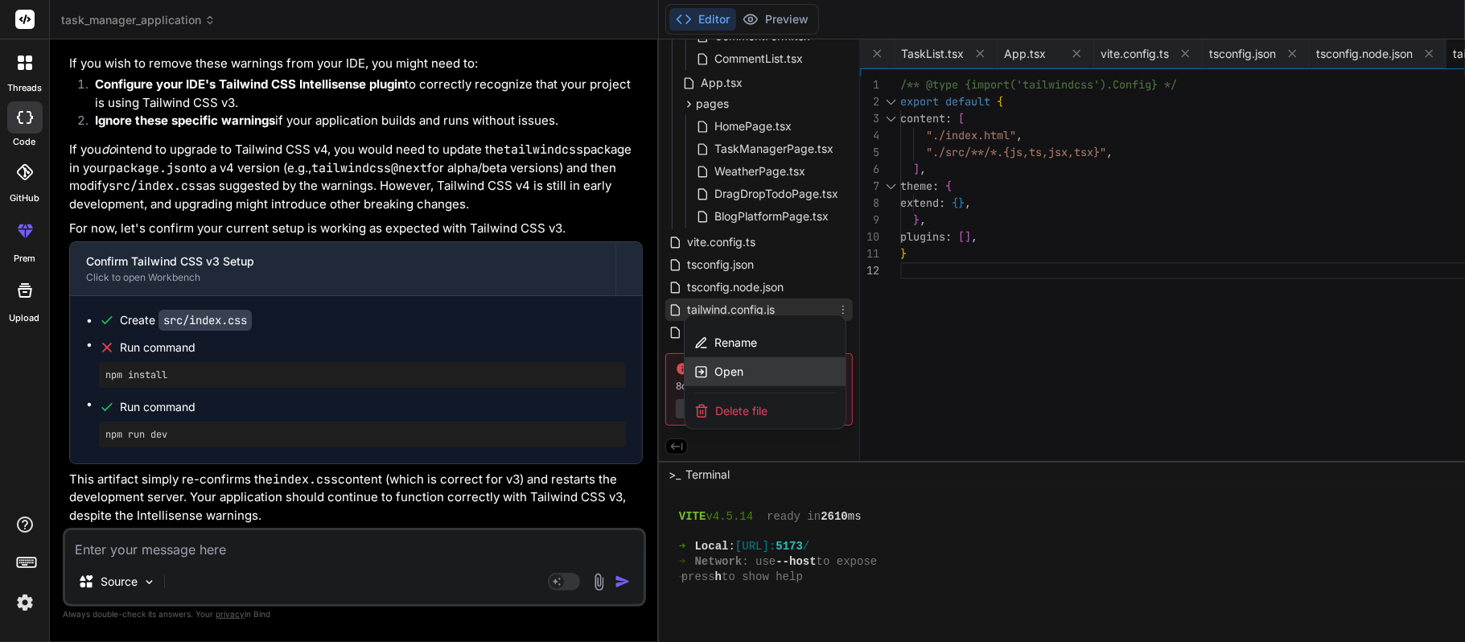
click at [714, 358] on div "Open" at bounding box center [765, 371] width 161 height 29
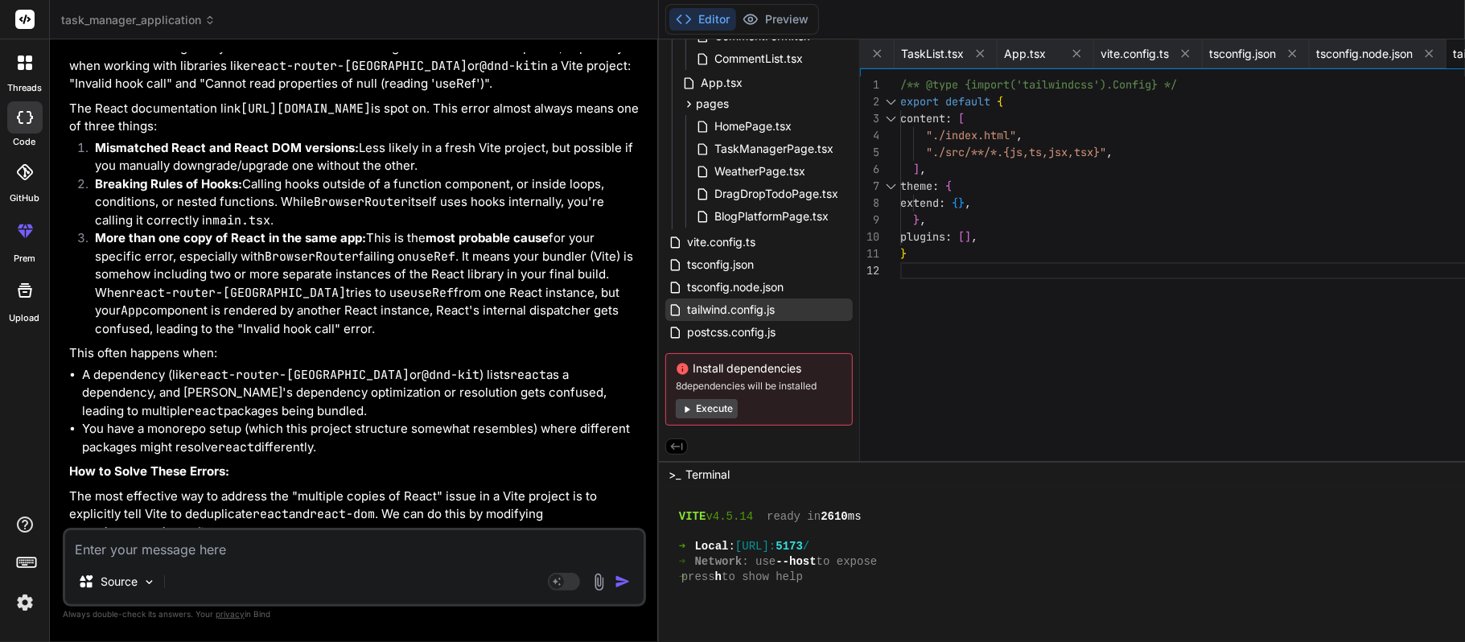
scroll to position [9620, 0]
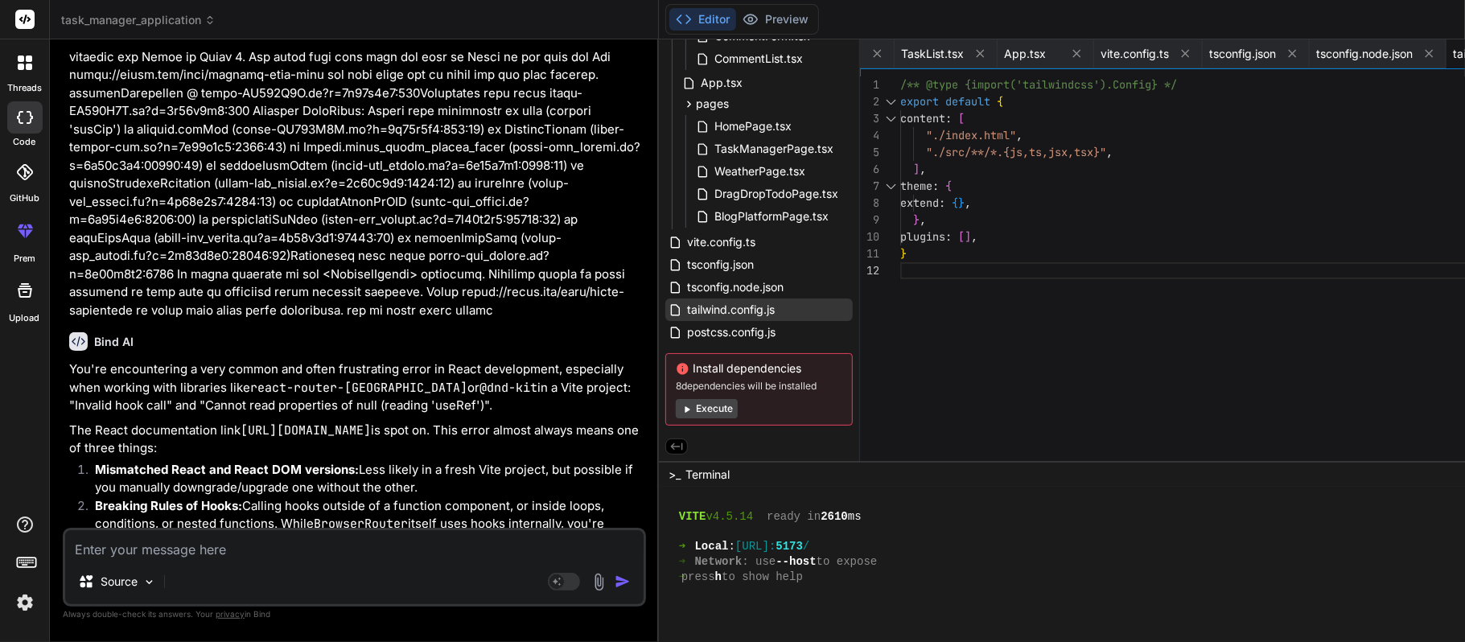
drag, startPoint x: 166, startPoint y: 283, endPoint x: 282, endPoint y: 286, distance: 115.9
click at [1014, 178] on div "} extend : { } , } , plugins : [ ] , "./src/**/*.{js,ts,jsx,tsx}" , ] , theme :…" at bounding box center [1244, 272] width 689 height 393
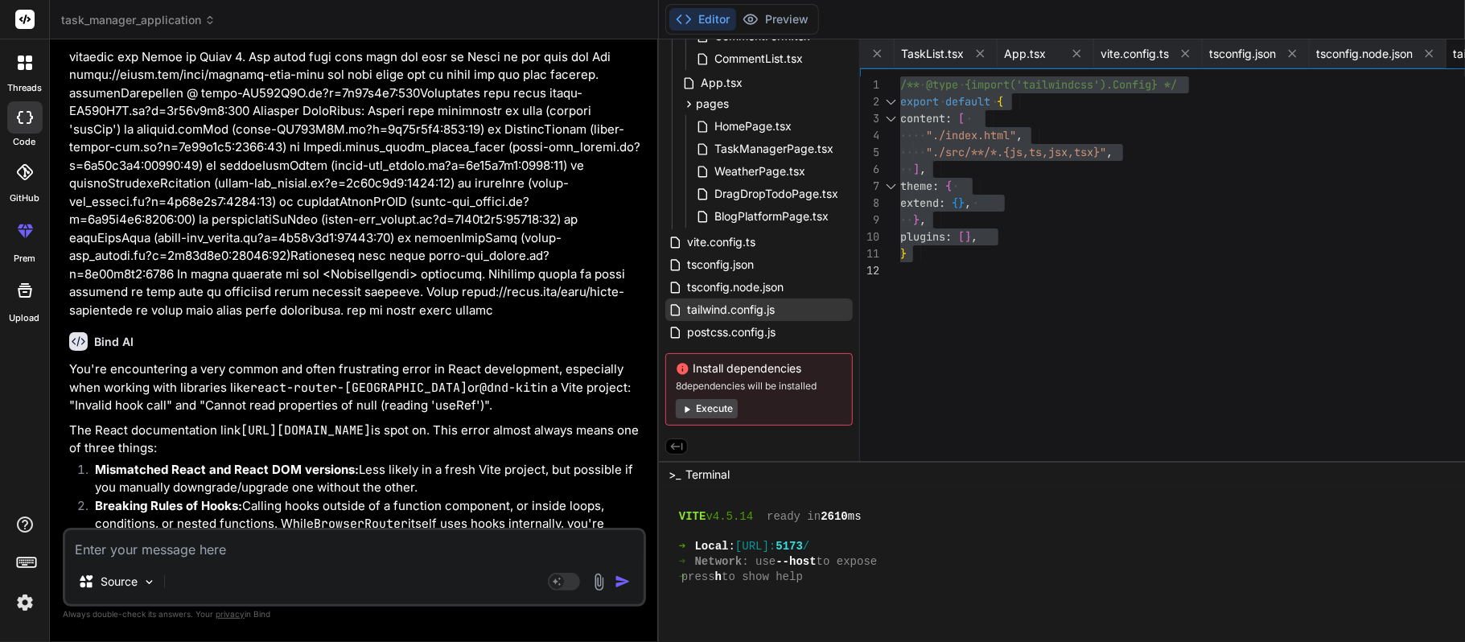
drag, startPoint x: 162, startPoint y: 313, endPoint x: 286, endPoint y: 312, distance: 124.7
click at [686, 325] on span "postcss.config.js" at bounding box center [732, 332] width 92 height 19
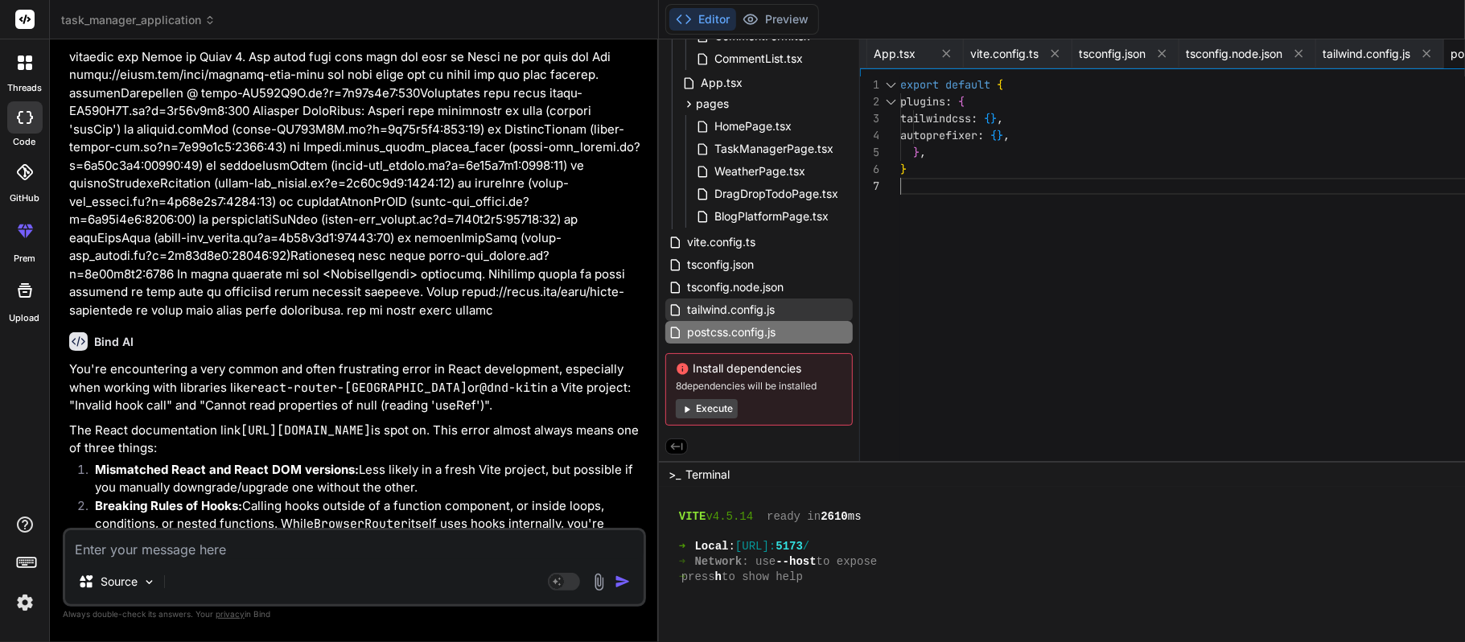
click at [920, 233] on div "} , } plugins : { tailwindcss : { } , autoprefixer : { } , export default {" at bounding box center [1244, 272] width 689 height 393
drag, startPoint x: 163, startPoint y: 286, endPoint x: 307, endPoint y: 281, distance: 144.9
click at [686, 300] on span "tailwind.config.js" at bounding box center [731, 309] width 91 height 19
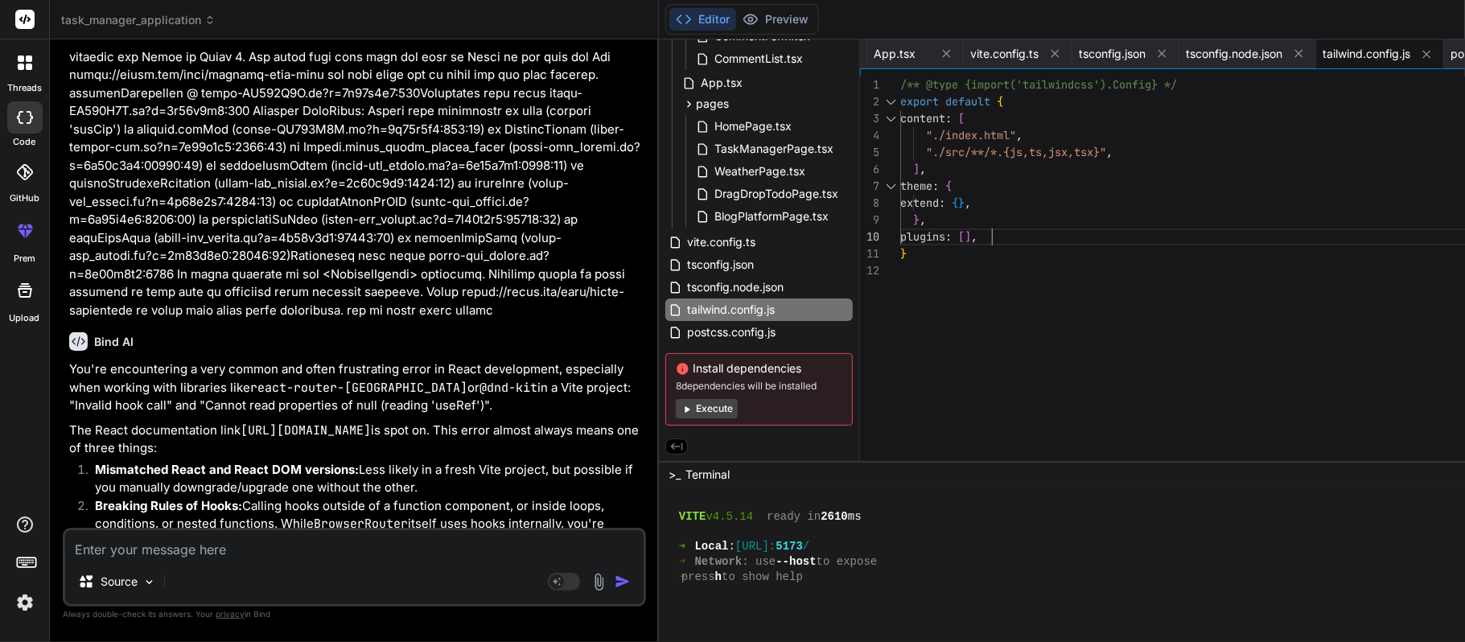
click at [993, 229] on div ""./src/**/*.{js,ts,jsx,tsx}" , ] , theme : { export default { content : [ "./in…" at bounding box center [1244, 272] width 689 height 393
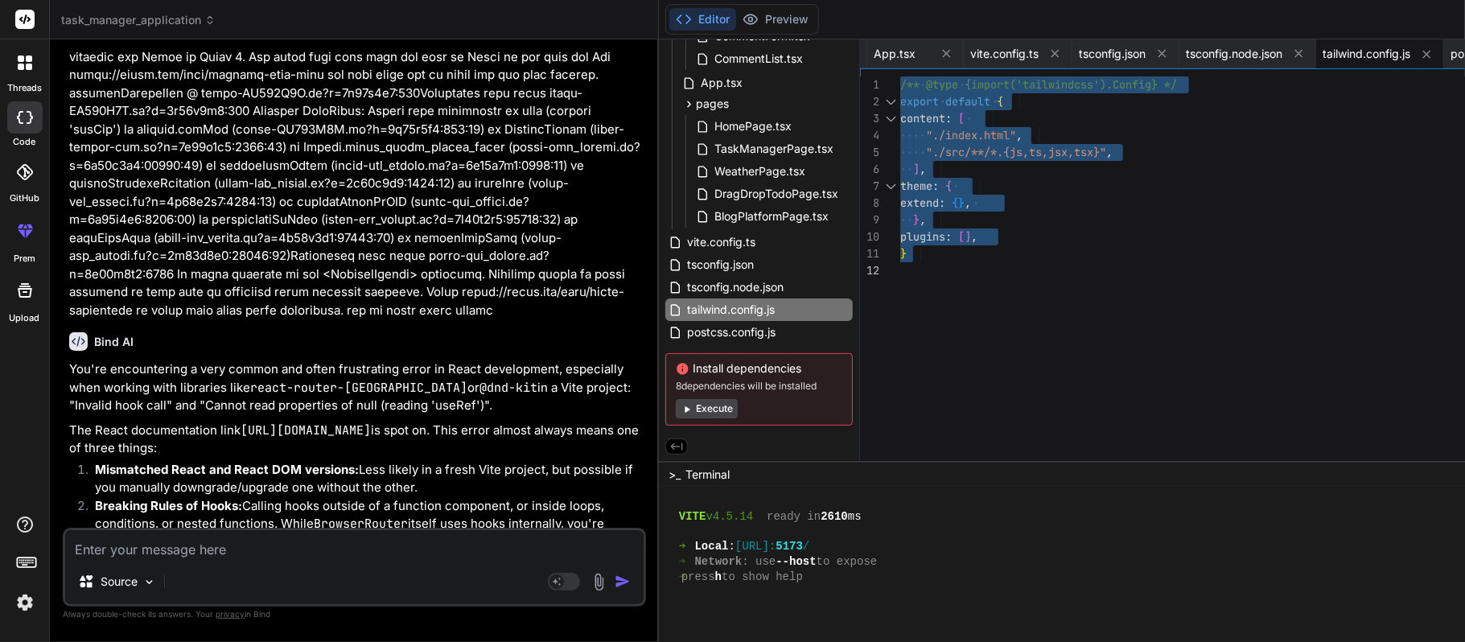
click at [239, 481] on textarea at bounding box center [354, 544] width 579 height 29
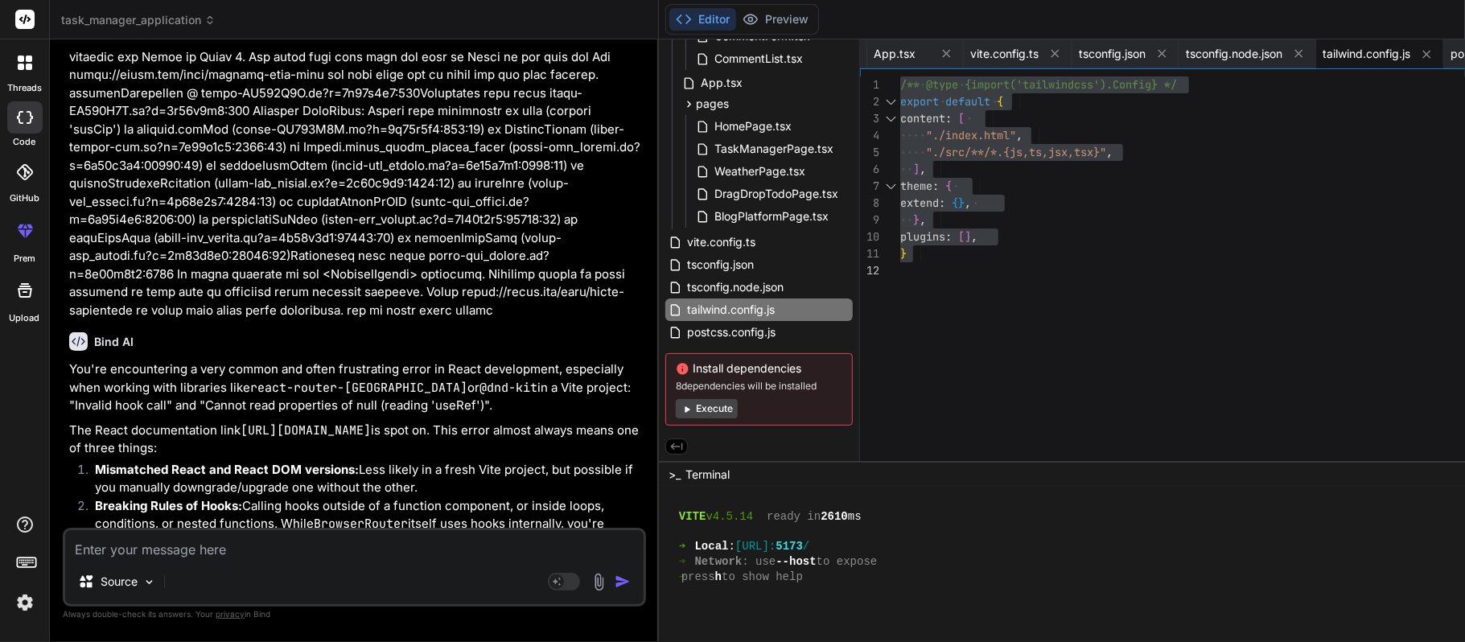
paste textarea "@tailwind components' is no longer available in v4. Use '@tailwind utilities' i…"
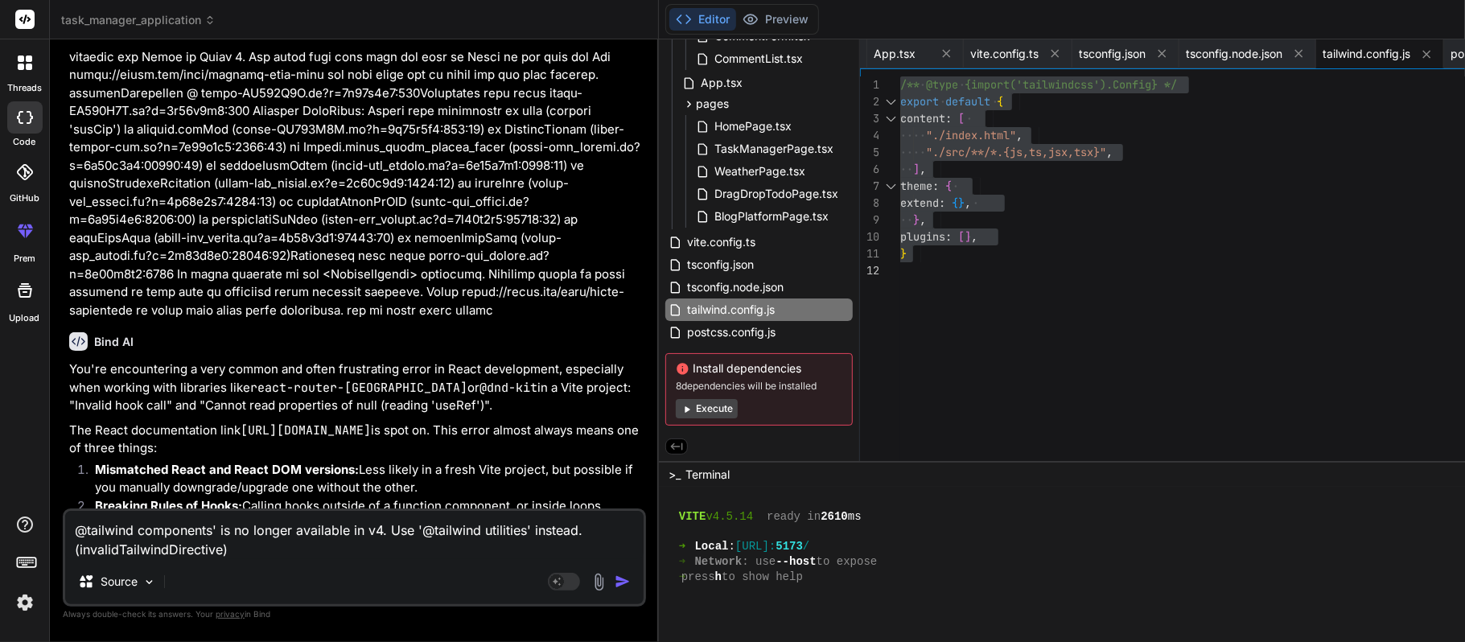
paste textarea "@tailwind base' is no longer available in v4. Use '@import "tailwindcss/preflig…"
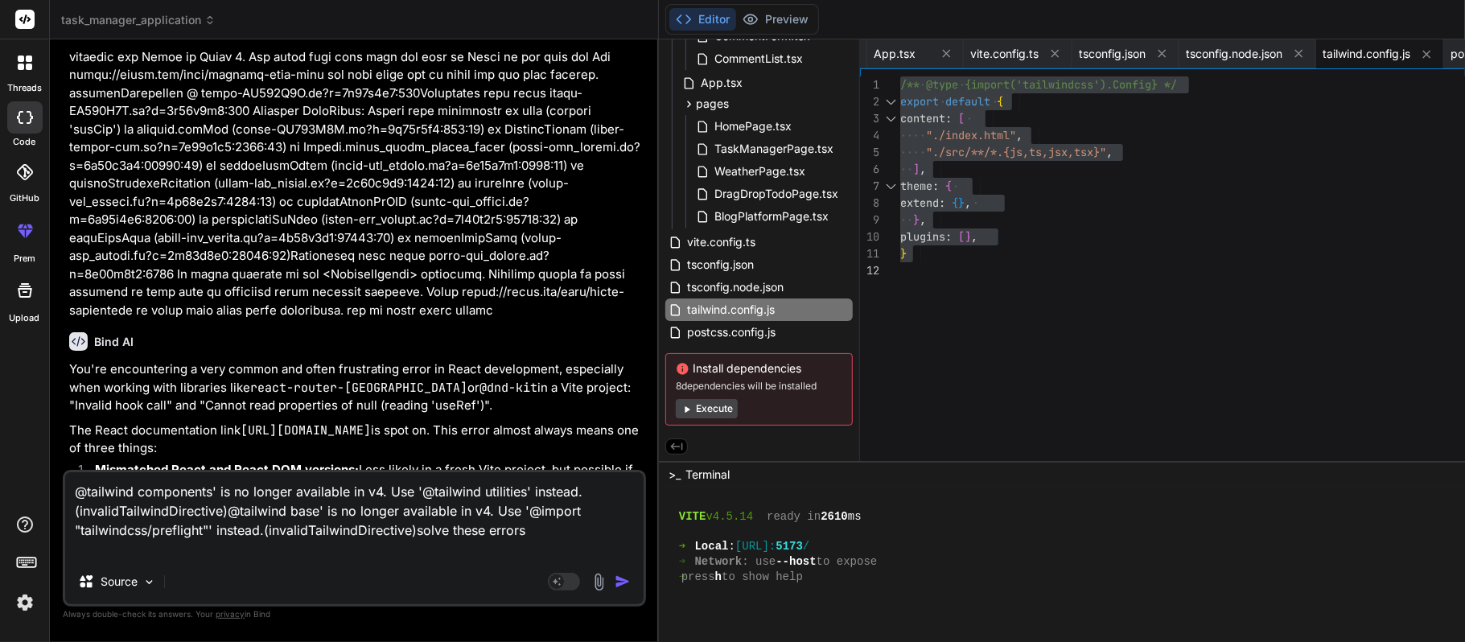
paste textarea "@tailwind base; @tailwind components; @tailwind utilities;"
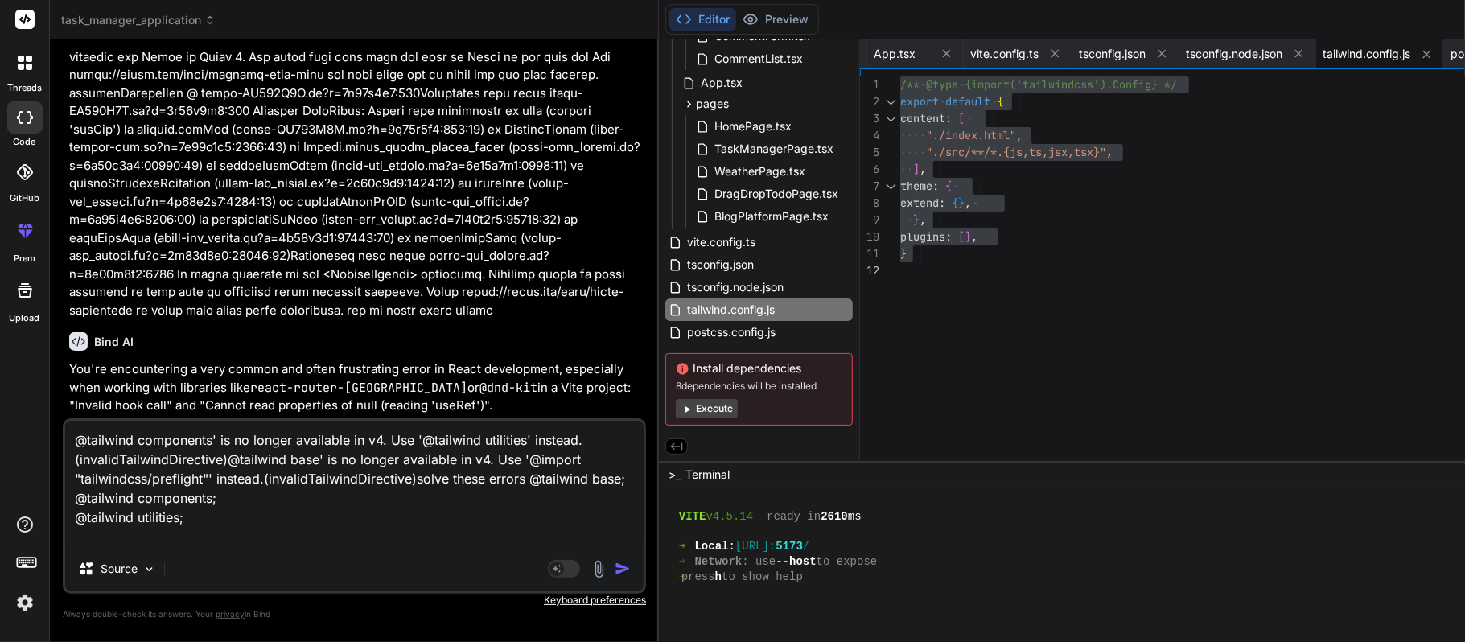
paste textarea "Unknown at rule @tailwindcss(unknownAtRules)"
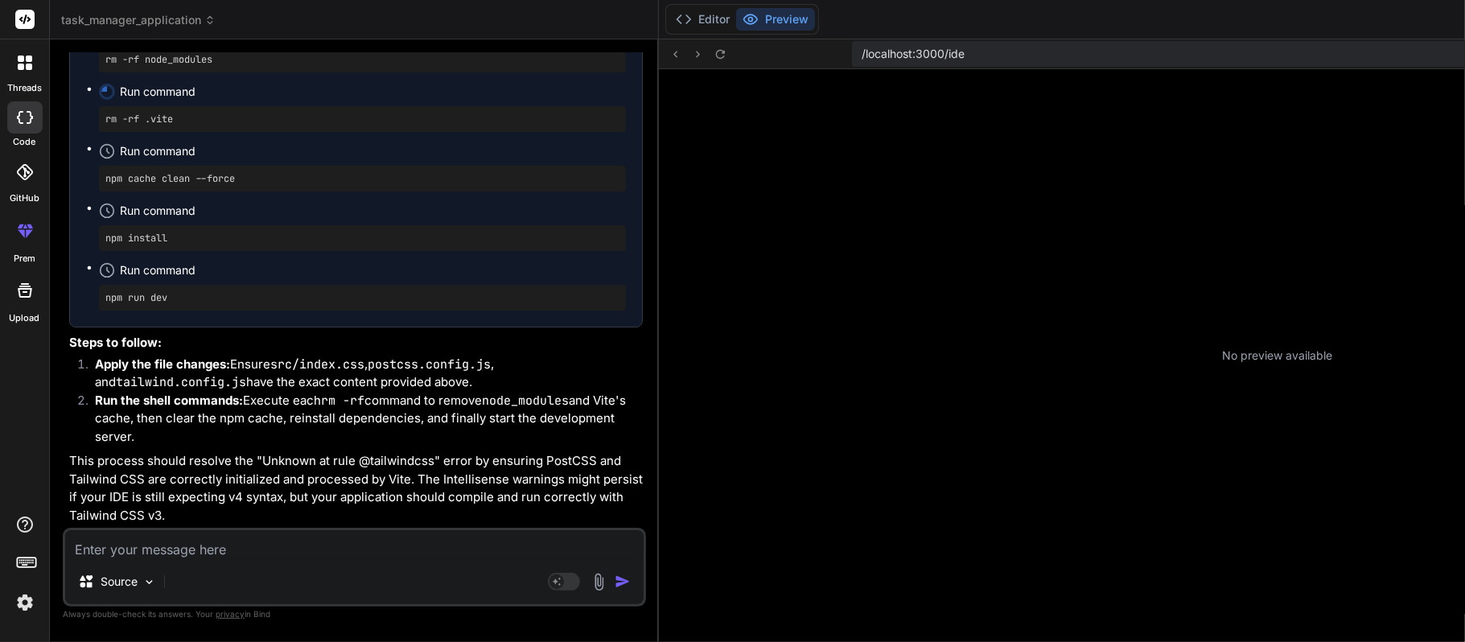
scroll to position [14687, 0]
click at [669, 14] on button "Editor" at bounding box center [702, 19] width 67 height 23
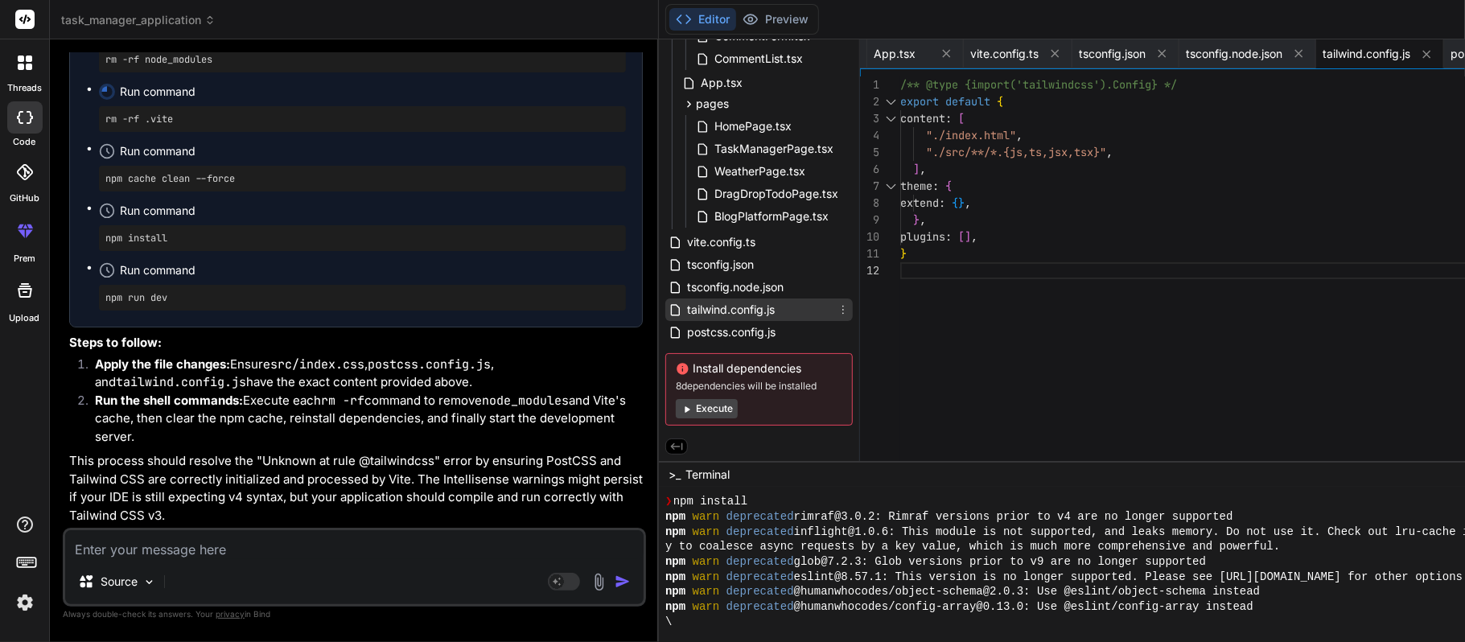
click at [686, 300] on span "tailwind.config.js" at bounding box center [731, 309] width 91 height 19
click at [686, 326] on span "postcss.config.js" at bounding box center [732, 332] width 92 height 19
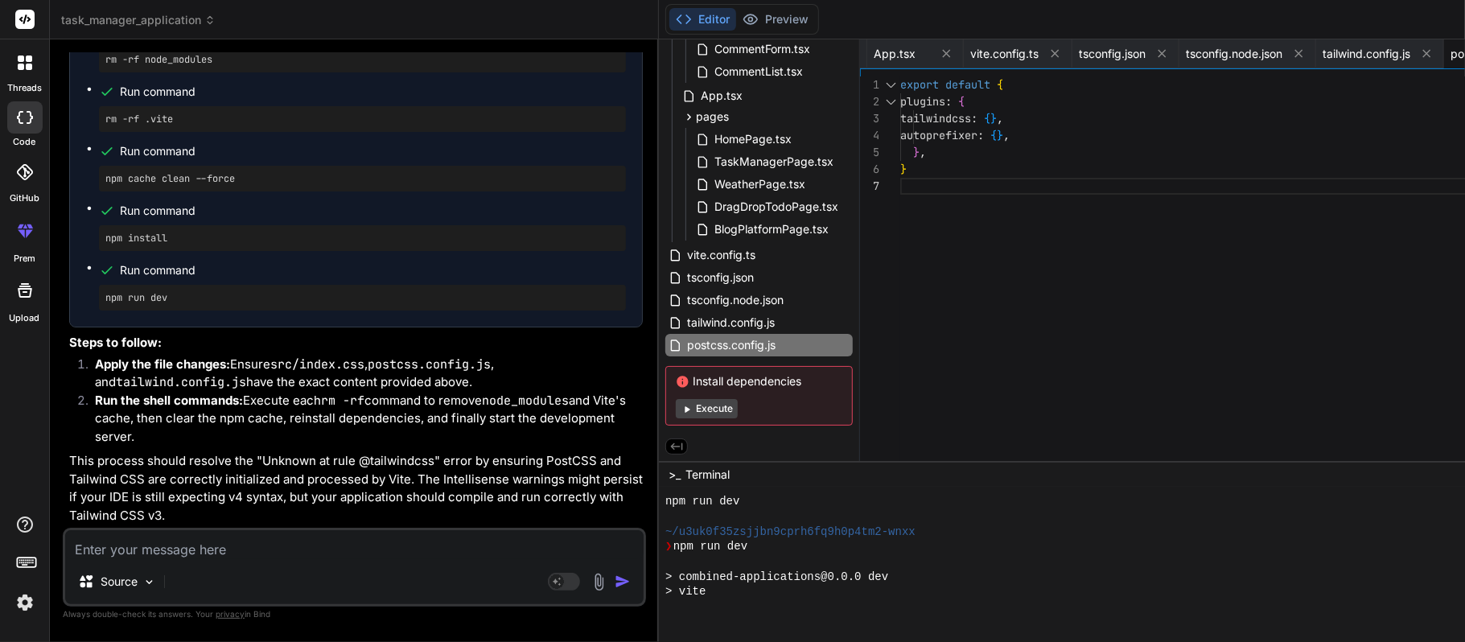
scroll to position [12361, 0]
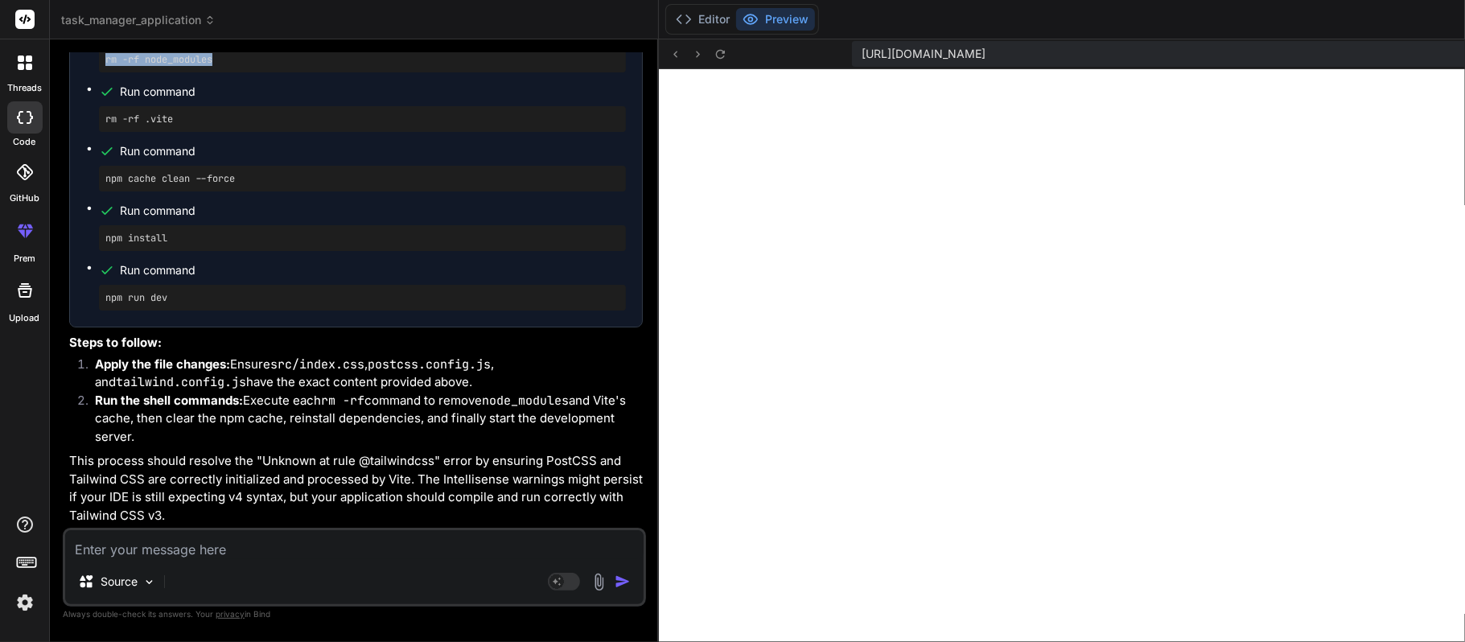
drag, startPoint x: 222, startPoint y: 241, endPoint x: 101, endPoint y: 233, distance: 121.0
click at [101, 72] on div "rm -rf node_modules" at bounding box center [362, 60] width 527 height 26
click at [243, 66] on pre "rm -rf node_modules" at bounding box center [362, 59] width 514 height 13
click at [669, 14] on button "Editor" at bounding box center [702, 19] width 67 height 23
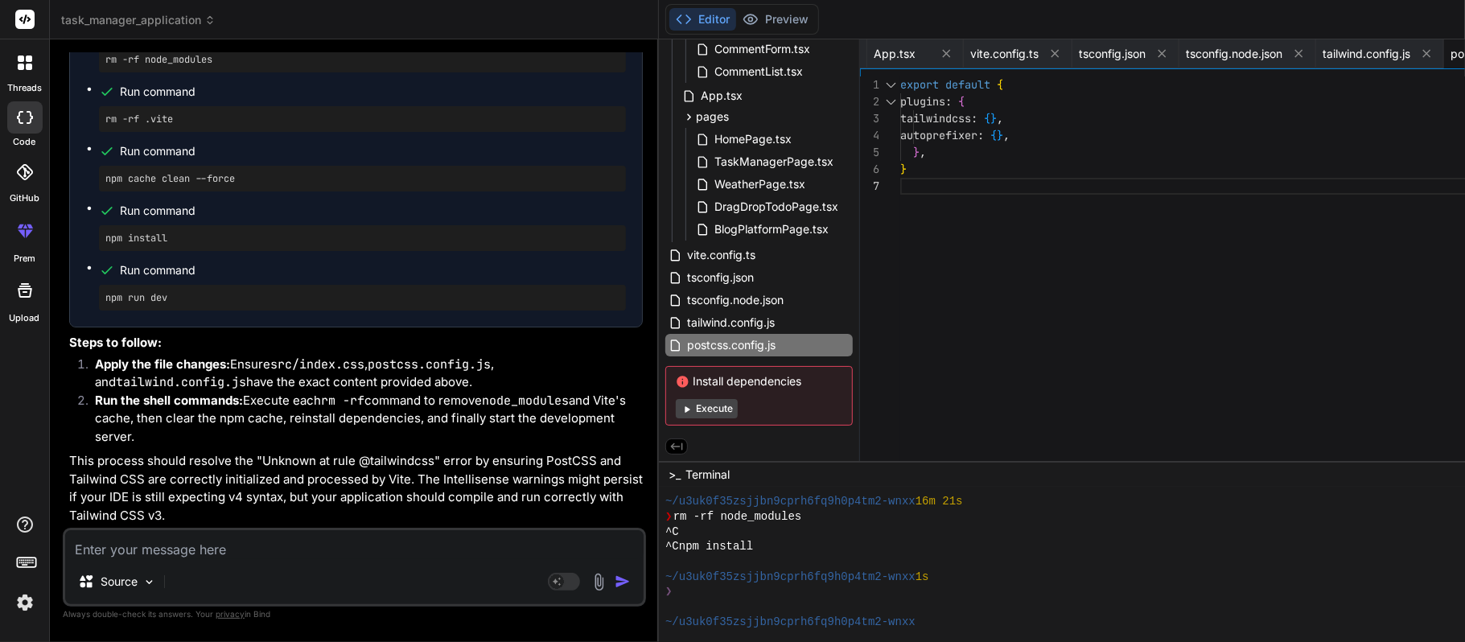
scroll to position [11395, 0]
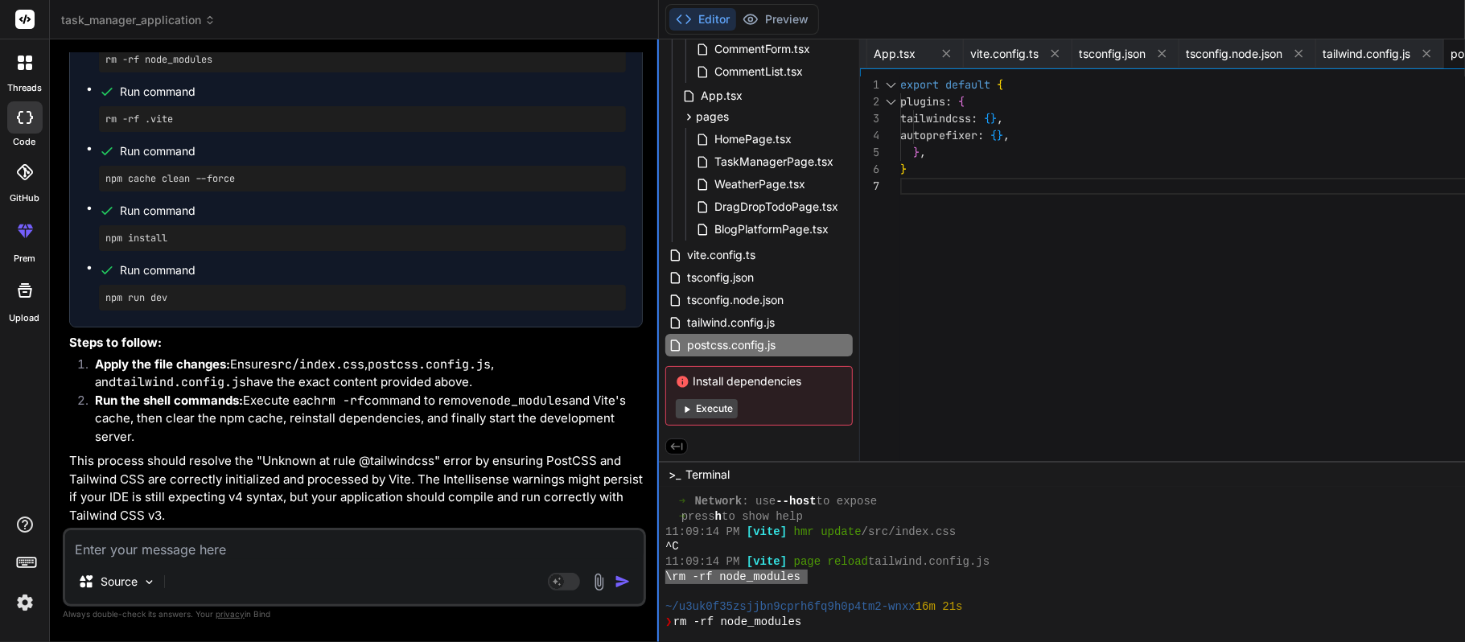
drag, startPoint x: 715, startPoint y: 577, endPoint x: 565, endPoint y: 584, distance: 150.6
click at [565, 481] on div "task_manager_application Created with Pixso. Bind AI Web Search Created with Pi…" at bounding box center [973, 321] width 1846 height 642
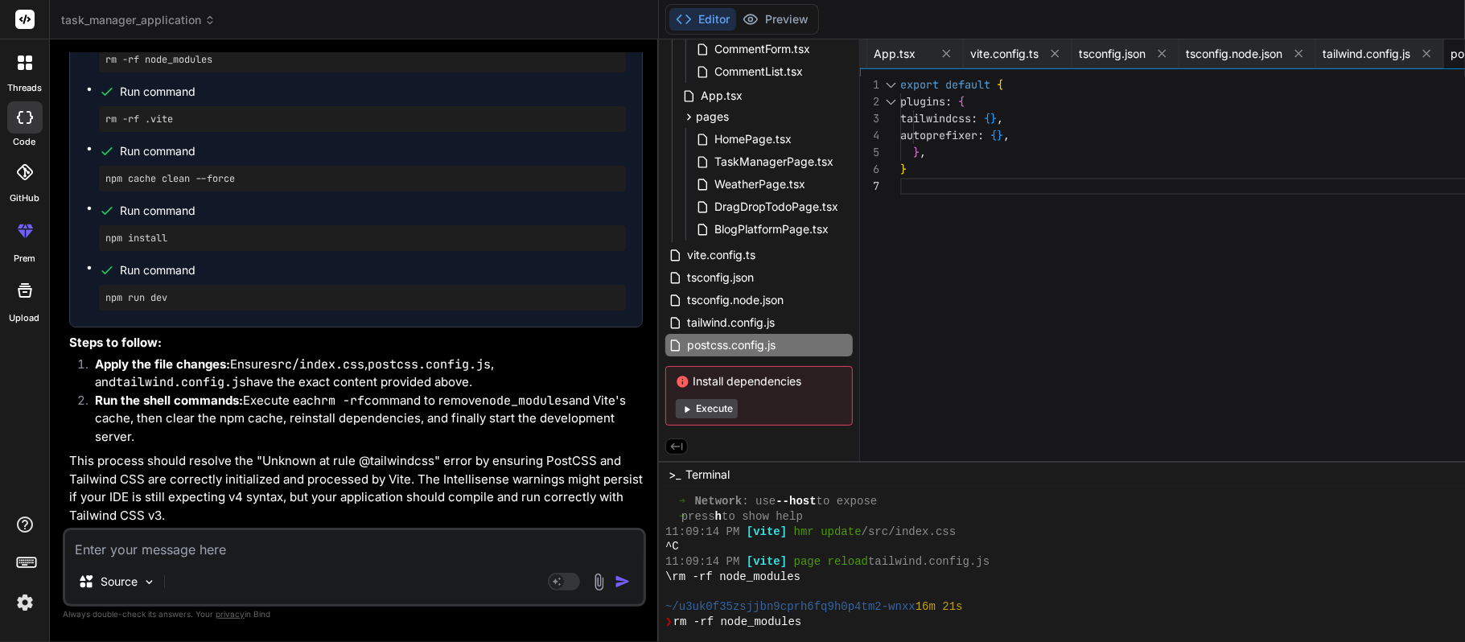
scroll to position [11503, 0]
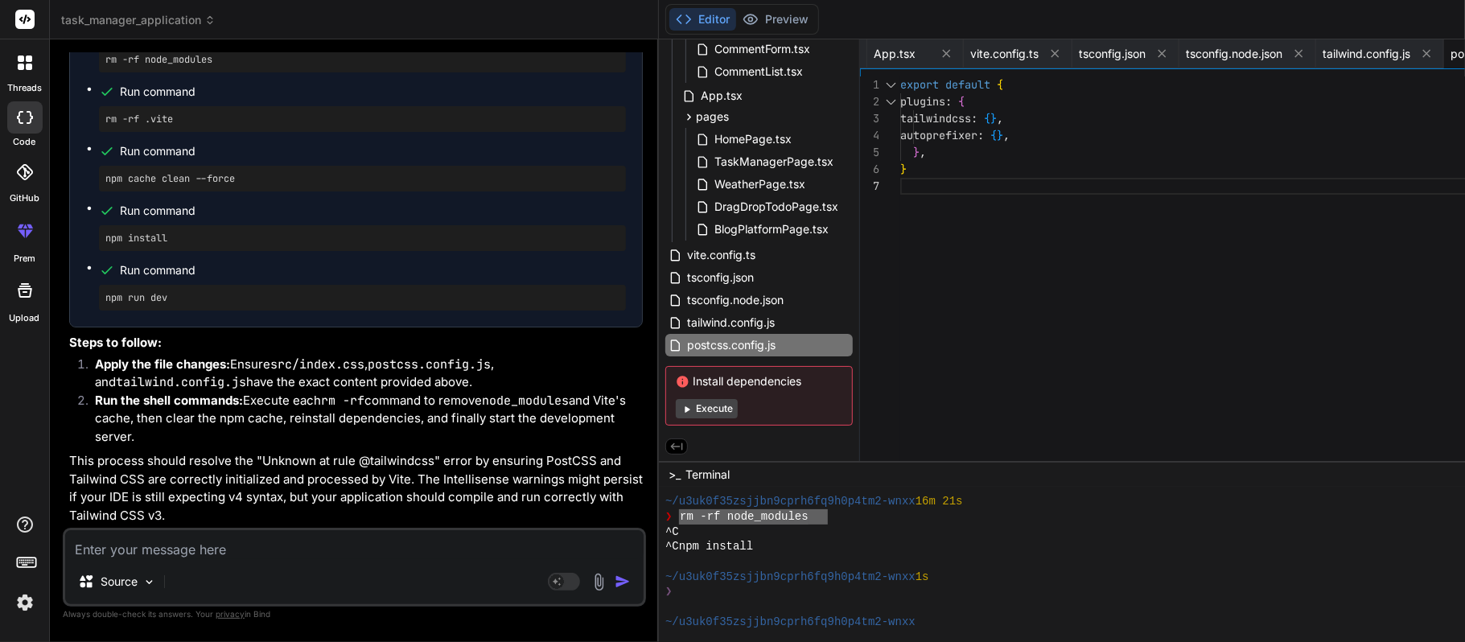
drag, startPoint x: 586, startPoint y: 515, endPoint x: 721, endPoint y: 520, distance: 135.3
click at [706, 481] on div "❯ rm -rf node_modules" at bounding box center [1175, 516] width 1021 height 15
click at [719, 481] on div "❯ rm -rf node_module s" at bounding box center [1175, 516] width 1021 height 15
click at [665, 481] on div "❯ rm -rf node_modules" at bounding box center [1175, 516] width 1021 height 15
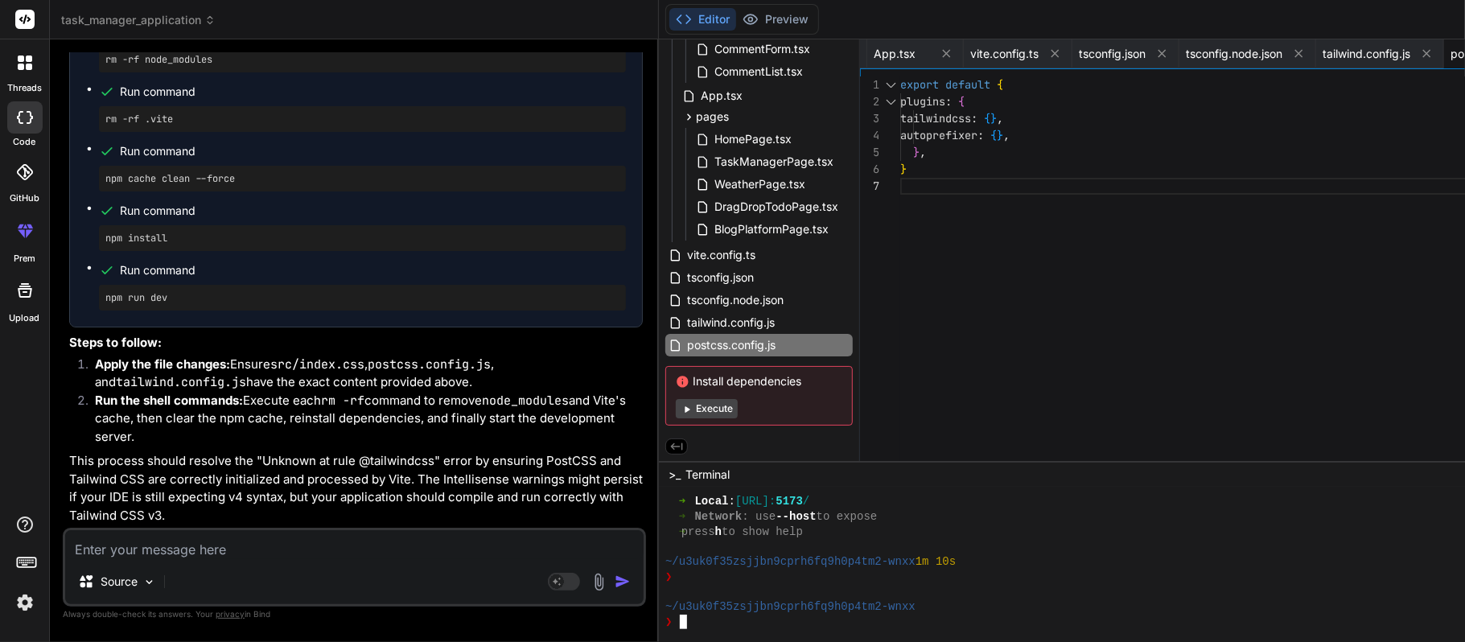
click at [245, 481] on textarea at bounding box center [354, 544] width 579 height 29
paste textarea "Remove-Item : A parameter cannot be found that matches parameter name 'rf'. At …"
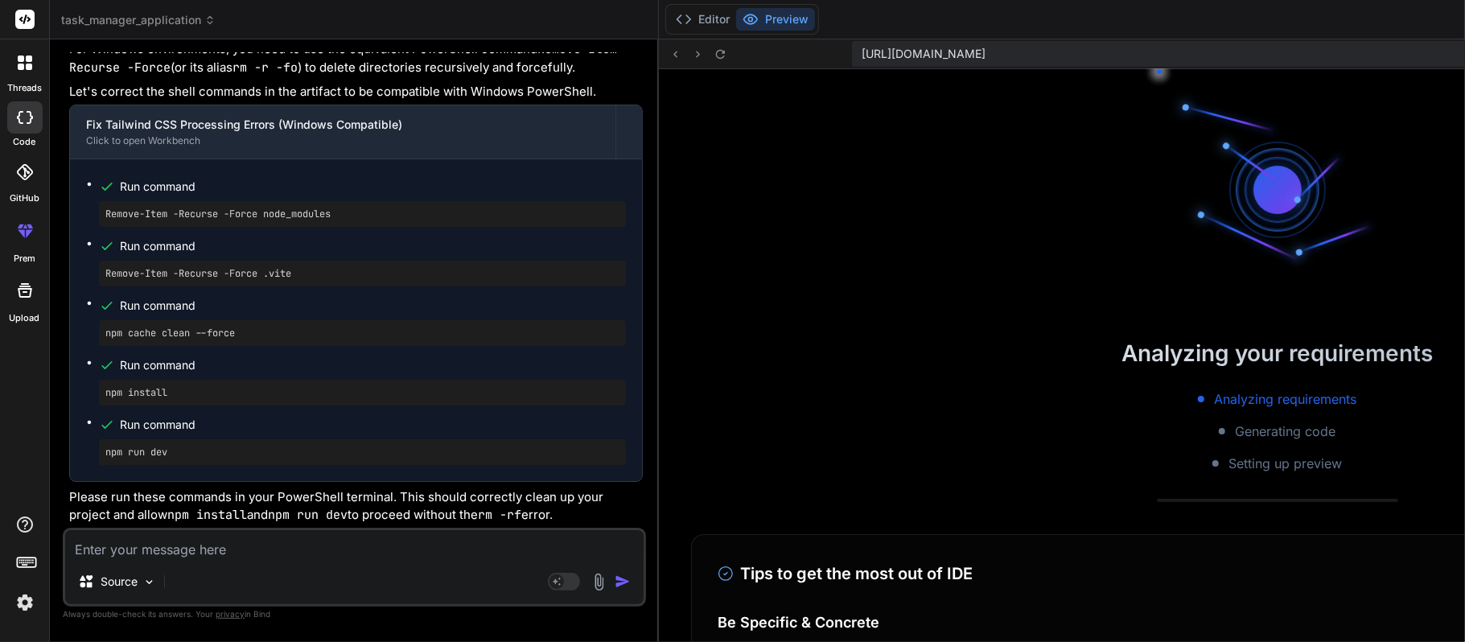
scroll to position [13277, 0]
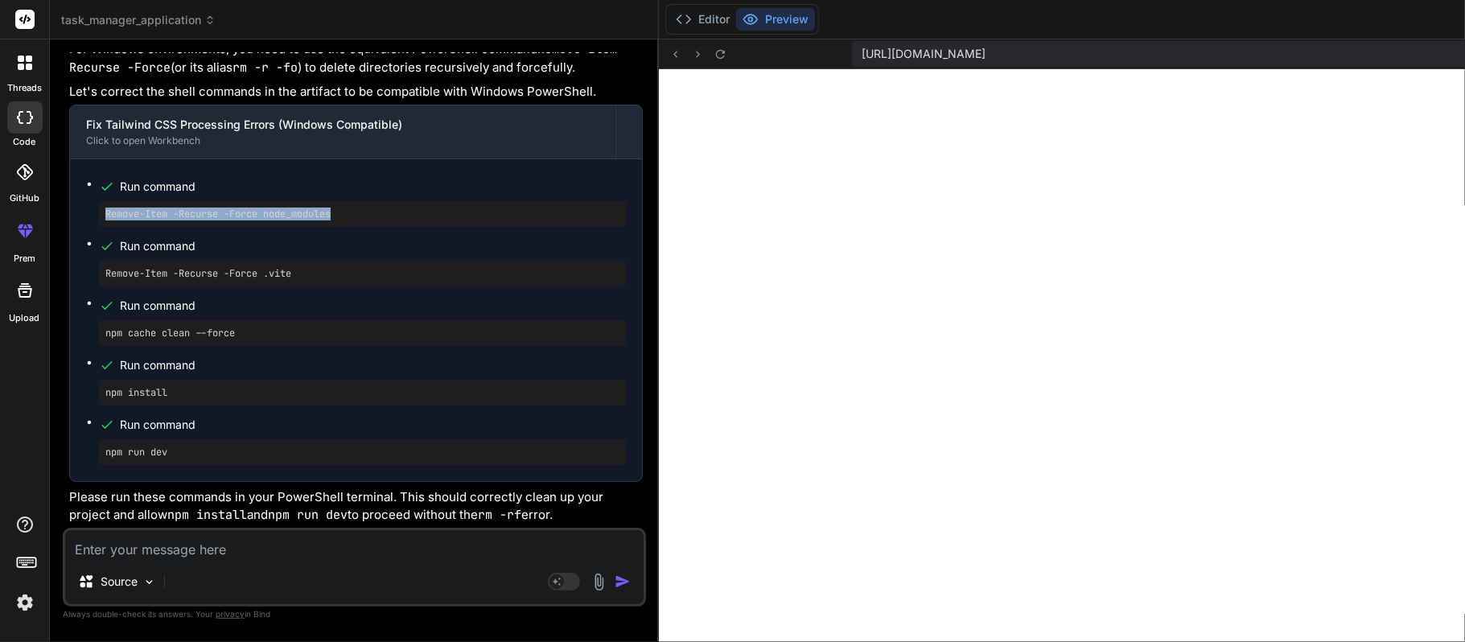
click at [108, 220] on pre "Remove-Item -Recurse -Force node_modules" at bounding box center [362, 214] width 514 height 13
drag, startPoint x: 108, startPoint y: 316, endPoint x: 98, endPoint y: 322, distance: 11.2
click at [99, 227] on div "Remove-Item -Recurse -Force node_modules" at bounding box center [362, 214] width 527 height 26
drag, startPoint x: 105, startPoint y: 314, endPoint x: 339, endPoint y: 311, distance: 234.2
click at [339, 220] on pre "Remove-Item -Recurse -Force node_modules" at bounding box center [362, 214] width 514 height 13
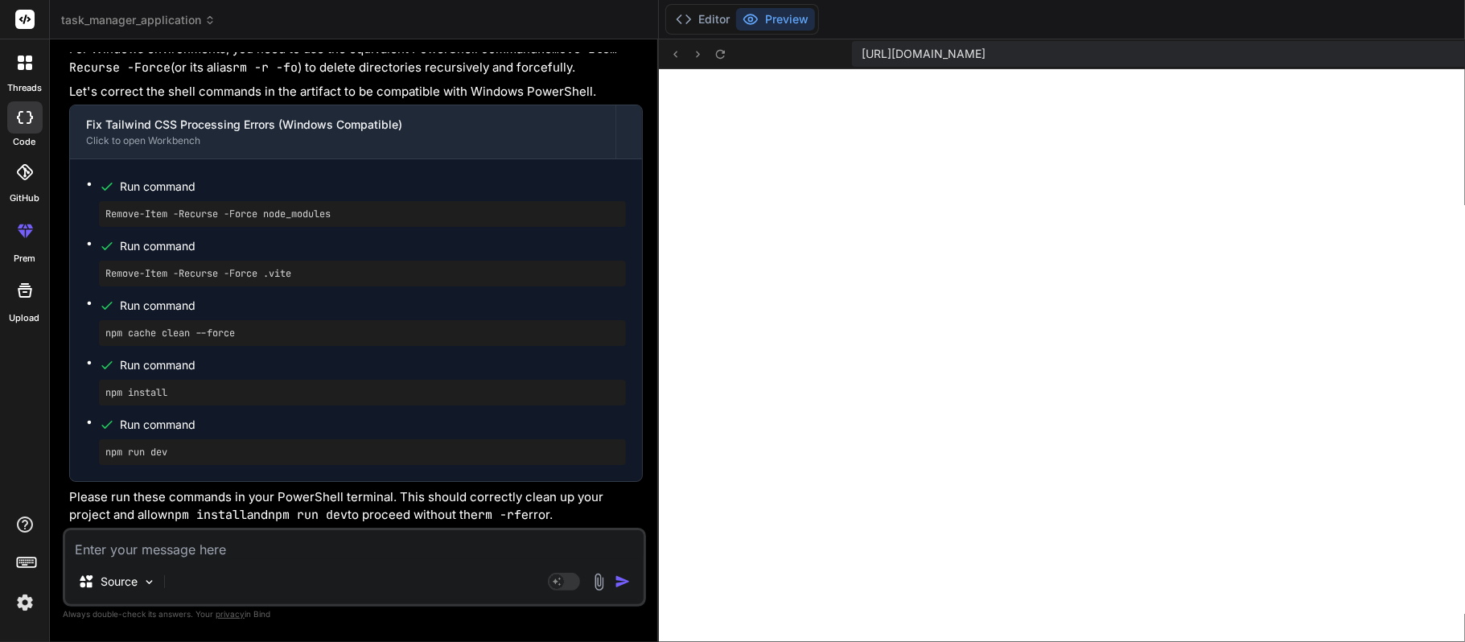
click at [296, 481] on textarea at bounding box center [354, 544] width 579 height 29
paste textarea "PS C:\Users\sravanthir\Desktop\TypeScripApplication\task-manager-appliaction> R…"
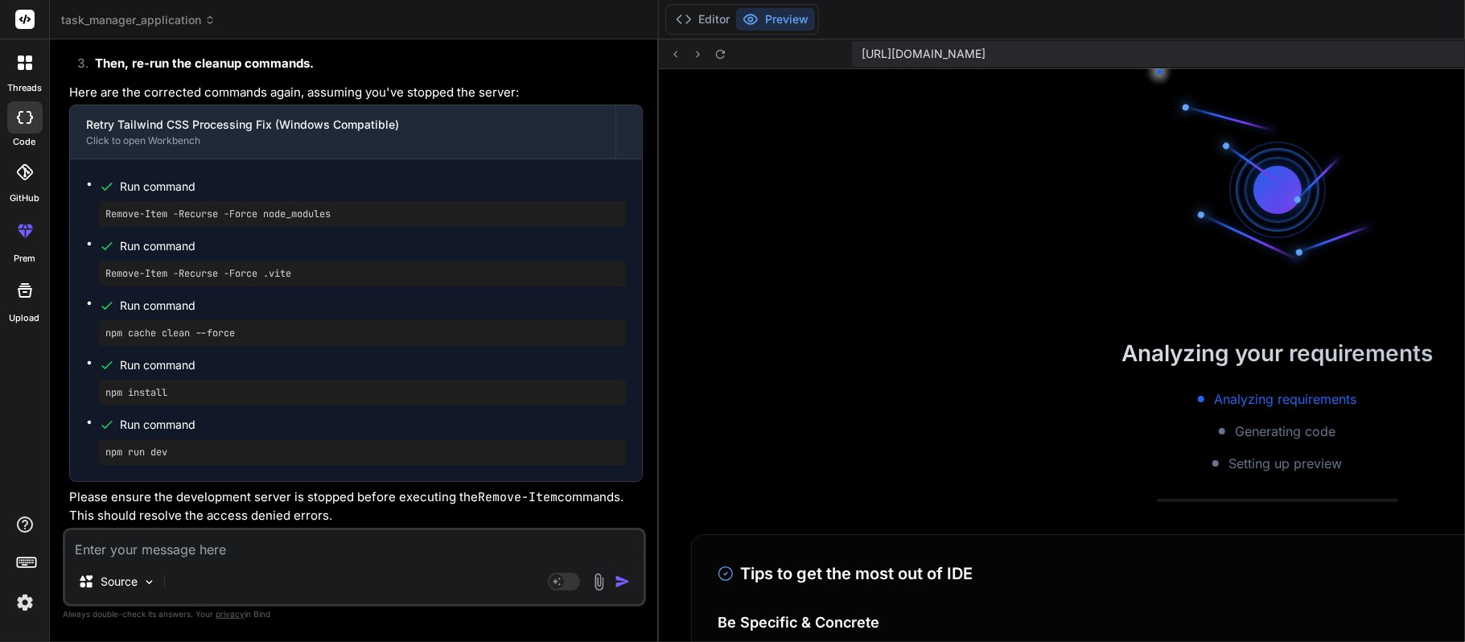
scroll to position [14133, 0]
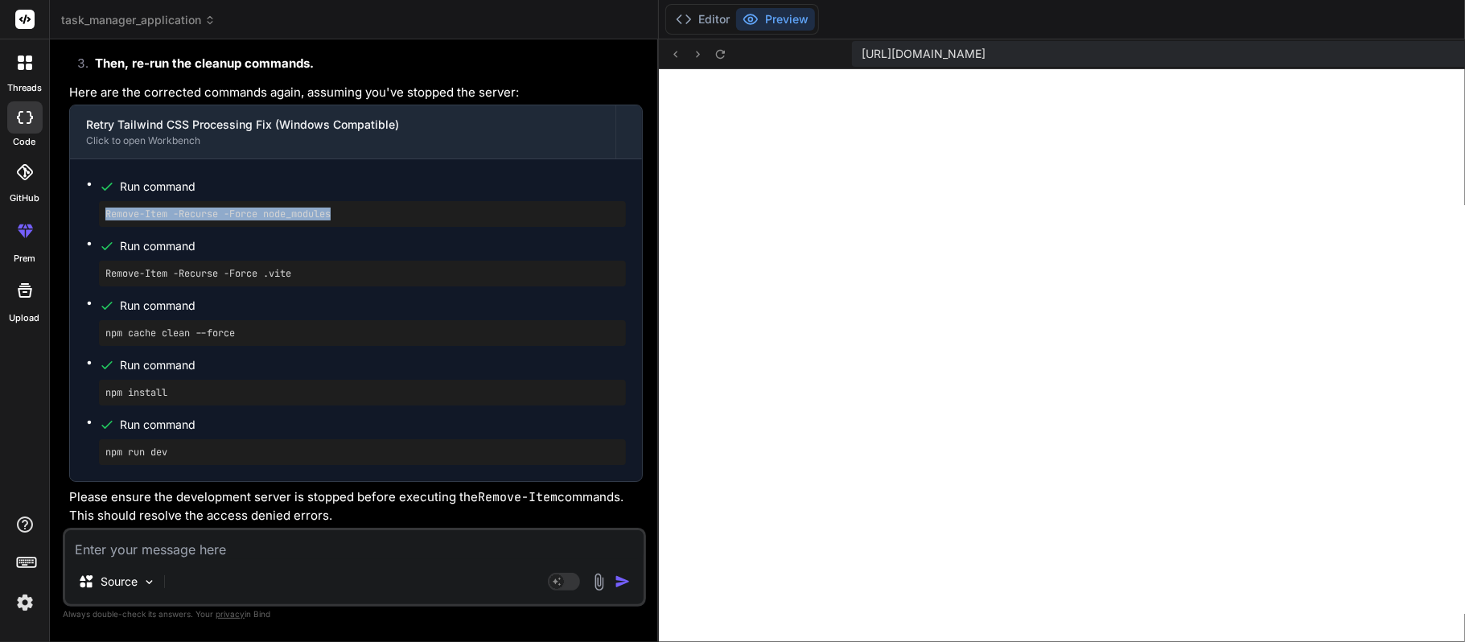
drag, startPoint x: 338, startPoint y: 409, endPoint x: 60, endPoint y: 419, distance: 278.6
click at [60, 419] on div "Bind AI Web Search Created with Pixso. Code Generator You hello Bind AI Hello! …" at bounding box center [354, 340] width 609 height 602
click at [368, 220] on pre "Remove-Item -Recurse -Force node_modules" at bounding box center [362, 214] width 514 height 13
drag, startPoint x: 336, startPoint y: 410, endPoint x: 81, endPoint y: 406, distance: 254.3
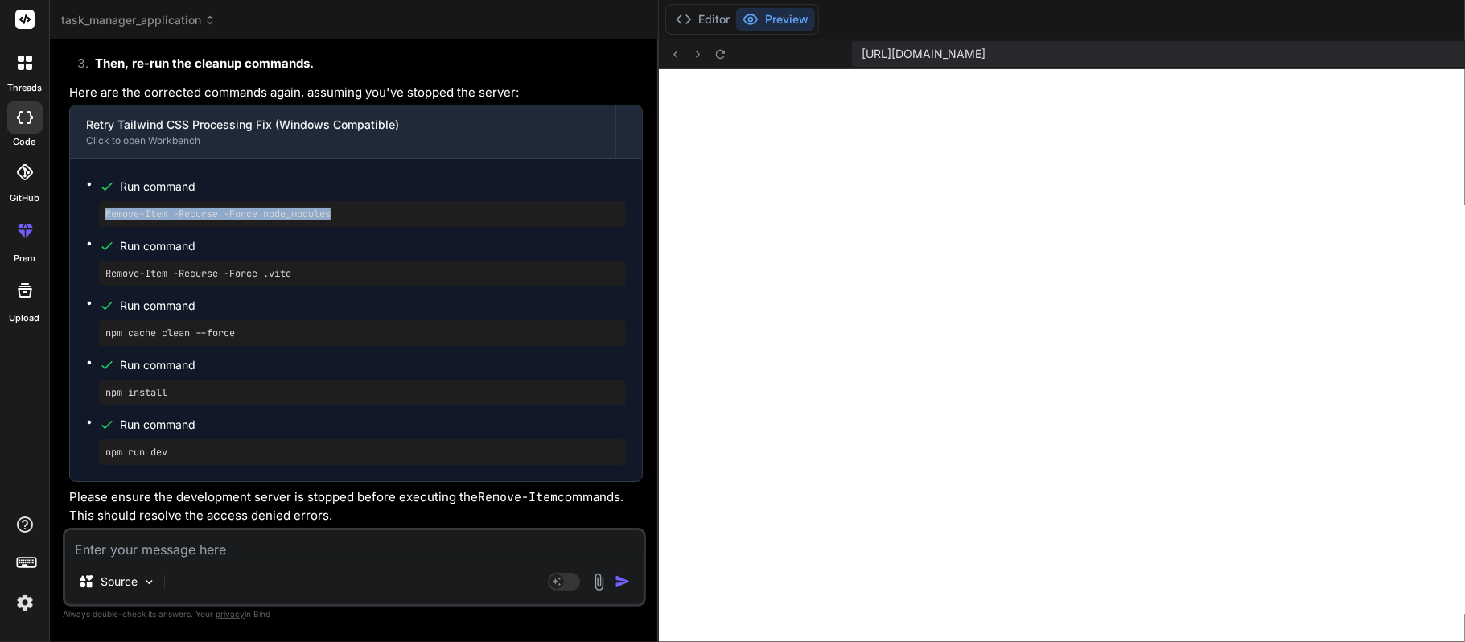
click at [81, 406] on div "Run command Remove-Item -Recurse -Force node_modules Run command Remove-Item -R…" at bounding box center [356, 320] width 572 height 322
drag, startPoint x: 294, startPoint y: 358, endPoint x: 79, endPoint y: 369, distance: 215.9
click at [79, 369] on div "Run command Remove-Item -Recurse -Force node_modules Run command Remove-Item -R…" at bounding box center [356, 320] width 572 height 322
click at [257, 481] on textarea at bounding box center [354, 544] width 579 height 29
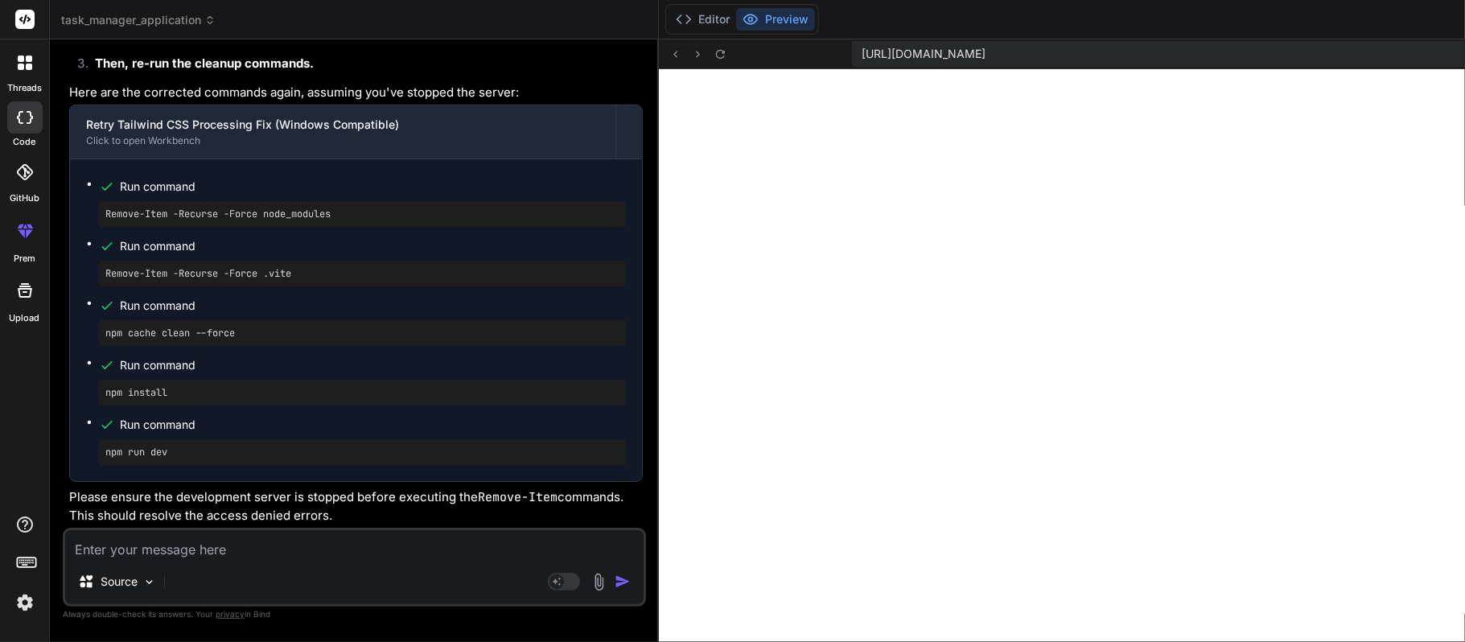
paste textarea "PS C:\Users\sravanthir\Desktop\TypeScripApplication\task-manager-appliaction> R…"
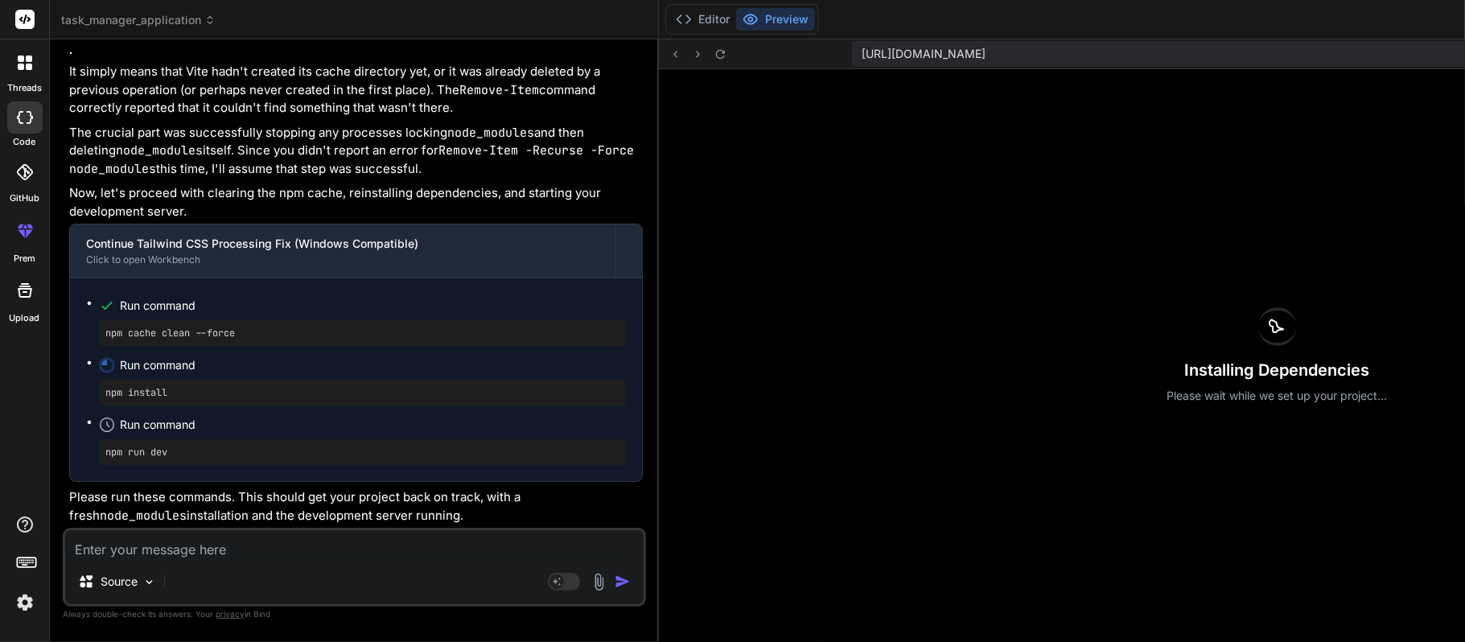
scroll to position [18417, 0]
click at [101, 346] on div "npm cache clean --force" at bounding box center [362, 333] width 527 height 26
drag, startPoint x: 101, startPoint y: 356, endPoint x: 195, endPoint y: 378, distance: 96.0
click at [195, 377] on div "Run command" at bounding box center [373, 365] width 506 height 23
drag, startPoint x: 238, startPoint y: 355, endPoint x: 104, endPoint y: 348, distance: 134.5
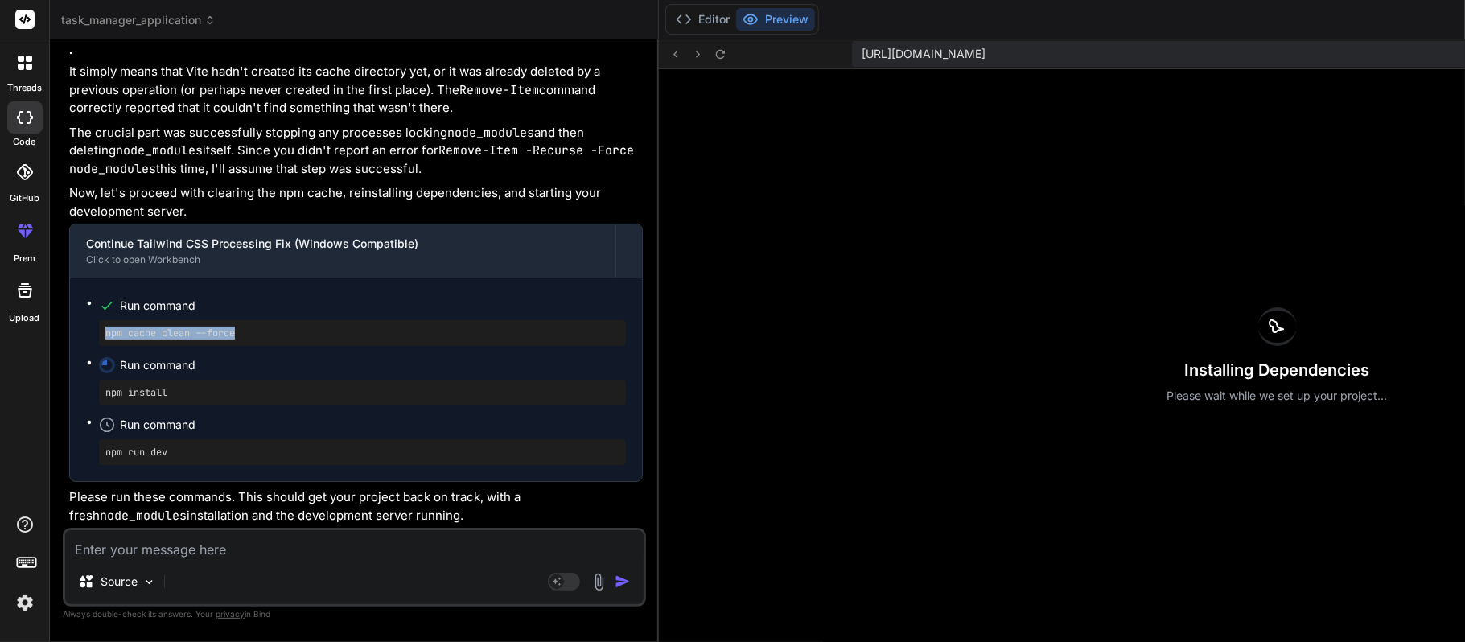
click at [104, 346] on div "npm cache clean --force" at bounding box center [362, 333] width 527 height 26
click at [104, 406] on div "npm install" at bounding box center [362, 393] width 527 height 26
drag, startPoint x: 104, startPoint y: 410, endPoint x: 190, endPoint y: 415, distance: 86.2
click at [197, 399] on pre "npm install" at bounding box center [362, 392] width 514 height 13
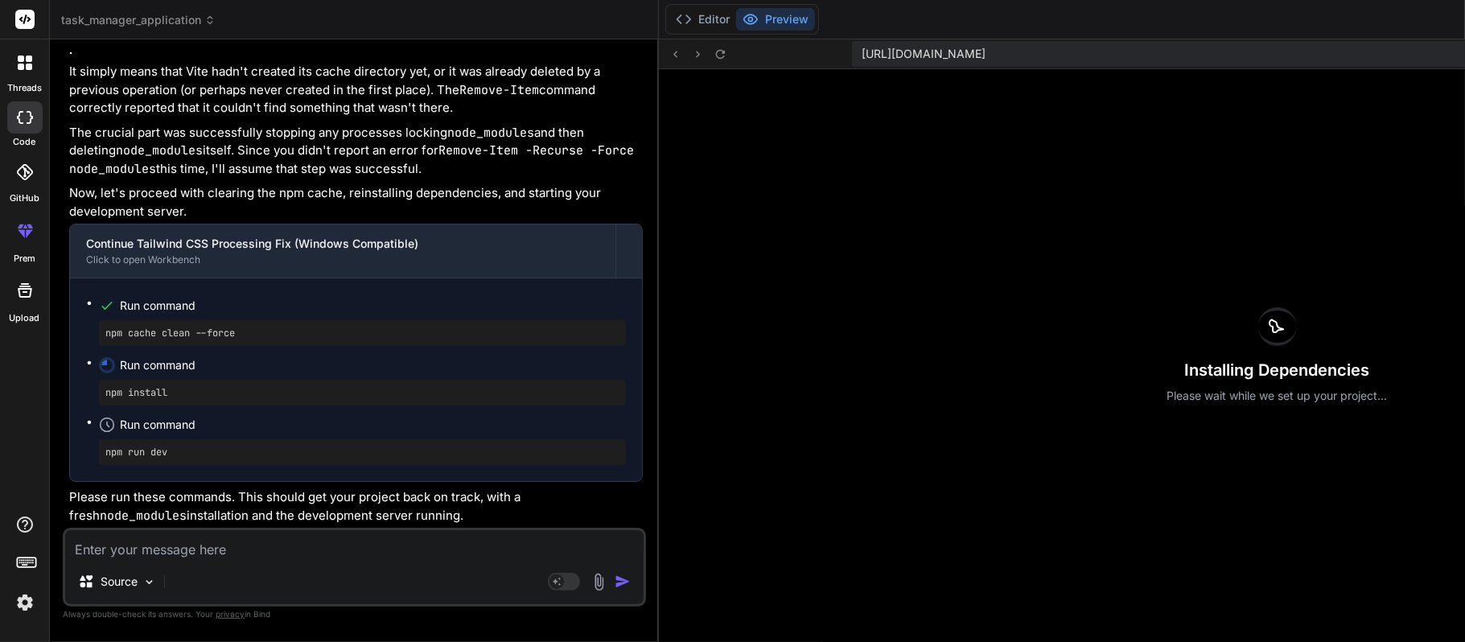
drag, startPoint x: 168, startPoint y: 410, endPoint x: 110, endPoint y: 413, distance: 58.0
click at [107, 406] on div "npm install" at bounding box center [362, 393] width 527 height 26
drag, startPoint x: 126, startPoint y: 410, endPoint x: 145, endPoint y: 409, distance: 18.5
click at [138, 406] on div "npm install" at bounding box center [362, 393] width 527 height 26
click at [177, 399] on pre "npm install" at bounding box center [362, 392] width 514 height 13
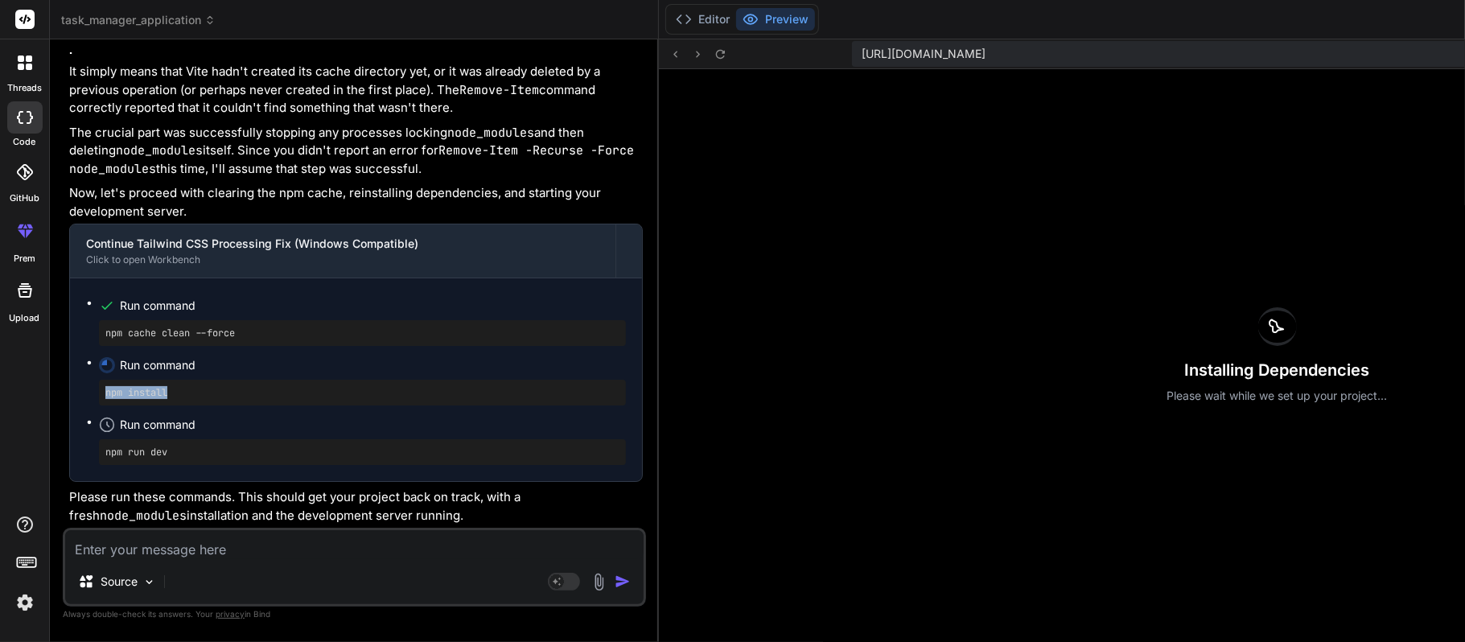
drag, startPoint x: 169, startPoint y: 412, endPoint x: 97, endPoint y: 406, distance: 72.6
click at [97, 406] on ul "Run command npm cache clean --force Run command npm install Run command npm run…" at bounding box center [356, 379] width 540 height 171
click at [210, 399] on pre "npm install" at bounding box center [362, 392] width 514 height 13
drag, startPoint x: 298, startPoint y: 349, endPoint x: 94, endPoint y: 357, distance: 203.7
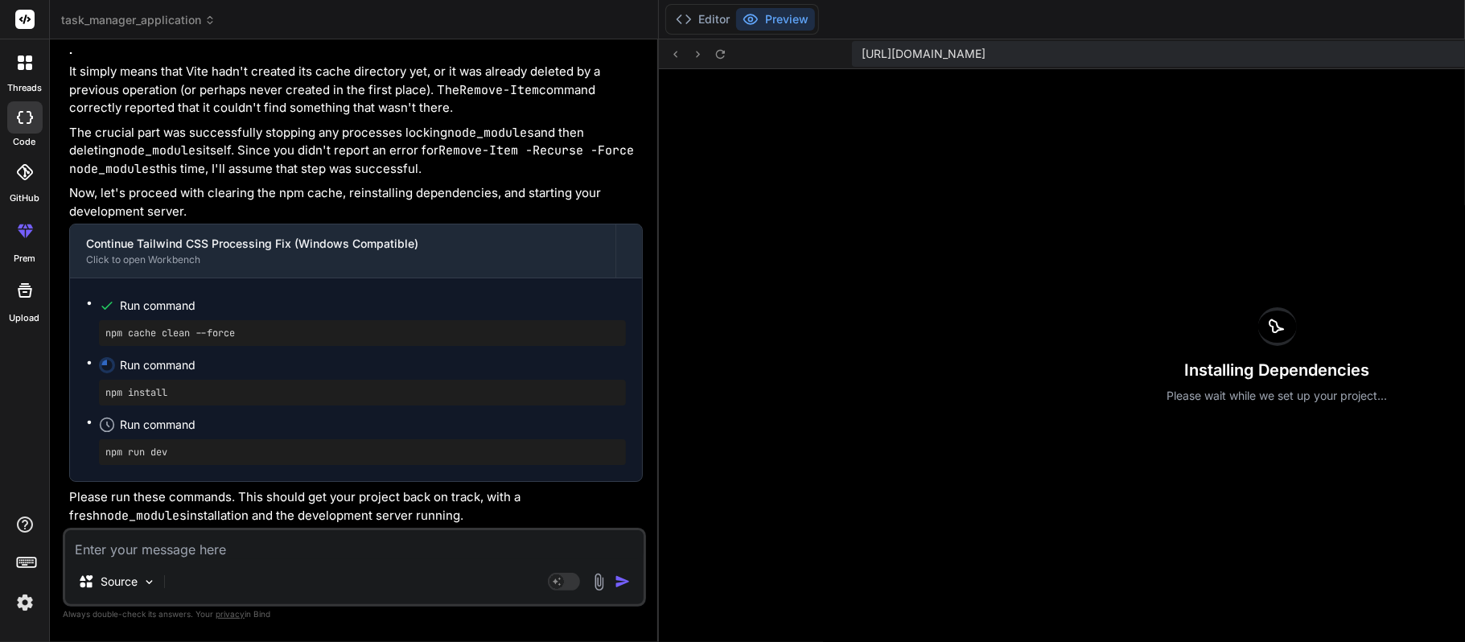
click at [216, 481] on textarea at bounding box center [354, 544] width 579 height 29
paste textarea "PS C:\Users\sravanthir\Desktop\TypeScripApplication\task-manager-appliaction> n…"
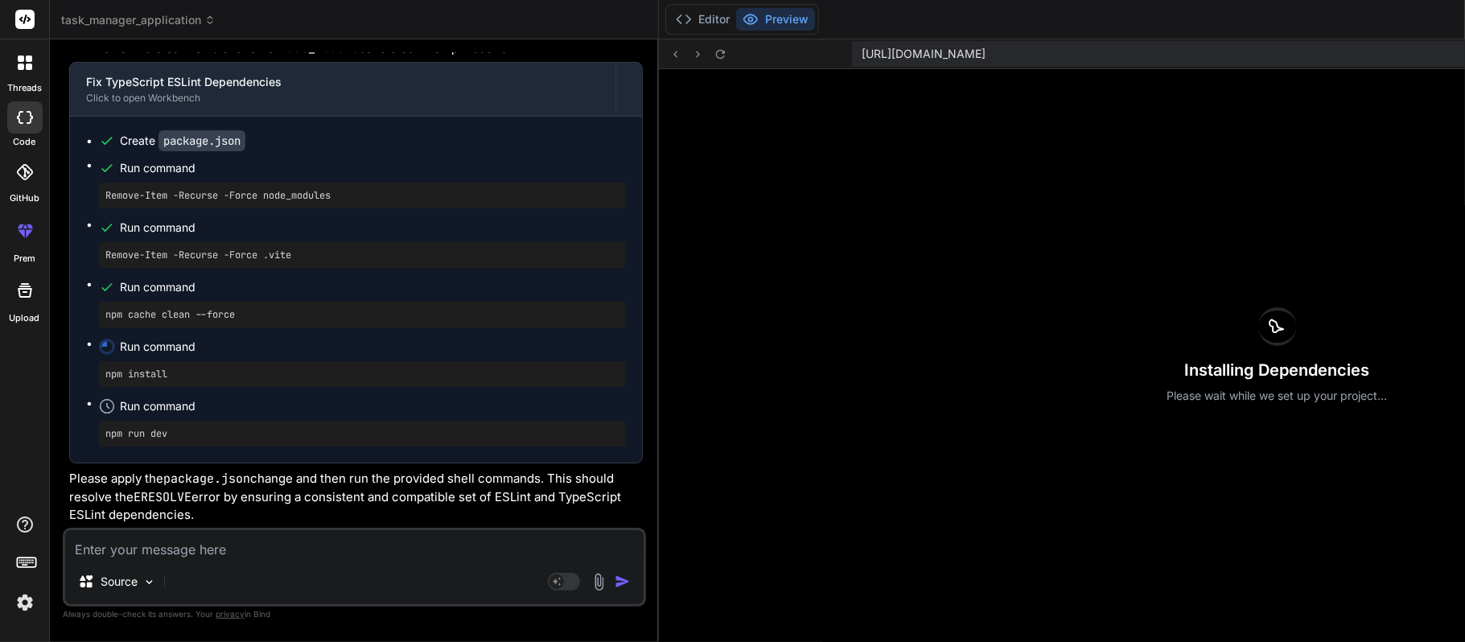
scroll to position [14704, 0]
drag, startPoint x: 338, startPoint y: 209, endPoint x: 107, endPoint y: 214, distance: 231.0
click at [107, 202] on pre "Remove-Item -Recurse -Force node_modules" at bounding box center [362, 195] width 514 height 13
click at [372, 202] on pre "Remove-Item -Recurse -Force node_modules" at bounding box center [362, 195] width 514 height 13
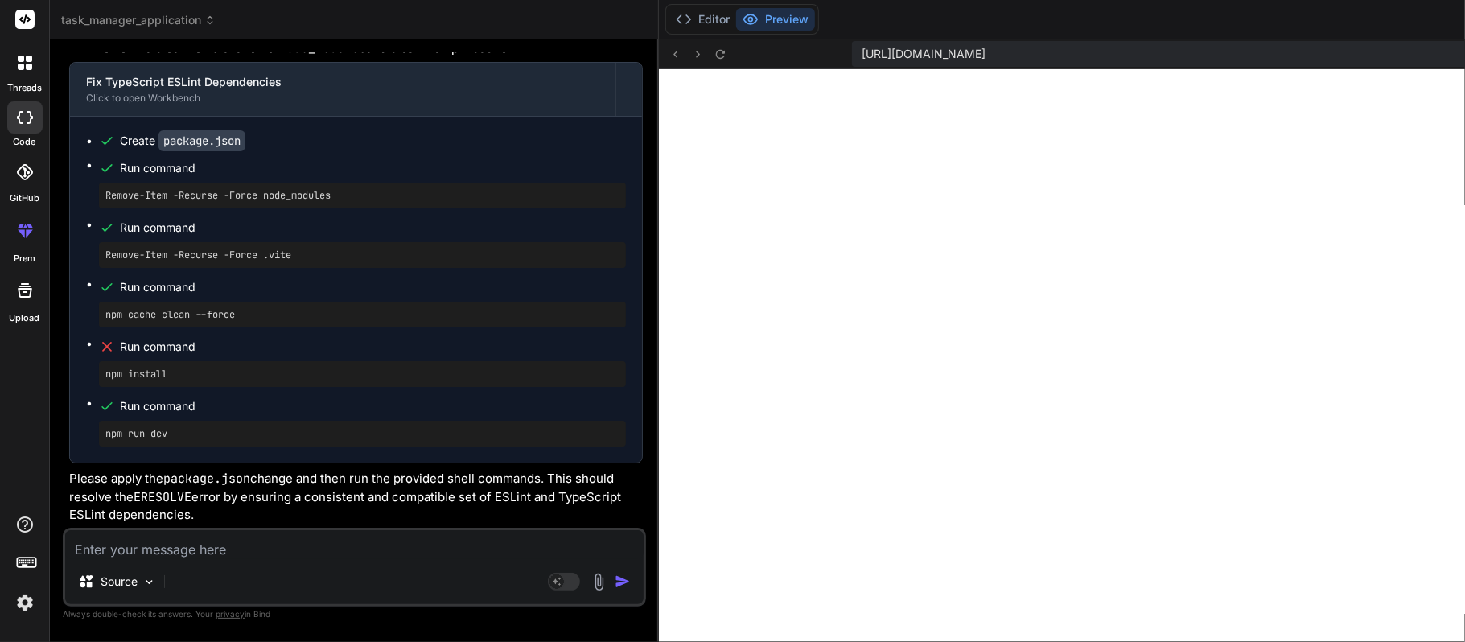
click at [346, 481] on textarea at bounding box center [354, 544] width 579 height 29
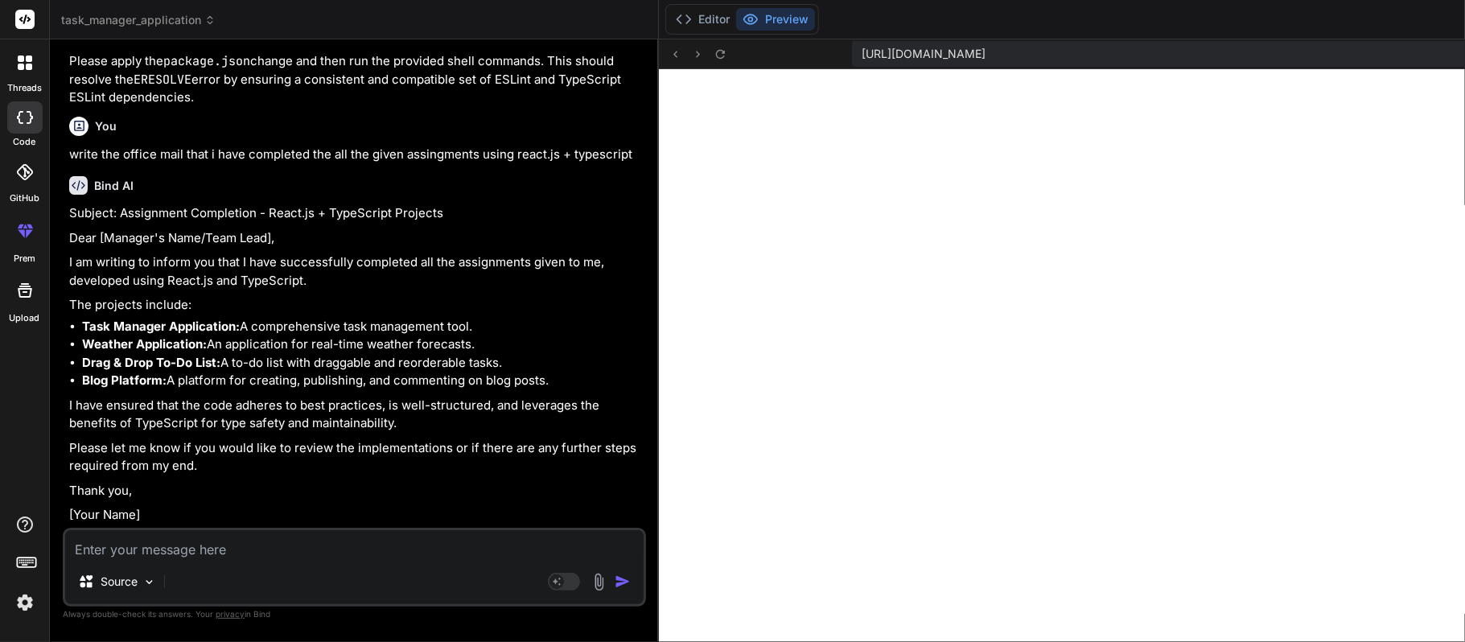
scroll to position [20169, 0]
click at [280, 481] on textarea at bounding box center [354, 544] width 579 height 29
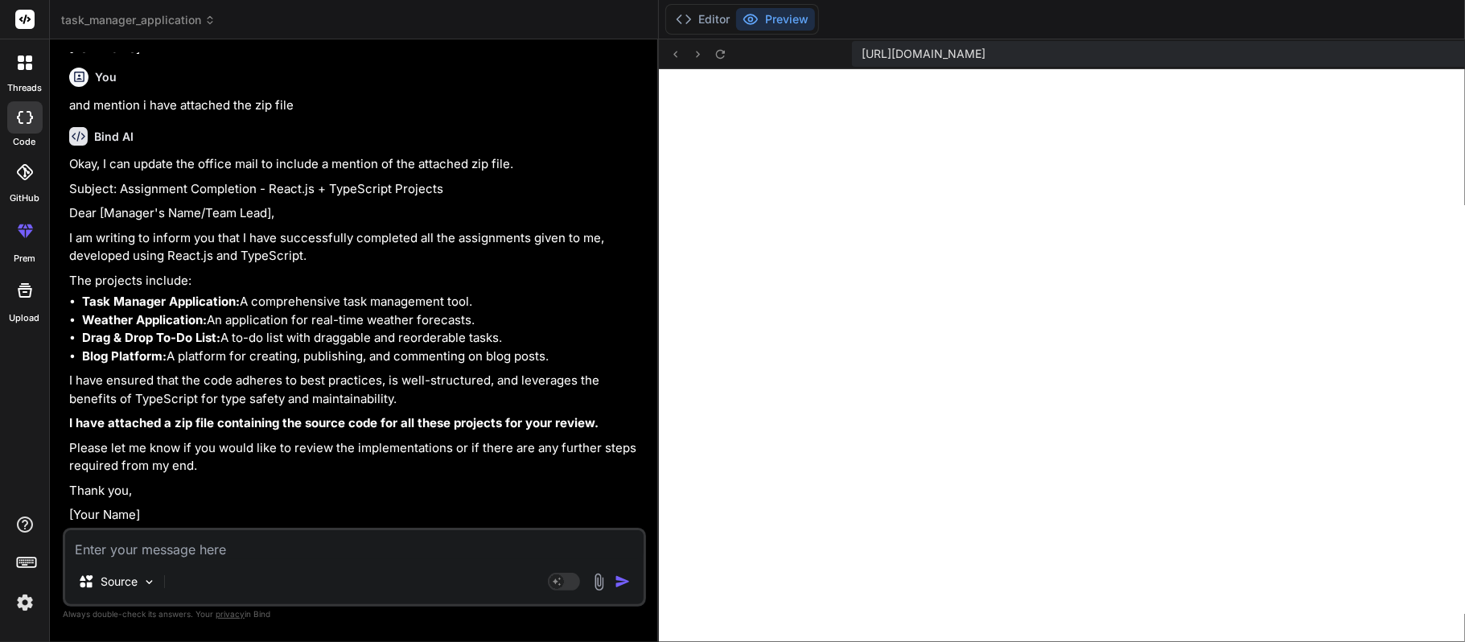
scroll to position [20551, 0]
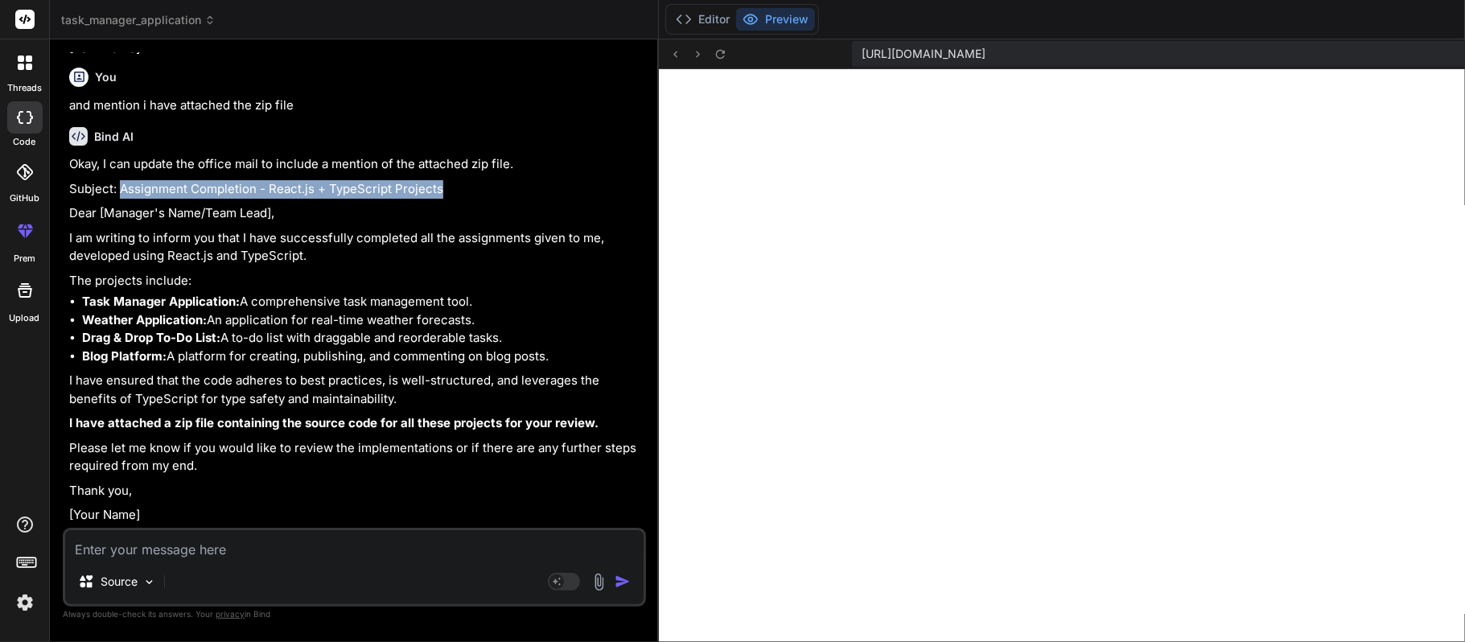
drag, startPoint x: 117, startPoint y: 274, endPoint x: 439, endPoint y: 274, distance: 321.0
click at [439, 199] on p "Subject: Assignment Completion - React.js + TypeScript Projects" at bounding box center [356, 189] width 574 height 19
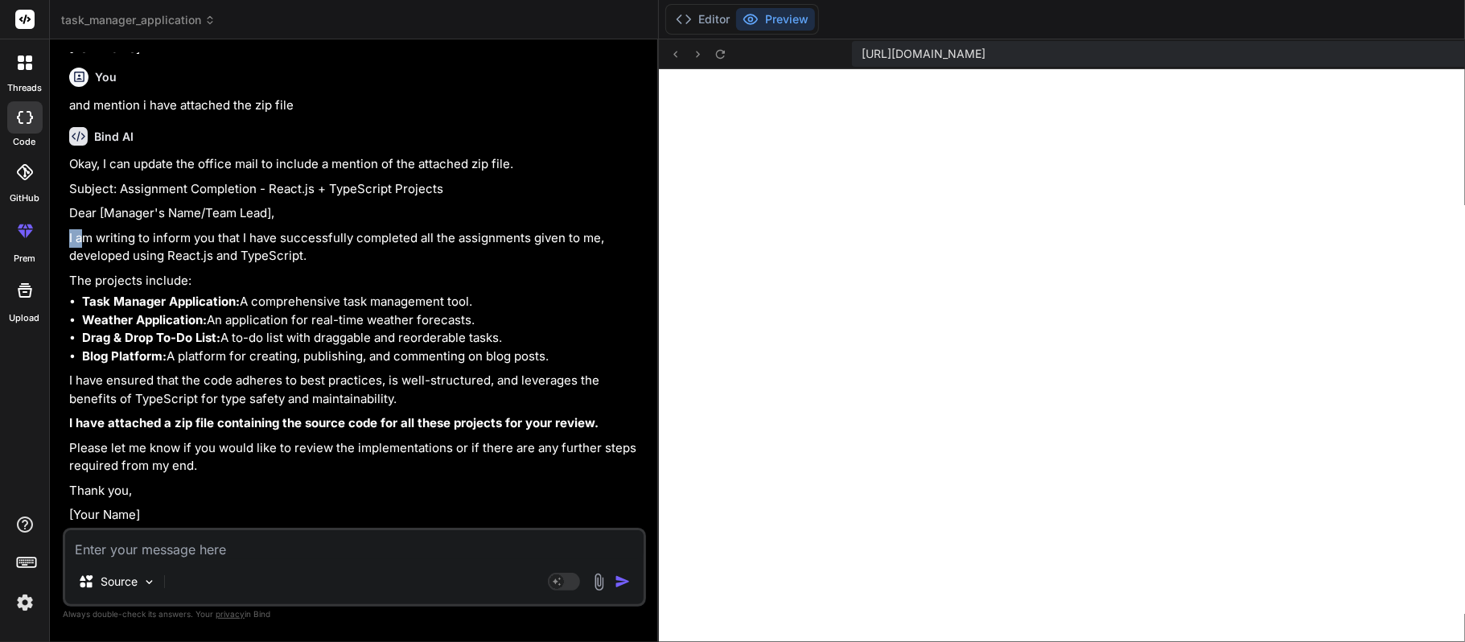
drag, startPoint x: 68, startPoint y: 223, endPoint x: 84, endPoint y: 220, distance: 17.1
click at [84, 220] on div "You hello Bind AI Hello! I'm Bind AI, your expert software development assistan…" at bounding box center [356, 290] width 580 height 476
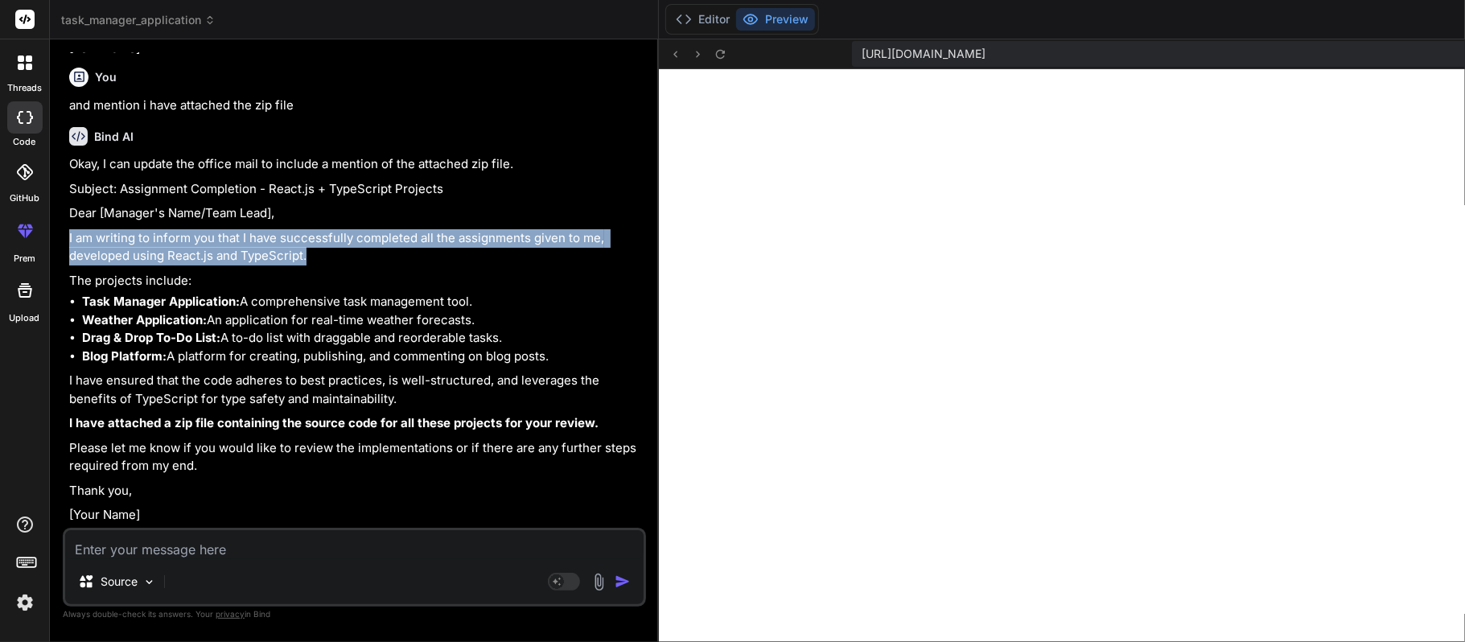
drag, startPoint x: 380, startPoint y: 238, endPoint x: 65, endPoint y: 217, distance: 315.3
click at [66, 217] on div "You hello Bind AI Hello! I'm Bind AI, your expert software development assistan…" at bounding box center [356, 290] width 580 height 476
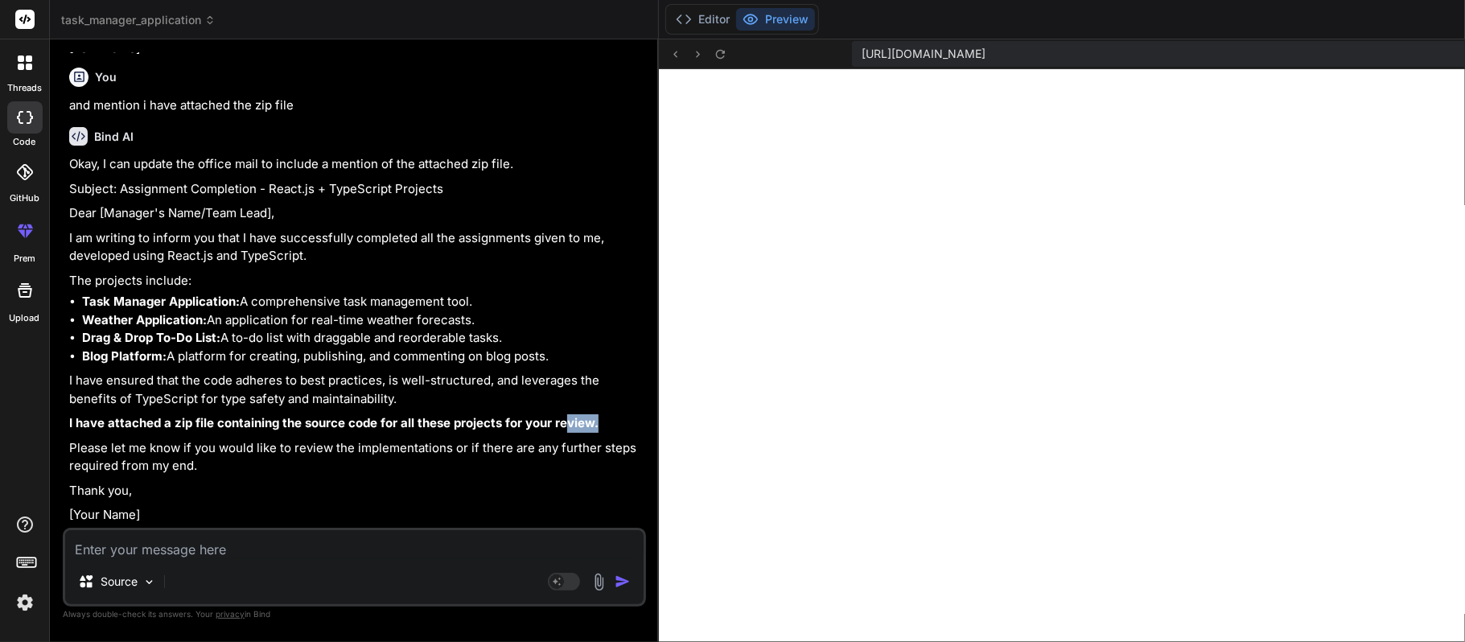
drag, startPoint x: 123, startPoint y: 419, endPoint x: 78, endPoint y: 416, distance: 45.2
click at [78, 416] on p "I have attached a zip file containing the source code for all these projects fo…" at bounding box center [356, 423] width 574 height 19
click at [159, 423] on p "I have attached a zip file containing the source code for all these projects fo…" at bounding box center [356, 423] width 574 height 19
drag, startPoint x: 159, startPoint y: 423, endPoint x: 95, endPoint y: 436, distance: 65.6
click at [95, 436] on div "Okay, I can update the office mail to include a mention of the attached zip fil…" at bounding box center [356, 339] width 574 height 369
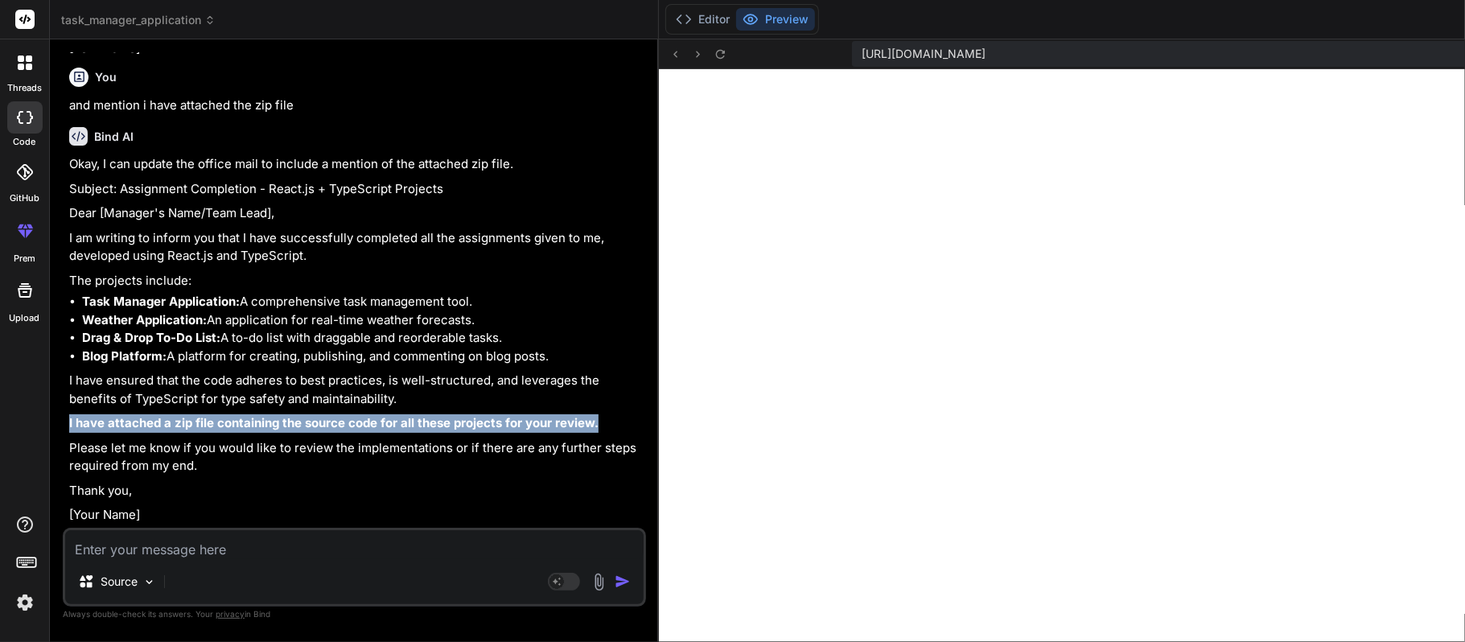
drag, startPoint x: 63, startPoint y: 403, endPoint x: 117, endPoint y: 417, distance: 56.4
click at [117, 417] on div "You hello Bind AI Hello! I'm Bind AI, your expert software development assistan…" at bounding box center [354, 346] width 583 height 589
click at [184, 422] on p "I have attached a zip file containing the source code for all these projects fo…" at bounding box center [356, 423] width 574 height 19
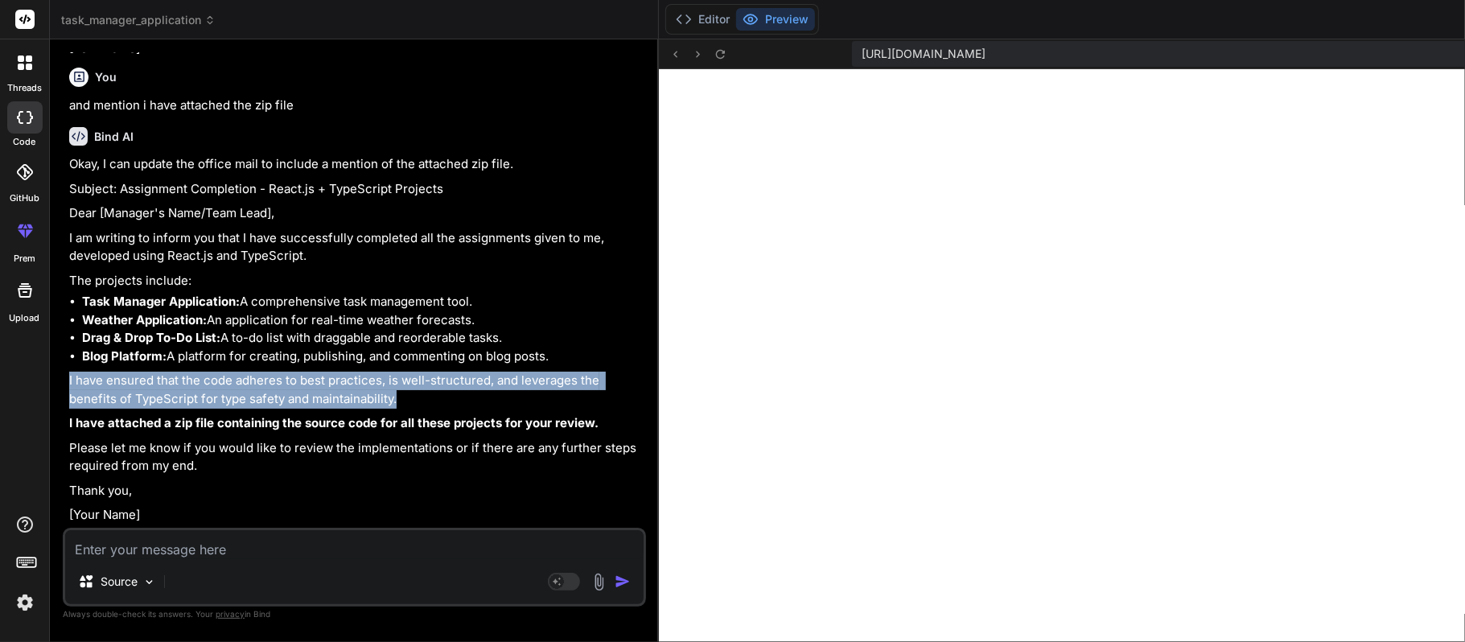
drag, startPoint x: 63, startPoint y: 359, endPoint x: 492, endPoint y: 377, distance: 430.1
click at [492, 377] on div "You hello Bind AI Hello! I'm Bind AI, your expert software development assistan…" at bounding box center [354, 346] width 583 height 589
click at [492, 377] on p "I have ensured that the code adheres to best practices, is well-structured, and…" at bounding box center [356, 390] width 574 height 36
